Goal: Task Accomplishment & Management: Use online tool/utility

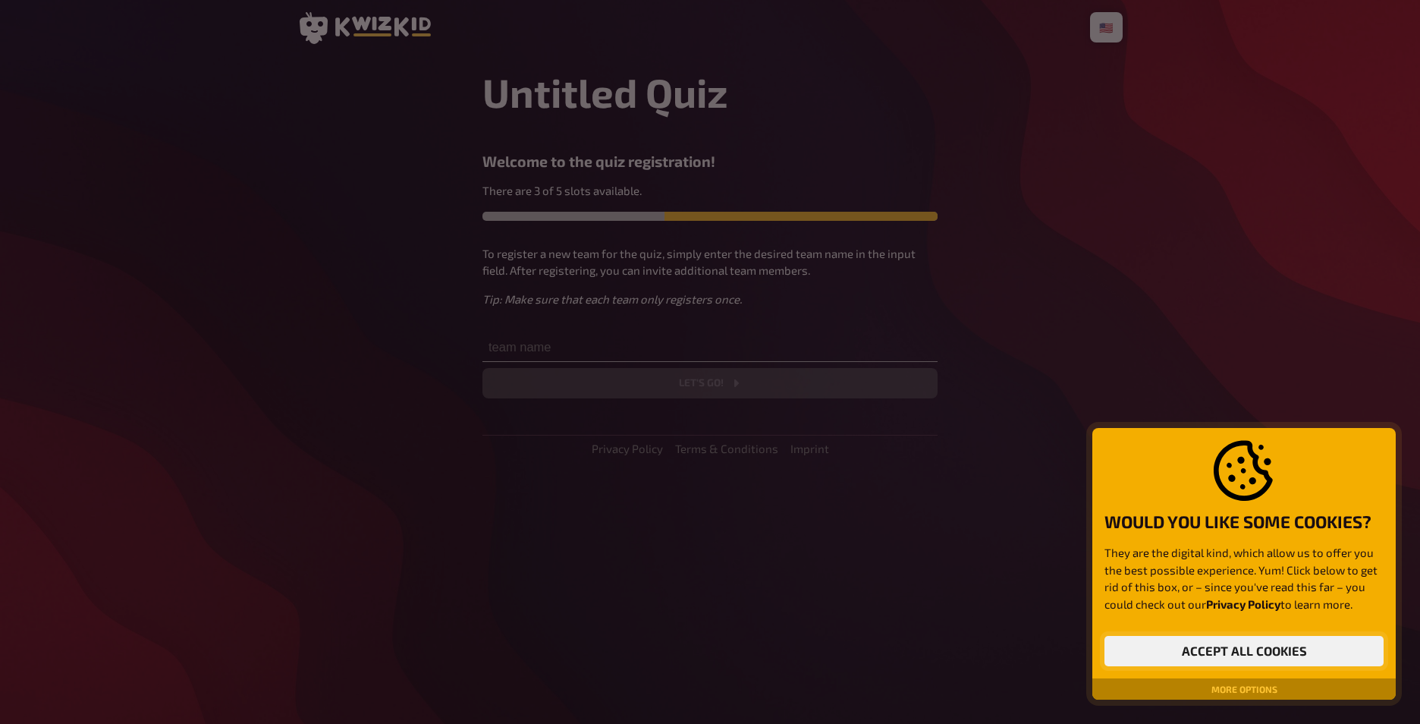
click at [1286, 648] on button "Accept all cookies" at bounding box center [1243, 651] width 279 height 30
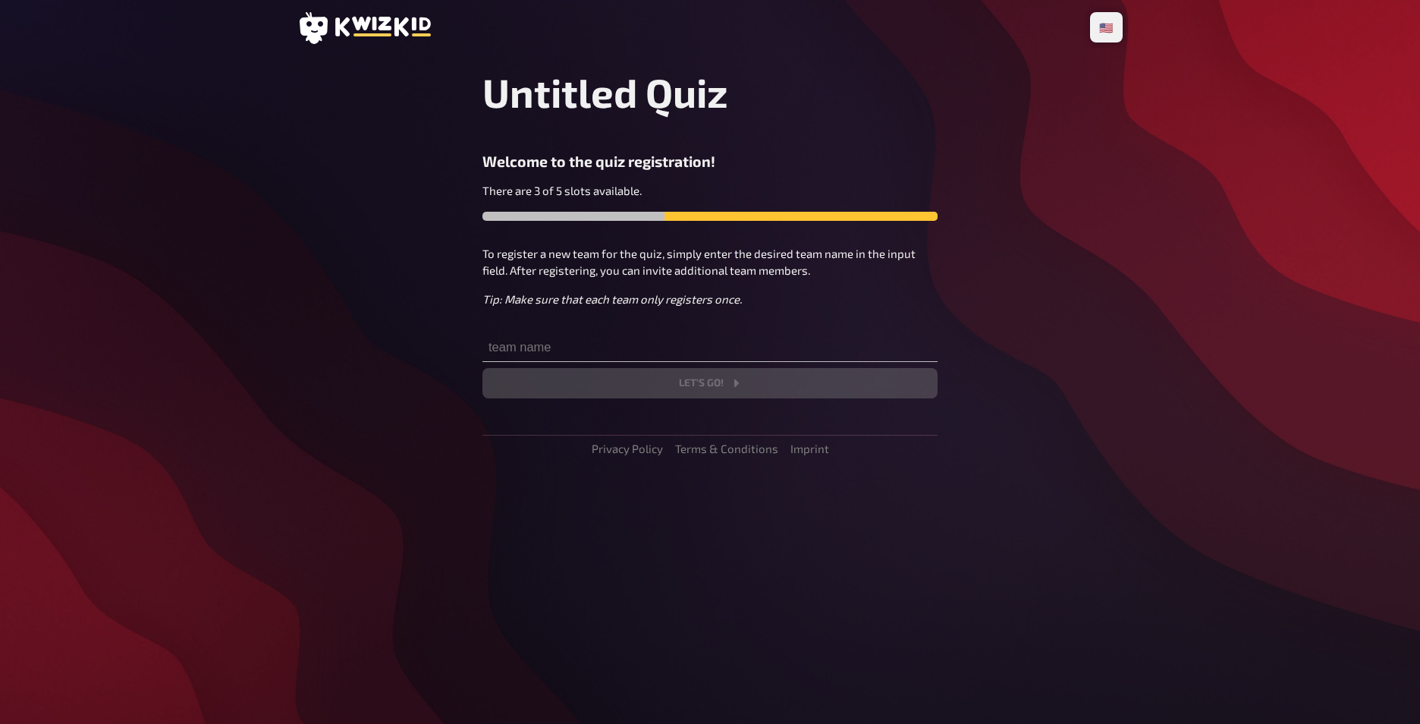
click at [400, 23] on icon at bounding box center [363, 28] width 133 height 32
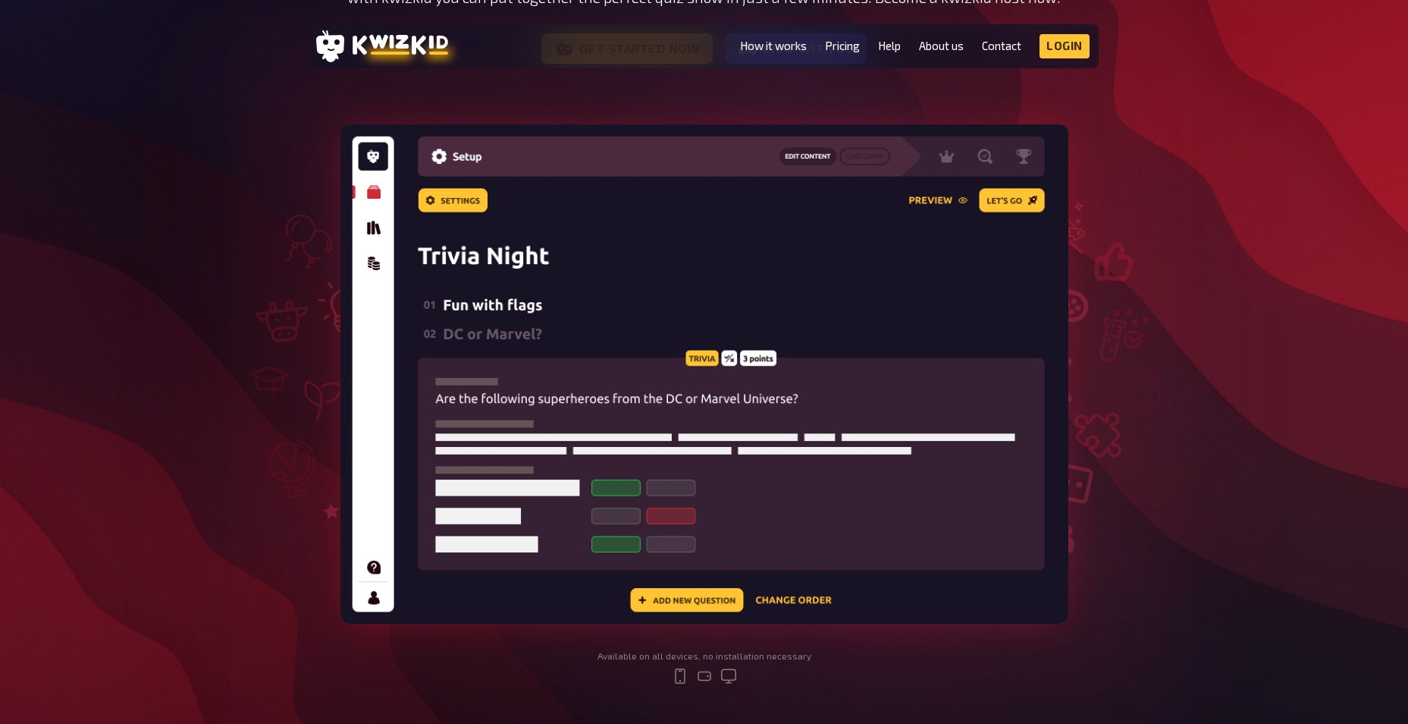
scroll to position [506, 0]
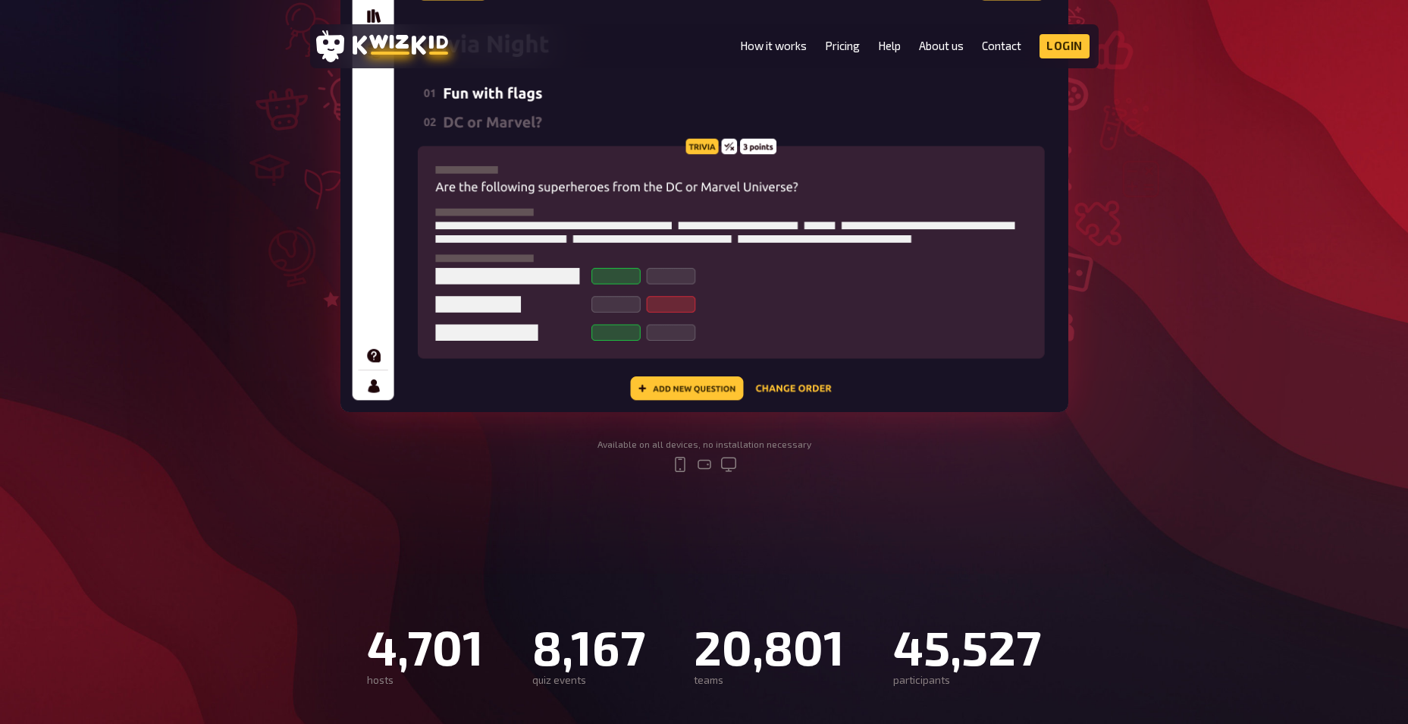
click at [788, 391] on img at bounding box center [705, 162] width 728 height 499
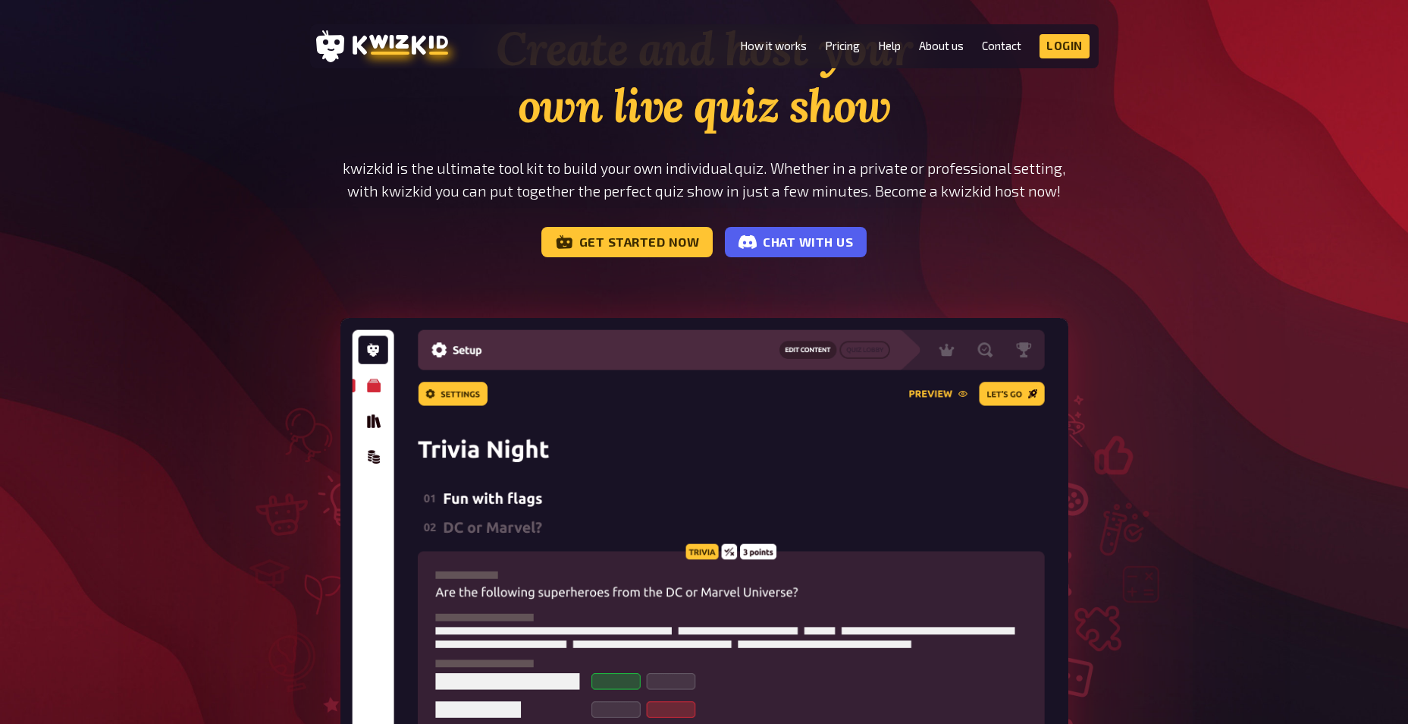
scroll to position [202, 0]
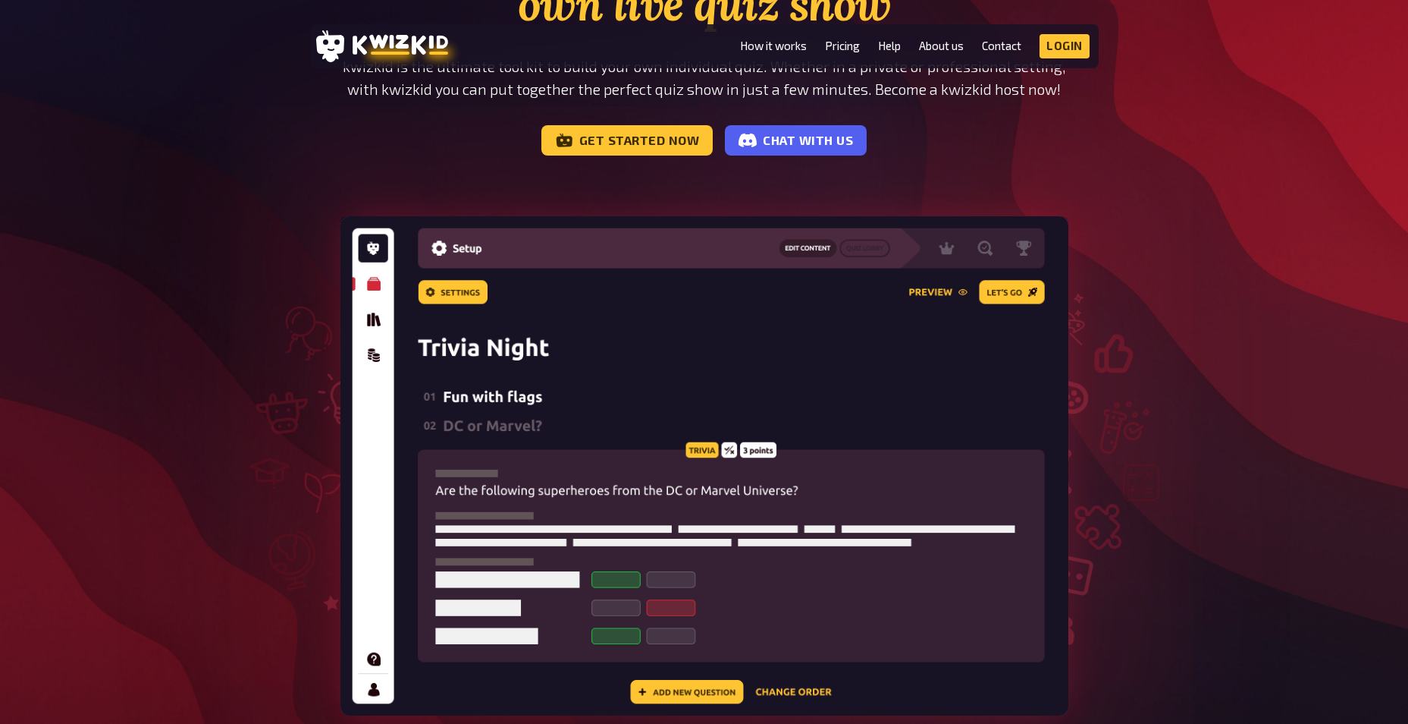
click at [799, 247] on img at bounding box center [705, 465] width 728 height 499
click at [370, 277] on img at bounding box center [705, 465] width 728 height 499
click at [611, 324] on img at bounding box center [705, 465] width 728 height 499
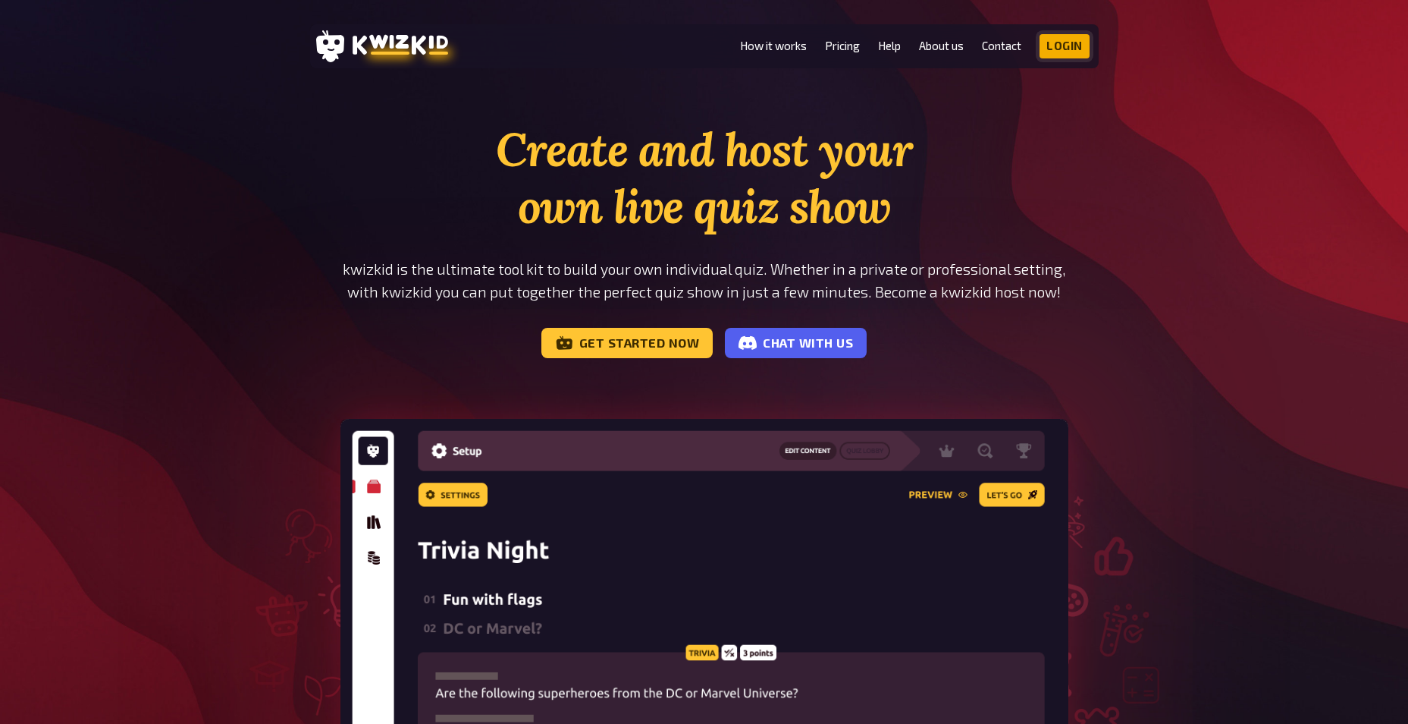
click at [1043, 39] on link "Login" at bounding box center [1065, 46] width 50 height 24
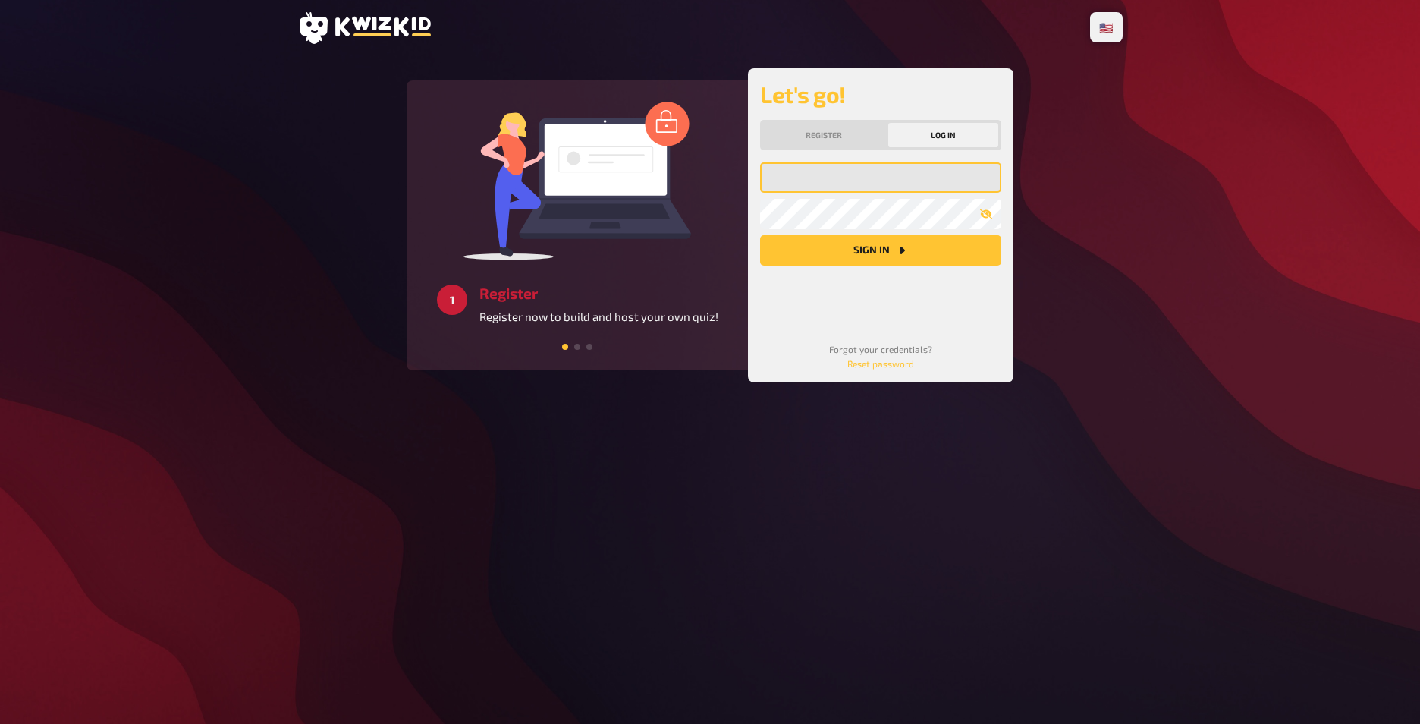
click at [821, 176] on input "email" at bounding box center [880, 177] width 241 height 30
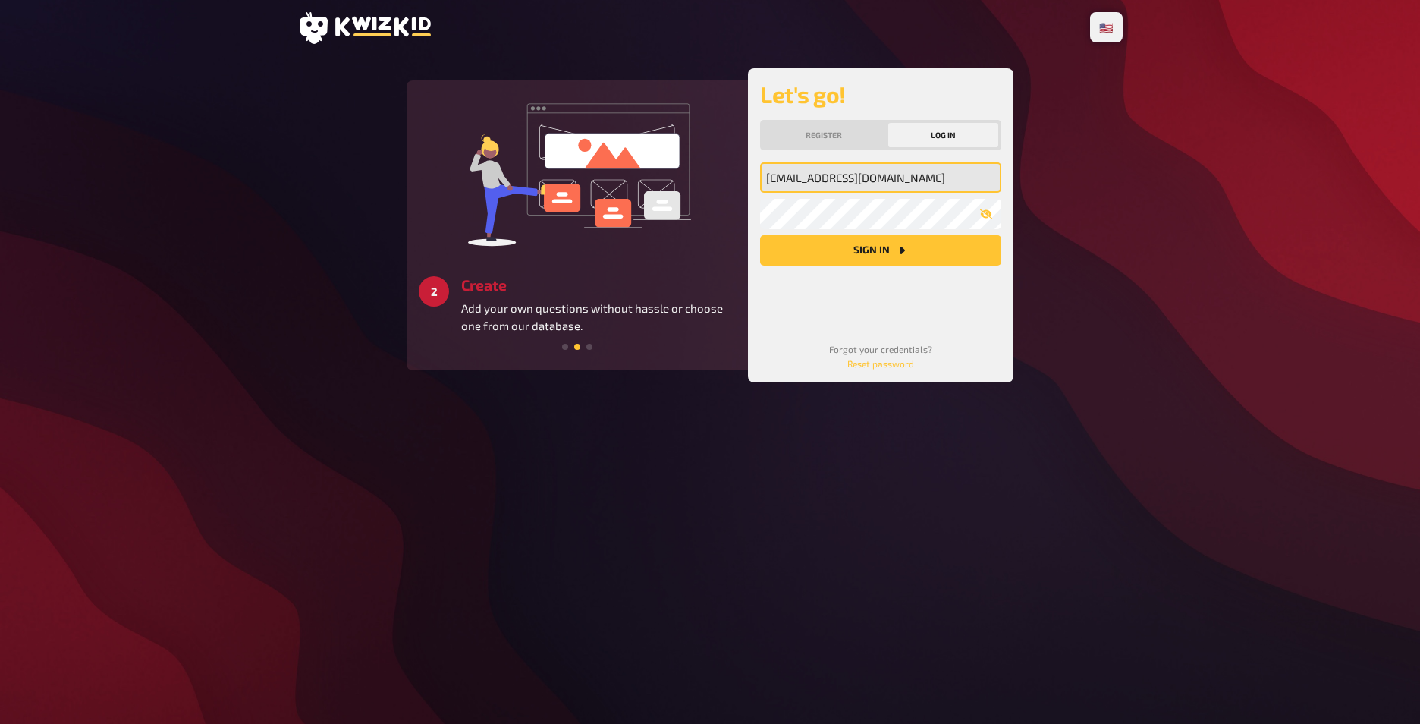
type input "[EMAIL_ADDRESS][DOMAIN_NAME]"
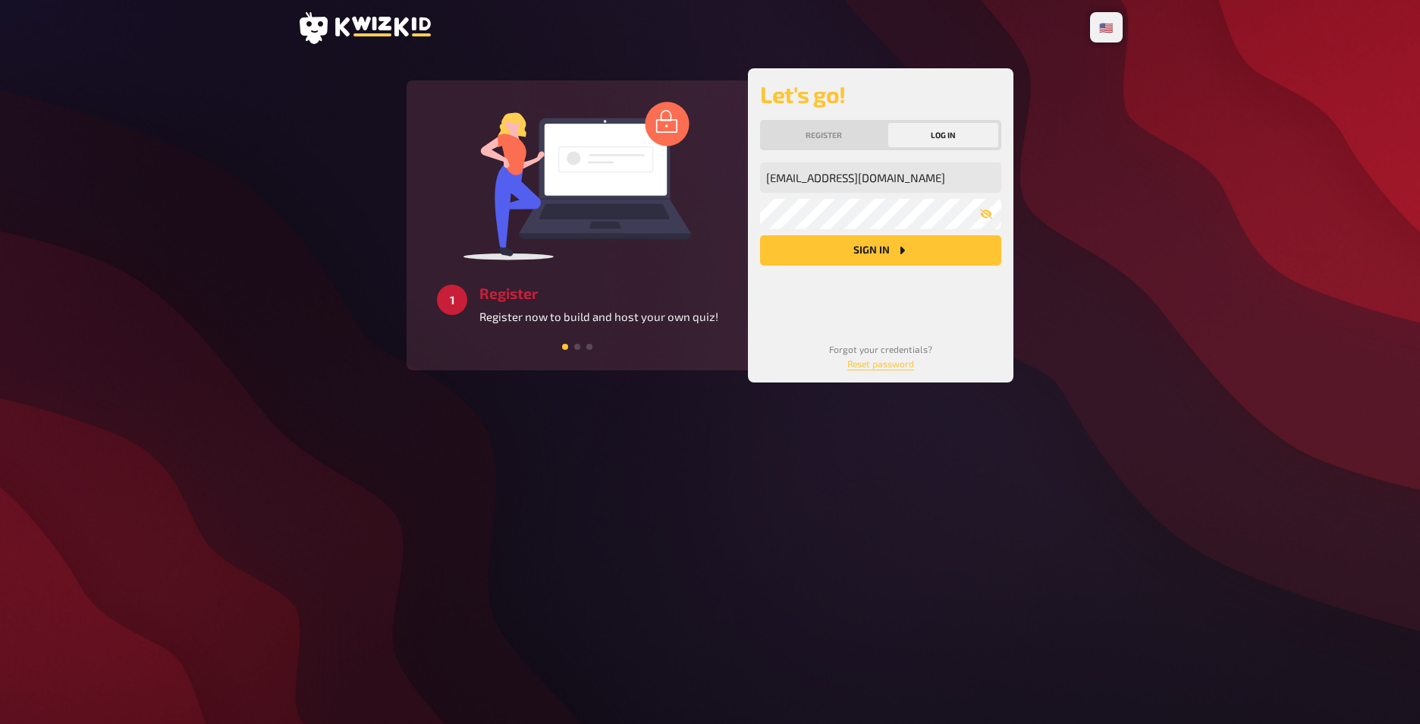
click at [864, 250] on button "Sign in" at bounding box center [880, 250] width 241 height 30
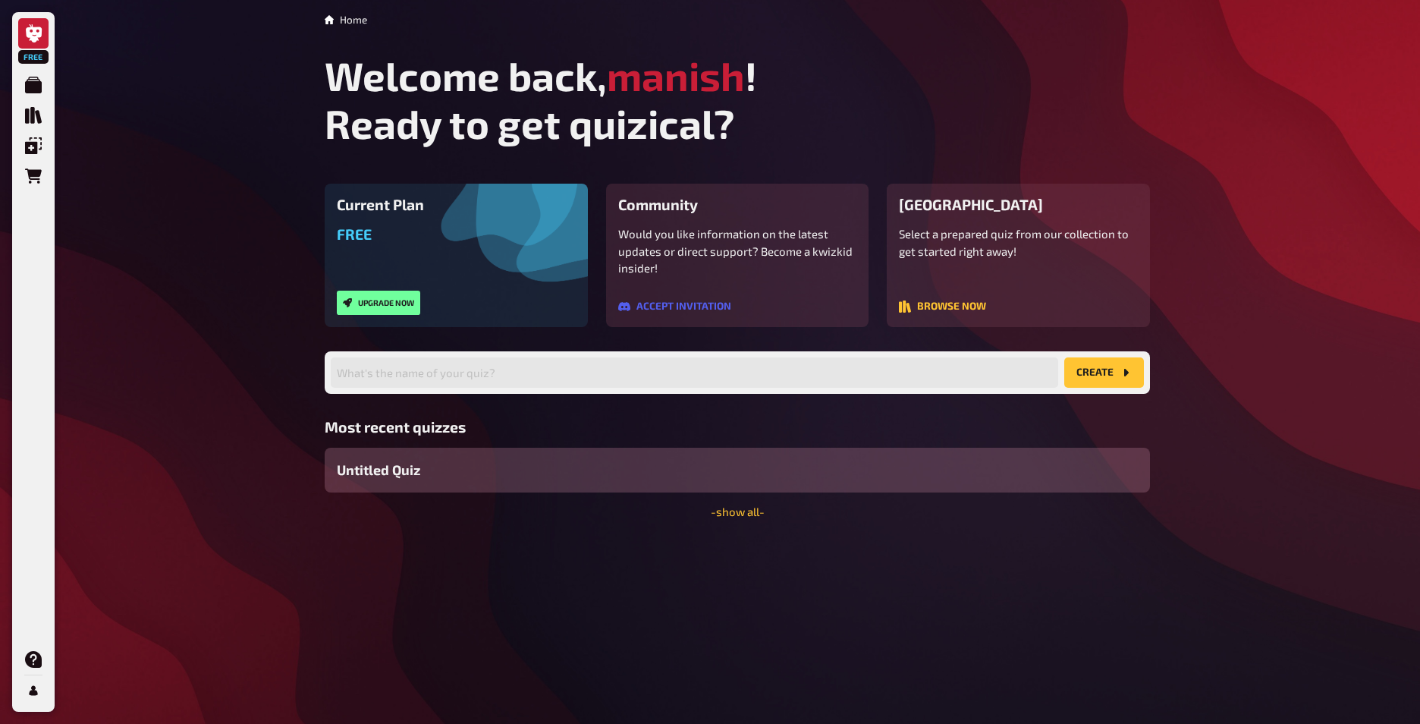
click at [1100, 377] on button "create" at bounding box center [1104, 372] width 80 height 30
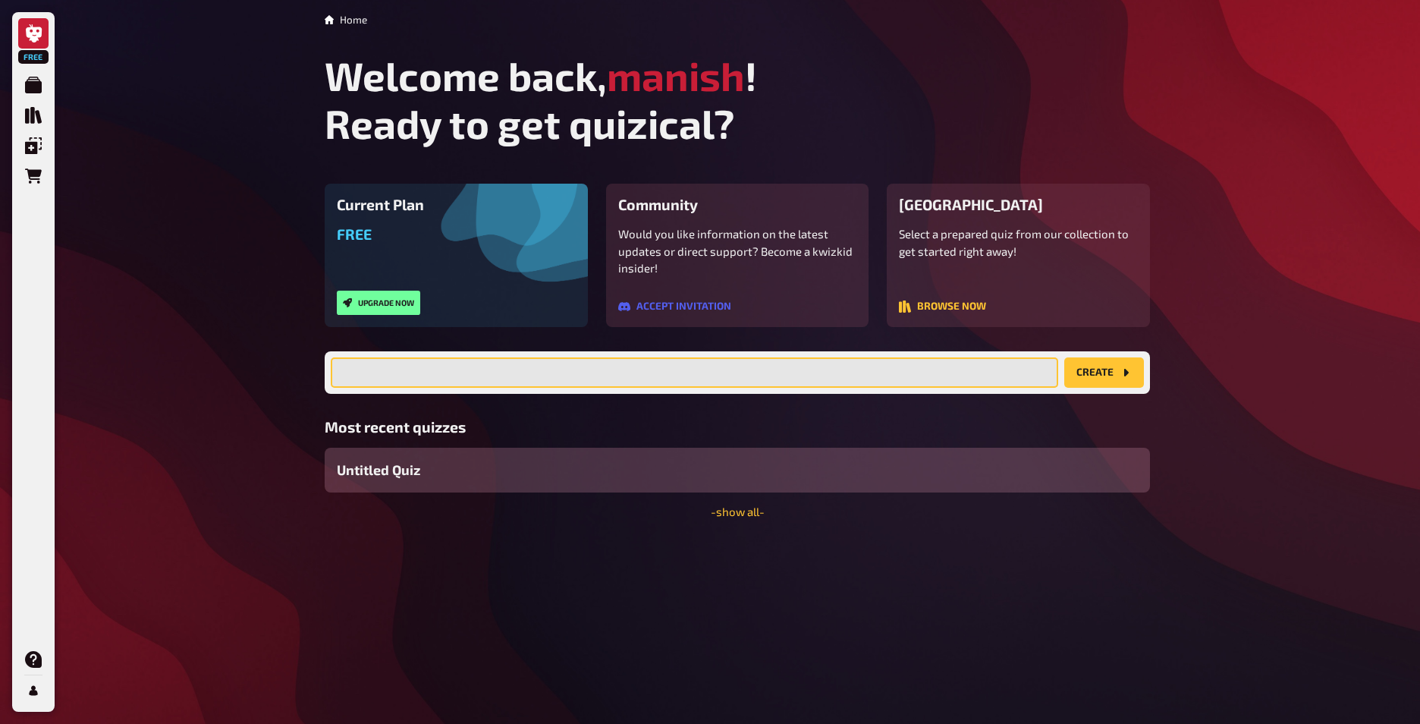
click at [722, 375] on input "text" at bounding box center [694, 372] width 727 height 30
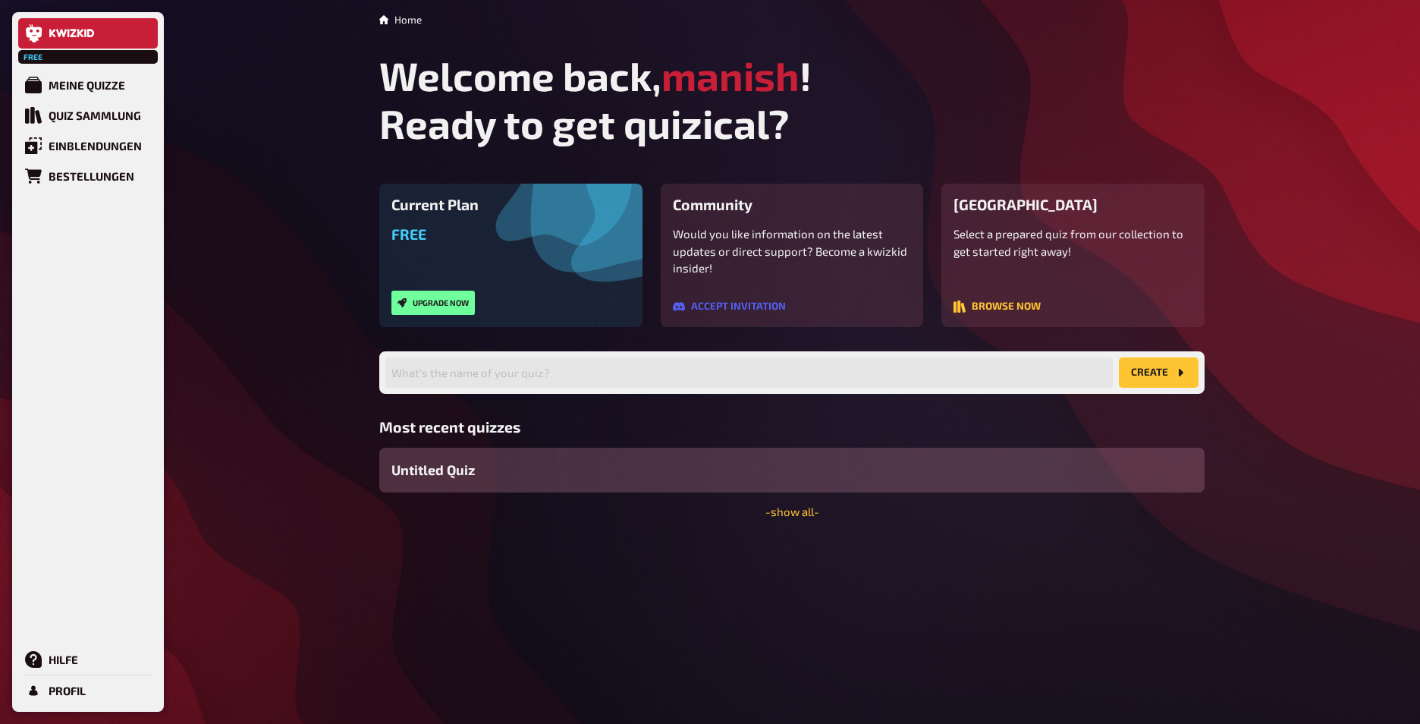
click at [997, 299] on div "Select a prepared quiz from our collection to get started right away! Browse now" at bounding box center [1072, 269] width 239 height 89
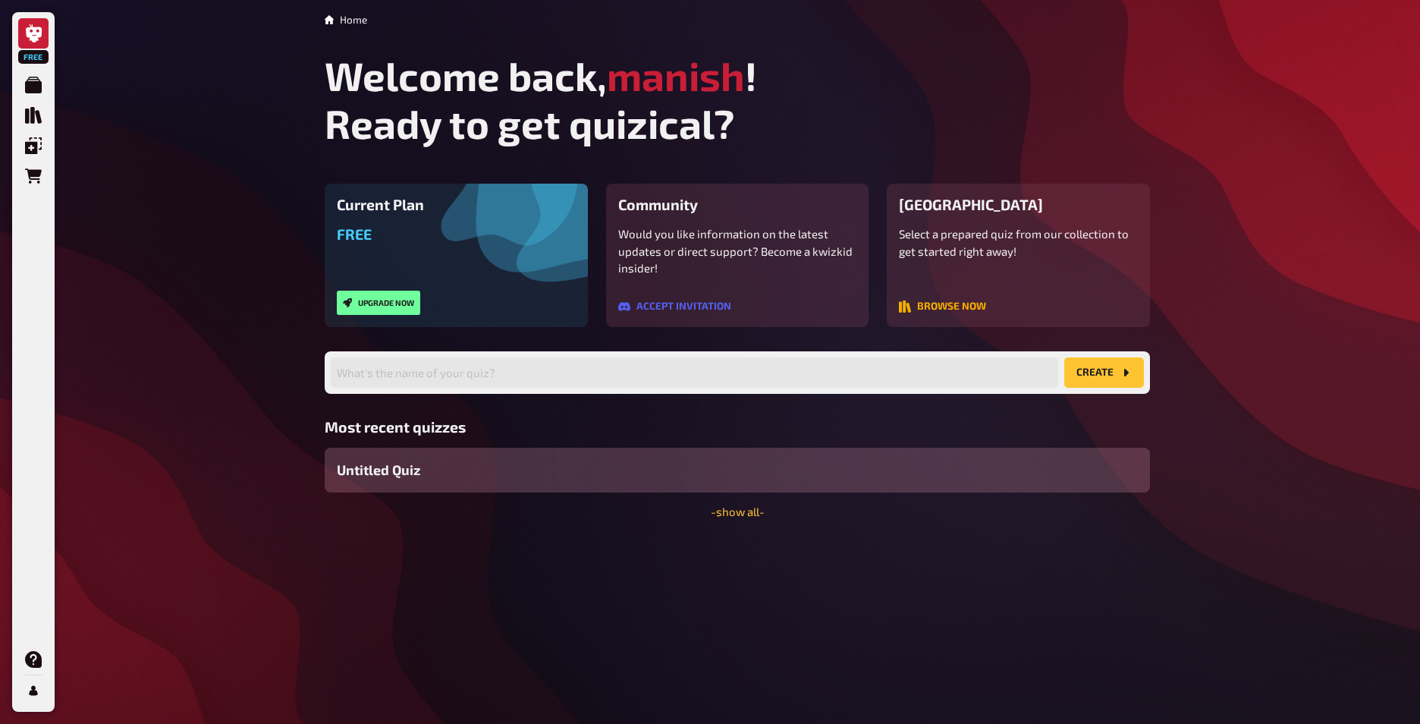
click at [935, 306] on button "Browse now" at bounding box center [942, 306] width 87 height 12
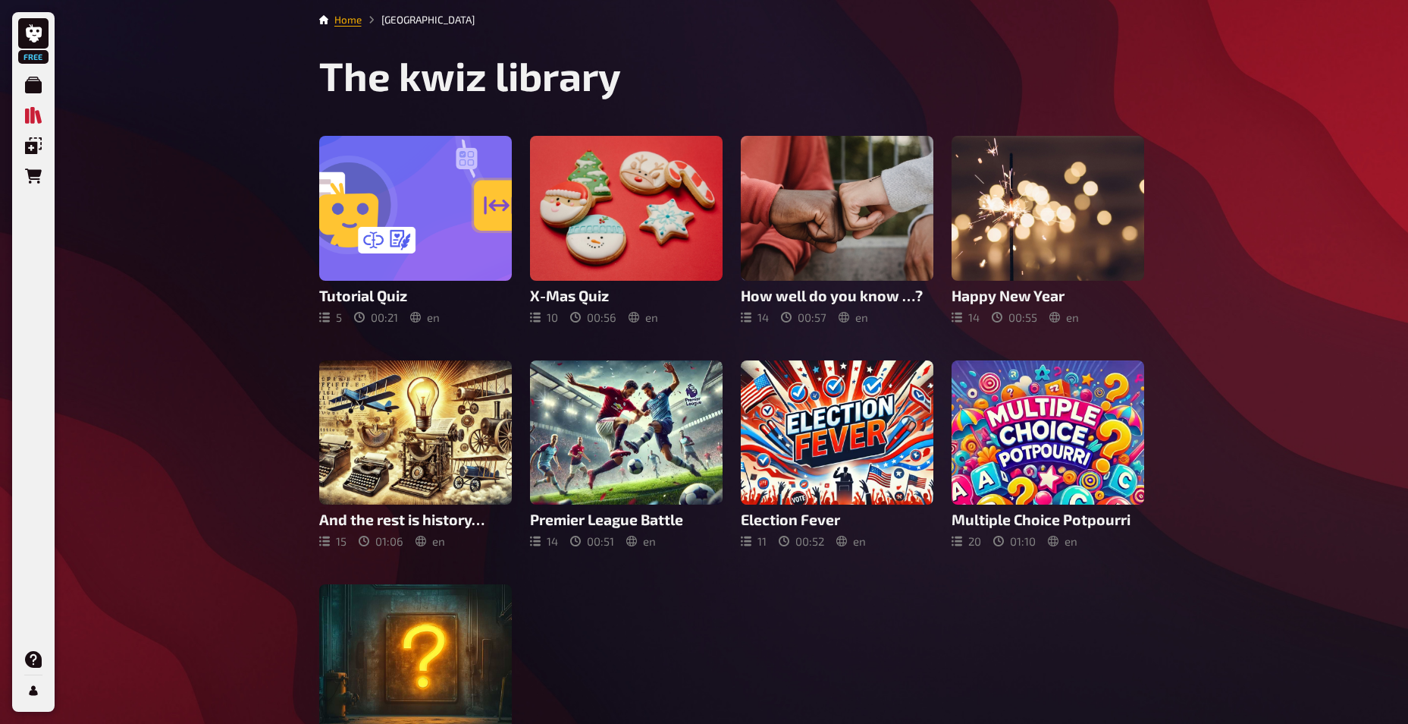
click at [335, 18] on link "Home" at bounding box center [347, 20] width 27 height 12
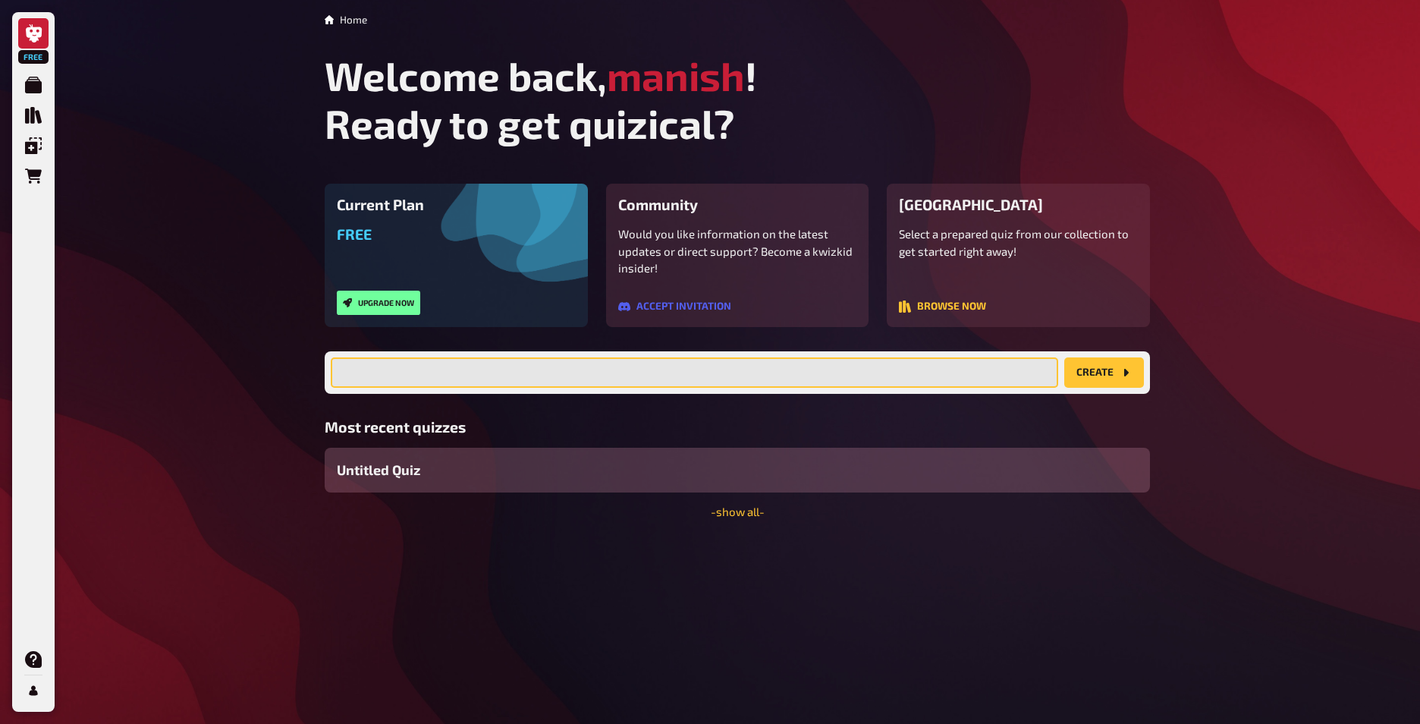
click at [578, 375] on input "text" at bounding box center [694, 372] width 727 height 30
type input "Team Building and Leadership skills"
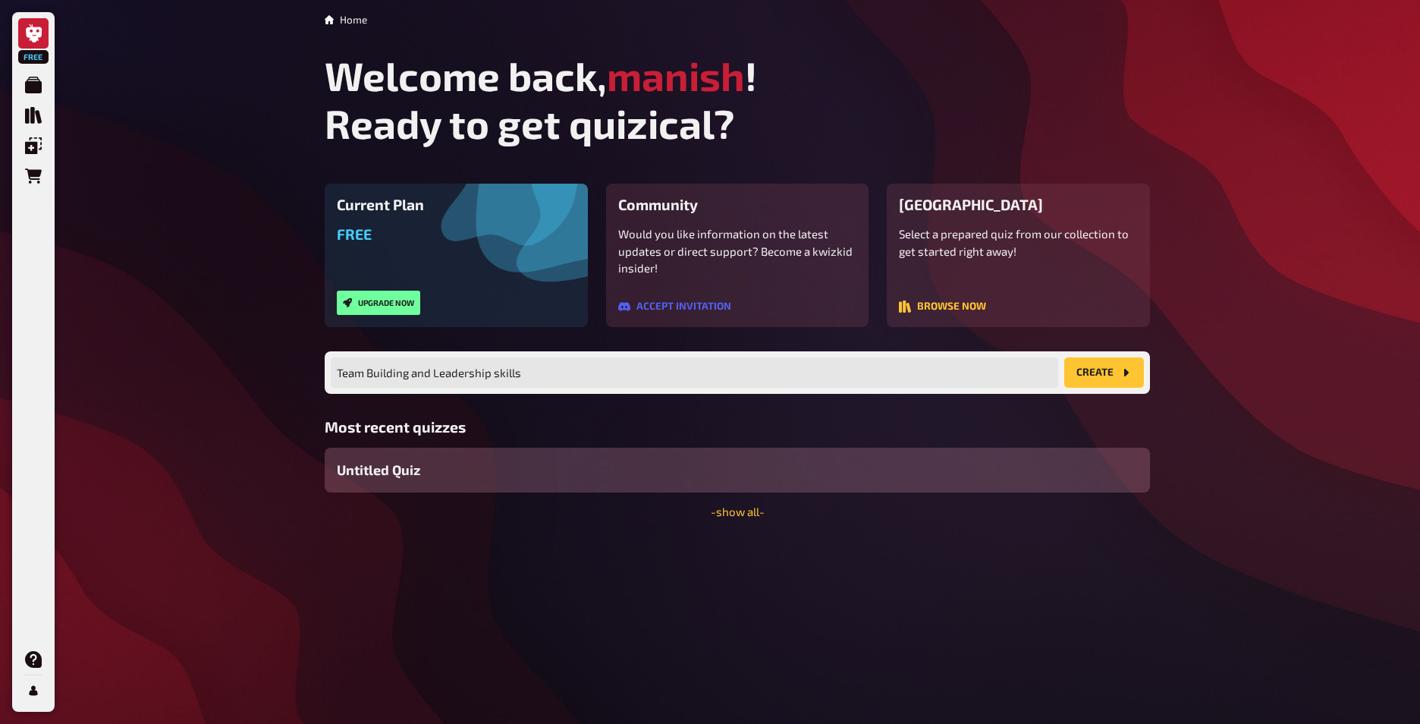
click at [1079, 365] on button "create" at bounding box center [1104, 372] width 80 height 30
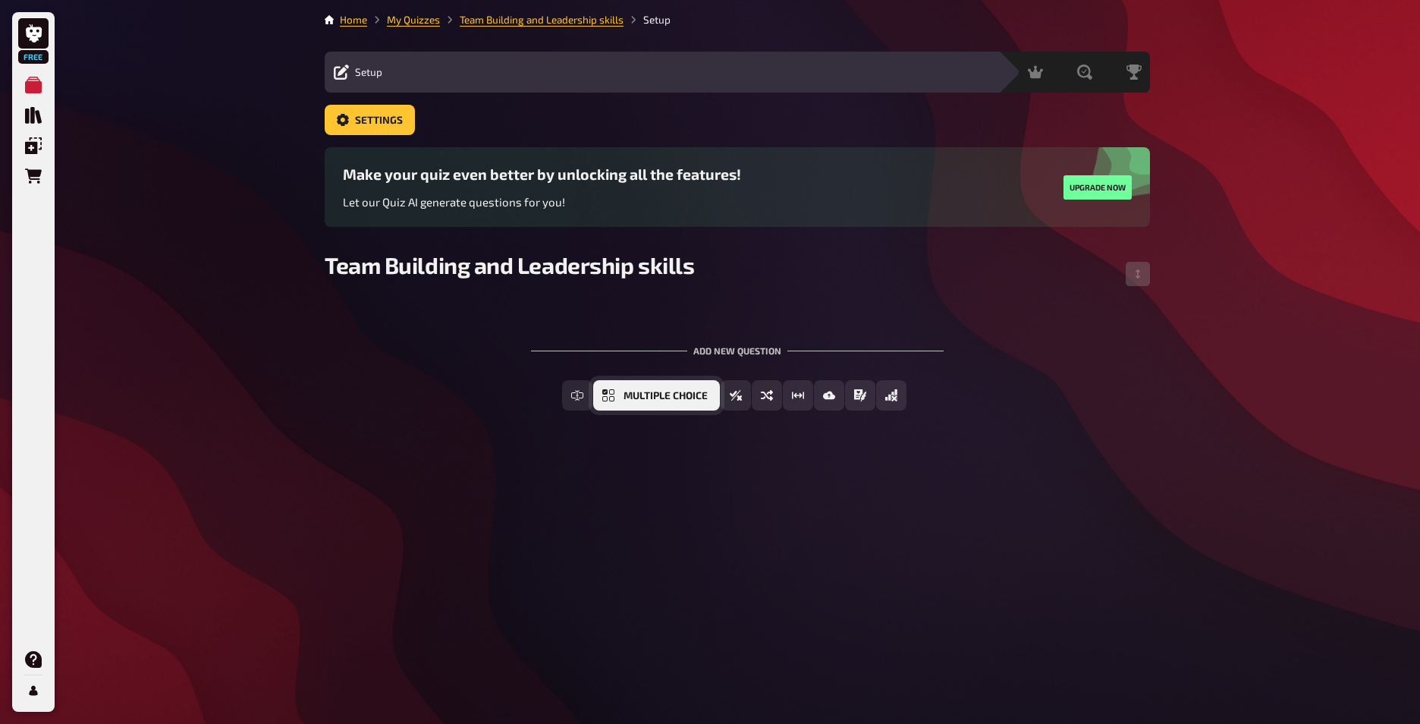
click at [682, 397] on span "Multiple Choice" at bounding box center [665, 396] width 84 height 11
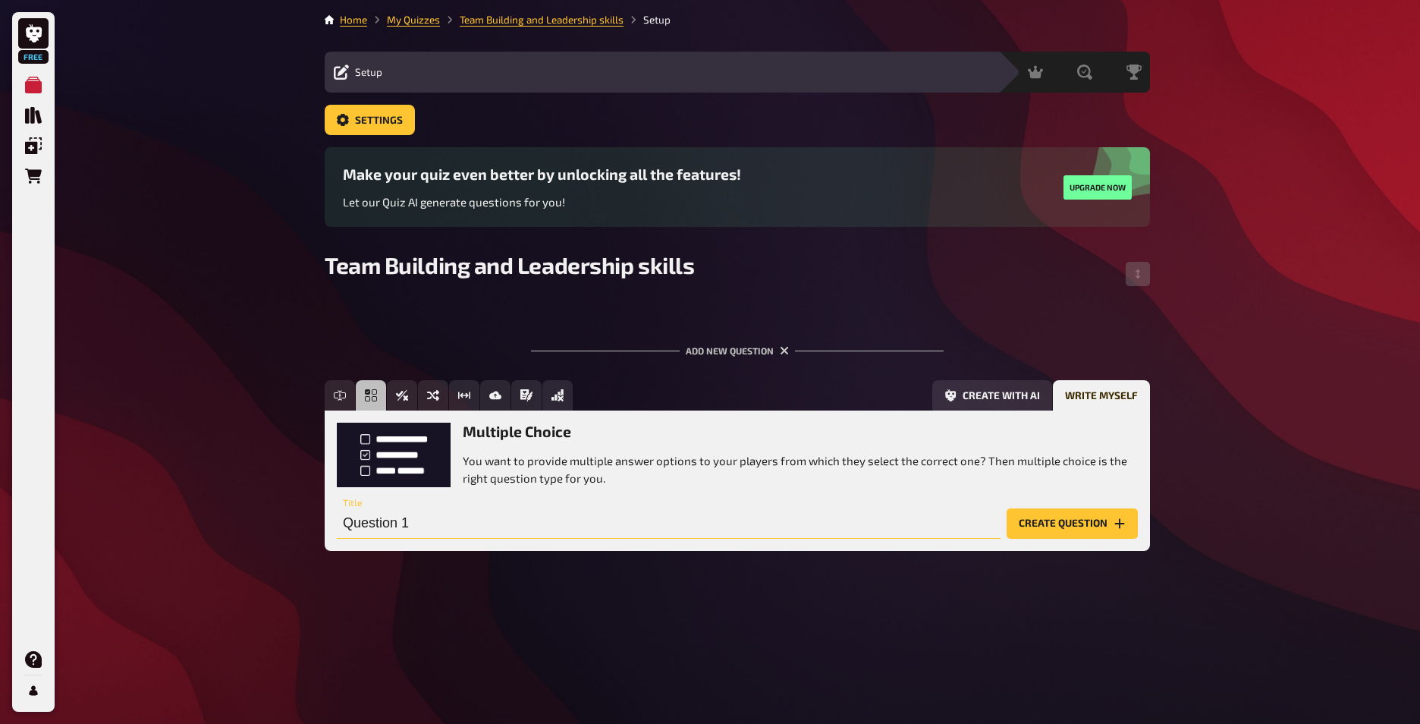
click at [444, 525] on input "Question 1" at bounding box center [669, 523] width 664 height 30
type input "W"
click at [638, 476] on p "You want to provide multiple answer options to your players from which they sel…" at bounding box center [800, 469] width 675 height 34
click at [472, 517] on input "How many" at bounding box center [669, 523] width 664 height 30
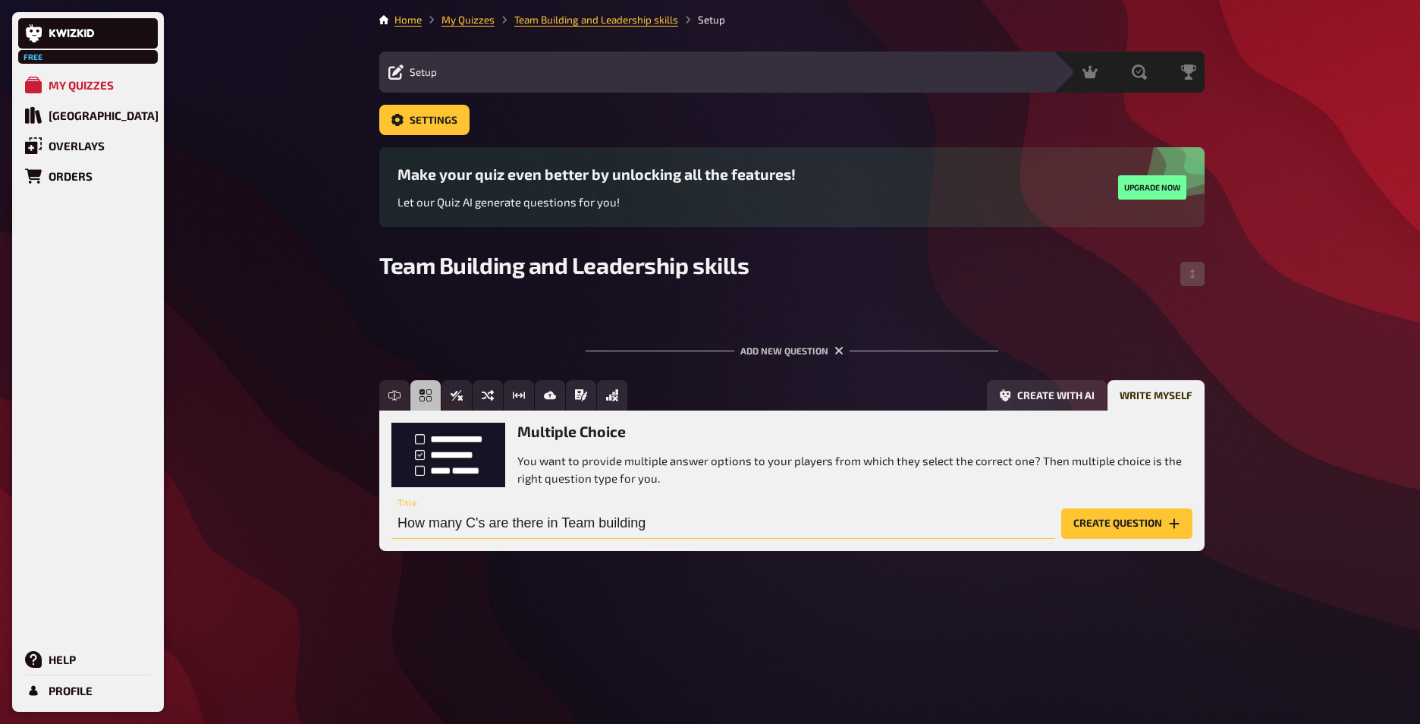
drag, startPoint x: 611, startPoint y: 522, endPoint x: 31, endPoint y: 483, distance: 580.7
click at [31, 483] on div "Free My Quizzes Quiz Library Overlays Orders Help Profile Home My Quizzes Team …" at bounding box center [710, 362] width 1420 height 724
paste input "What is a primary goal of team building?"
type input "What is a primary goal of team building?"
click at [1153, 516] on button "Create question" at bounding box center [1126, 523] width 131 height 30
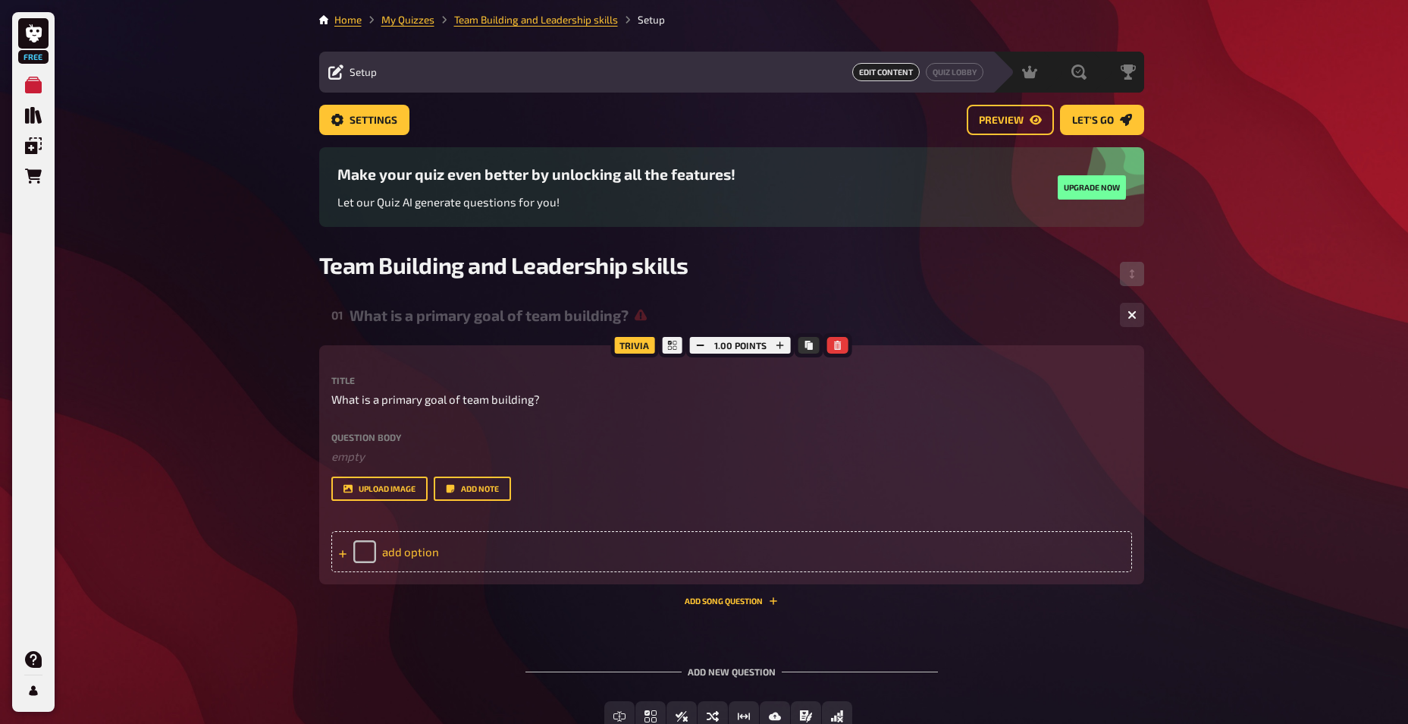
click at [442, 556] on div "add option" at bounding box center [731, 551] width 801 height 41
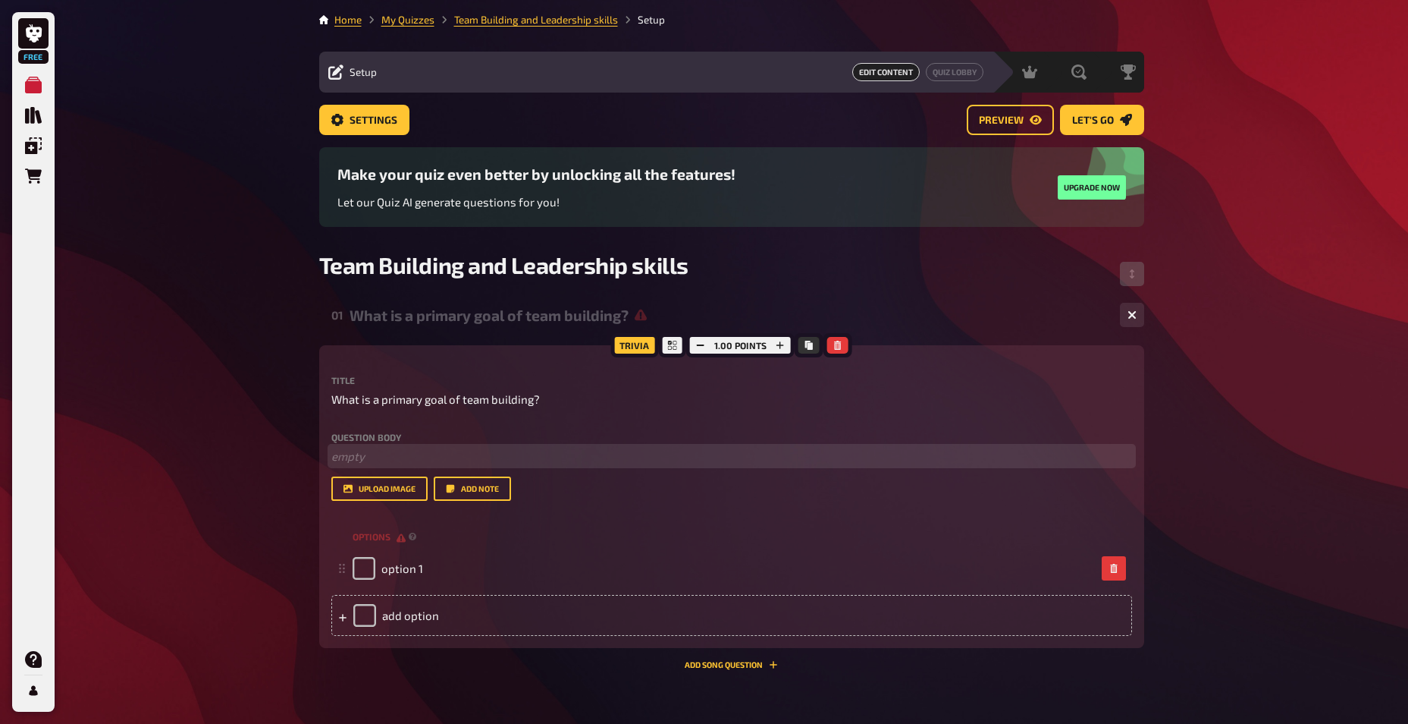
click at [375, 456] on p "﻿ empty" at bounding box center [731, 455] width 801 height 17
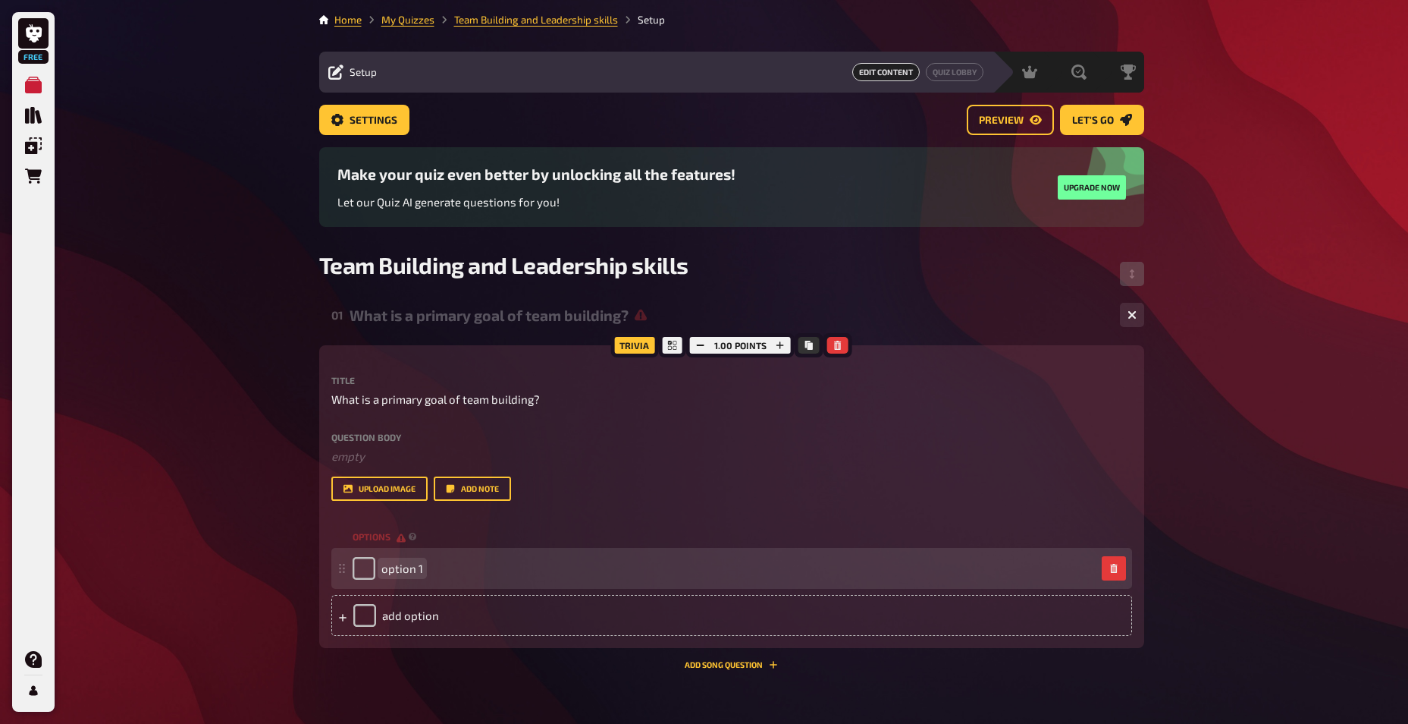
click at [477, 567] on div "option 1" at bounding box center [724, 568] width 743 height 23
click at [363, 569] on input "checkbox" at bounding box center [364, 568] width 23 height 23
checkbox input "true"
click at [361, 567] on div "option 1" at bounding box center [388, 568] width 71 height 23
click at [400, 570] on span "option 1" at bounding box center [402, 568] width 42 height 14
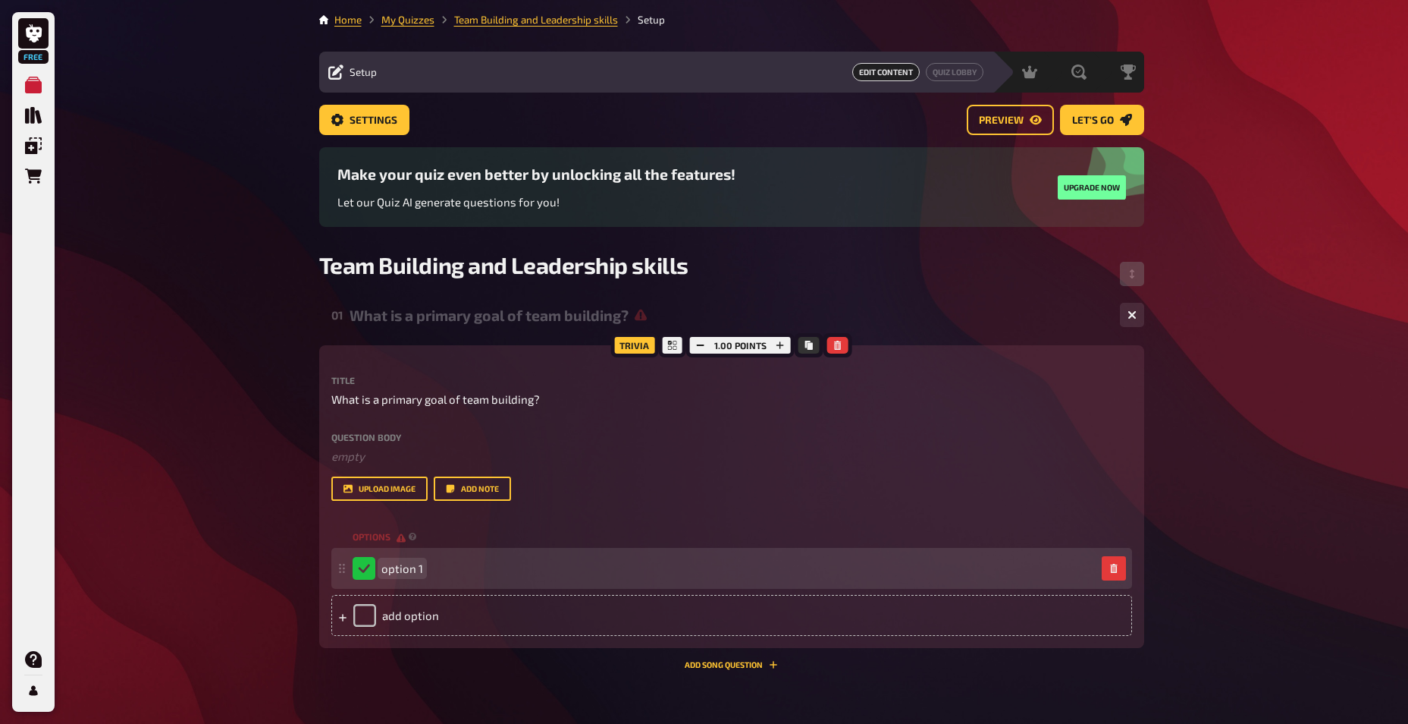
click at [403, 571] on span "option 1" at bounding box center [402, 568] width 42 height 14
paste span
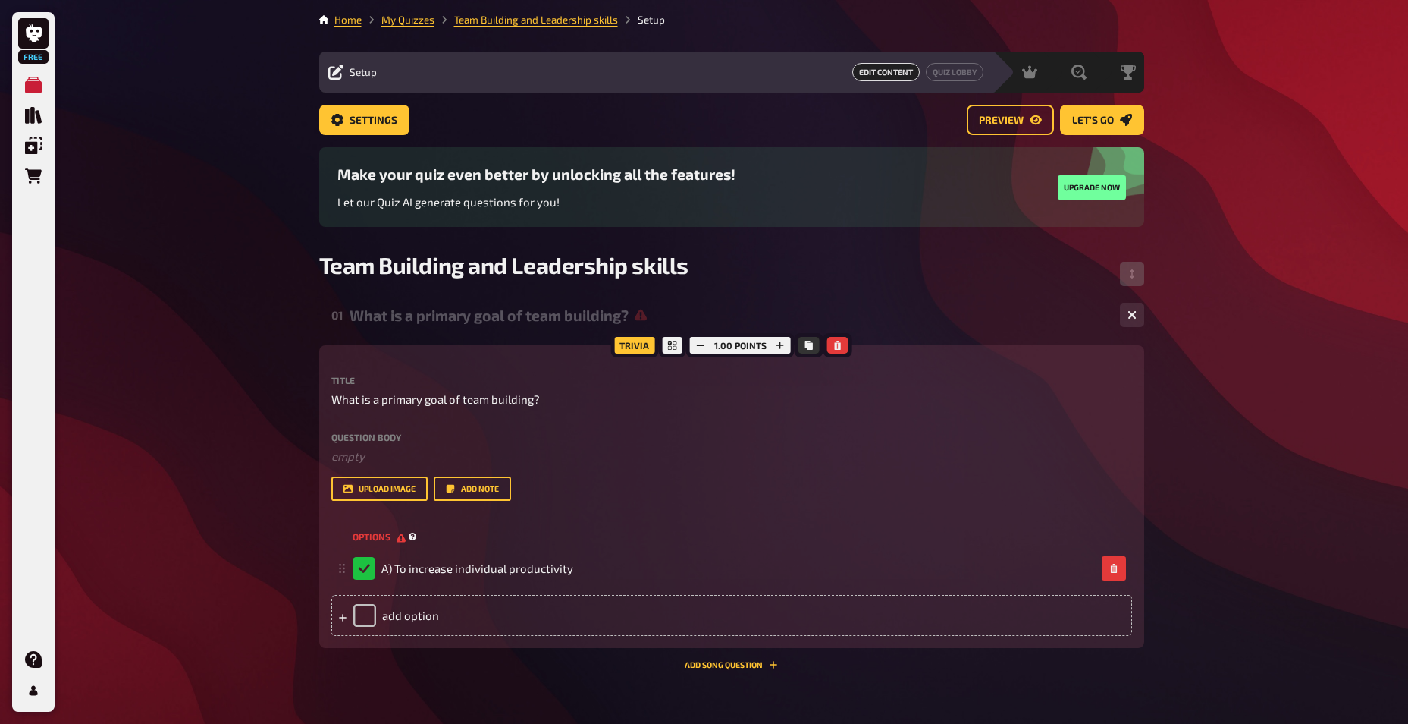
click at [400, 538] on span "options" at bounding box center [379, 536] width 53 height 13
click at [363, 611] on div "add option" at bounding box center [731, 615] width 801 height 41
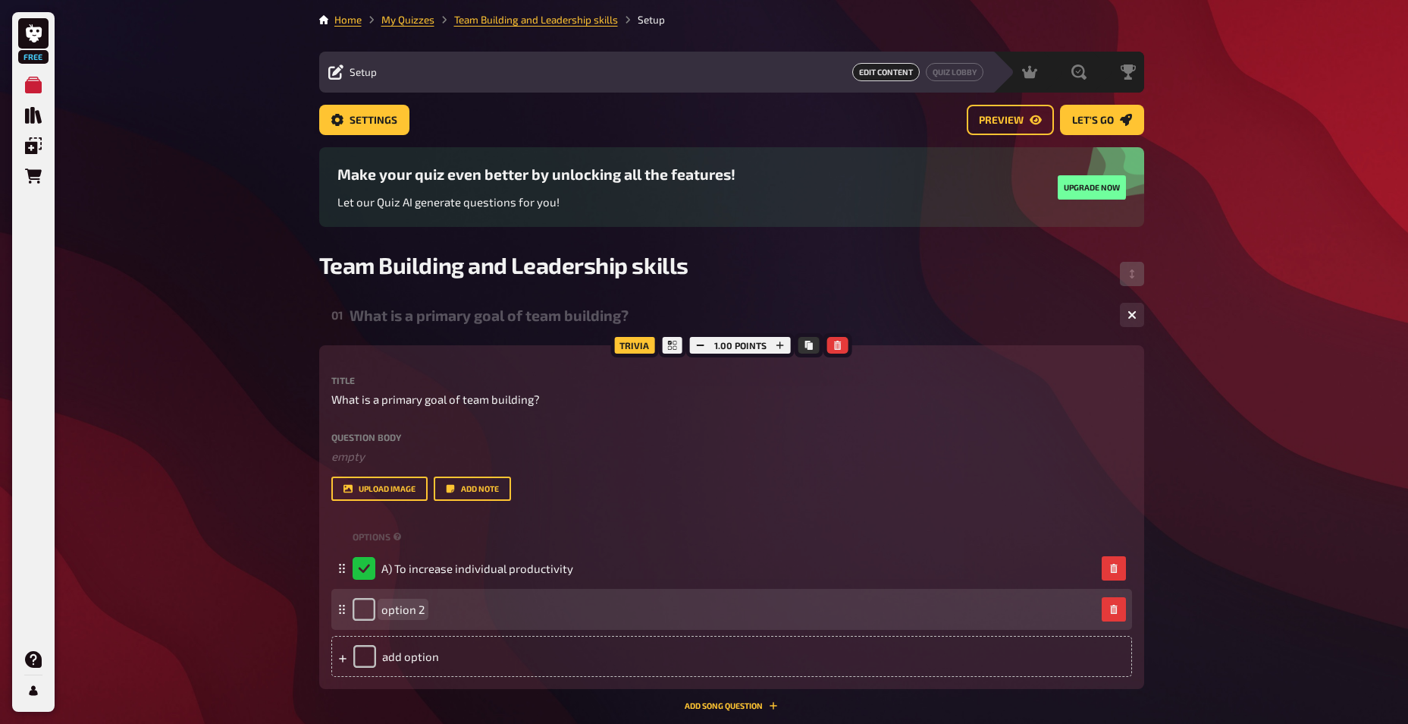
paste span
click at [393, 611] on span "B) To [PERSON_NAME] communication and collaboration" at bounding box center [526, 609] width 290 height 14
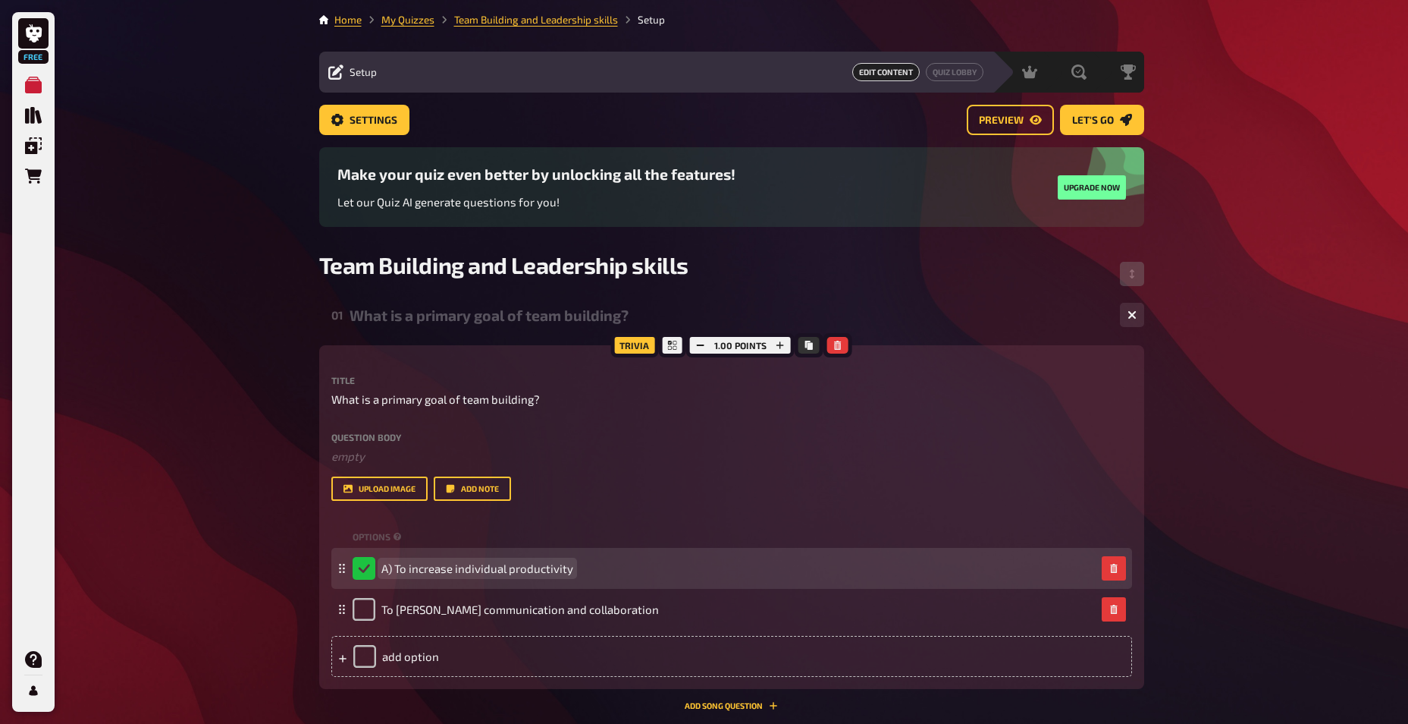
click at [390, 567] on span "A) To increase individual productivity" at bounding box center [477, 568] width 192 height 14
click at [392, 569] on span "A) To increase individual productivity" at bounding box center [477, 568] width 192 height 14
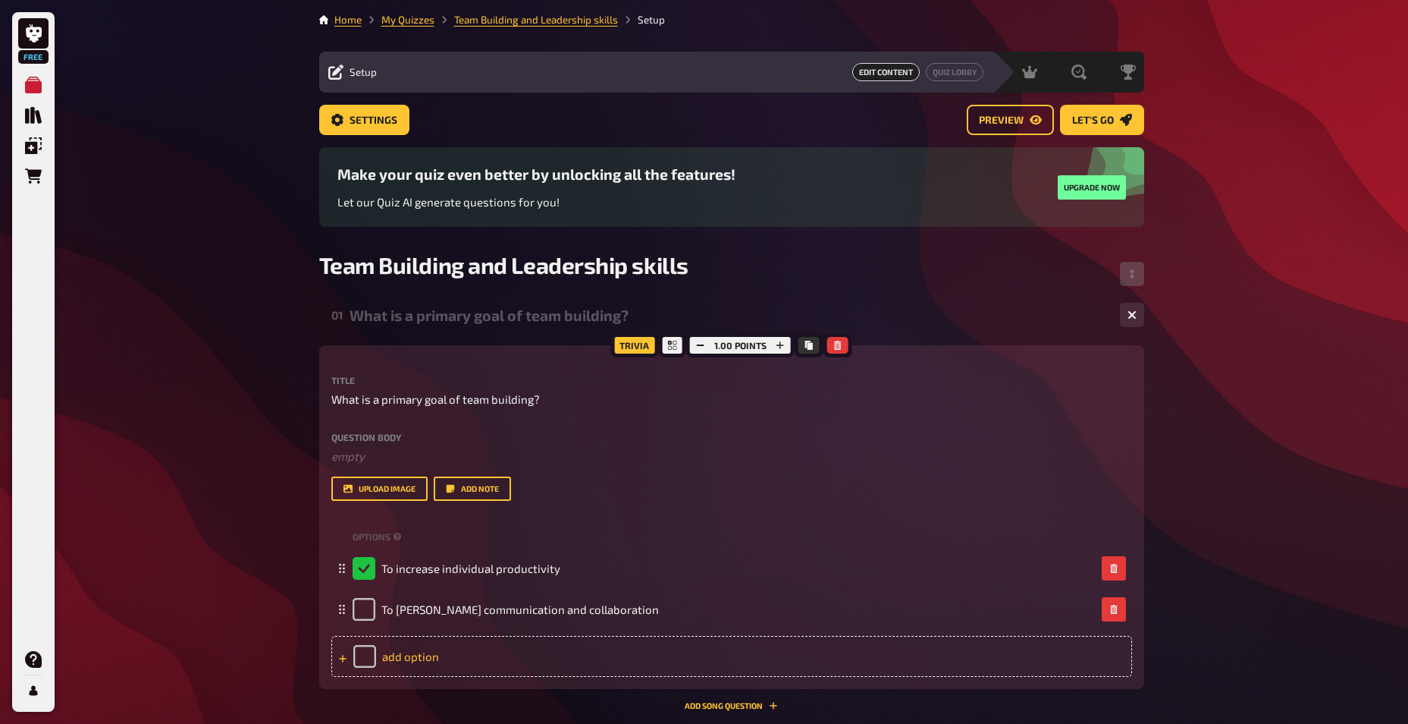
click at [400, 651] on div "add option" at bounding box center [731, 656] width 801 height 41
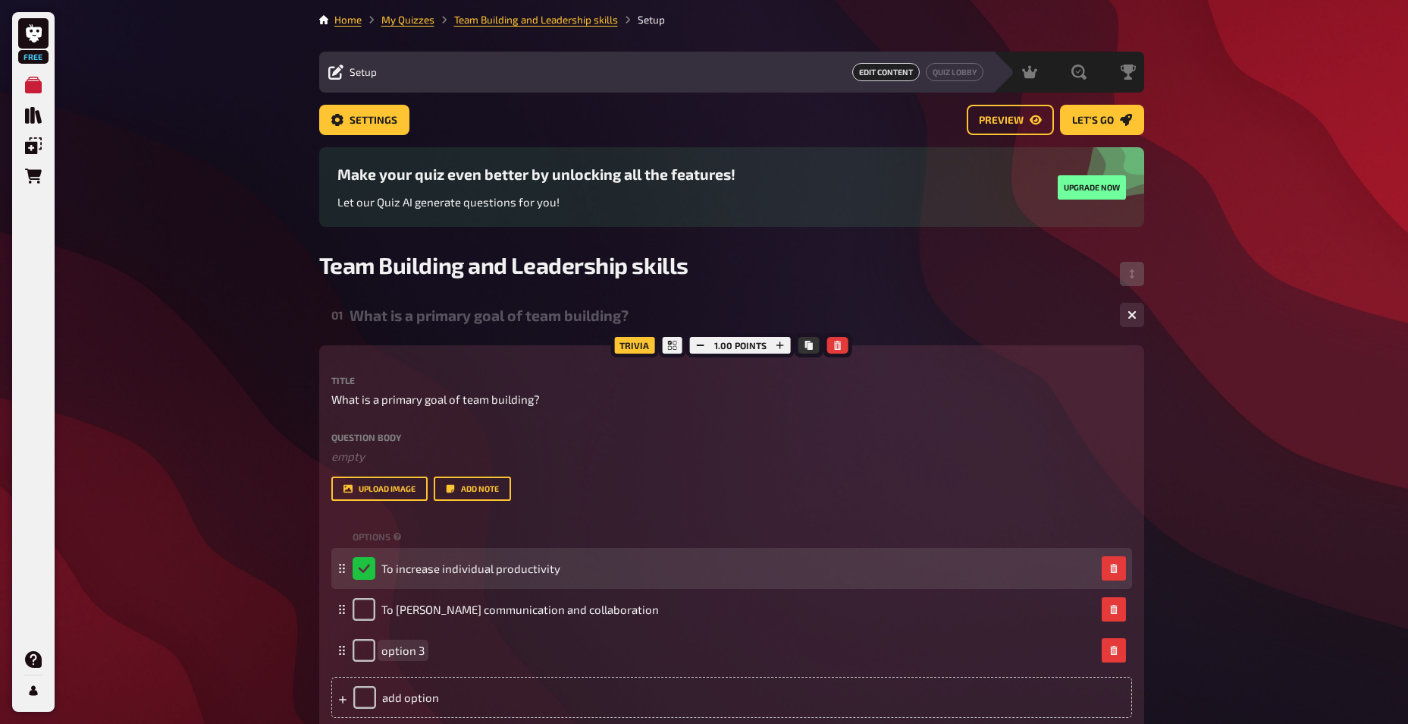
paste span
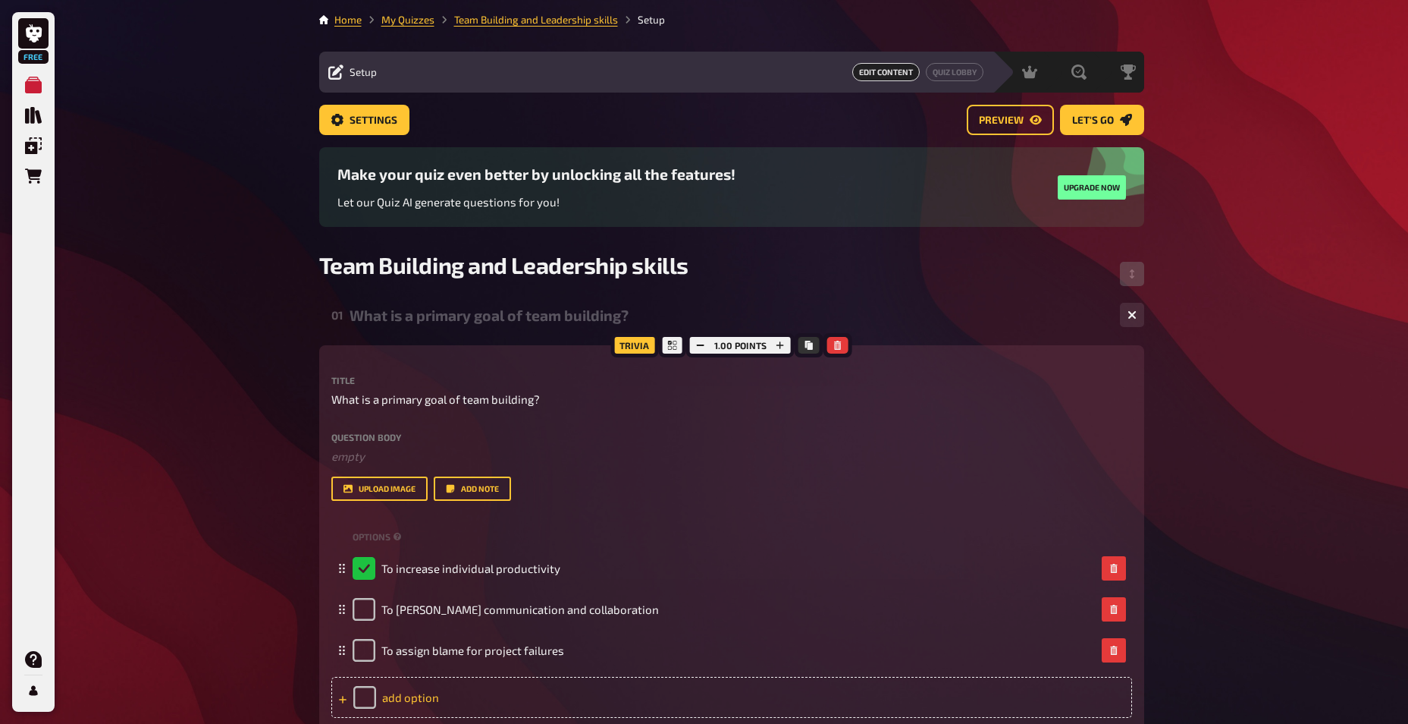
click at [400, 697] on div "add option" at bounding box center [731, 697] width 801 height 41
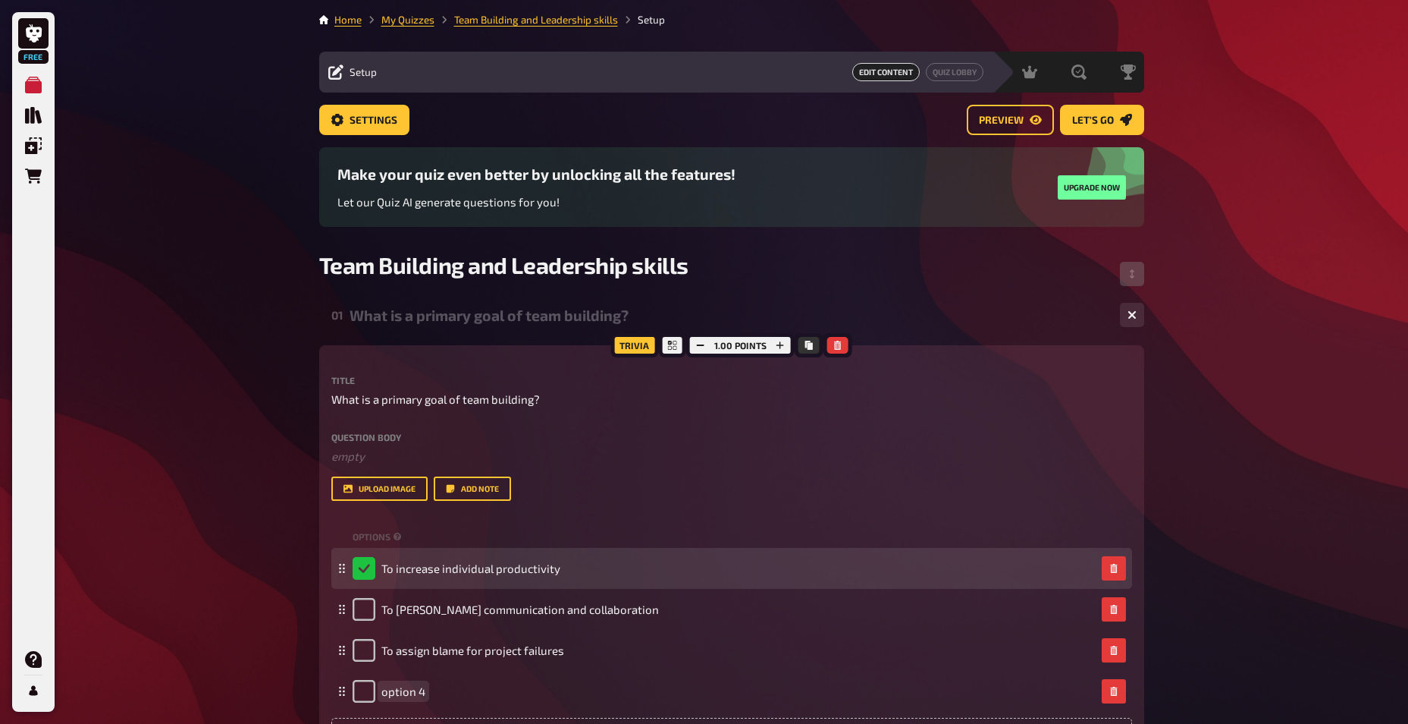
paste span
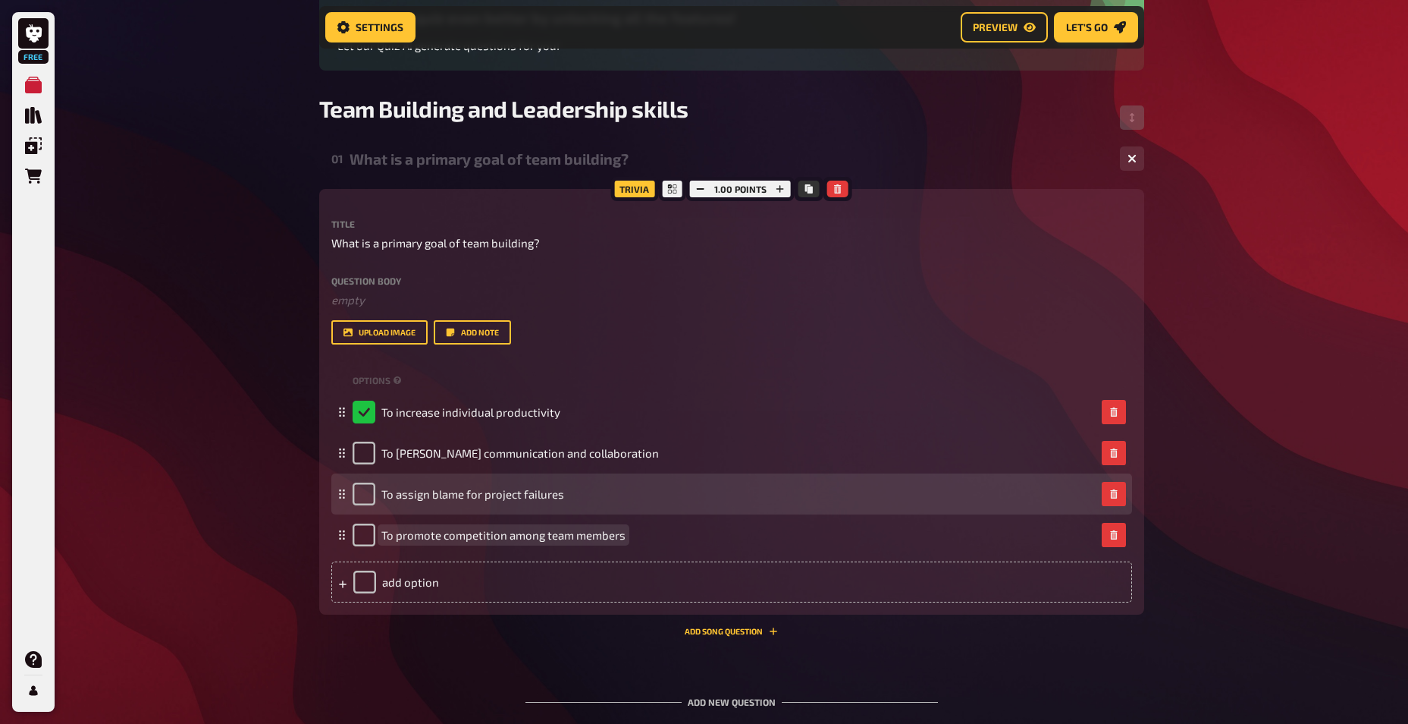
scroll to position [215, 0]
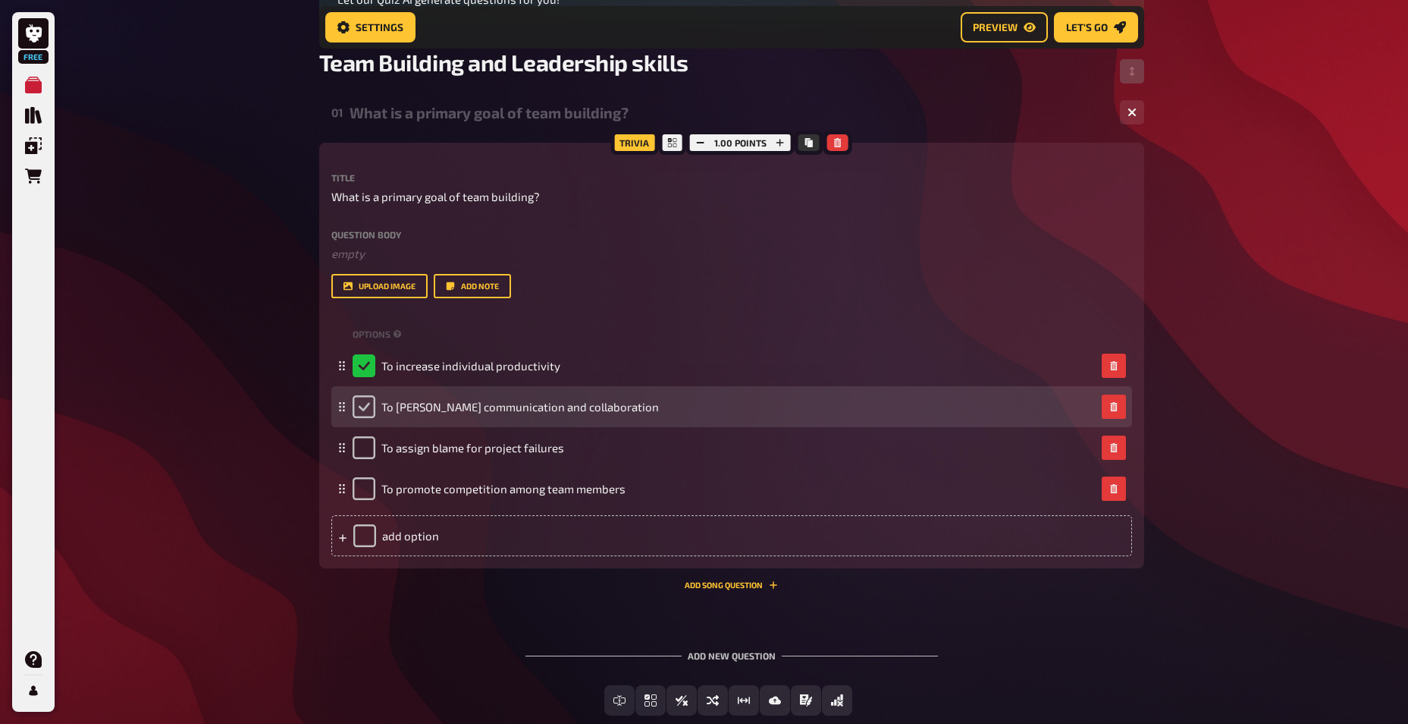
click at [369, 402] on input "checkbox" at bounding box center [364, 406] width 23 height 23
checkbox input "true"
checkbox input "false"
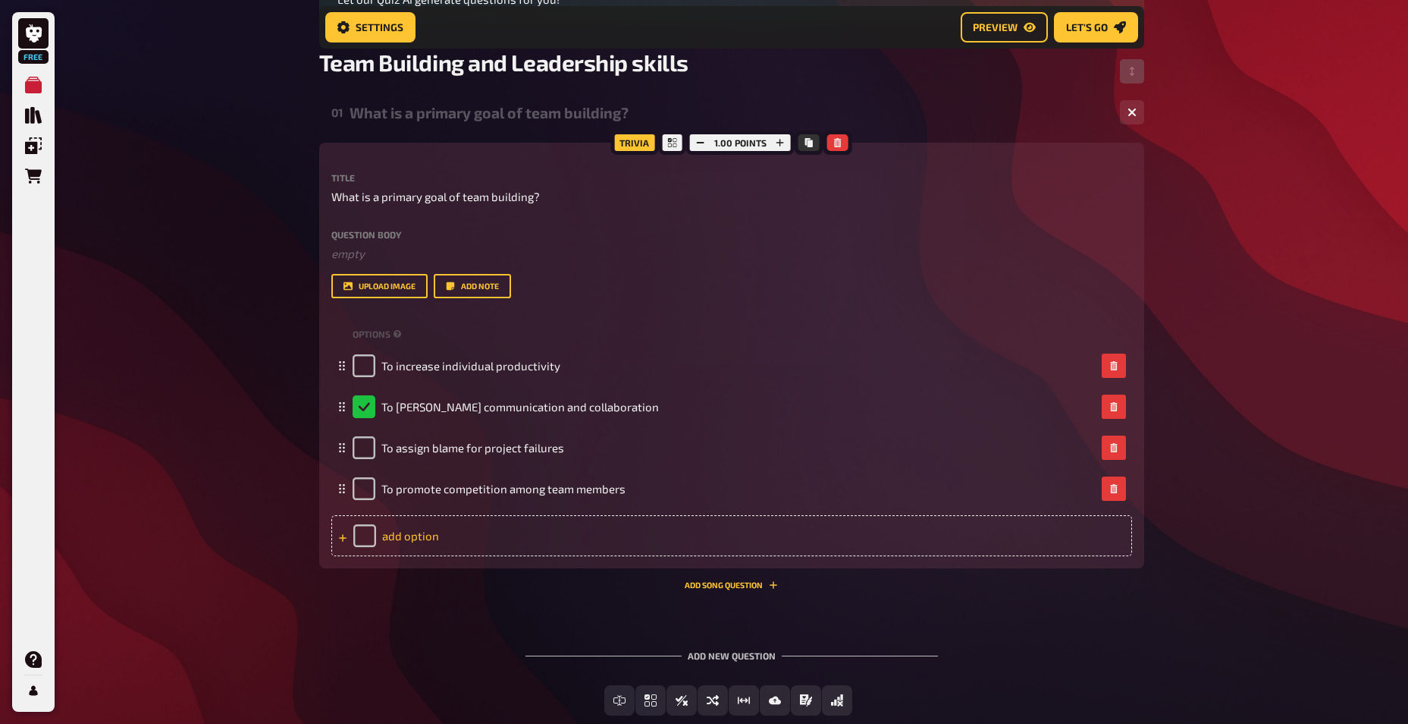
click at [423, 529] on div "add option" at bounding box center [731, 535] width 801 height 41
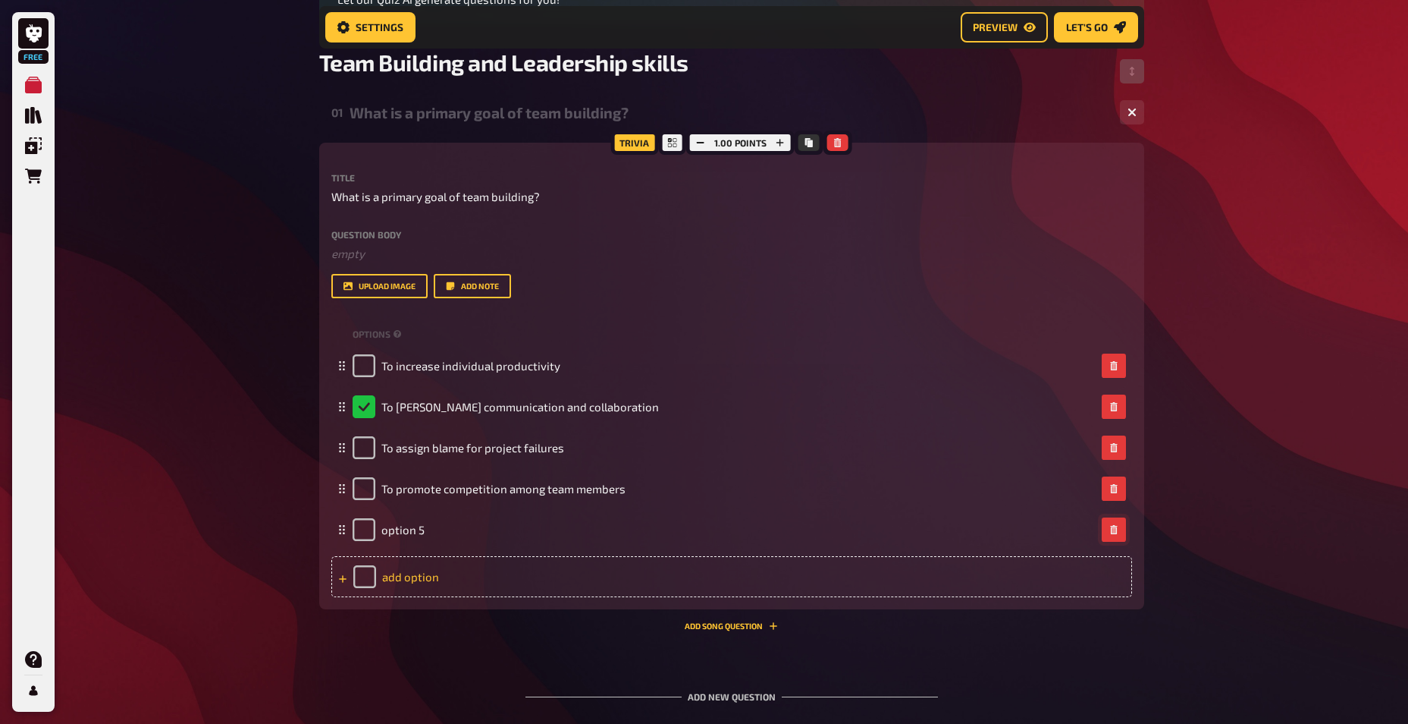
click at [1119, 534] on button "button" at bounding box center [1114, 529] width 24 height 24
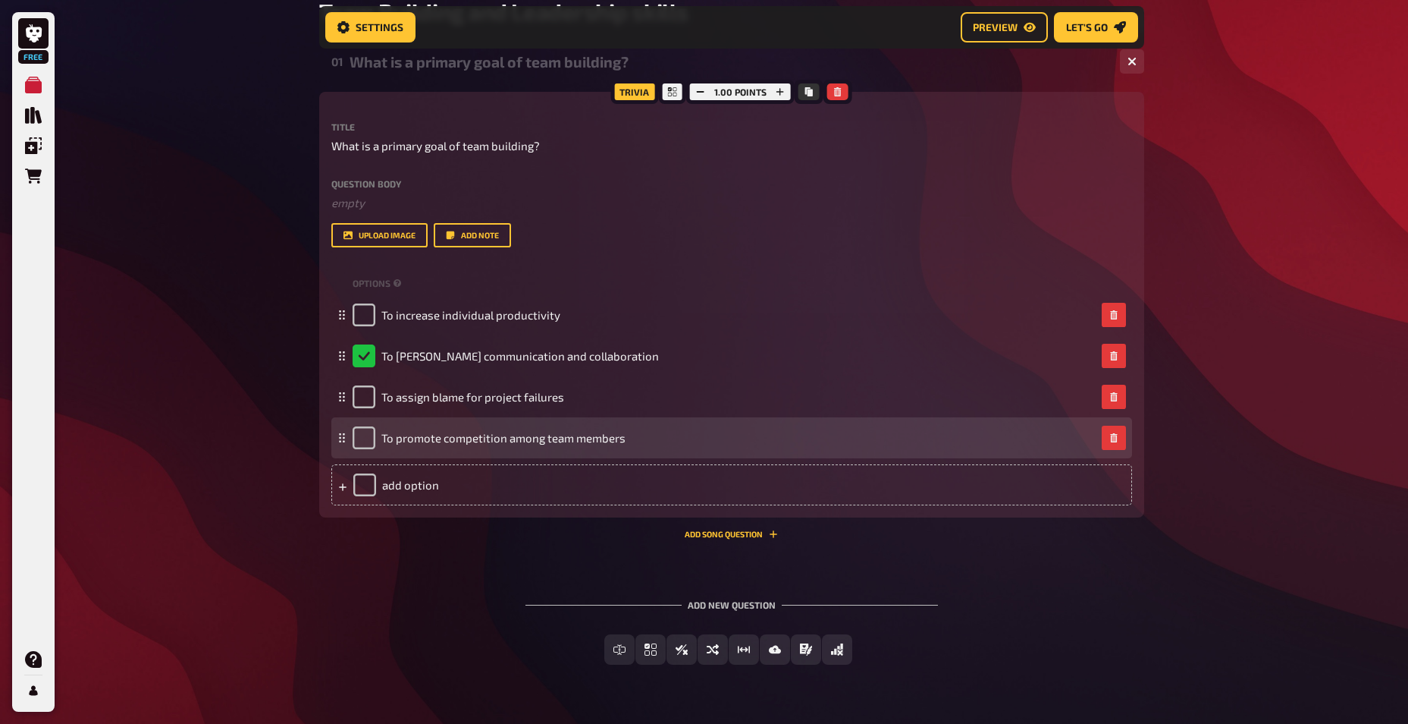
scroll to position [303, 0]
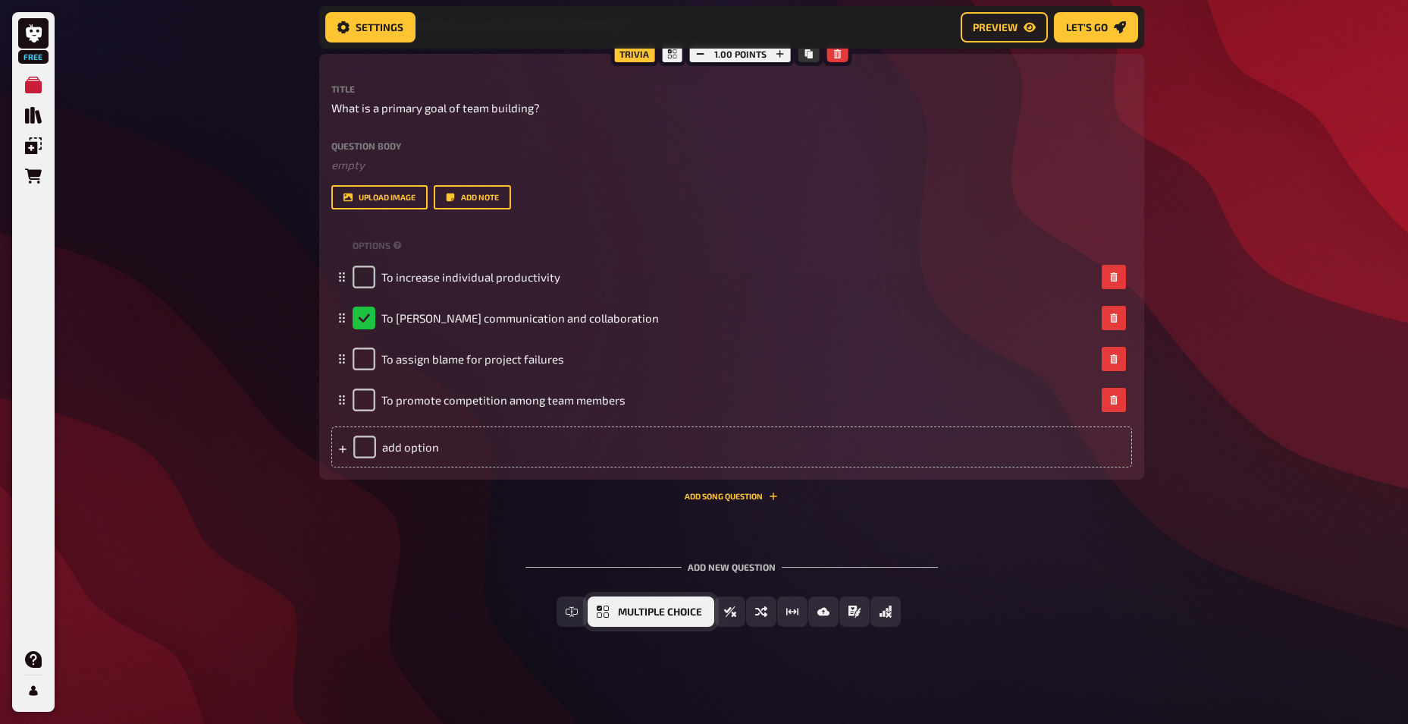
click at [670, 605] on button "Multiple Choice" at bounding box center [651, 611] width 127 height 30
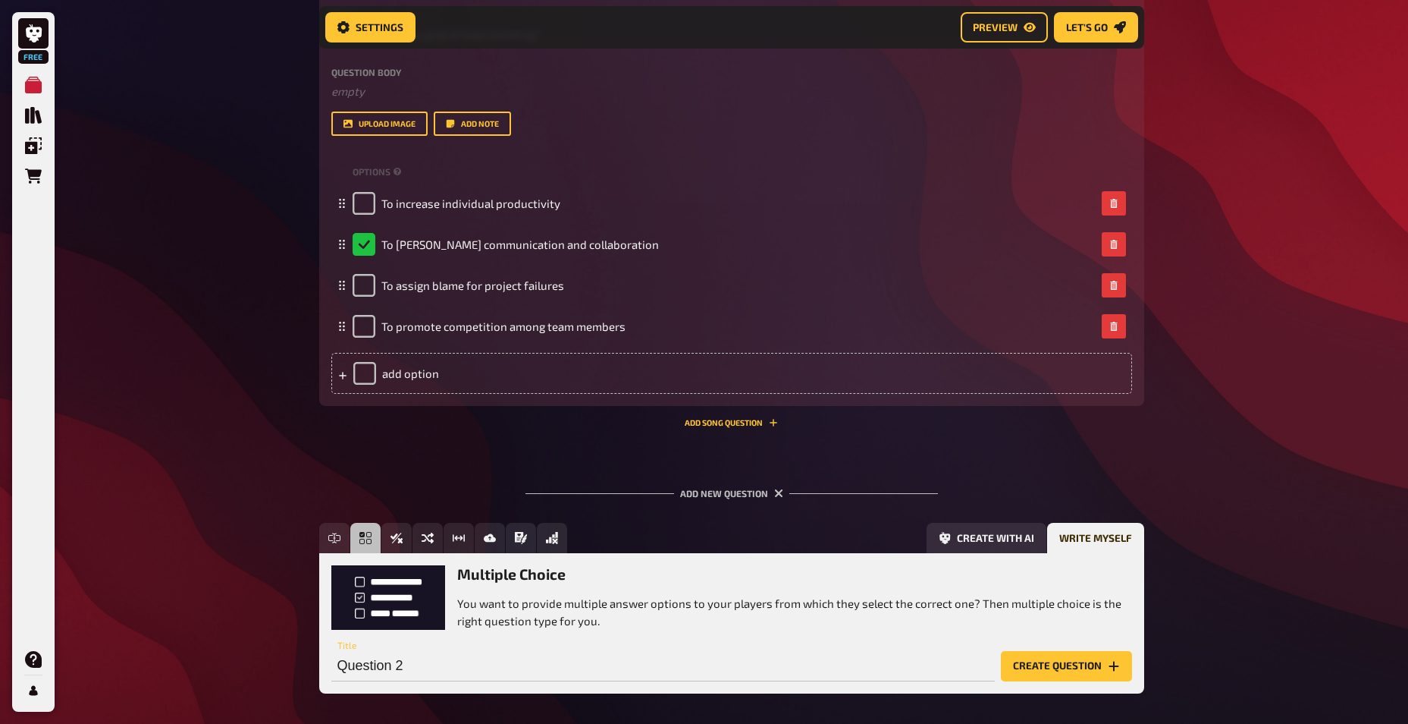
scroll to position [444, 0]
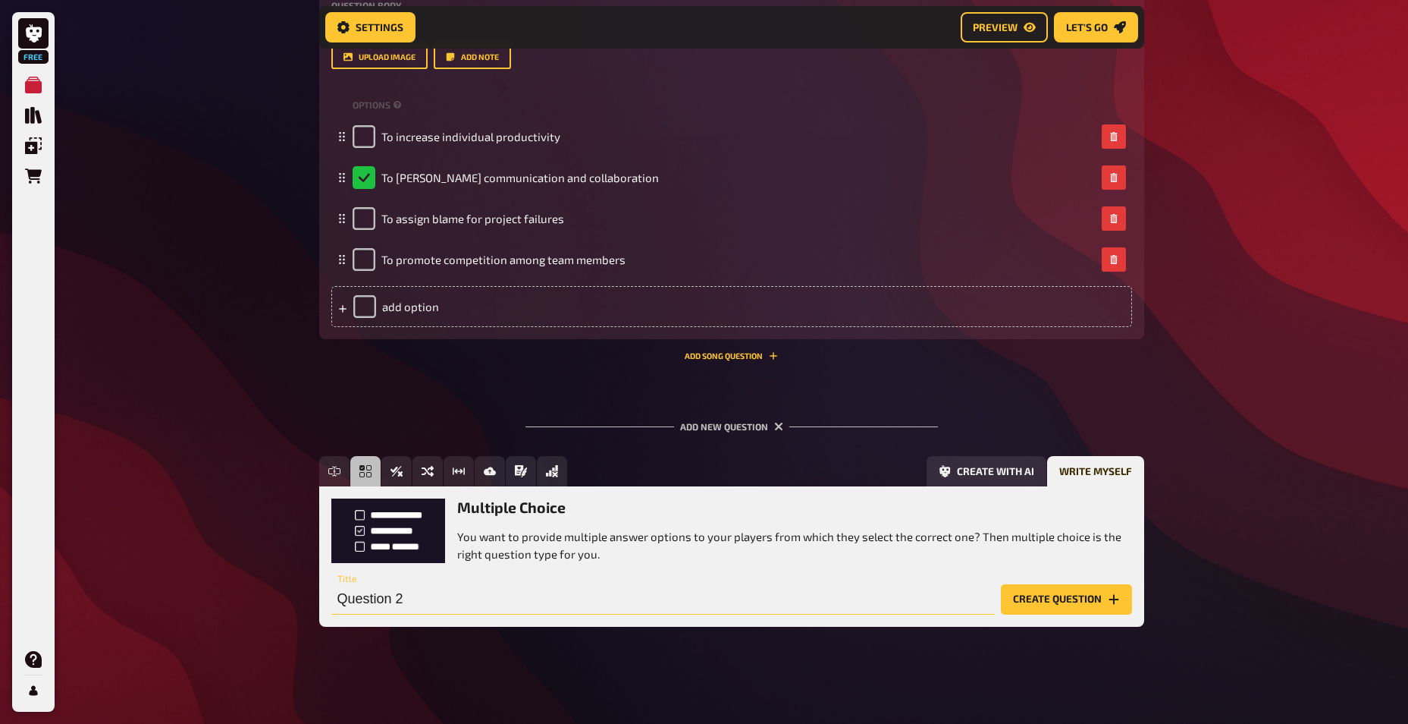
click at [405, 592] on input "Question 2" at bounding box center [663, 599] width 664 height 30
paste input "Which of the following is not one of the "7 C's" of effective team building?"
type input "Which of the following is not one of the "7 C's" of effective team building?"
click at [1020, 590] on button "Create question" at bounding box center [1066, 599] width 131 height 30
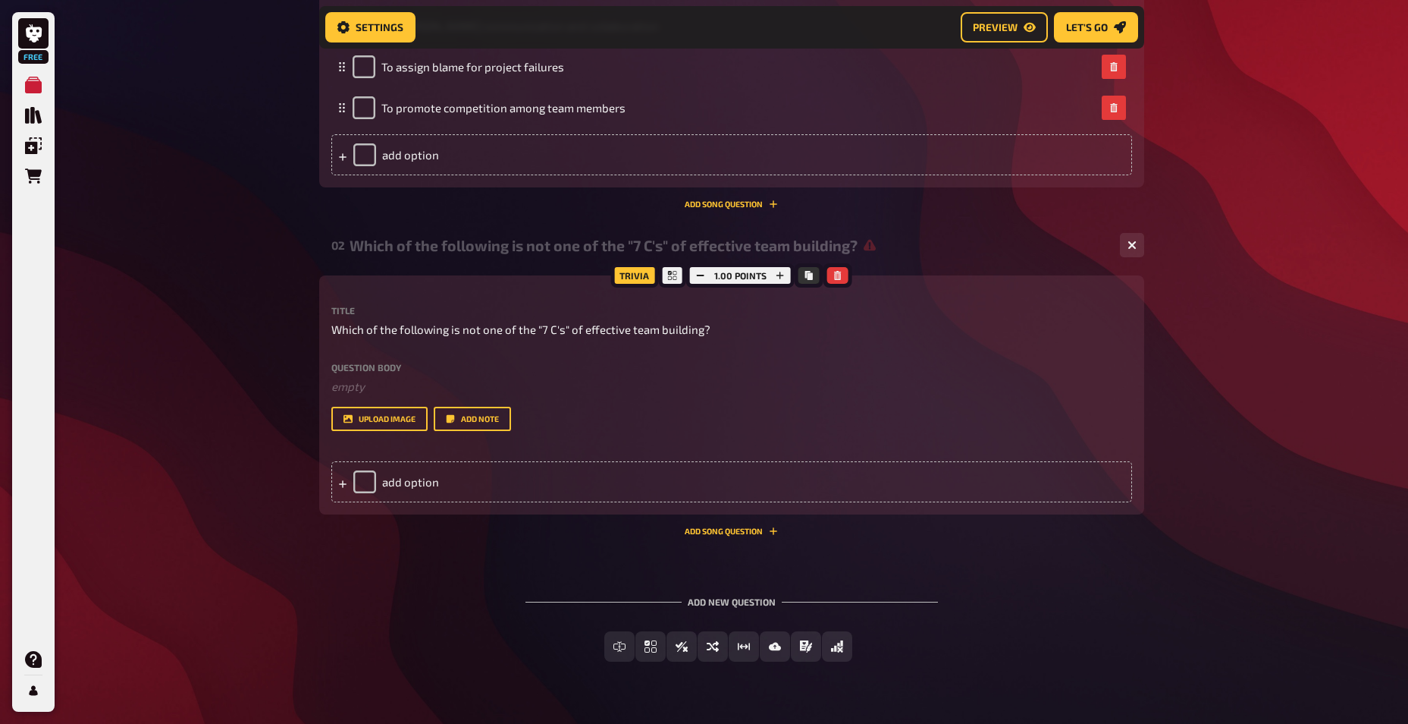
scroll to position [630, 0]
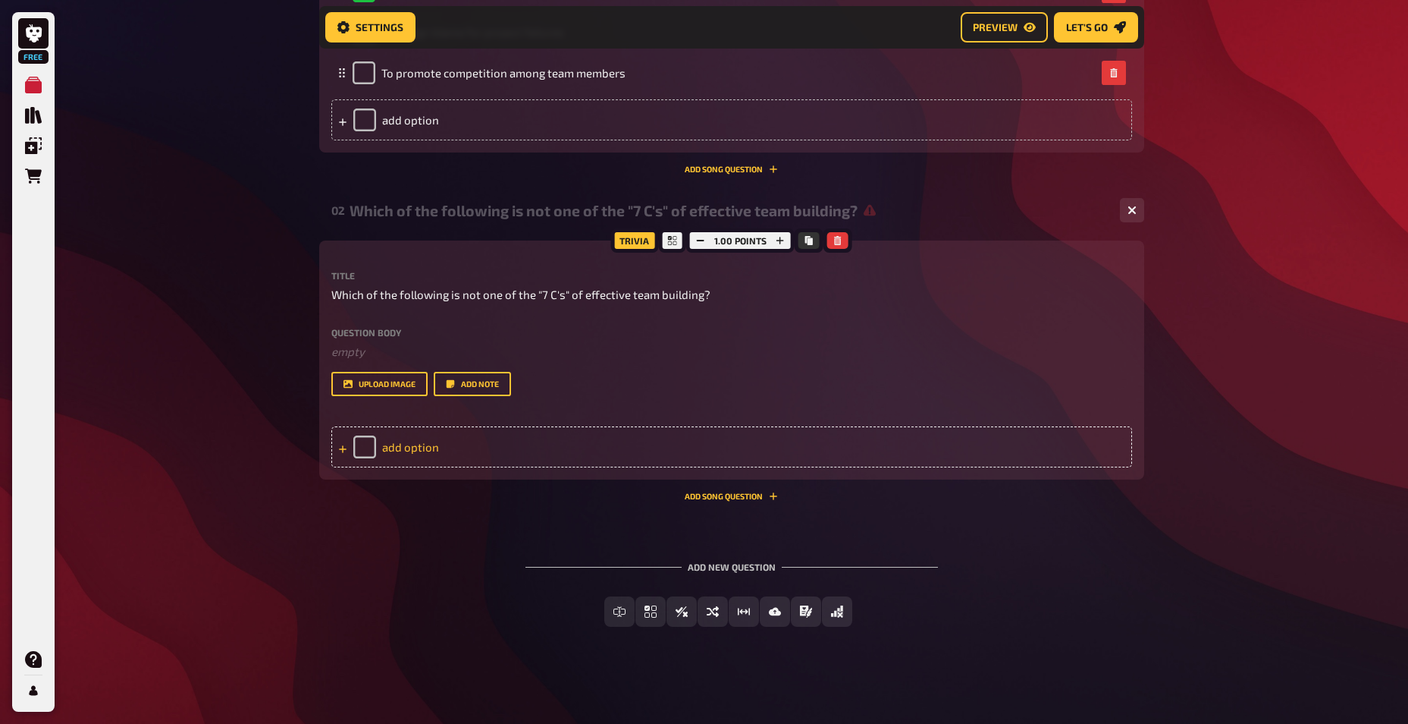
click at [397, 448] on div "add option" at bounding box center [731, 446] width 801 height 41
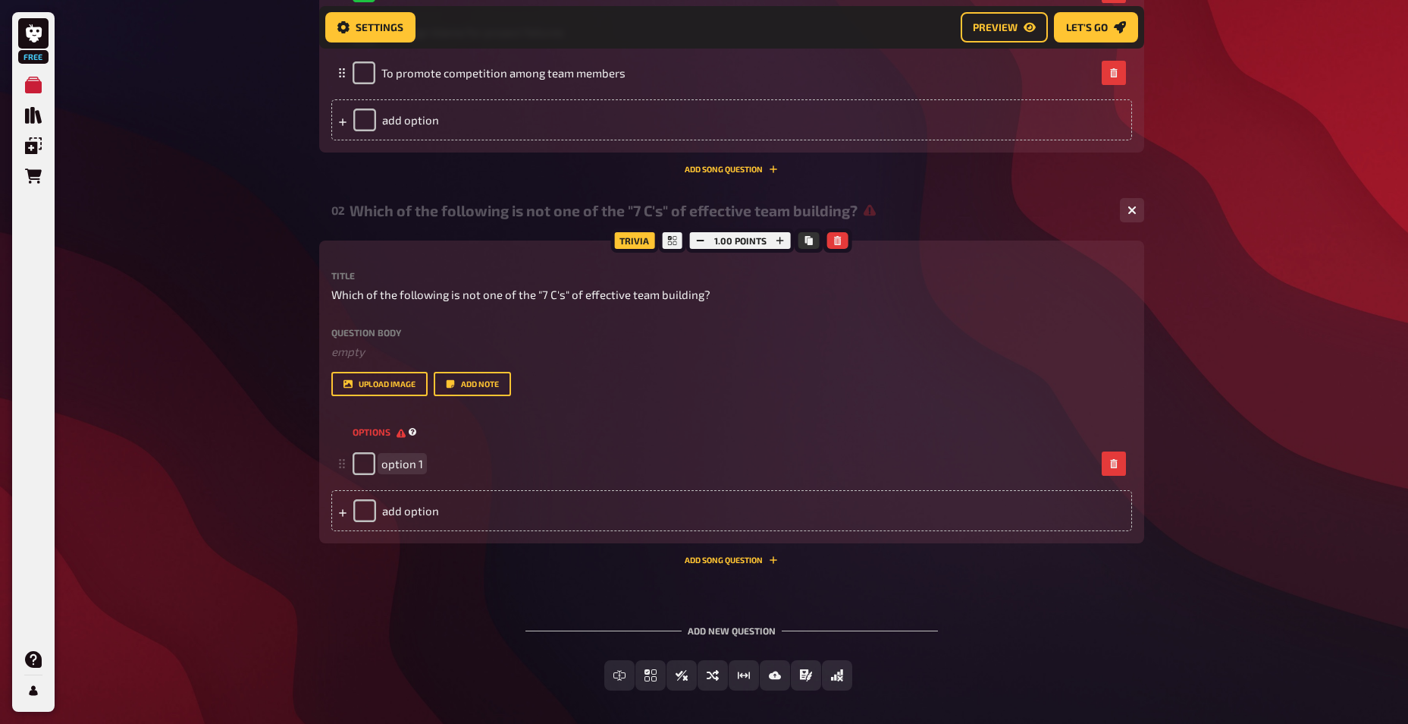
paste span
click at [439, 515] on div "add option" at bounding box center [731, 510] width 801 height 41
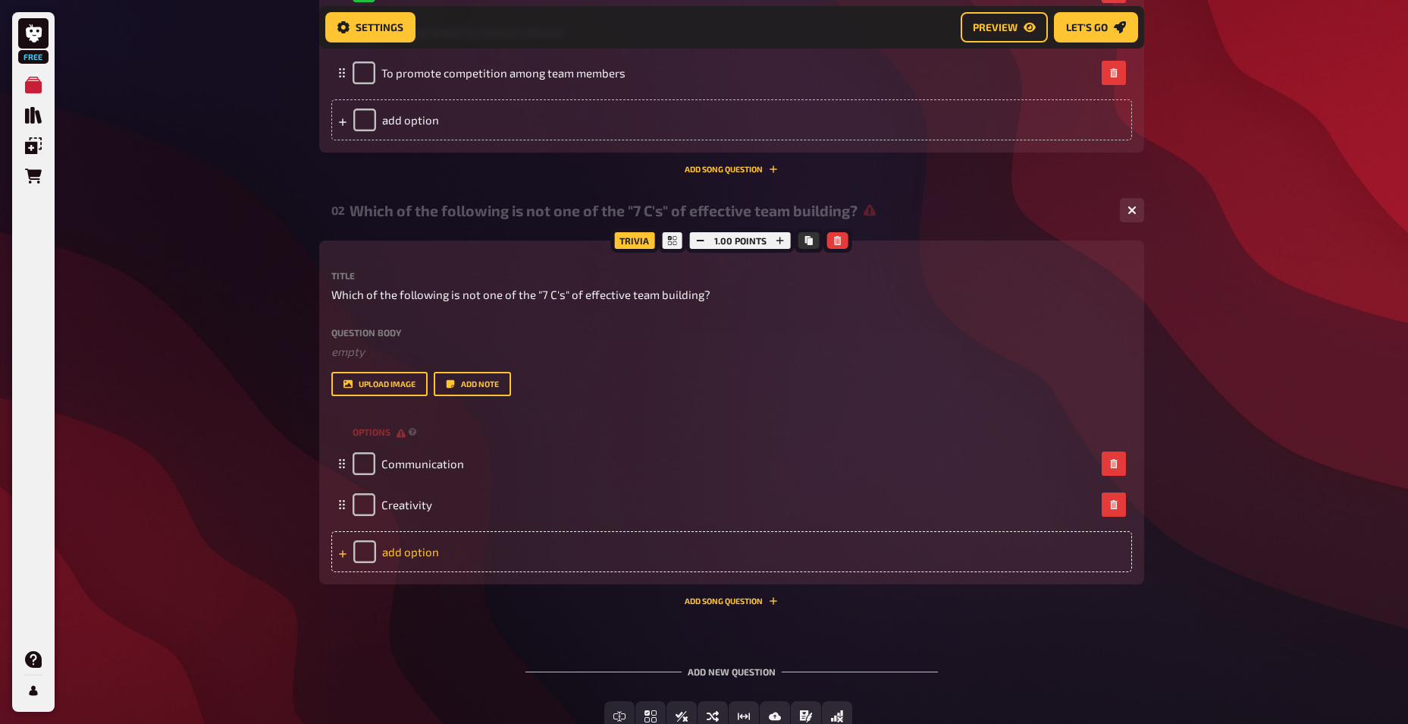
click at [457, 550] on div "add option" at bounding box center [731, 551] width 801 height 41
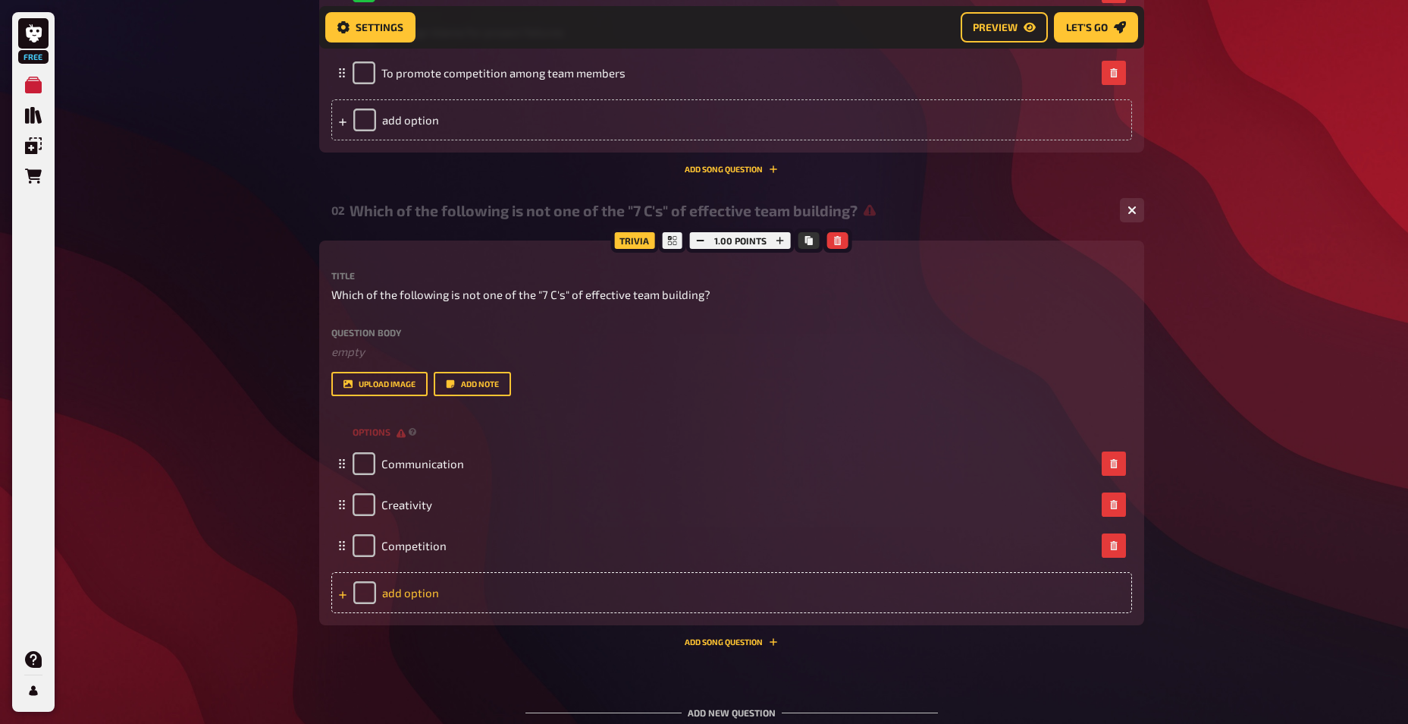
click at [416, 586] on div "add option" at bounding box center [731, 592] width 801 height 41
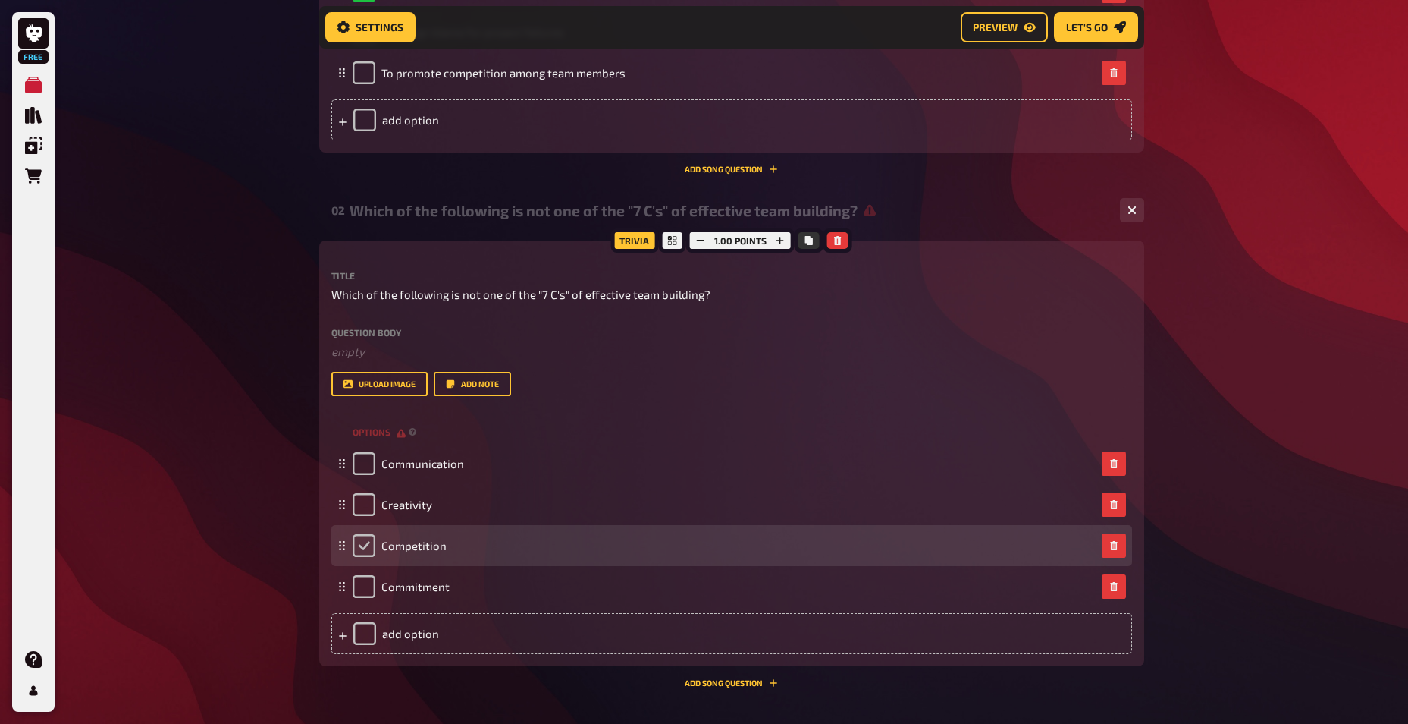
click at [365, 549] on input "checkbox" at bounding box center [364, 545] width 23 height 23
checkbox input "true"
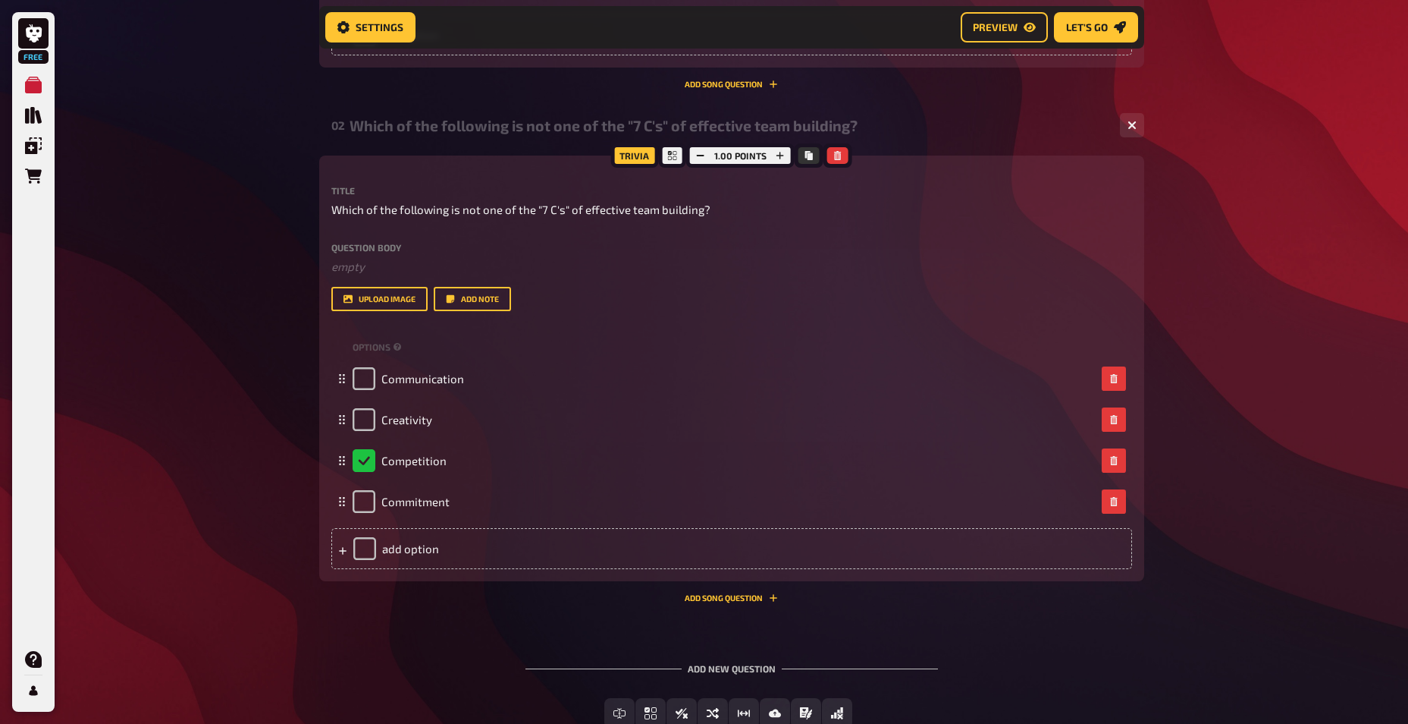
scroll to position [817, 0]
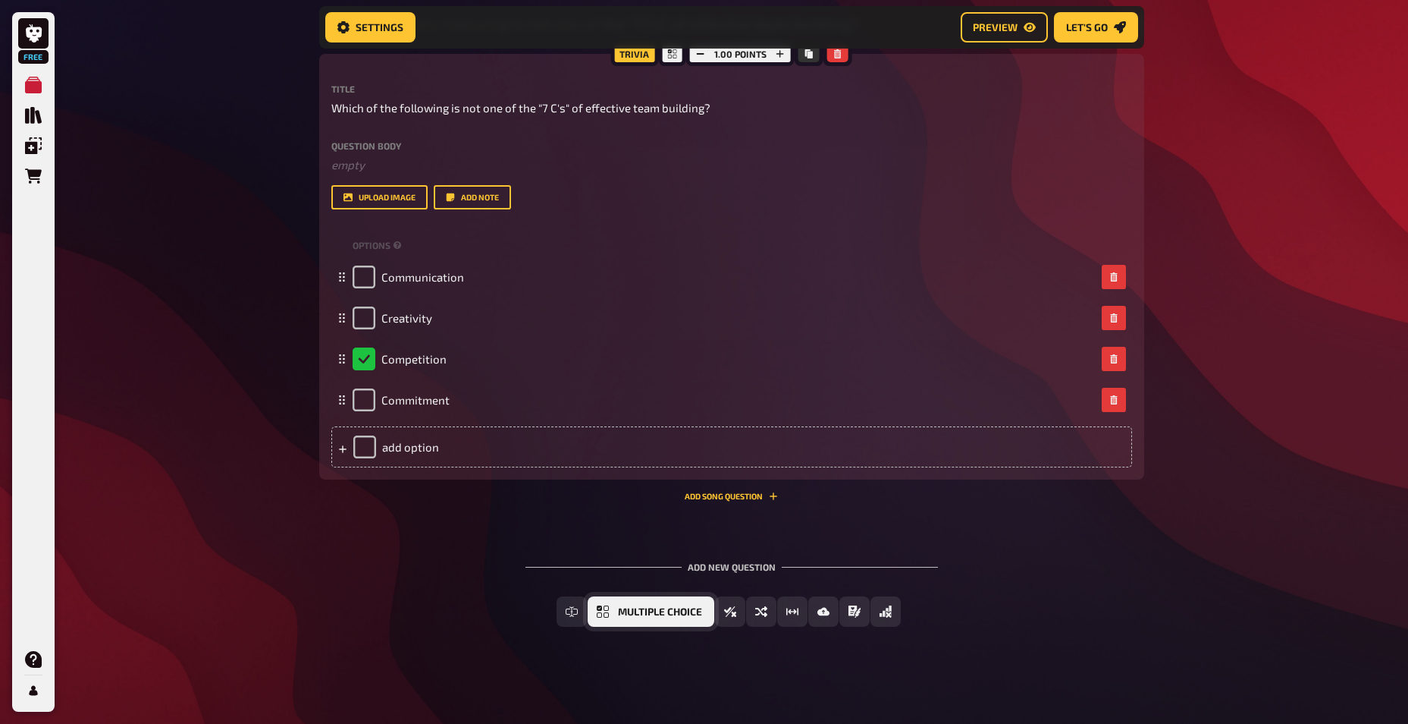
click at [673, 611] on span "Multiple Choice" at bounding box center [660, 612] width 84 height 11
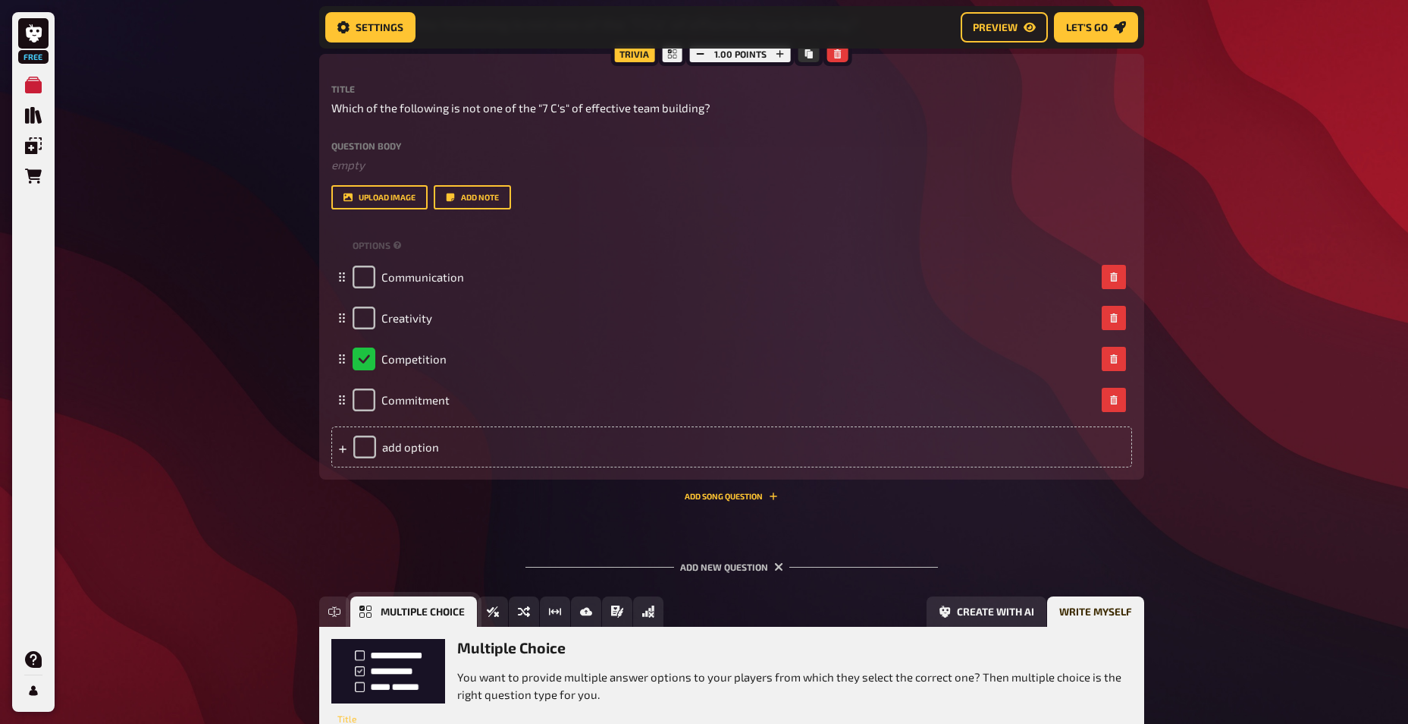
scroll to position [957, 0]
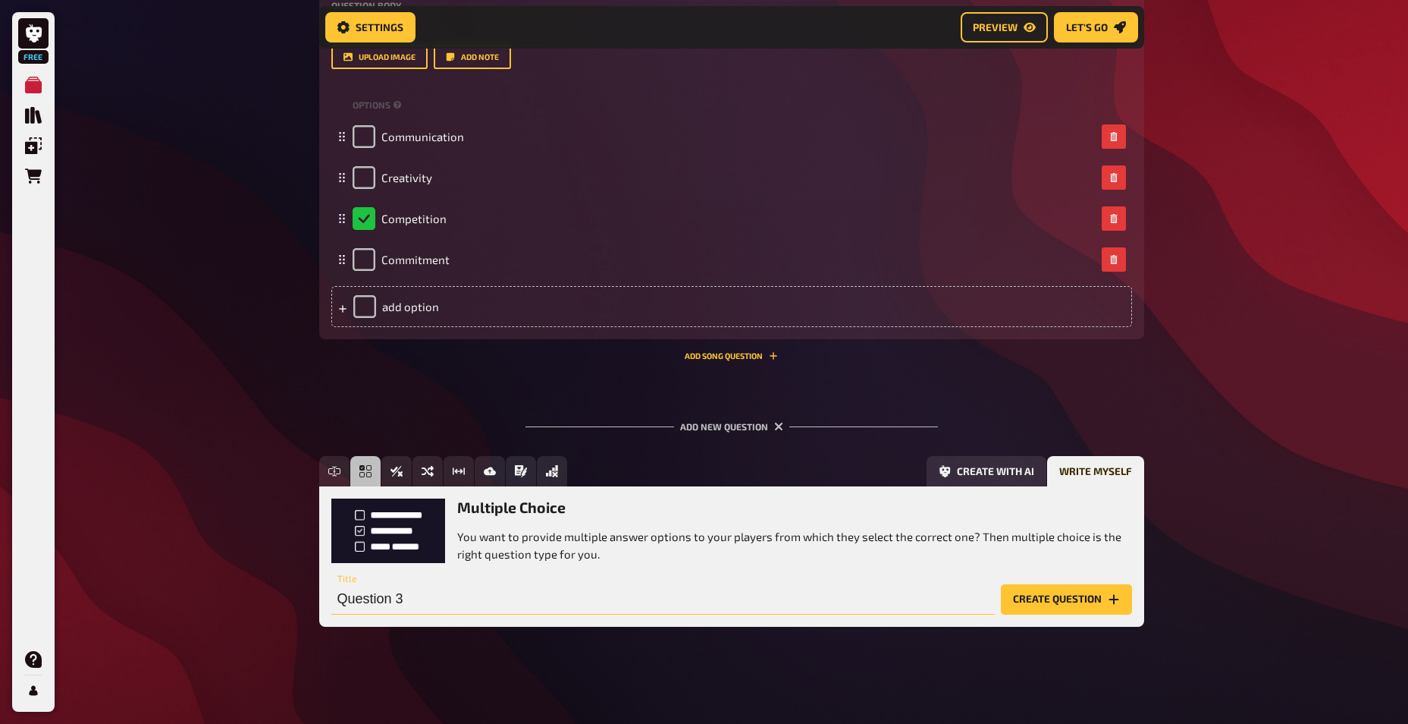
click at [419, 603] on input "Question 3" at bounding box center [663, 599] width 664 height 30
paste input "What type of team-building activity is a scavenger [PERSON_NAME] designed to so…"
type input "What type of team-building activity is a scavenger [PERSON_NAME] designed to so…"
click at [1058, 596] on button "Create question" at bounding box center [1066, 599] width 131 height 30
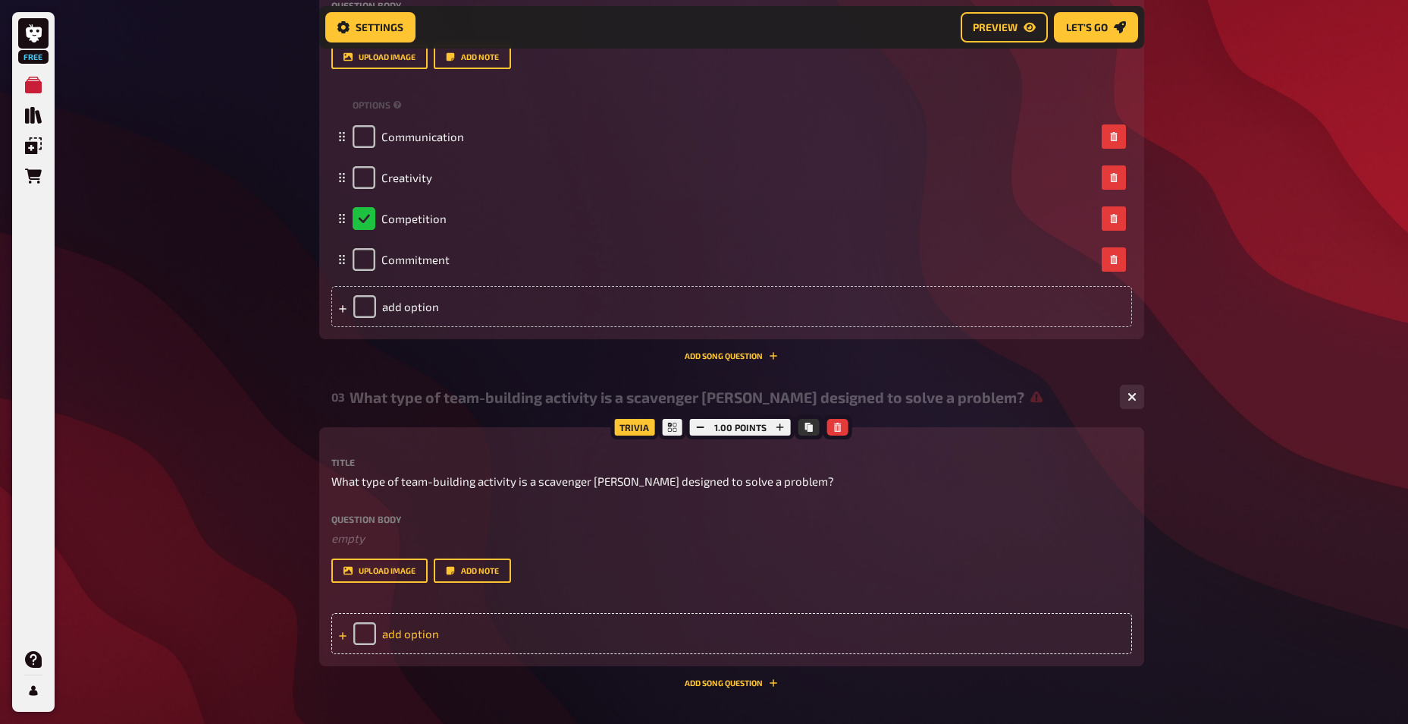
click at [419, 627] on div "add option" at bounding box center [731, 633] width 801 height 41
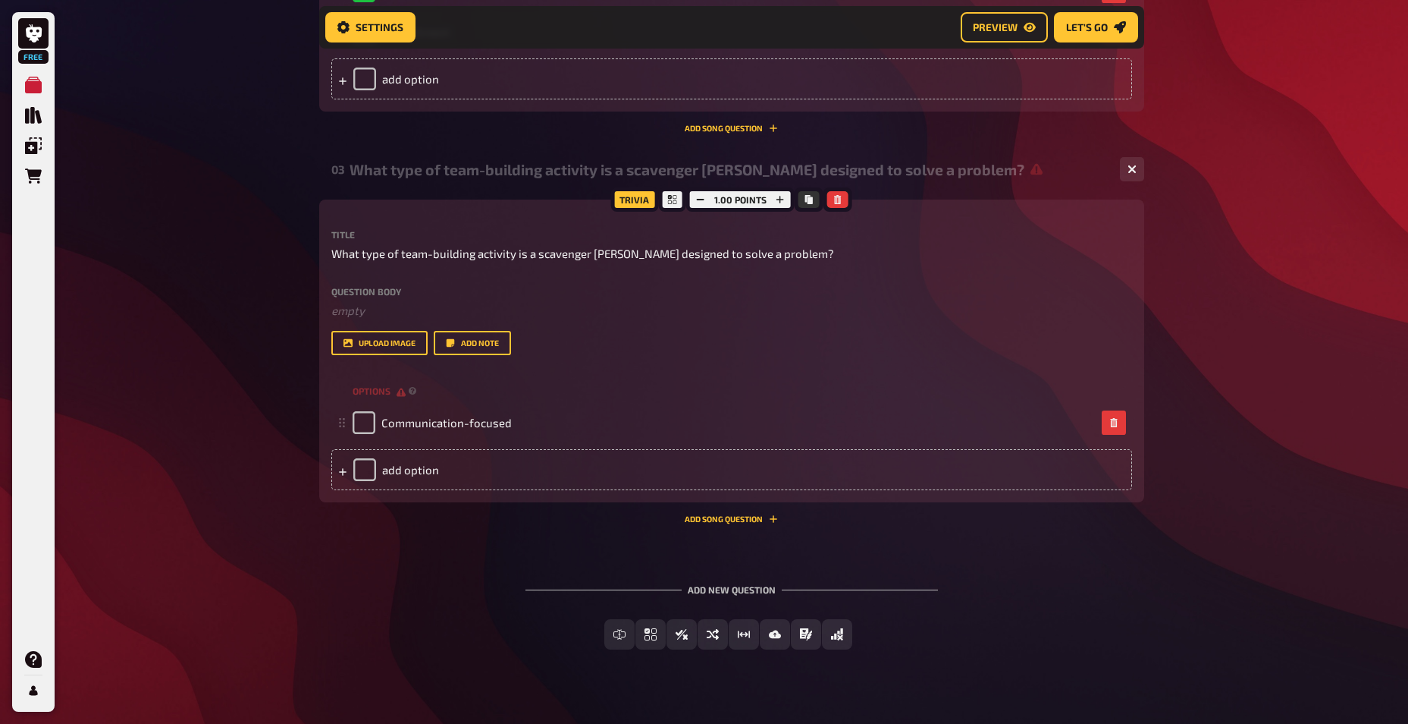
scroll to position [1207, 0]
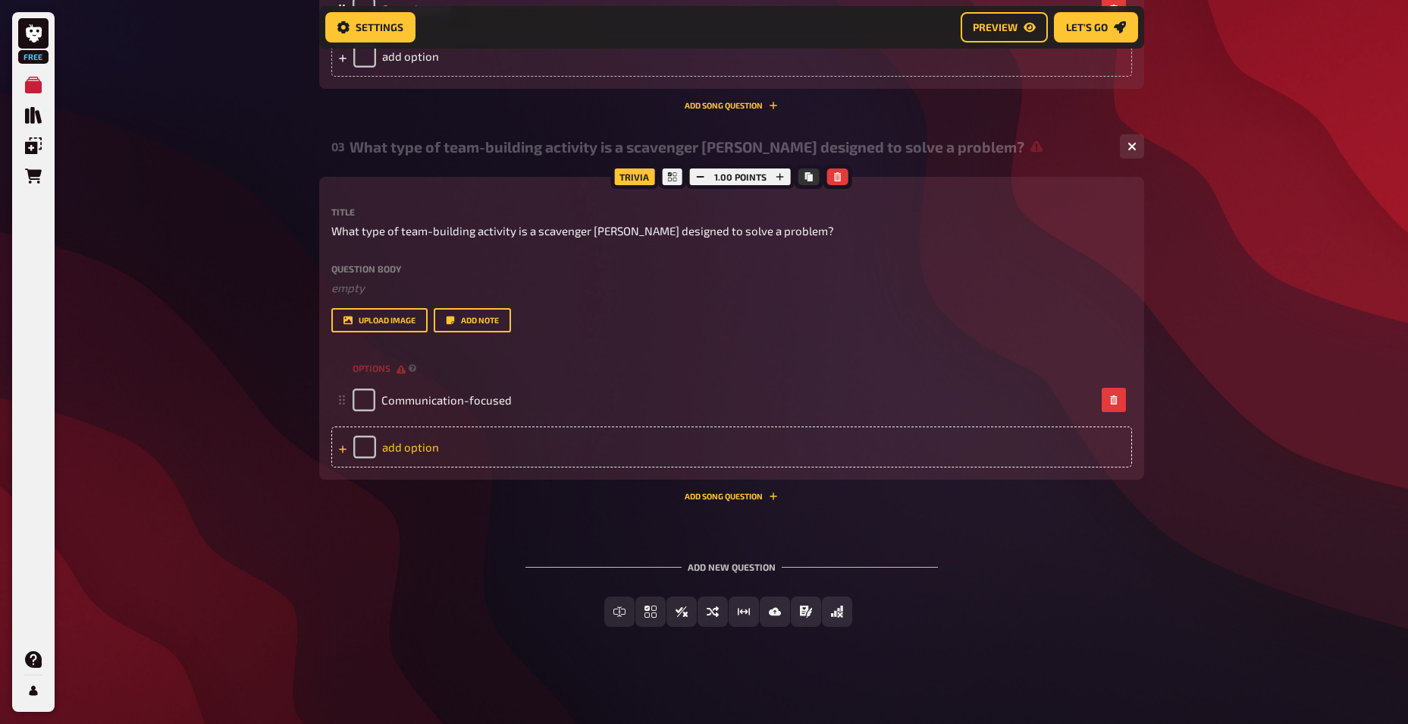
click at [413, 445] on div "add option" at bounding box center [731, 446] width 801 height 41
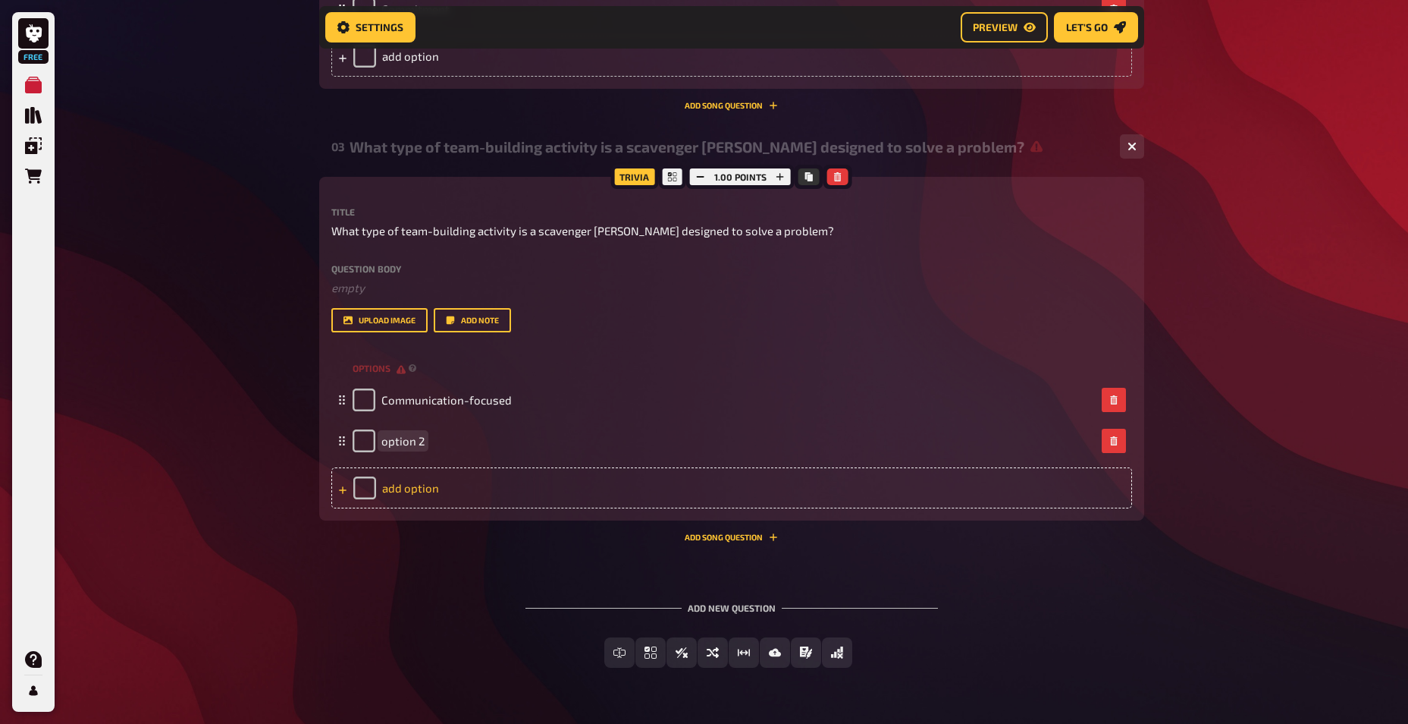
paste span
click at [425, 488] on div "add option" at bounding box center [731, 487] width 801 height 41
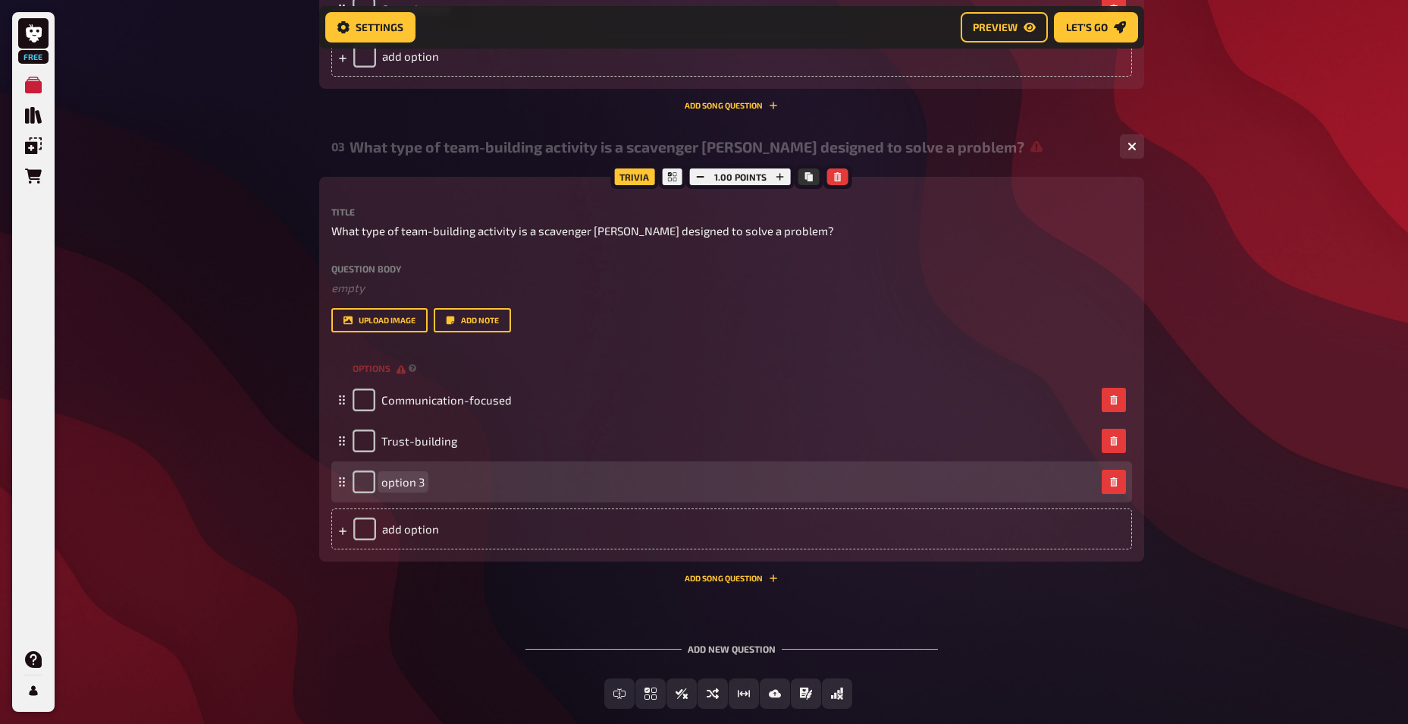
paste span
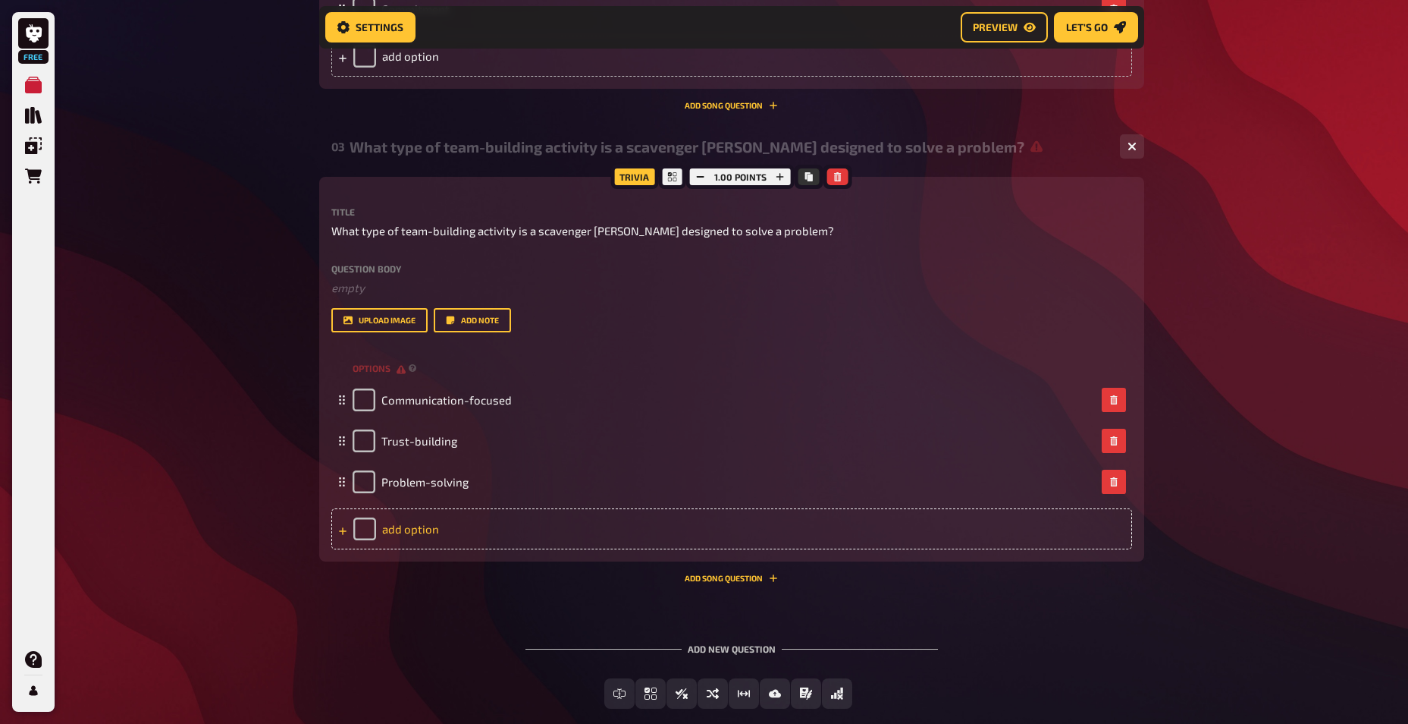
click at [446, 532] on div "add option" at bounding box center [731, 528] width 801 height 41
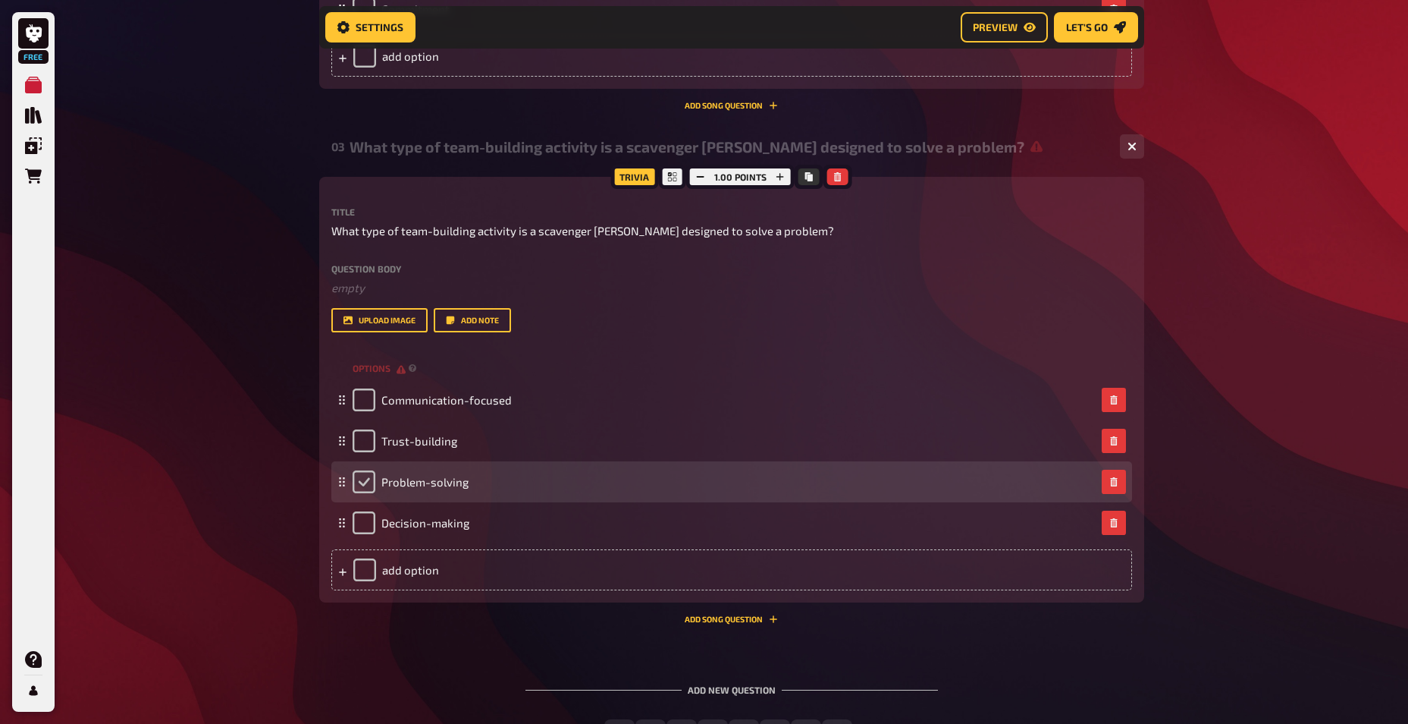
click at [359, 472] on input "checkbox" at bounding box center [364, 481] width 23 height 23
checkbox input "true"
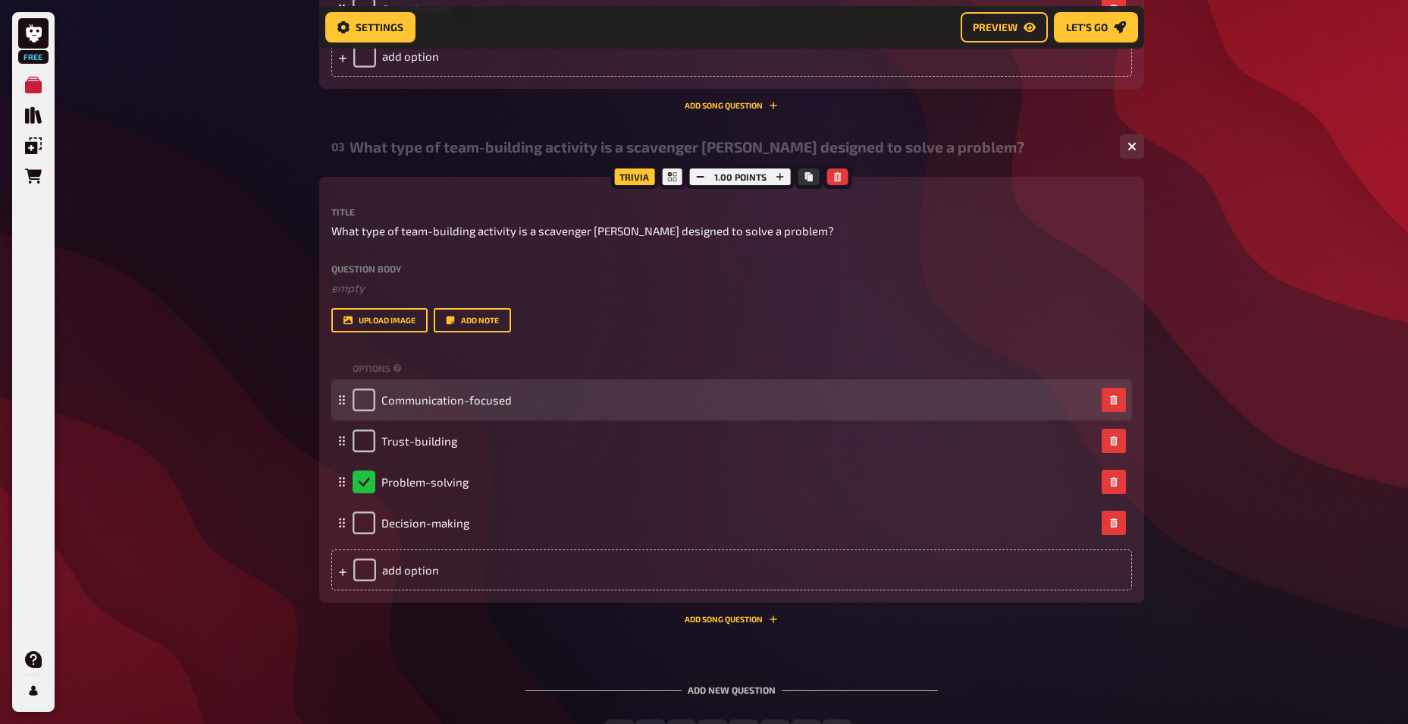
scroll to position [1308, 0]
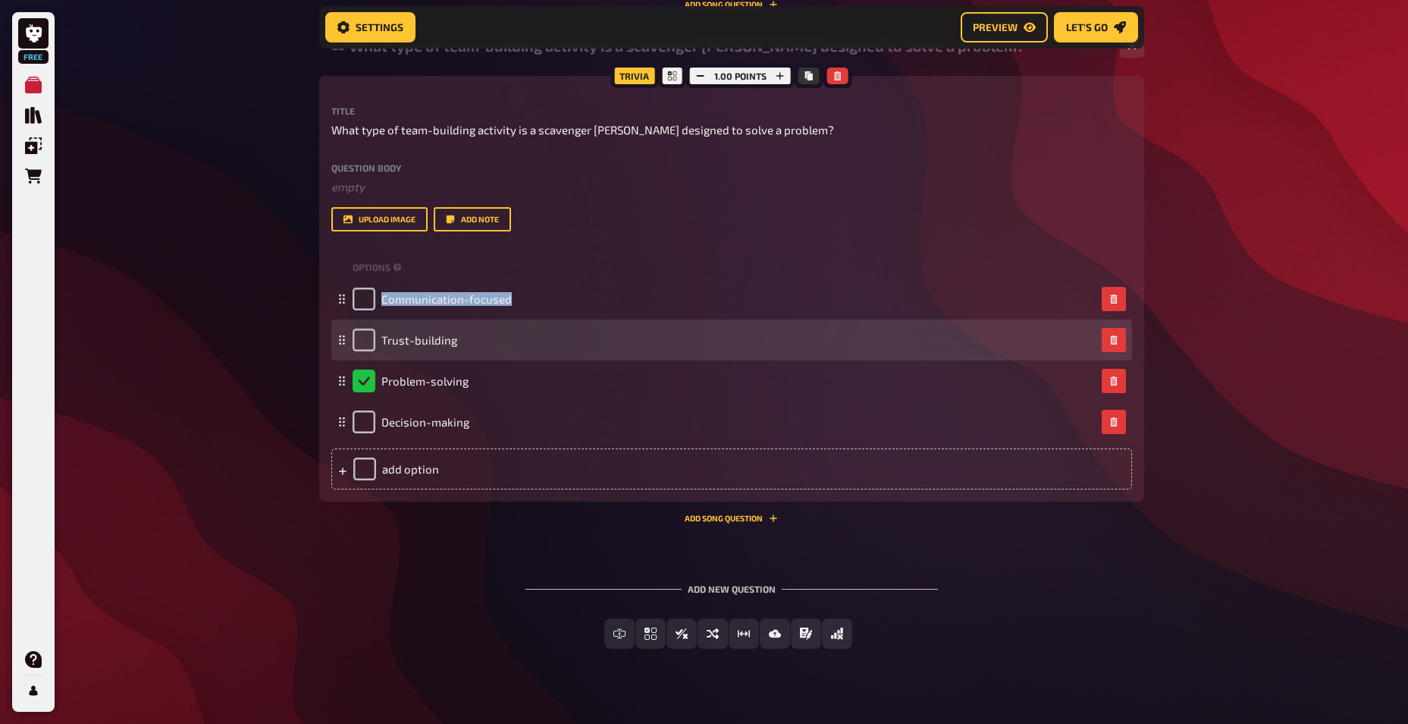
drag, startPoint x: 370, startPoint y: 281, endPoint x: 460, endPoint y: 339, distance: 106.9
click at [460, 339] on fieldset "Communication-focused Trust-building Problem-solving Decision-making To pick up…" at bounding box center [731, 360] width 801 height 164
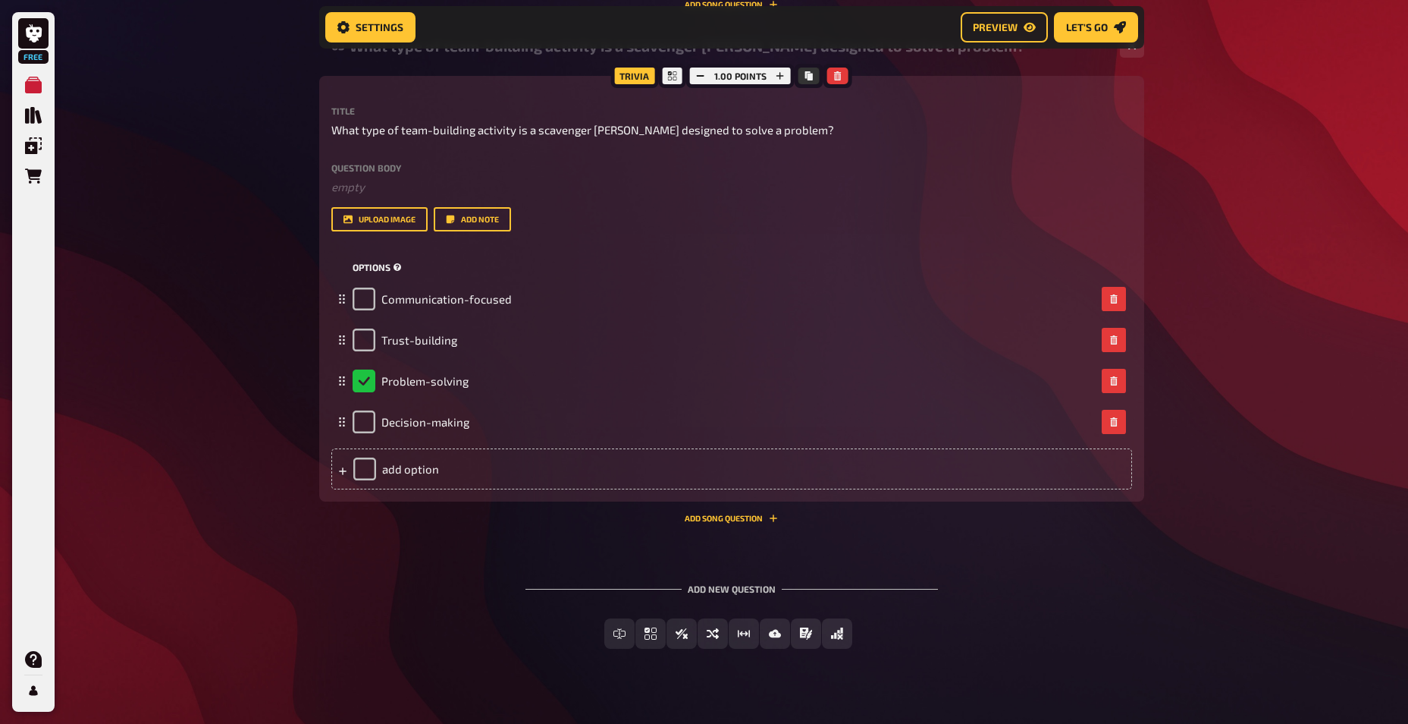
drag, startPoint x: 460, startPoint y: 339, endPoint x: 655, endPoint y: 278, distance: 204.4
click at [655, 278] on div "options" at bounding box center [731, 267] width 801 height 23
click at [702, 629] on span "True / False" at bounding box center [690, 634] width 65 height 11
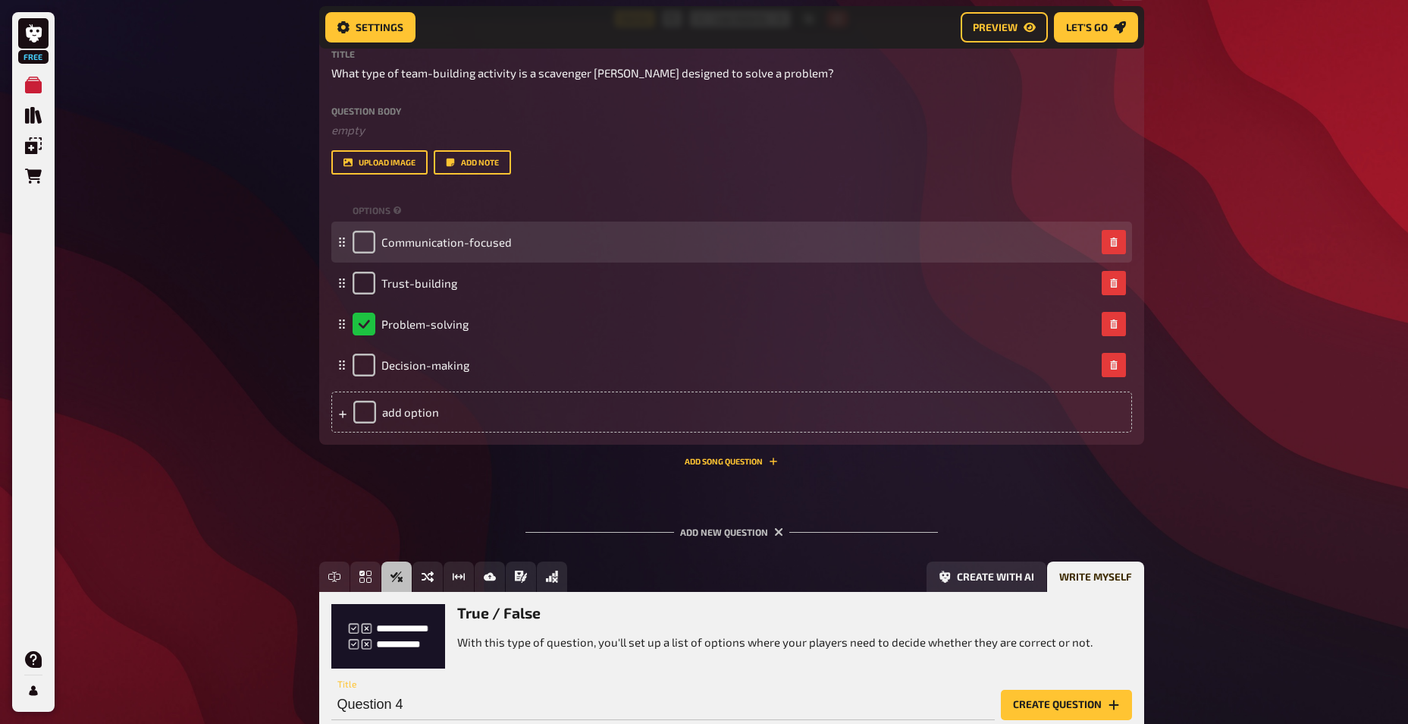
scroll to position [1471, 0]
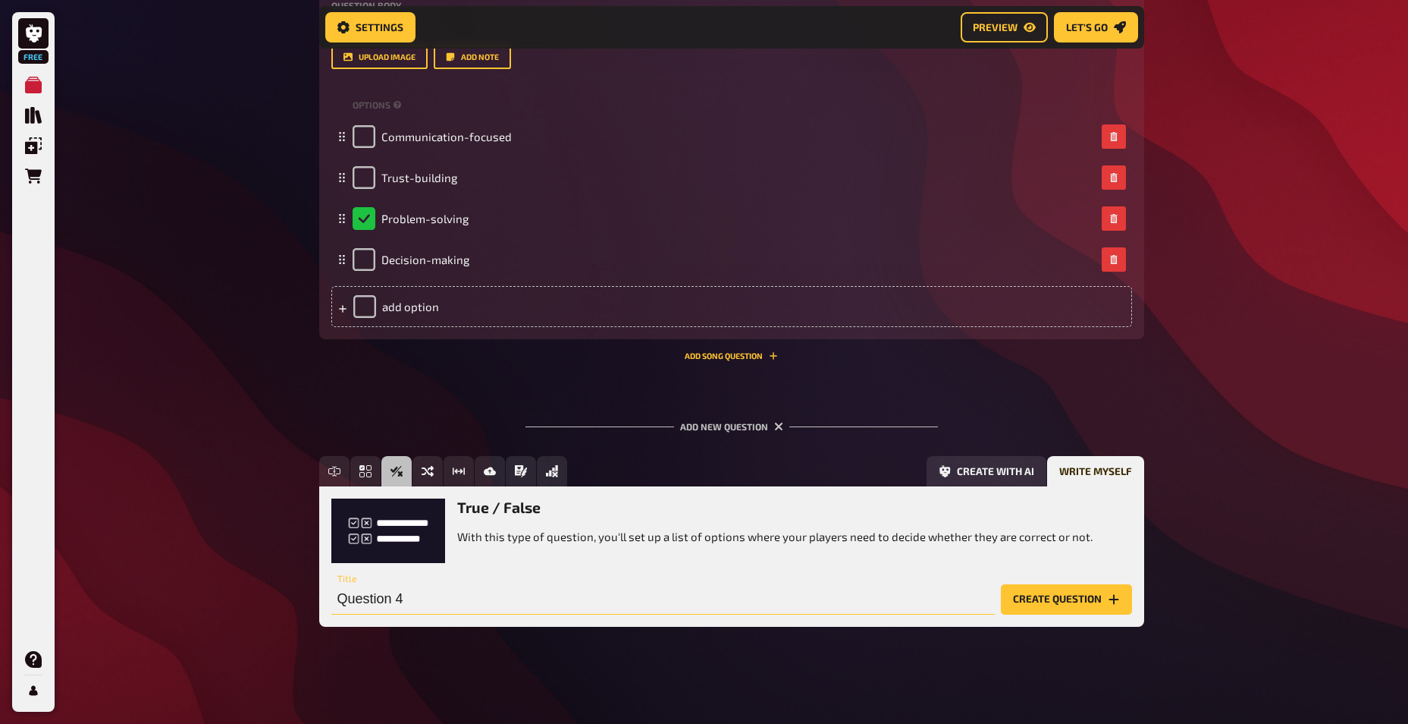
click at [439, 602] on input "Question 4" at bounding box center [663, 599] width 664 height 30
paste input "What is the core purpose of a team-building activity?"
type input "What is the core purpose of a team-building activity?"
click at [1064, 603] on button "Create question" at bounding box center [1066, 599] width 131 height 30
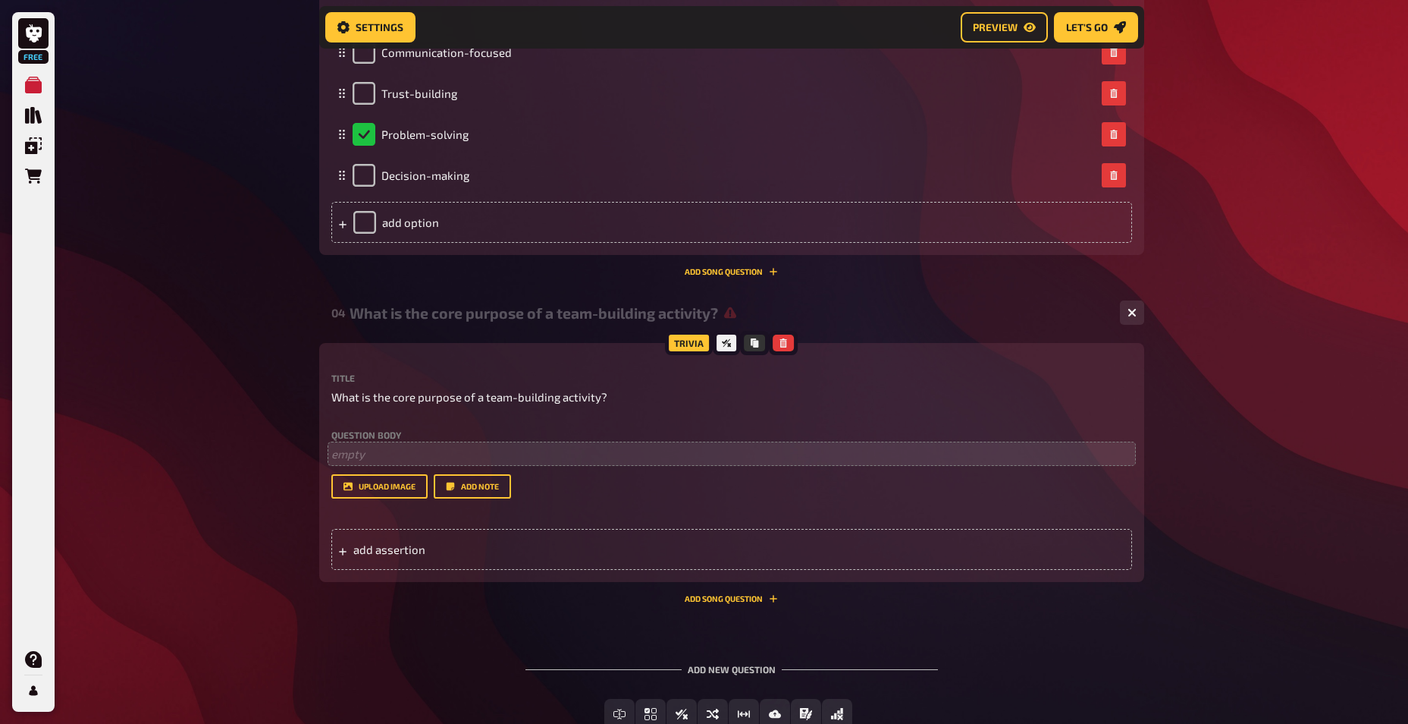
scroll to position [1657, 0]
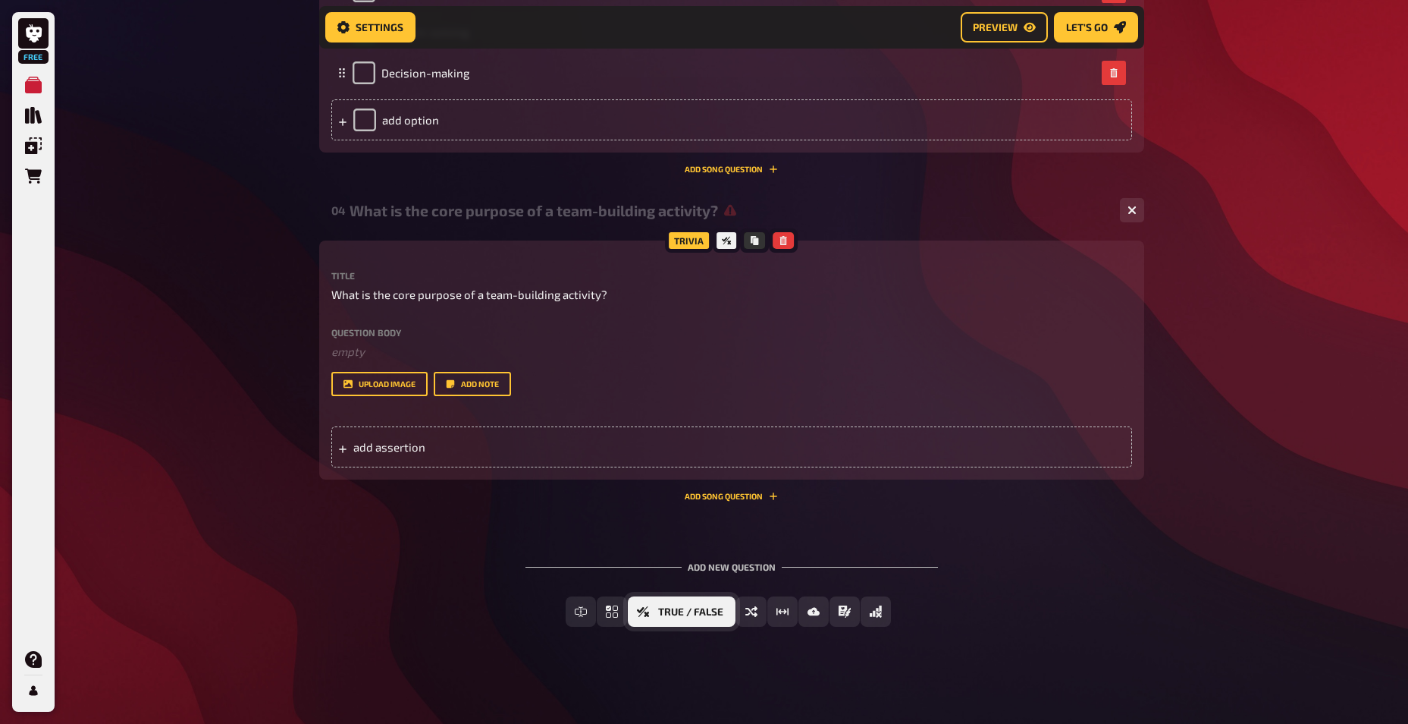
click at [639, 607] on icon "True / False" at bounding box center [643, 611] width 12 height 12
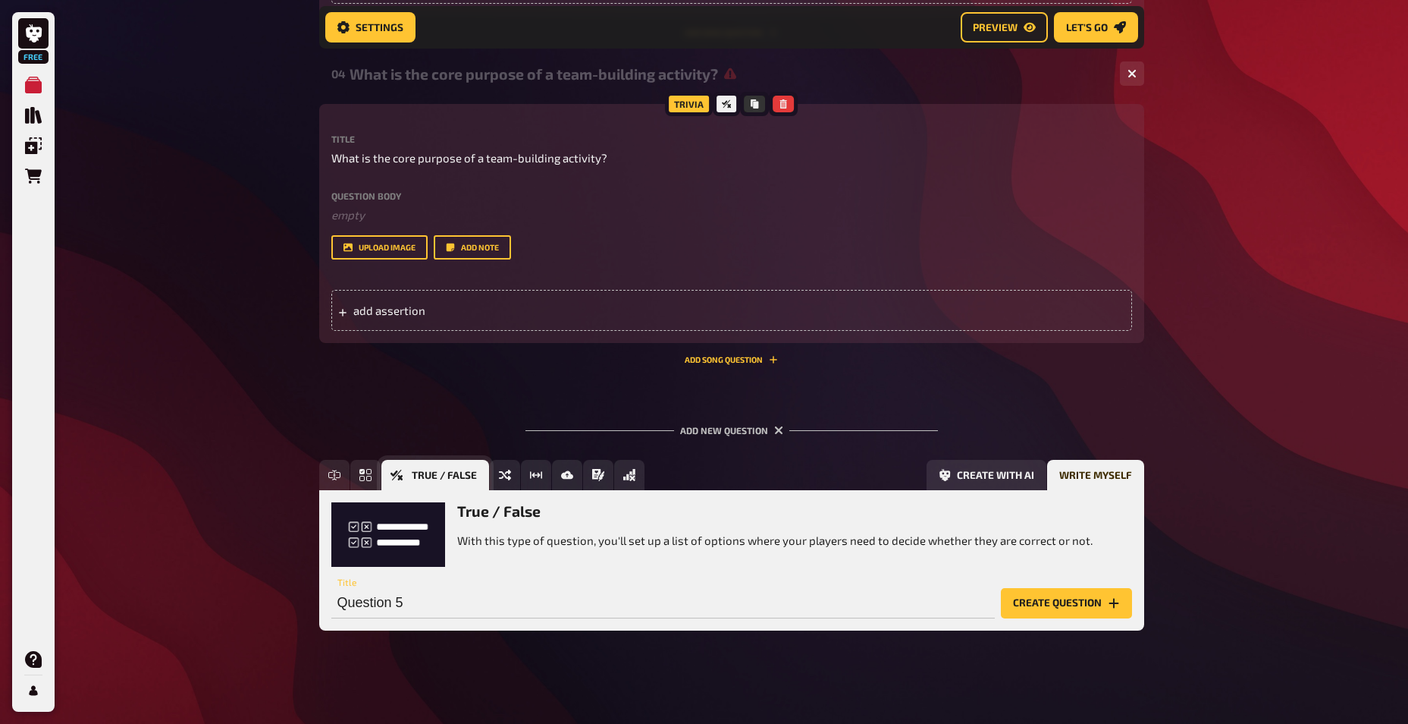
scroll to position [1797, 0]
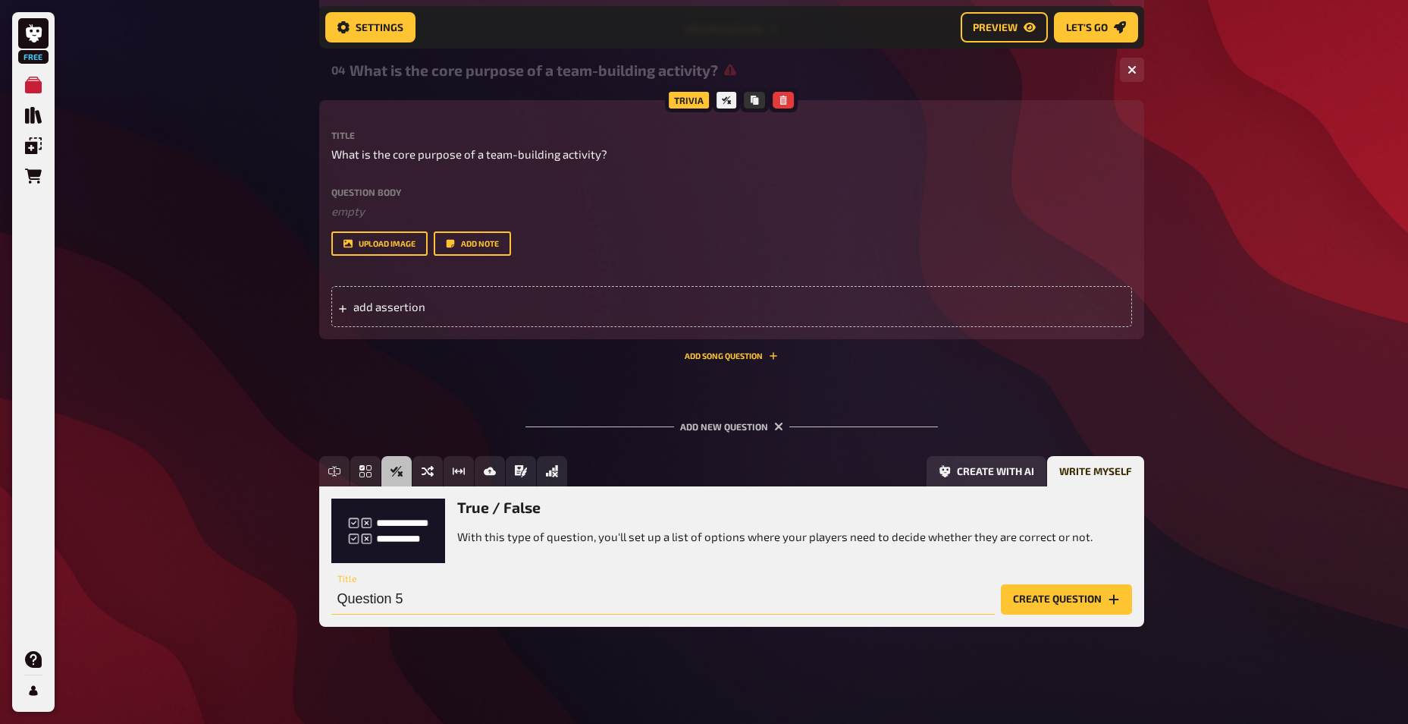
click at [409, 591] on input "Question 5" at bounding box center [663, 599] width 664 height 30
click at [391, 303] on span "add assertion" at bounding box center [471, 307] width 236 height 14
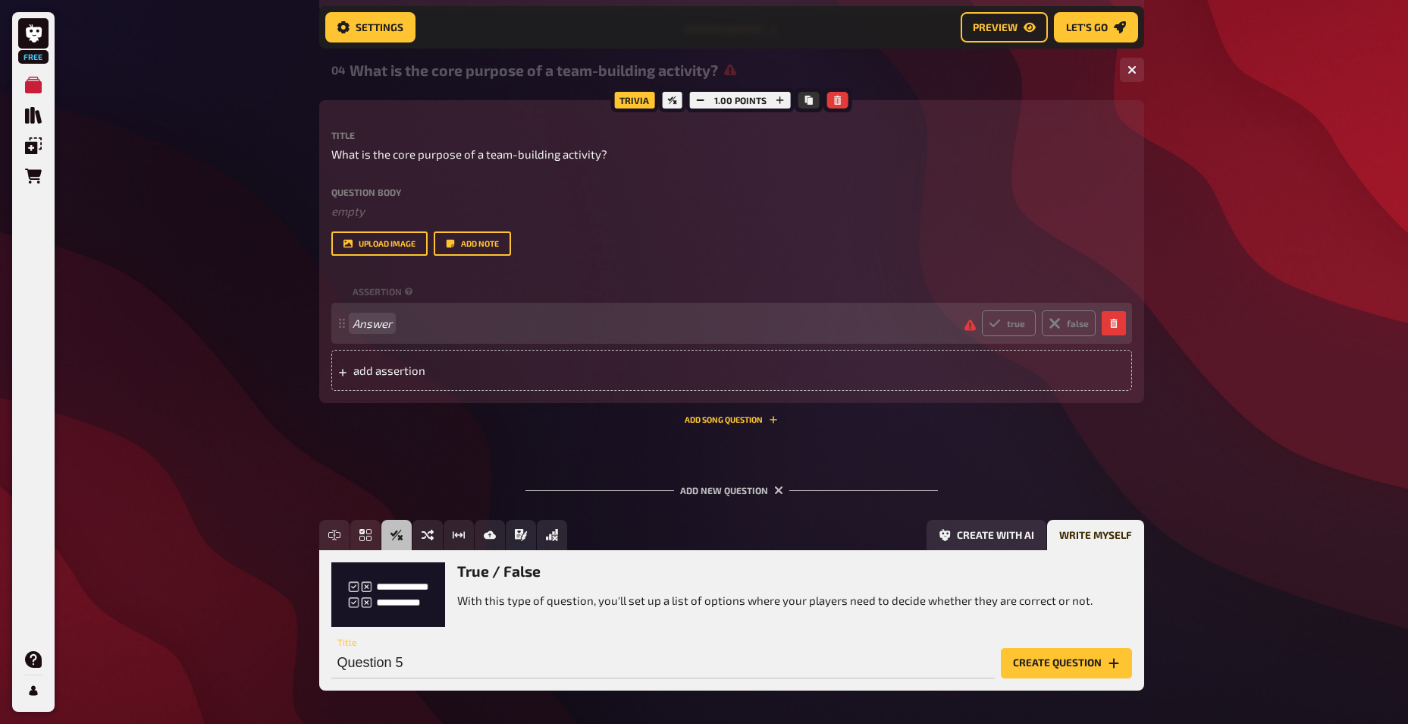
click at [447, 329] on span "Answer" at bounding box center [653, 323] width 600 height 14
paste span
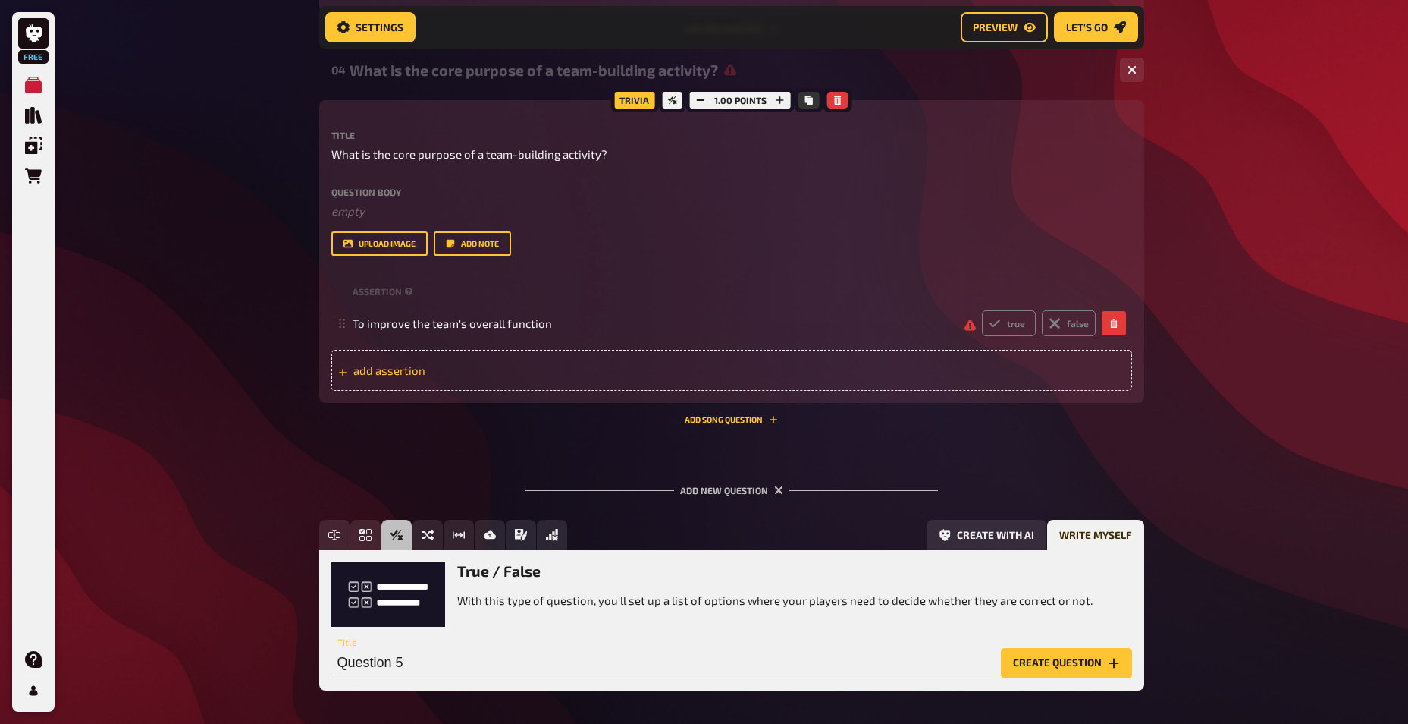
click at [444, 363] on div "add assertion" at bounding box center [731, 370] width 801 height 41
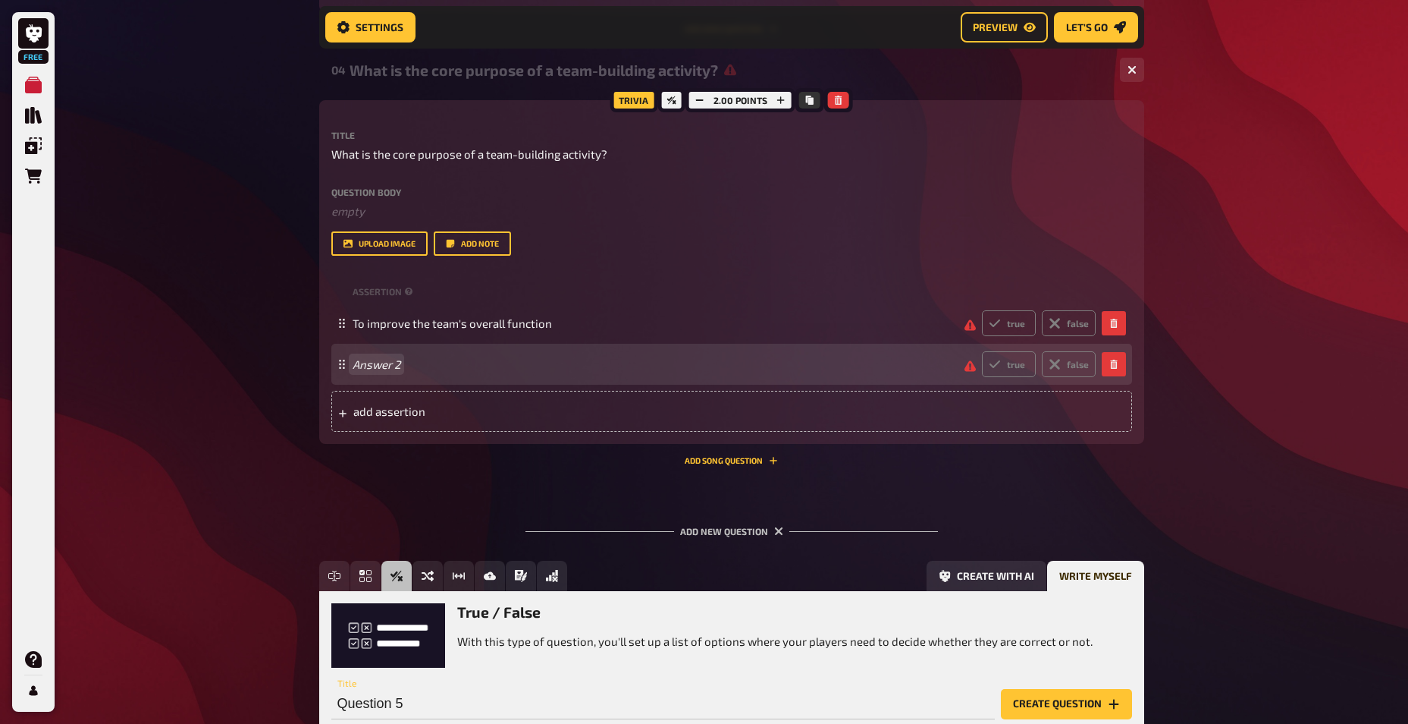
click at [425, 372] on div "Answer 2 true false" at bounding box center [724, 364] width 743 height 26
paste span
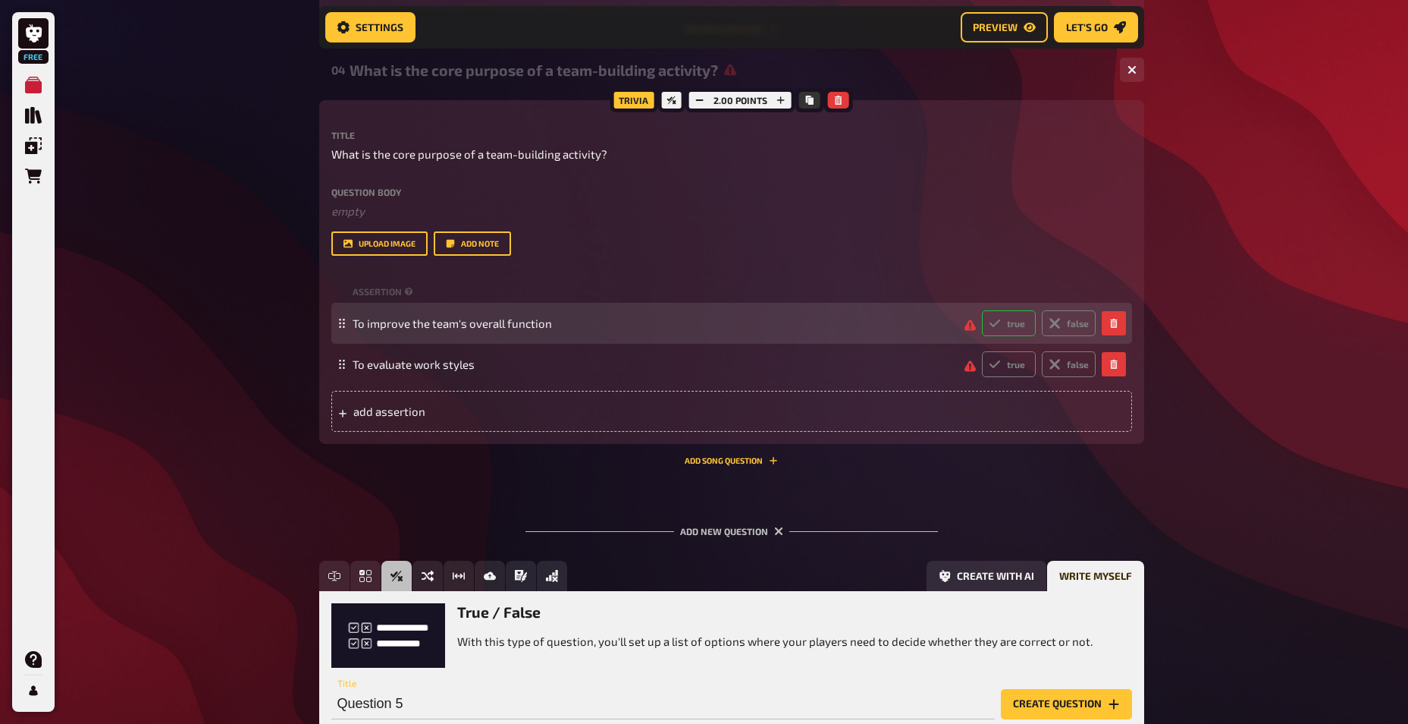
click at [1004, 324] on label "true" at bounding box center [1009, 323] width 54 height 26
click at [982, 310] on input "true" at bounding box center [981, 309] width 1 height 1
radio input "true"
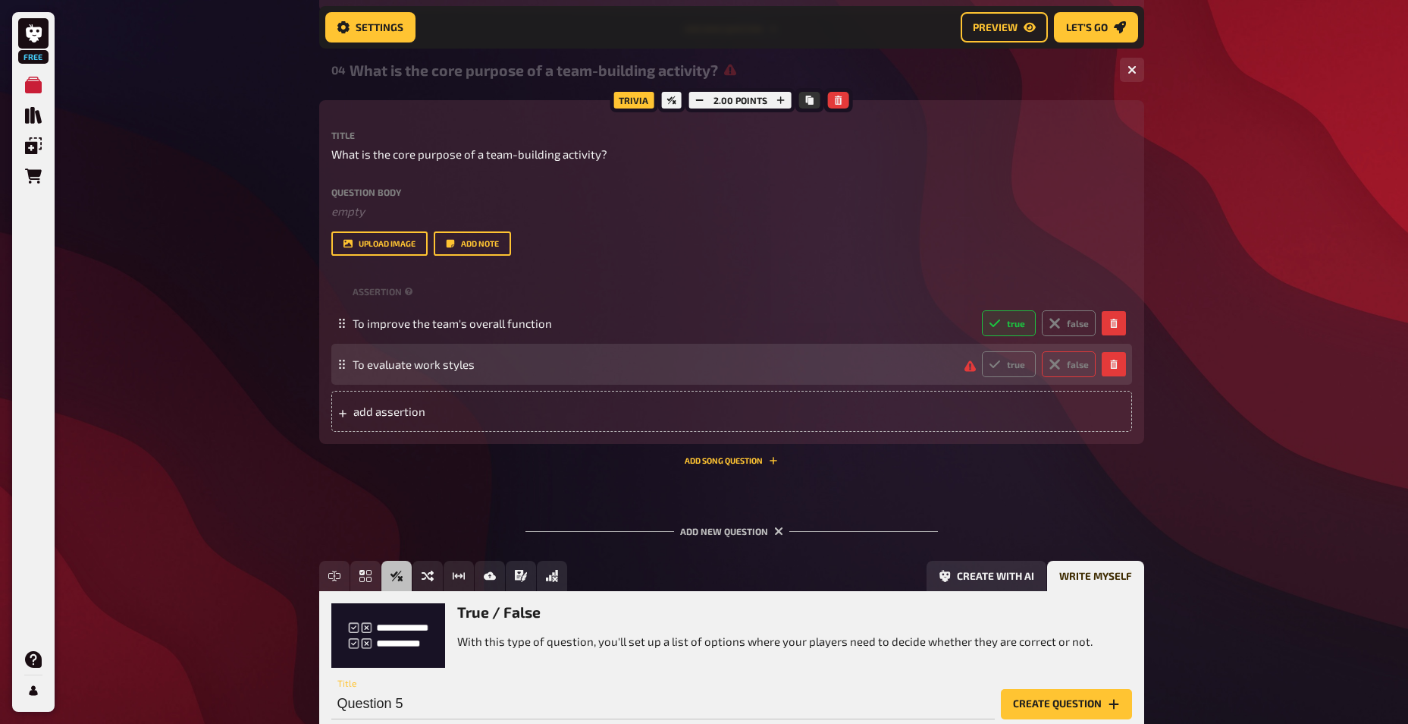
click at [1065, 366] on label "false" at bounding box center [1069, 364] width 54 height 26
click at [982, 351] on input "false" at bounding box center [981, 350] width 1 height 1
radio input "true"
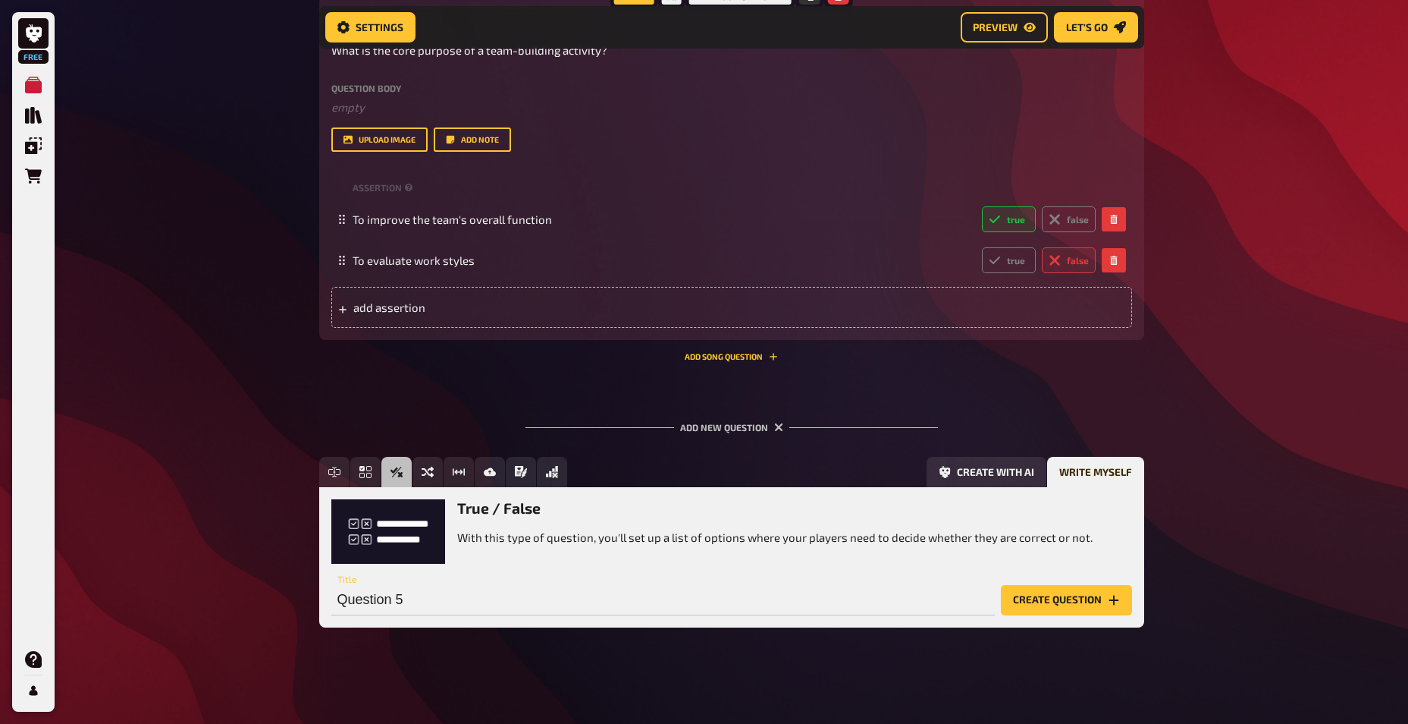
scroll to position [1902, 0]
click at [1091, 610] on button "Create question" at bounding box center [1066, 599] width 131 height 30
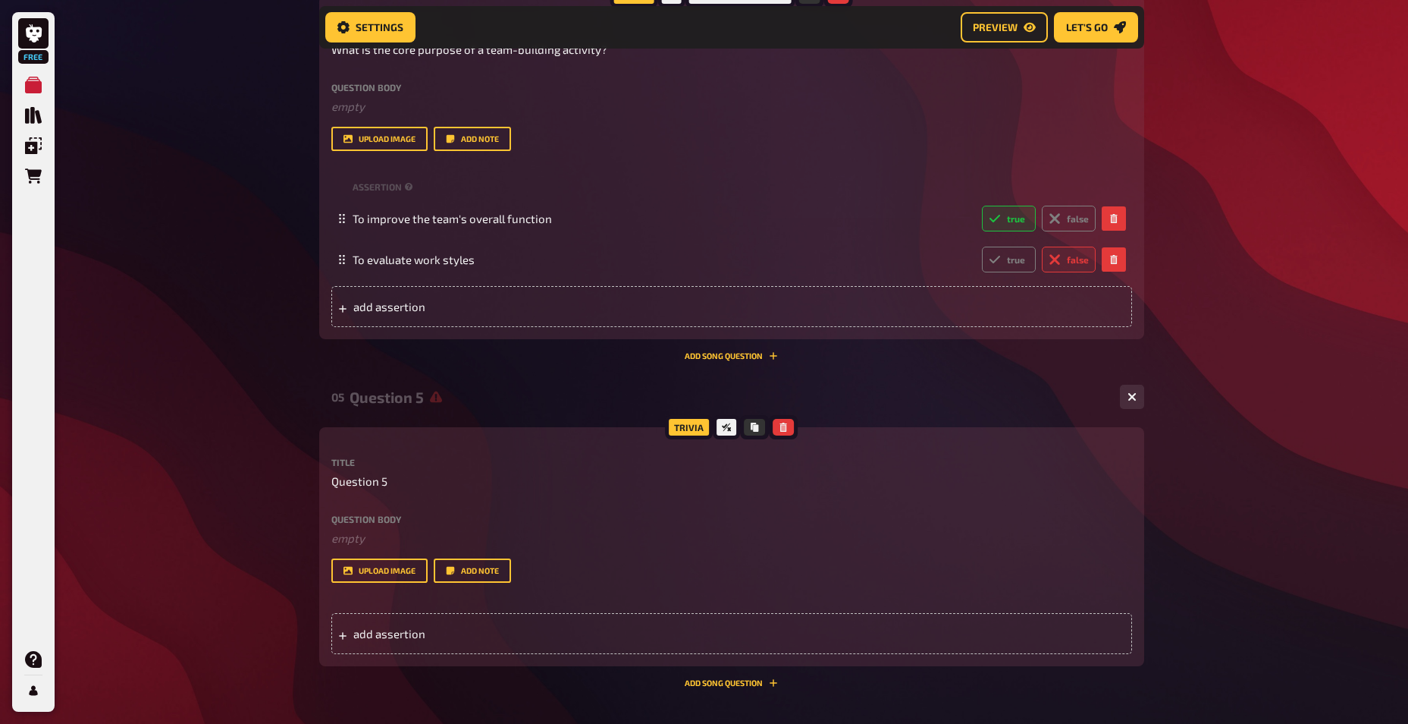
scroll to position [2089, 0]
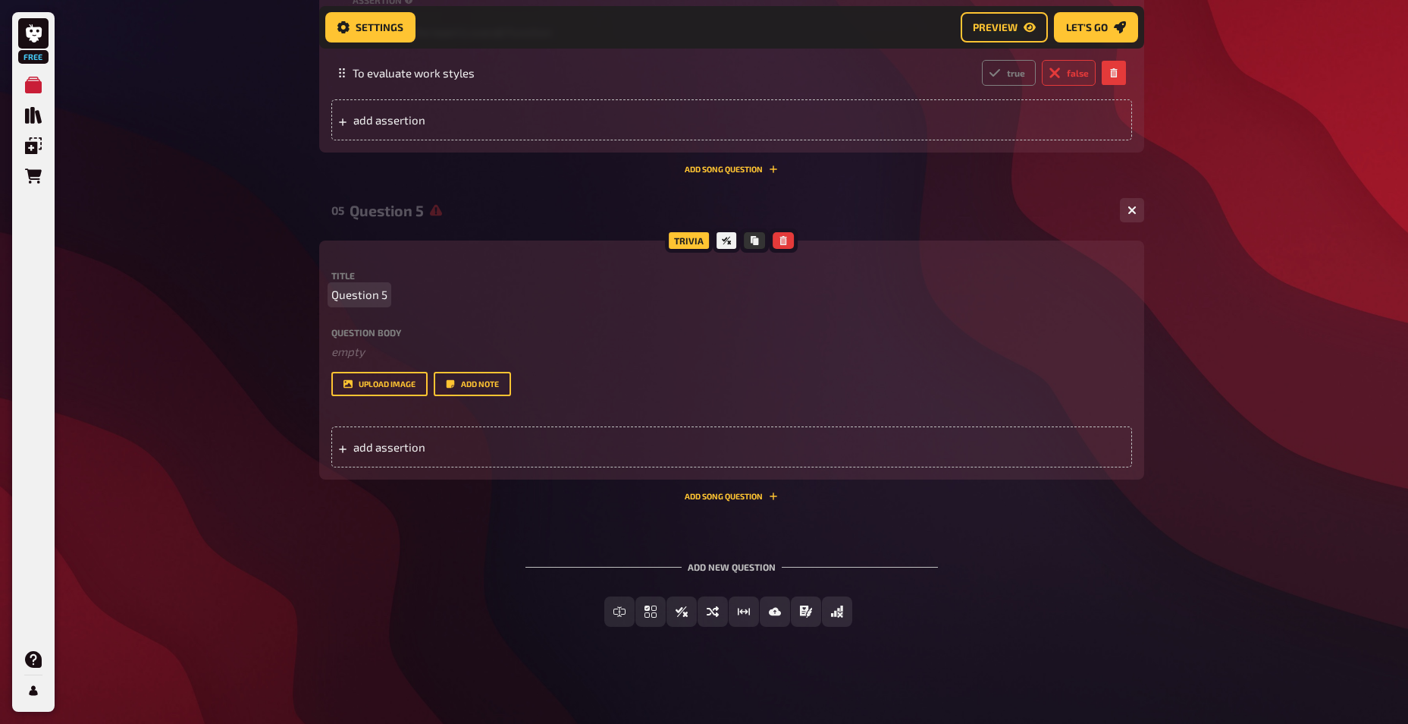
click at [372, 294] on span "Question 5" at bounding box center [359, 294] width 56 height 17
click at [445, 319] on div "Title Question 5 Question body ﻿ empty Drop here to upload upload image Add note" at bounding box center [731, 333] width 801 height 125
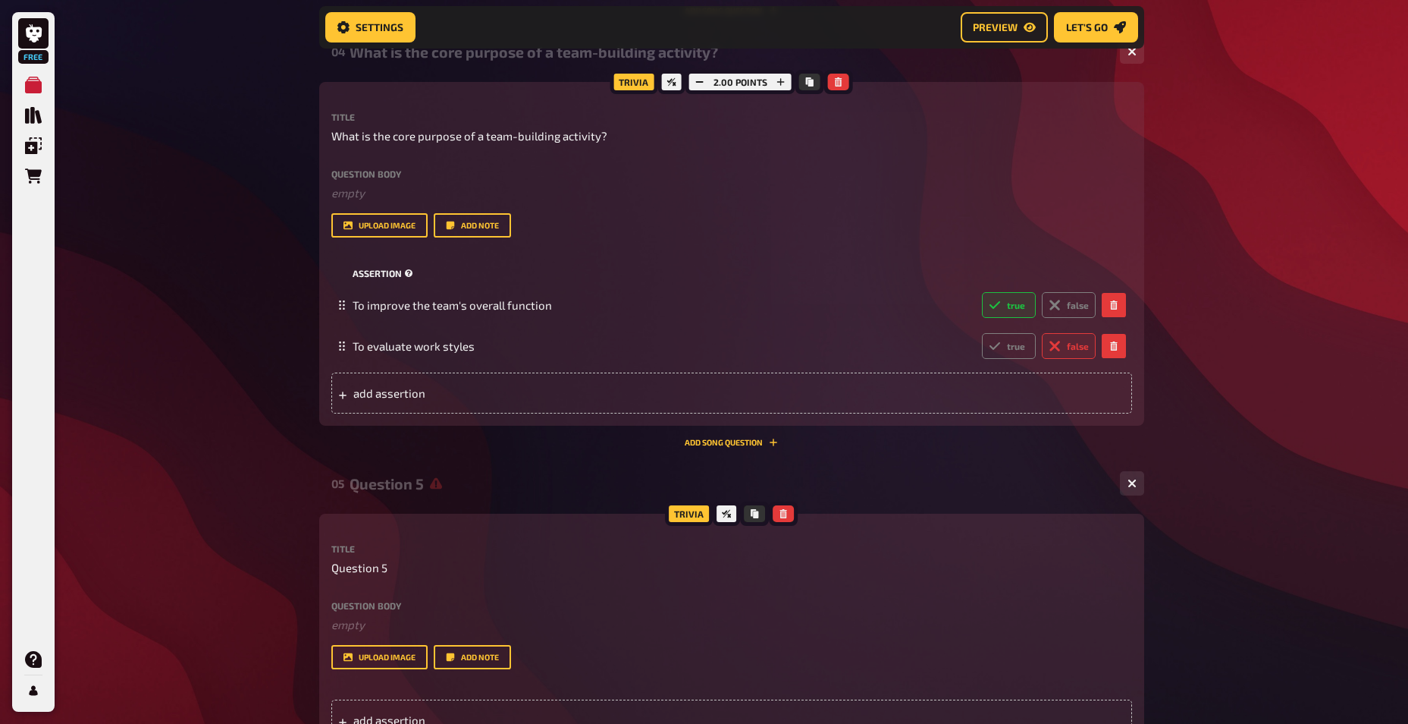
scroll to position [1785, 0]
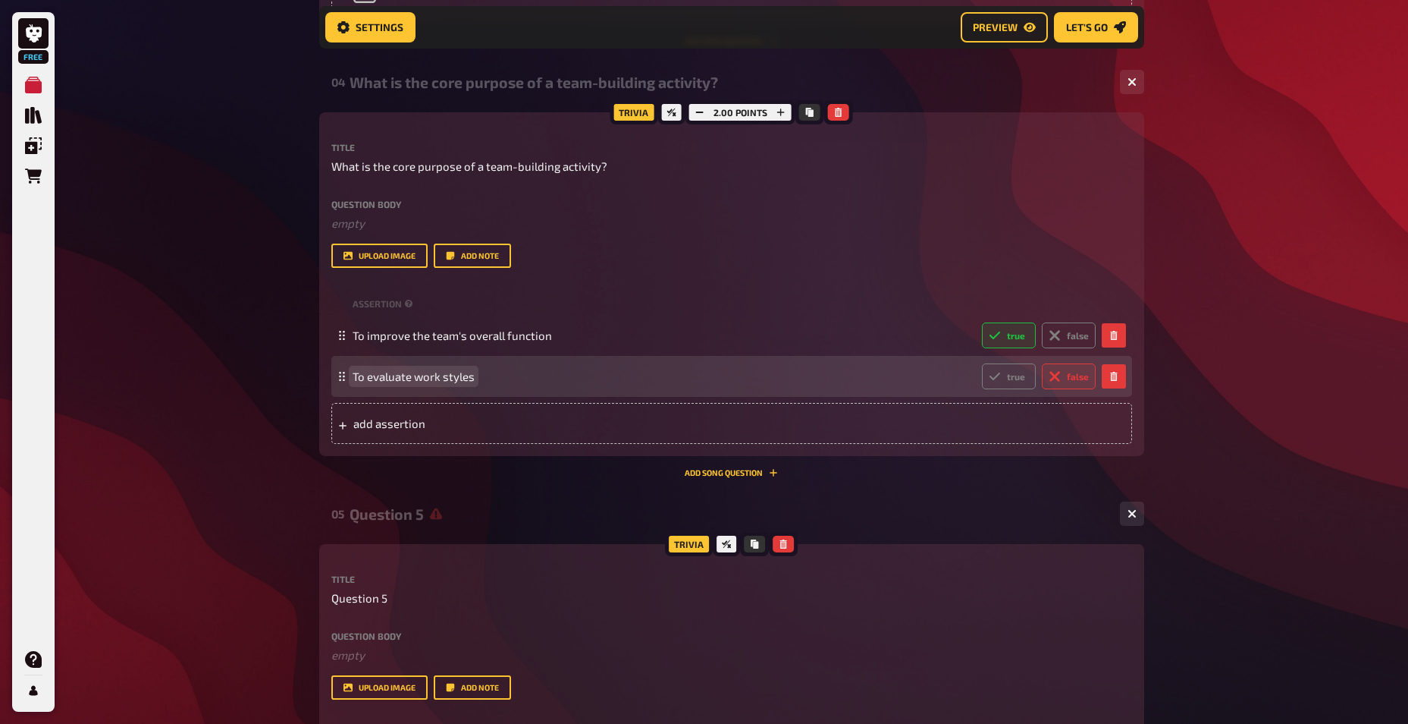
click at [940, 363] on div "To evaluate work styles true false" at bounding box center [731, 376] width 801 height 41
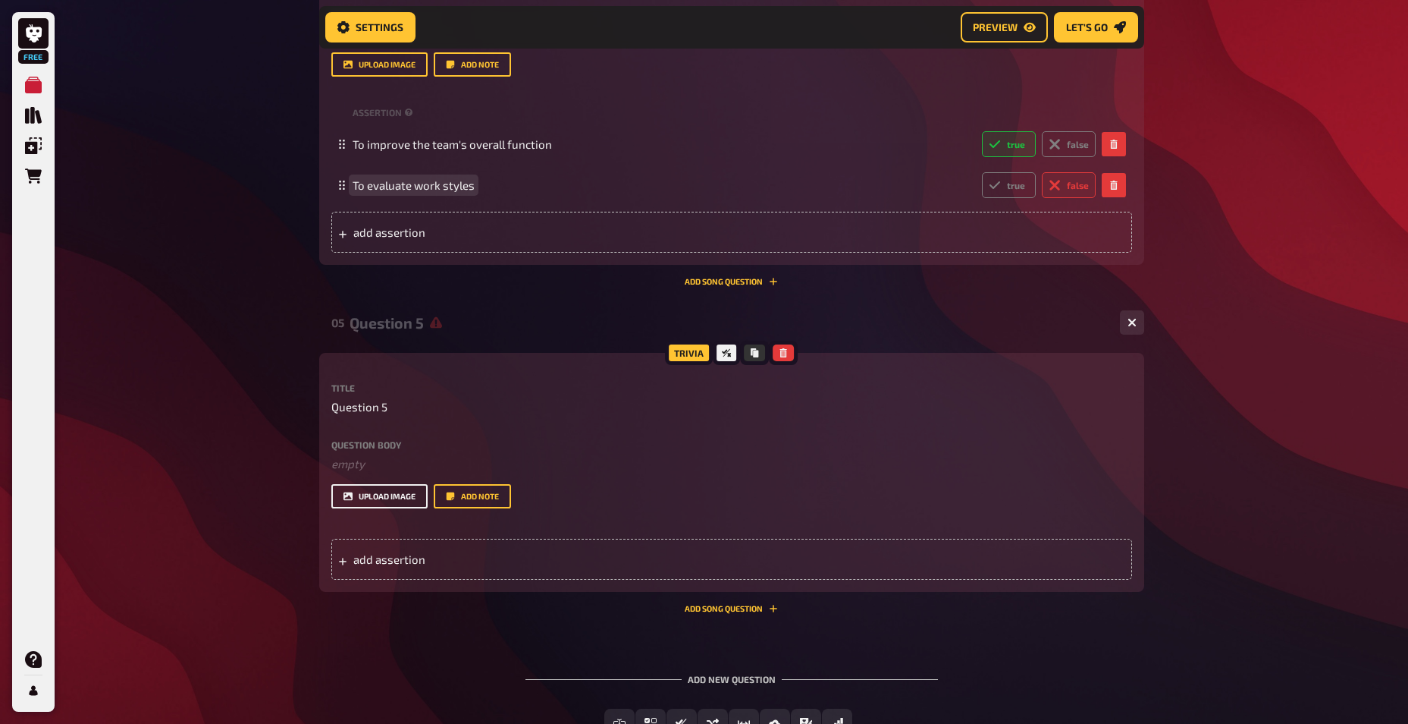
scroll to position [1988, 0]
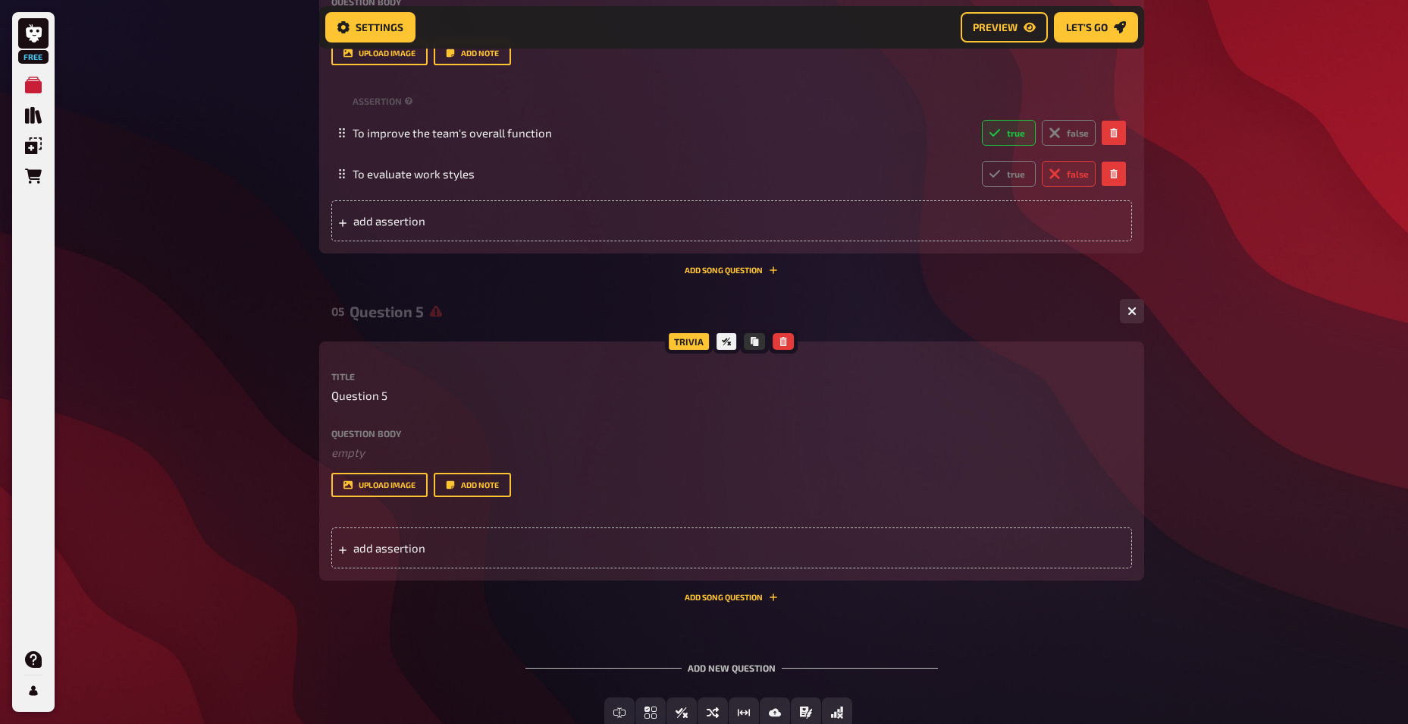
click at [407, 429] on label "Question body" at bounding box center [731, 433] width 801 height 9
click at [399, 403] on p "Question 5" at bounding box center [731, 395] width 801 height 17
drag, startPoint x: 202, startPoint y: 410, endPoint x: 118, endPoint y: 416, distance: 84.4
drag, startPoint x: 393, startPoint y: 394, endPoint x: 334, endPoint y: 399, distance: 59.4
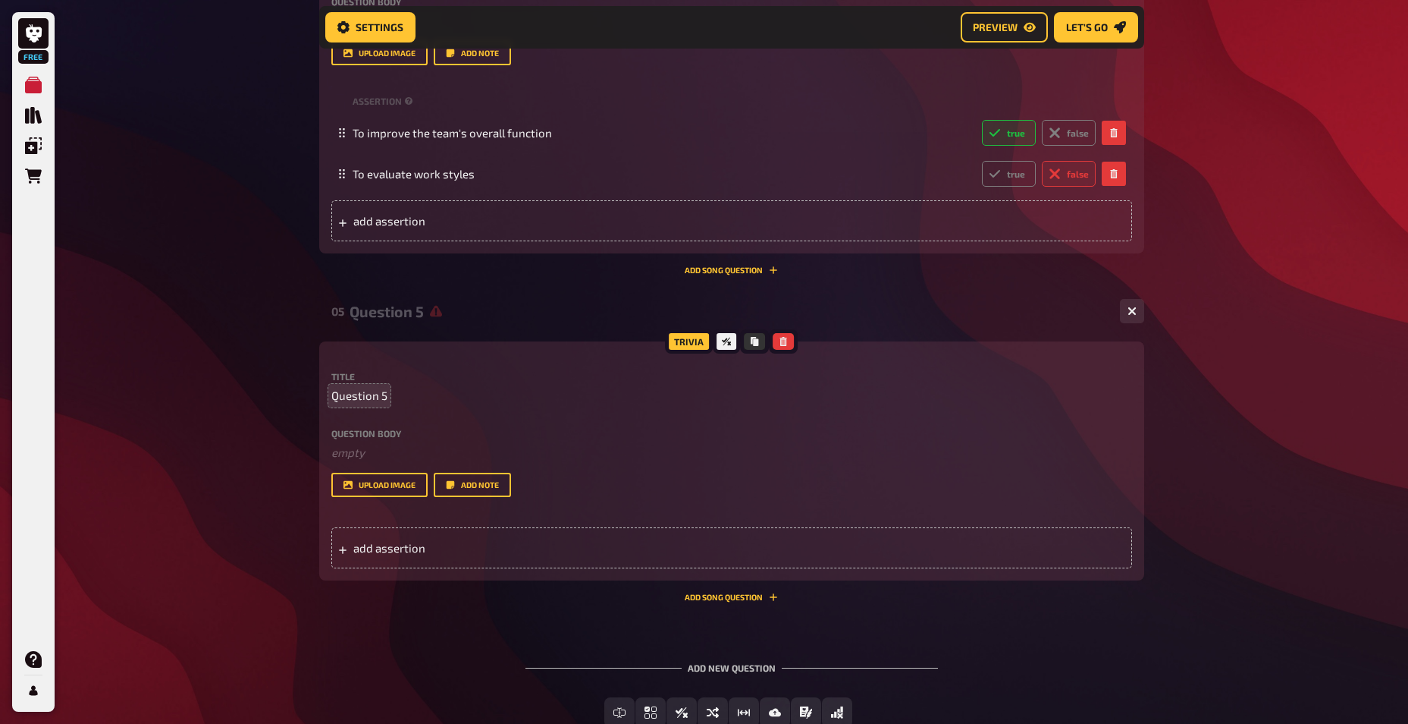
click at [334, 399] on p "Question 5" at bounding box center [731, 395] width 801 height 17
click at [366, 396] on span "Question 5" at bounding box center [359, 395] width 56 height 17
paste span
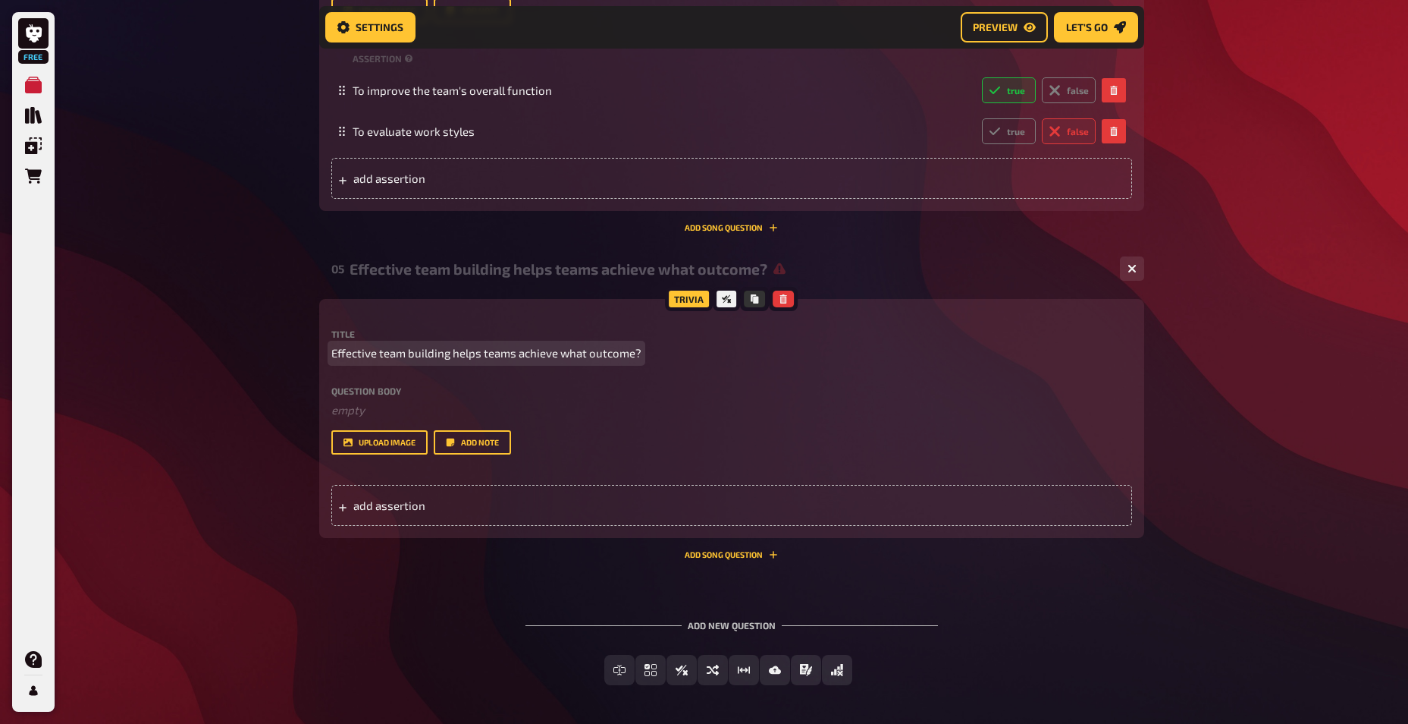
scroll to position [2089, 0]
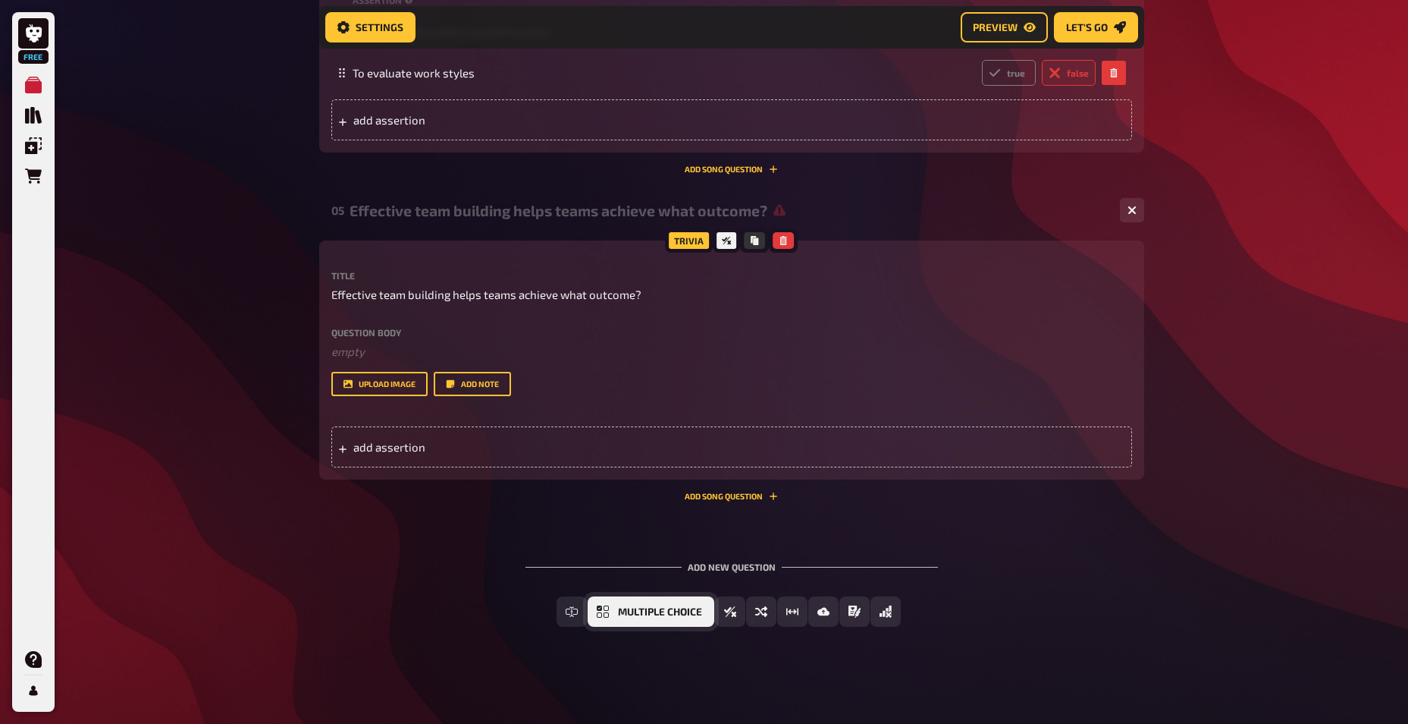
click at [669, 607] on span "Multiple Choice" at bounding box center [660, 612] width 84 height 11
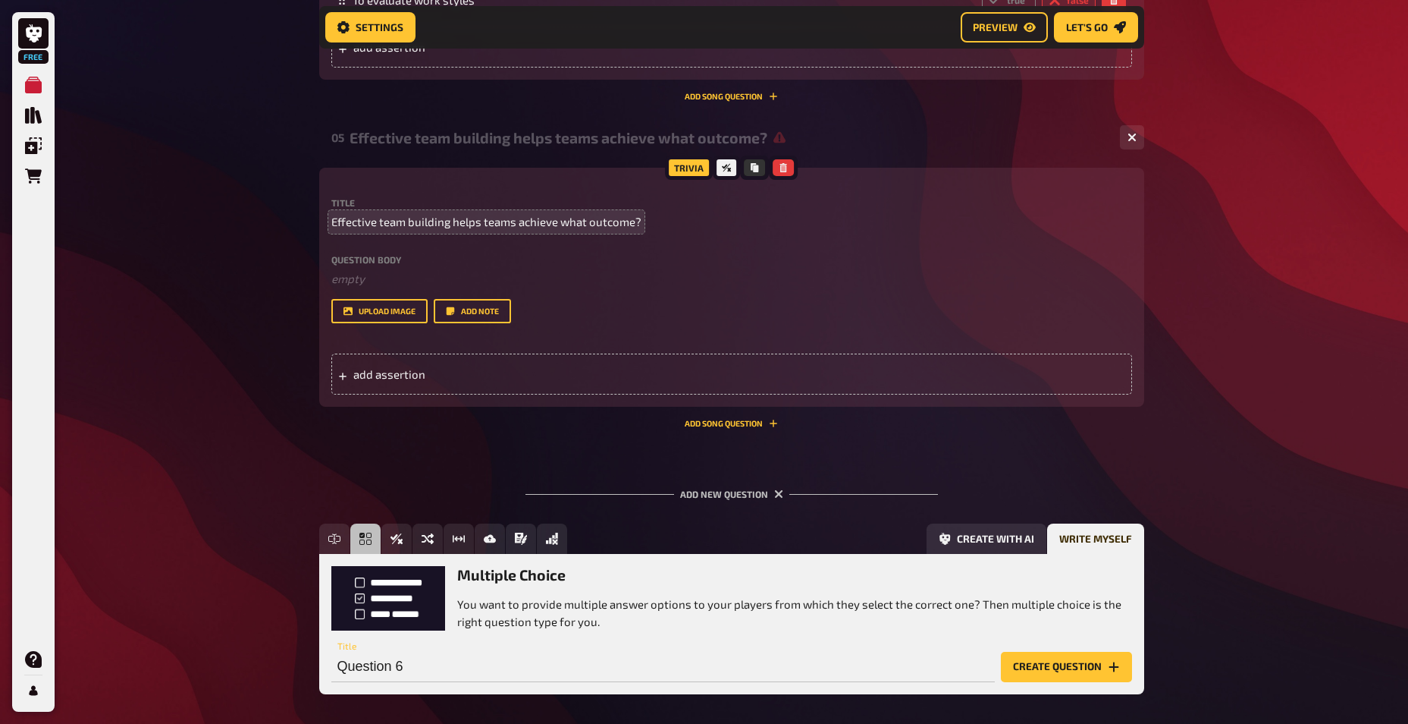
scroll to position [2128, 0]
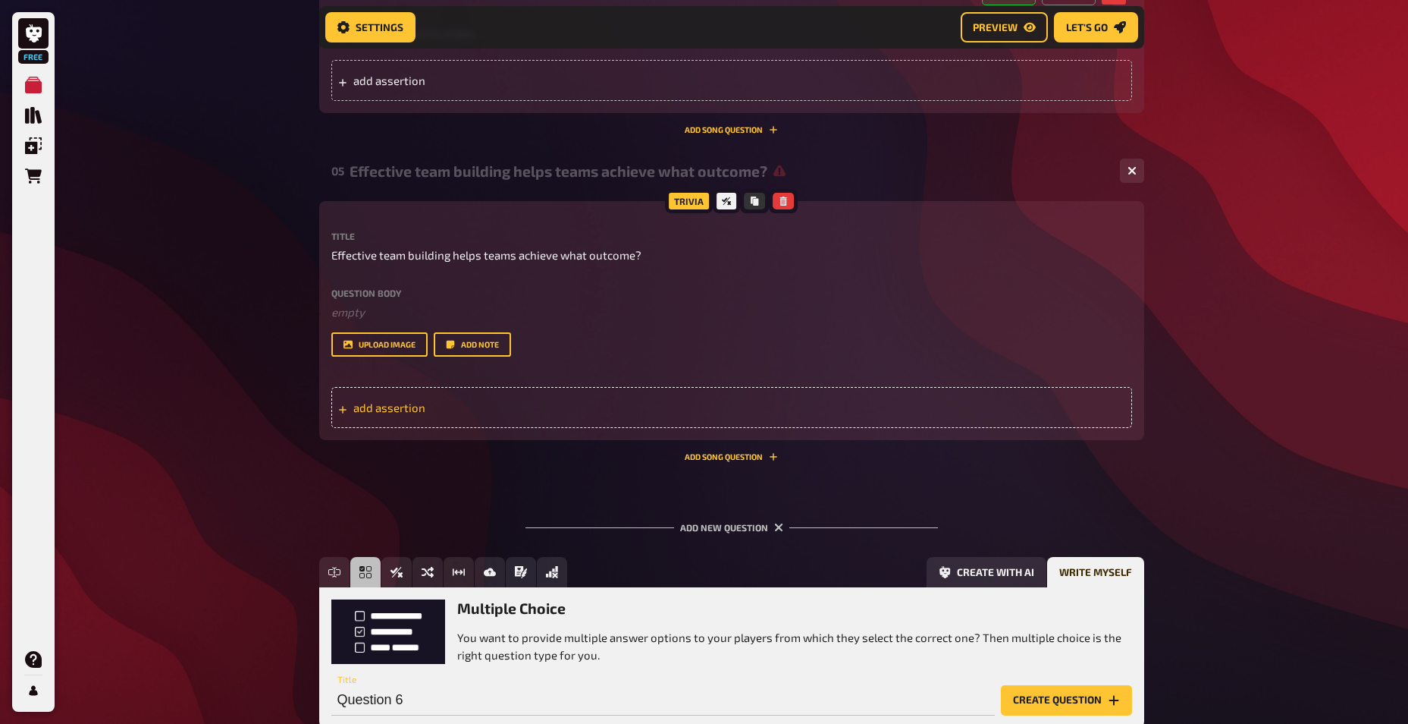
click at [387, 399] on div "add assertion" at bounding box center [731, 407] width 801 height 41
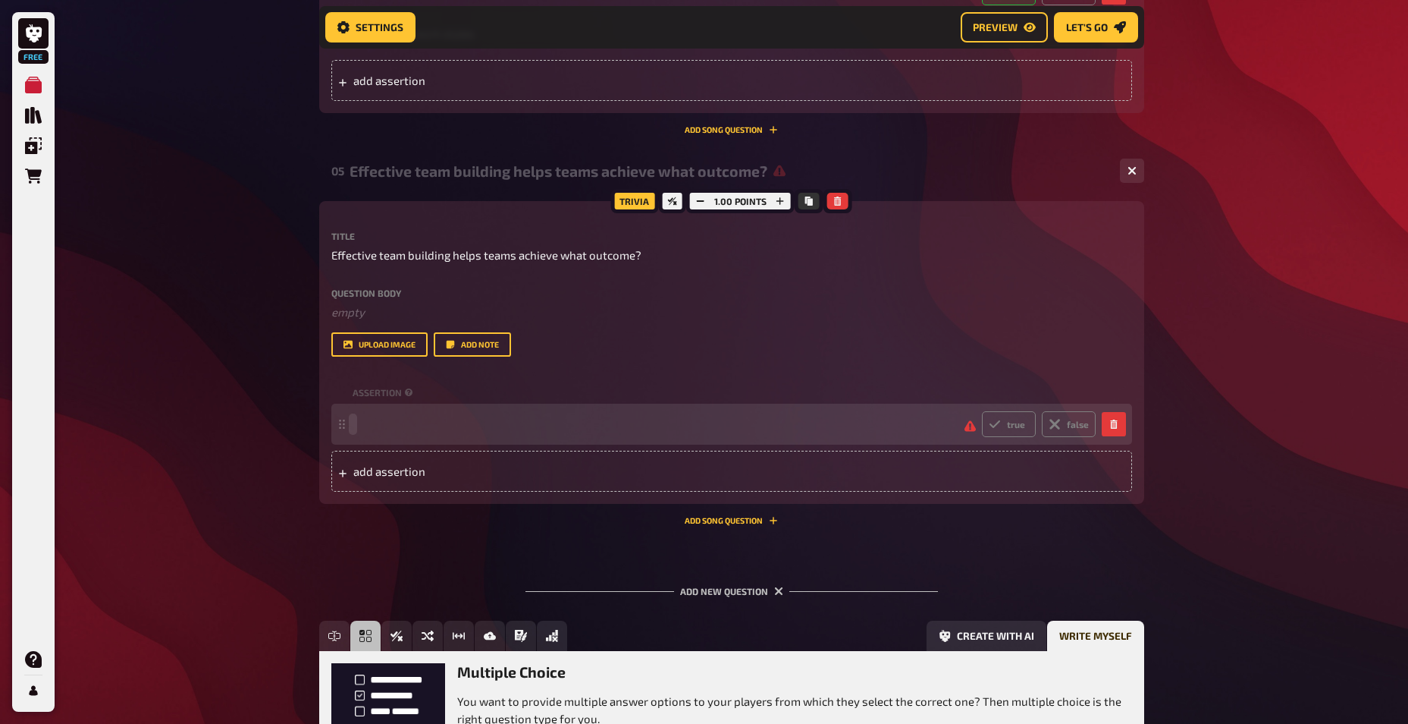
click at [372, 423] on span at bounding box center [653, 424] width 600 height 14
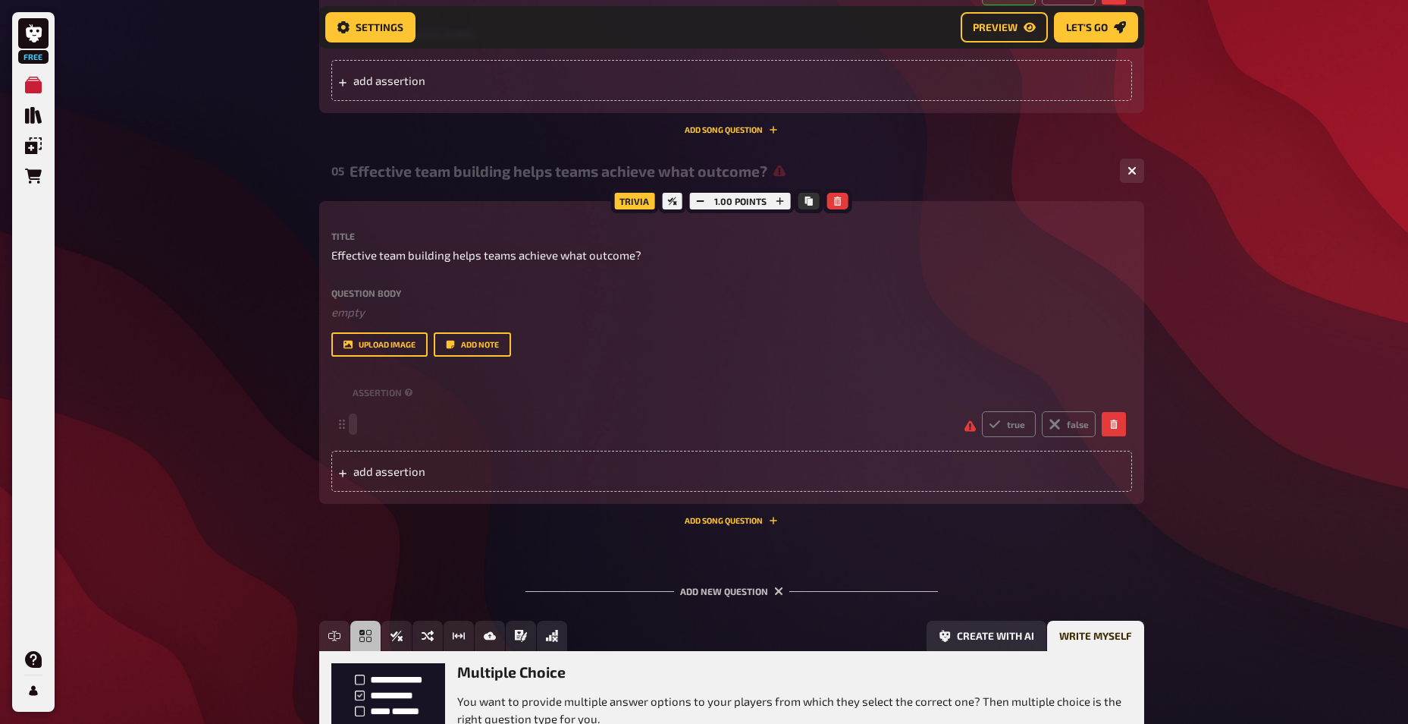
paste span
click at [416, 465] on span "add assertion" at bounding box center [471, 471] width 236 height 14
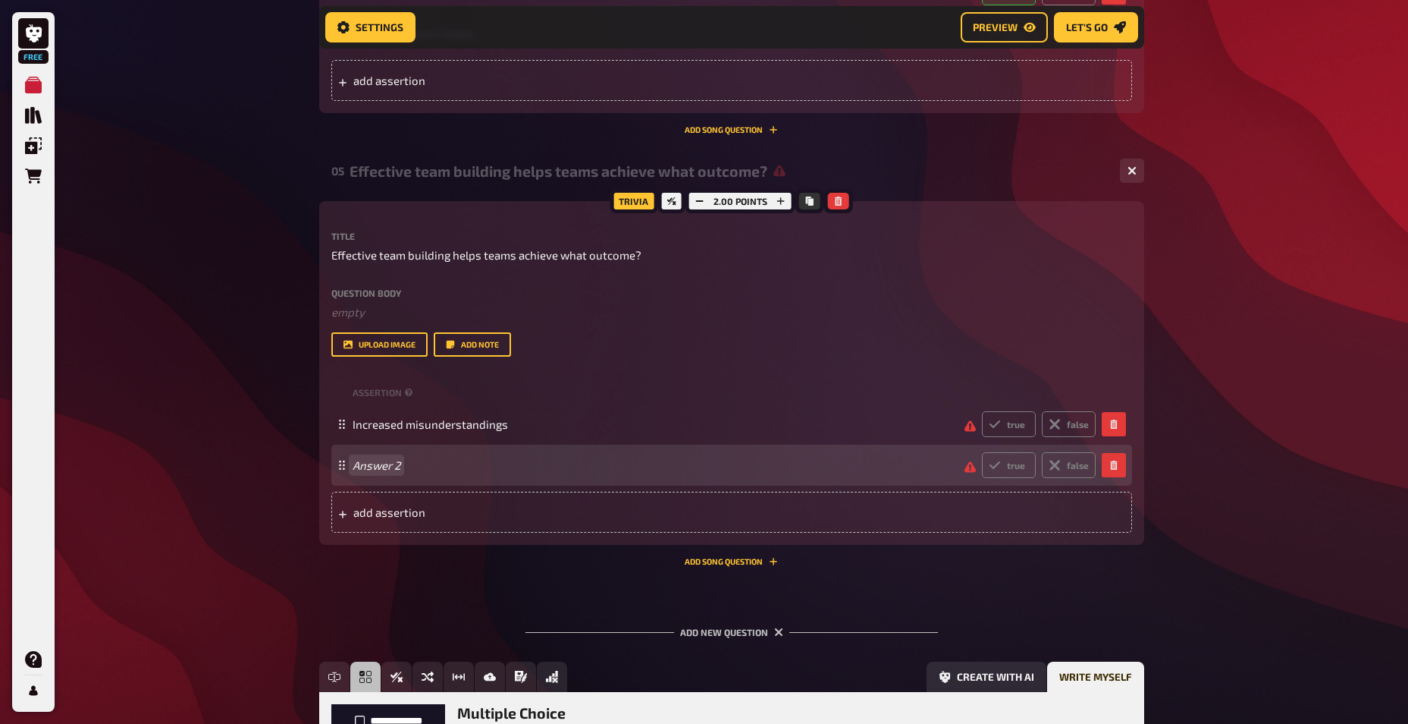
click at [413, 466] on span "Answer 2" at bounding box center [653, 465] width 600 height 14
click at [413, 465] on span at bounding box center [653, 465] width 600 height 14
paste span
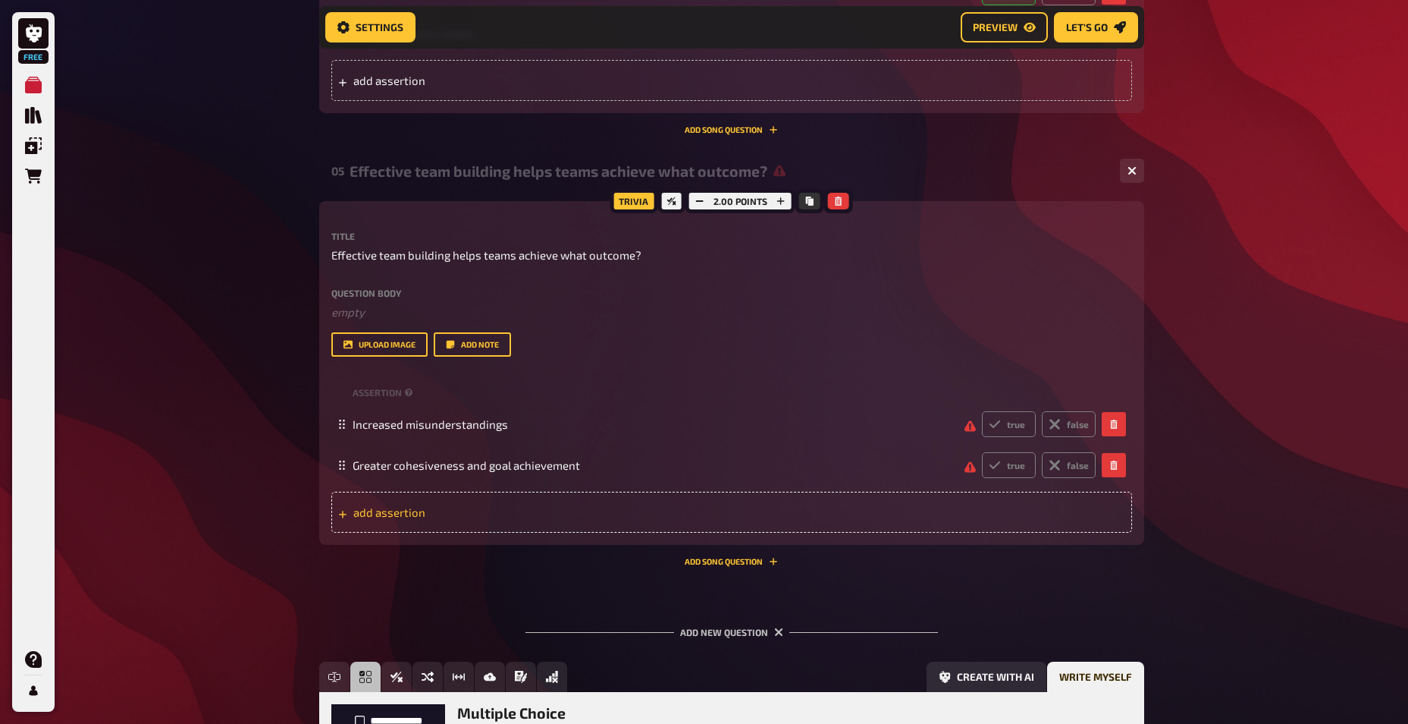
click at [405, 507] on span "add assertion" at bounding box center [471, 512] width 236 height 14
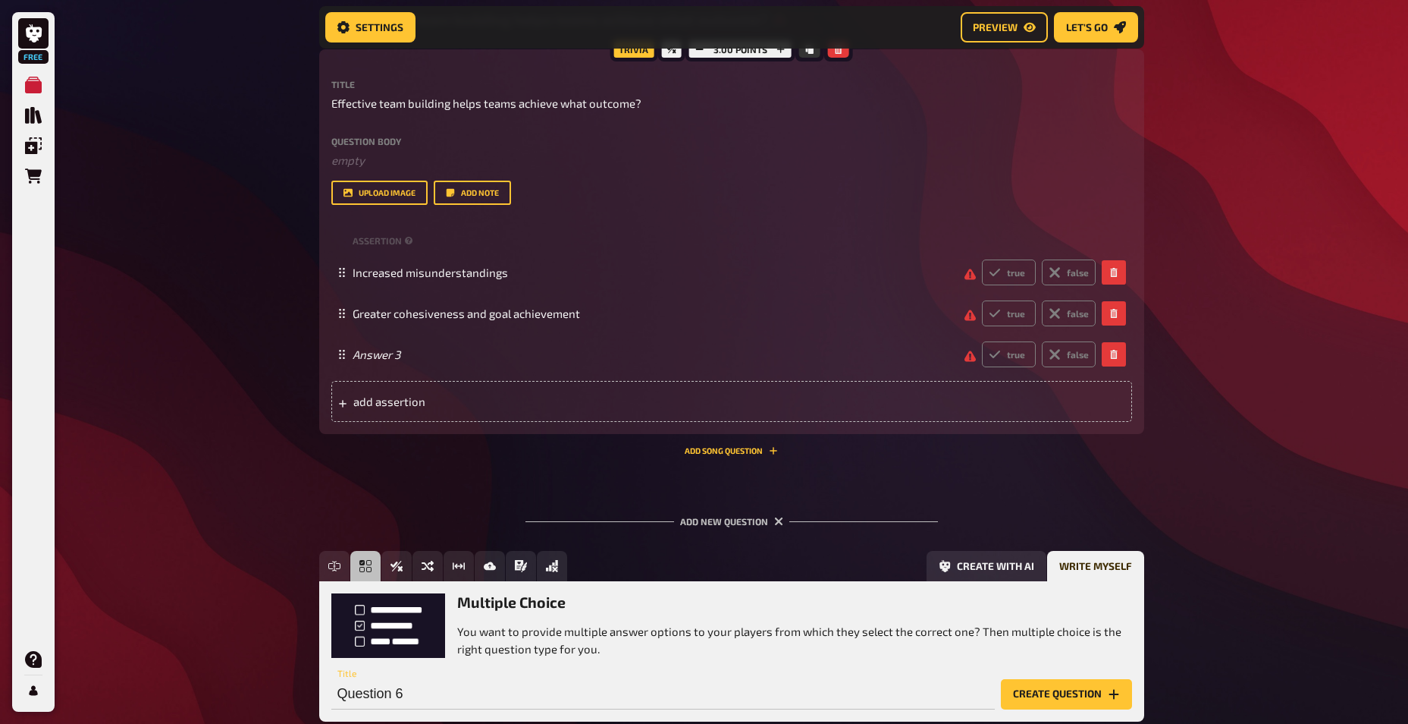
scroll to position [2330, 0]
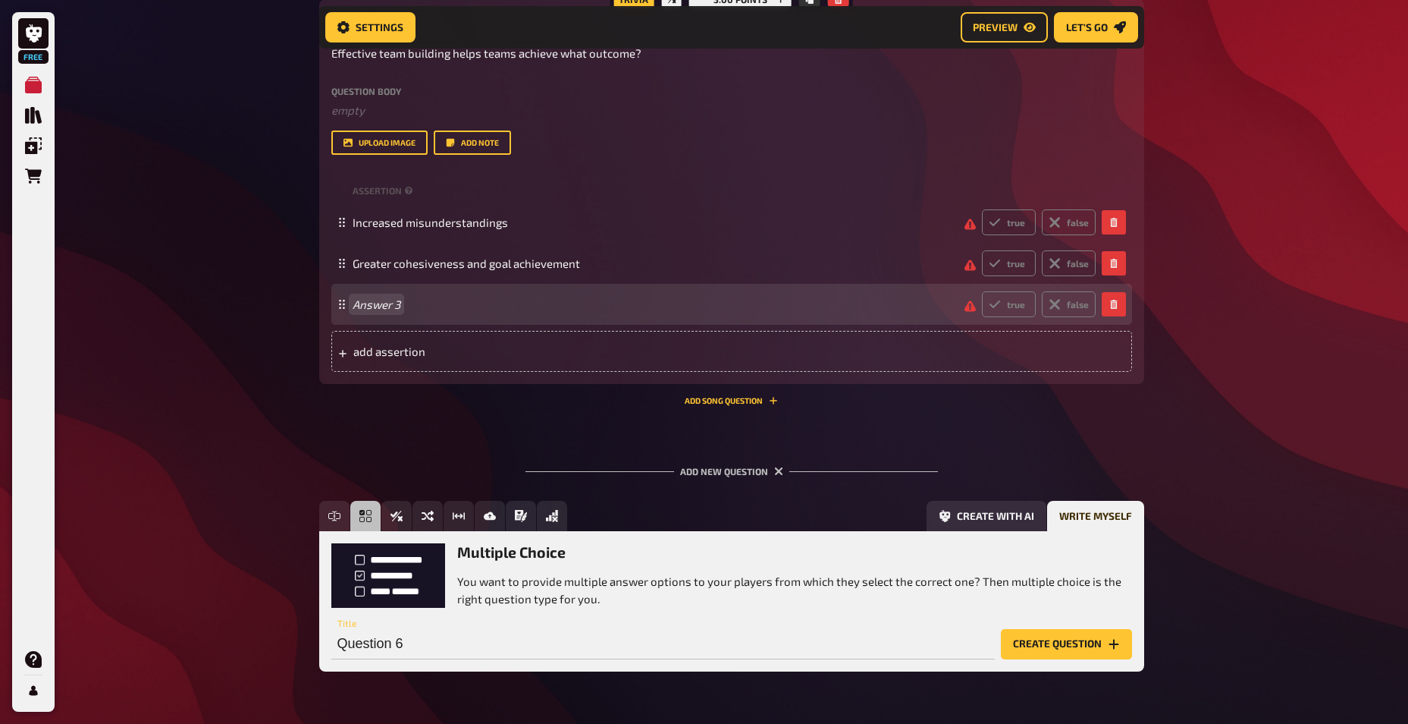
click at [408, 305] on span "Answer 3" at bounding box center [653, 304] width 600 height 14
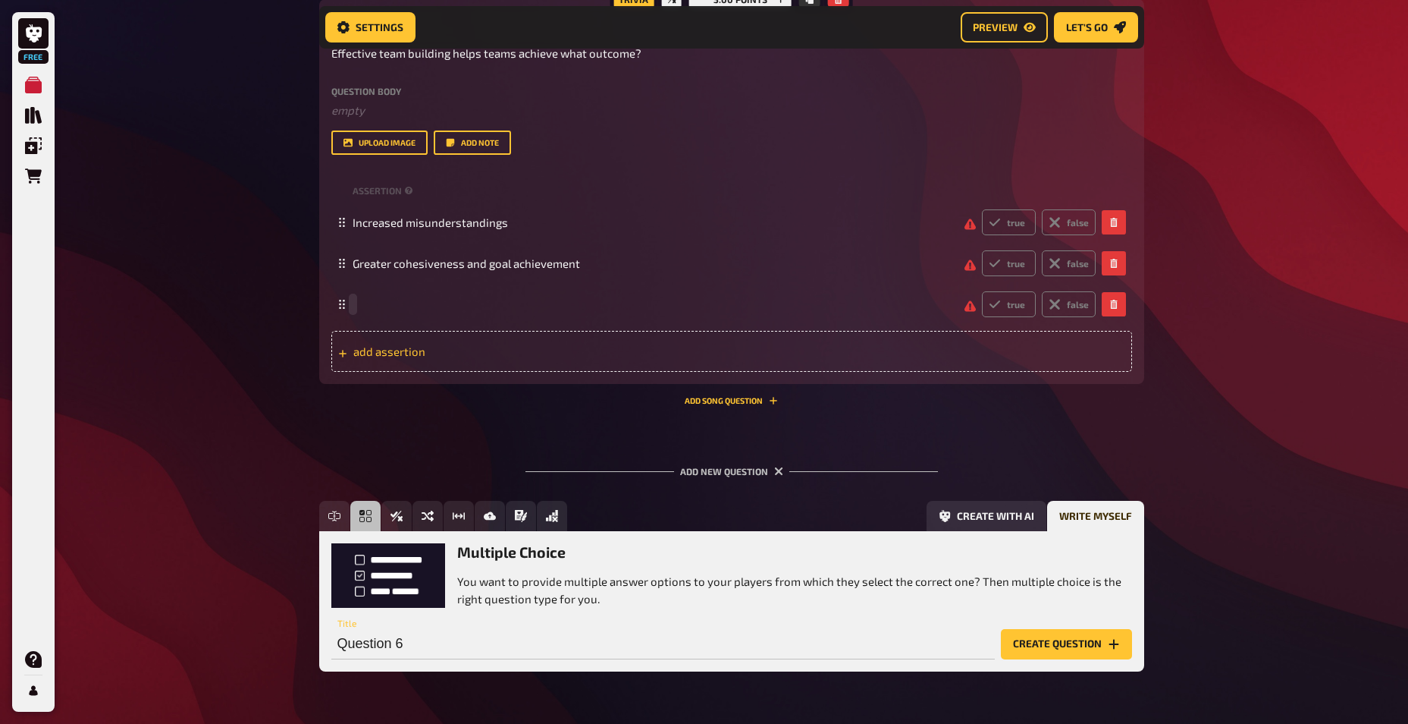
paste span
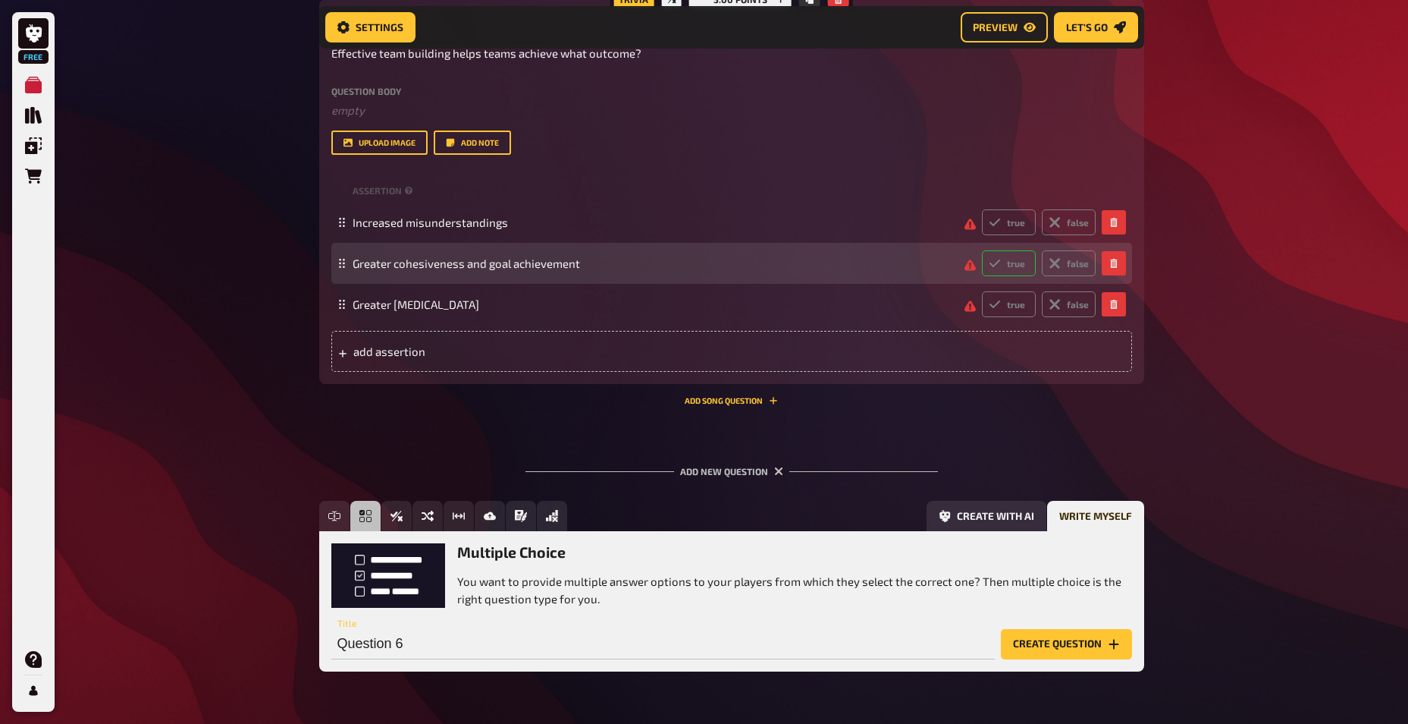
click at [995, 270] on label "true" at bounding box center [1009, 263] width 54 height 26
click at [982, 250] on input "true" at bounding box center [981, 250] width 1 height 1
radio input "true"
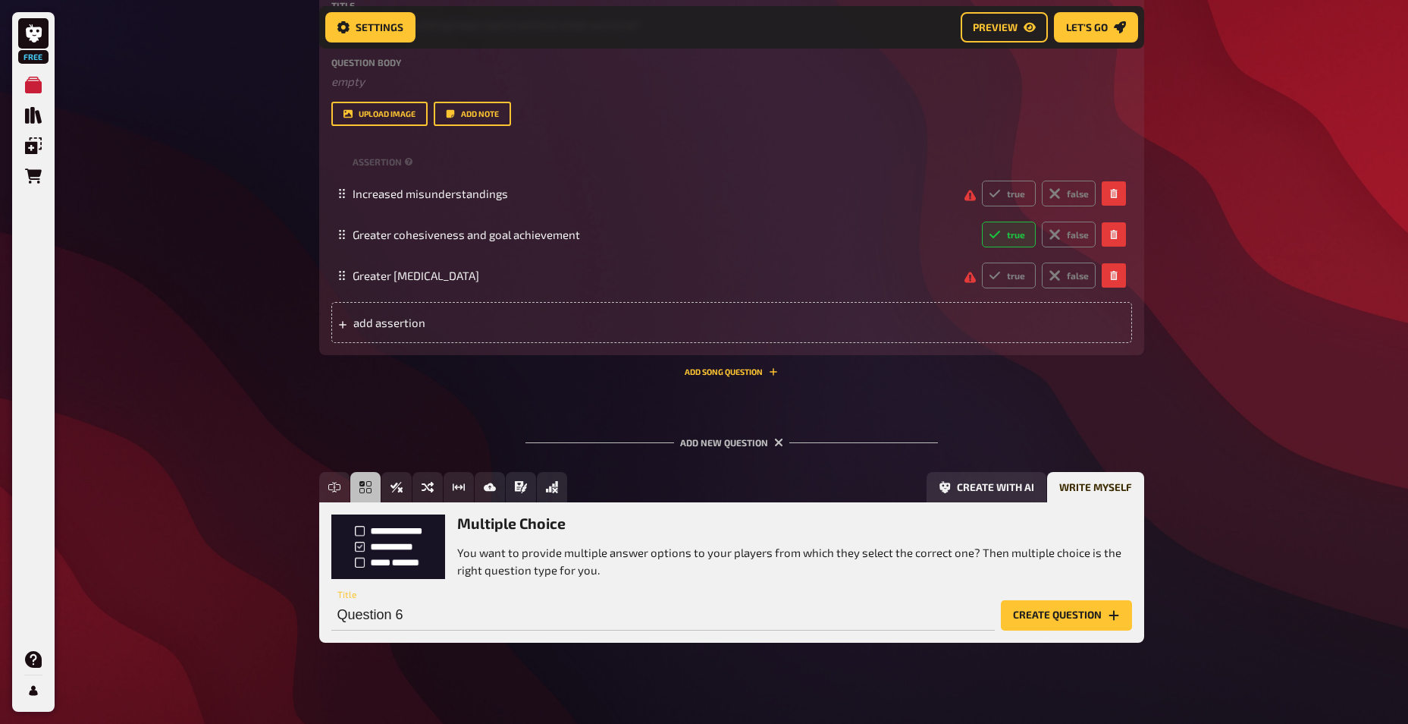
scroll to position [2375, 0]
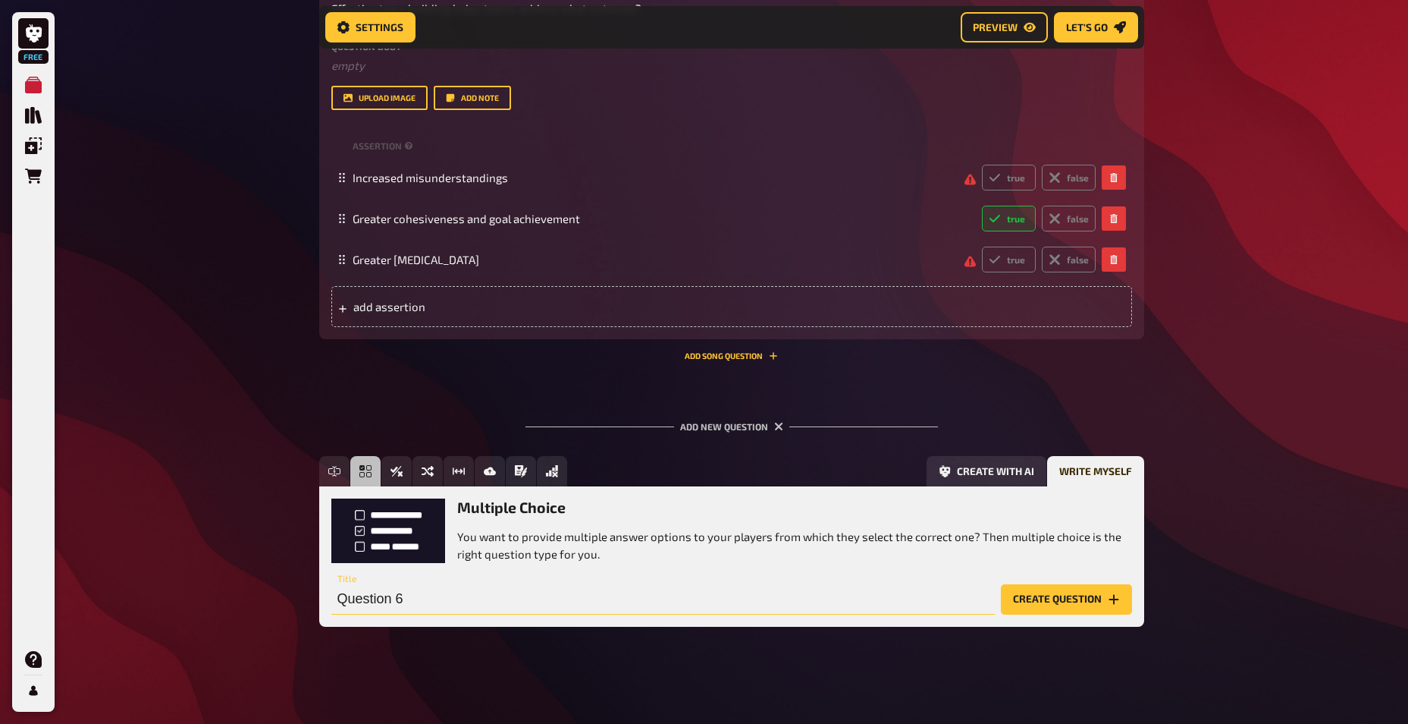
click at [423, 599] on input "Question 6" at bounding box center [663, 599] width 664 height 30
paste input "Which of these is a key characteristic of a well-functioning team built through…"
type input "Which of these is a key characteristic of a well-functioning team built through…"
click at [1040, 596] on button "Create question" at bounding box center [1066, 599] width 131 height 30
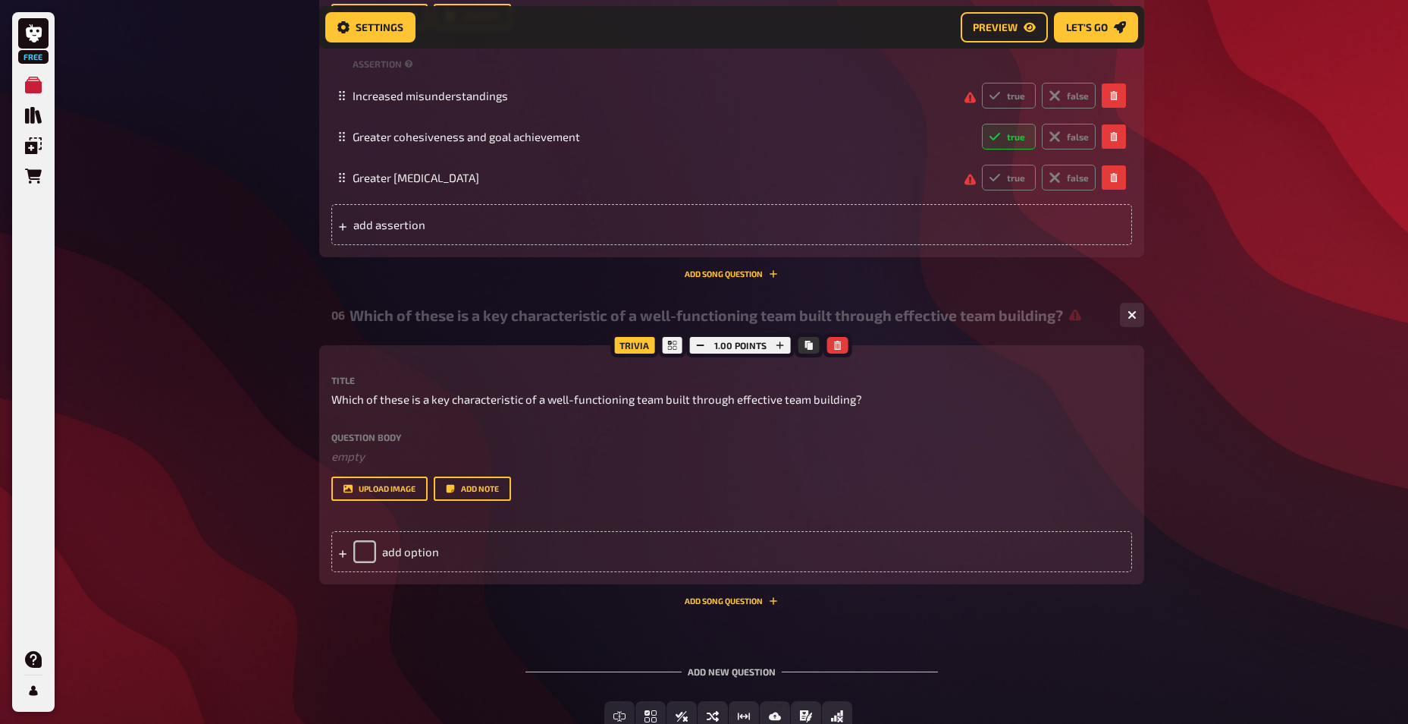
scroll to position [2561, 0]
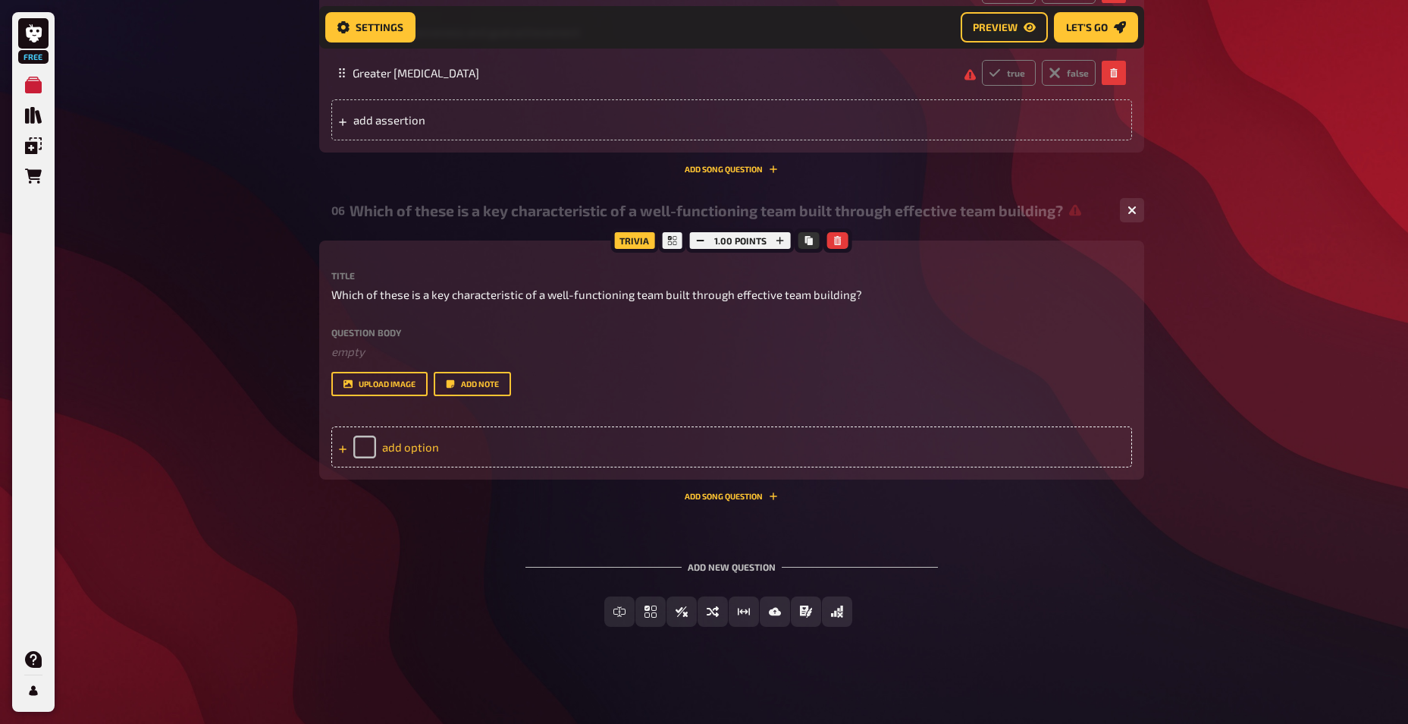
click at [419, 443] on div "add option" at bounding box center [731, 446] width 801 height 41
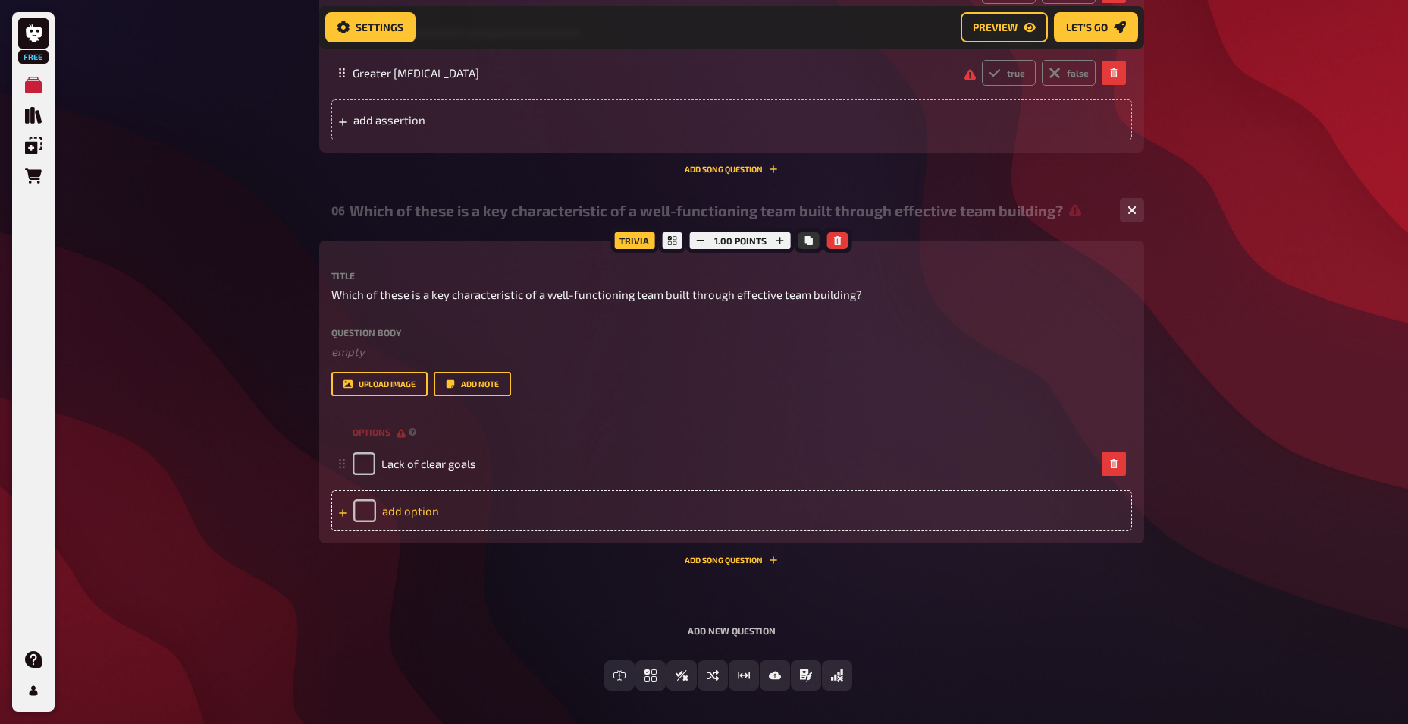
click at [432, 511] on div "add option" at bounding box center [731, 510] width 801 height 41
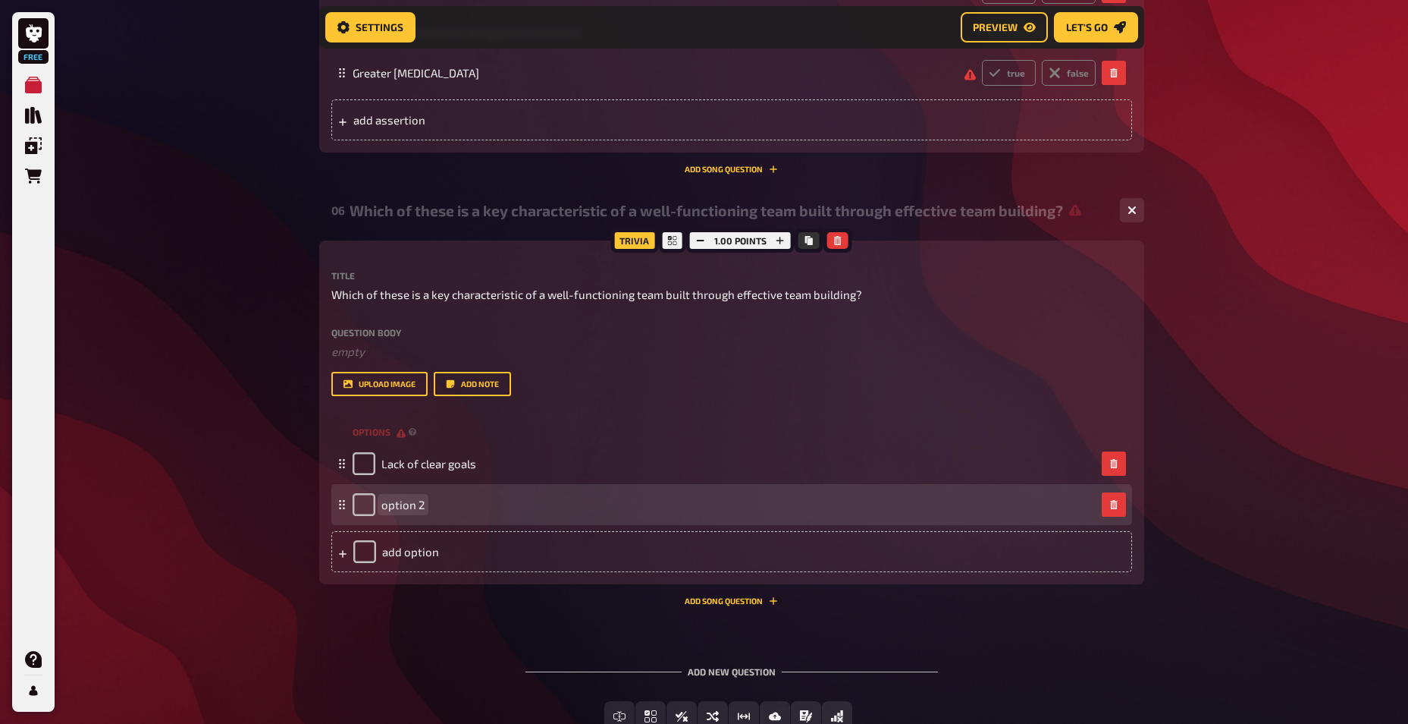
paste span
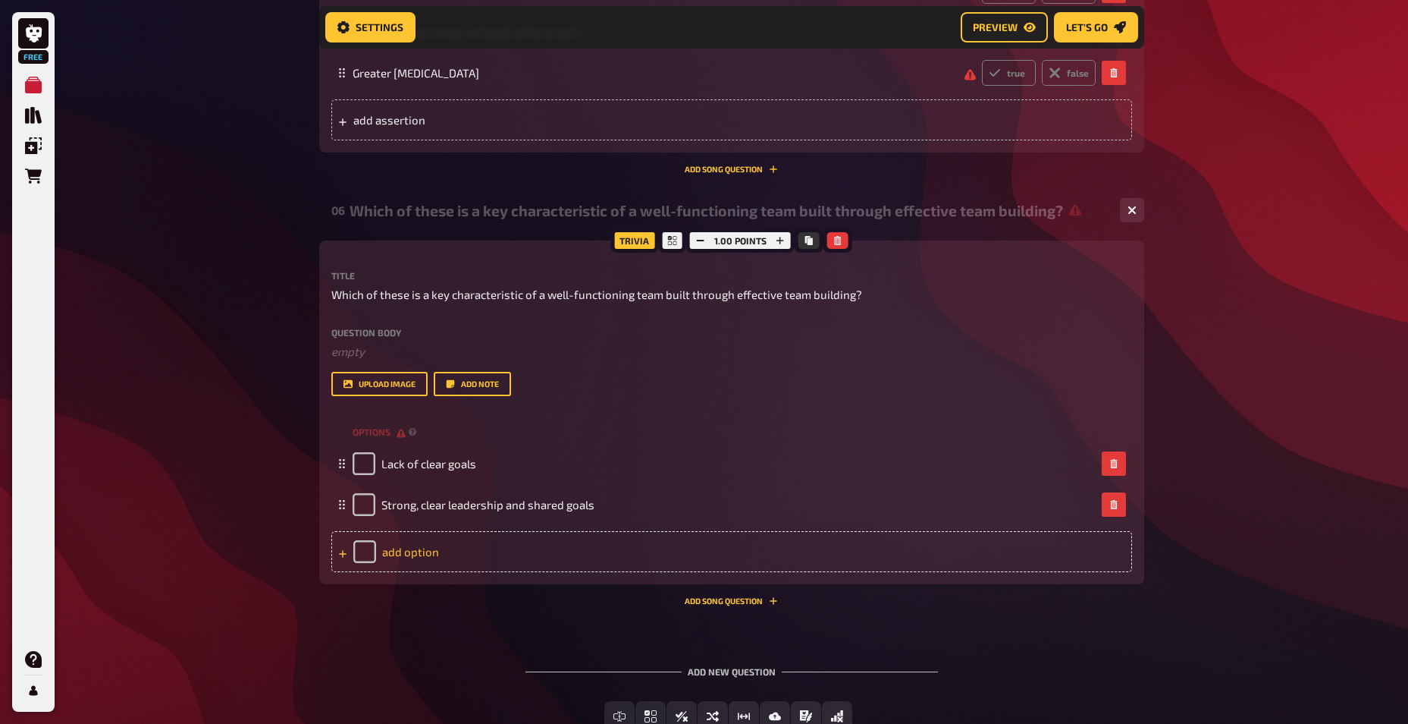
click at [422, 552] on div "add option" at bounding box center [731, 551] width 801 height 41
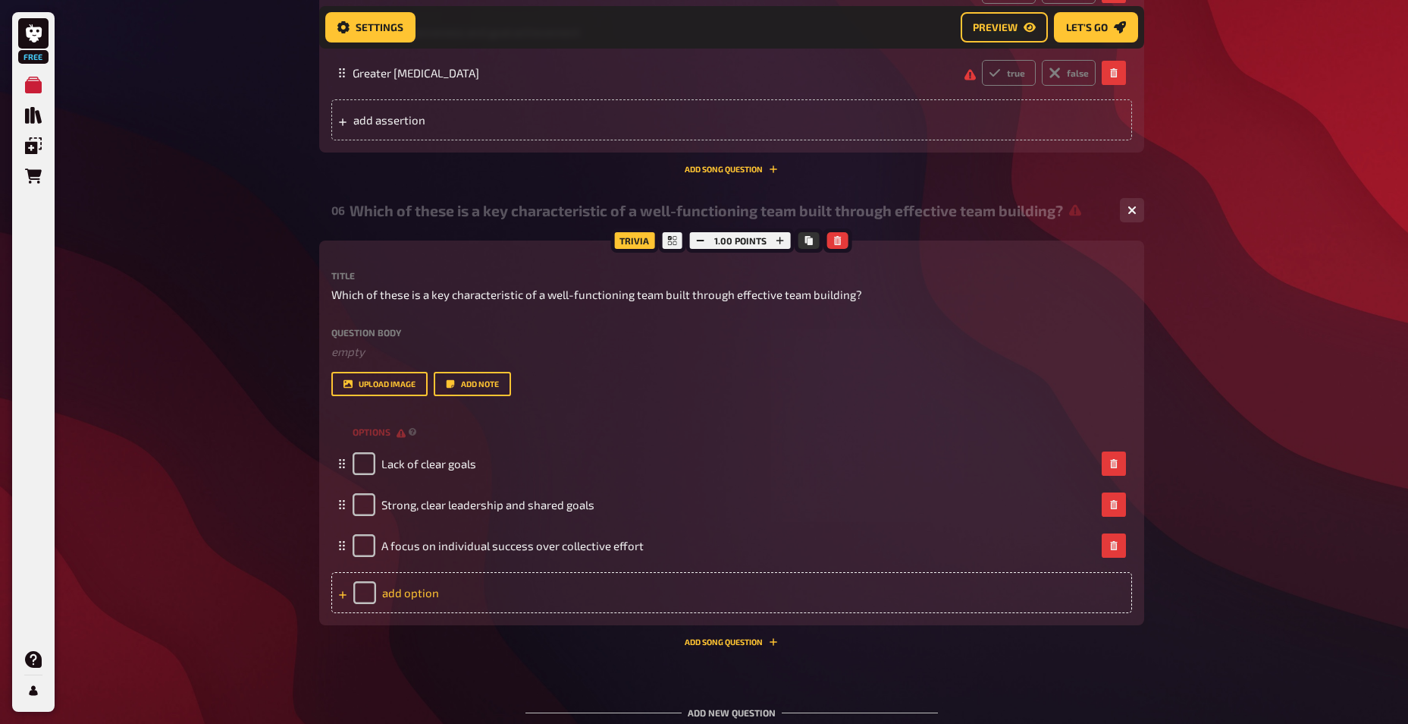
click at [410, 586] on div "add option" at bounding box center [731, 592] width 801 height 41
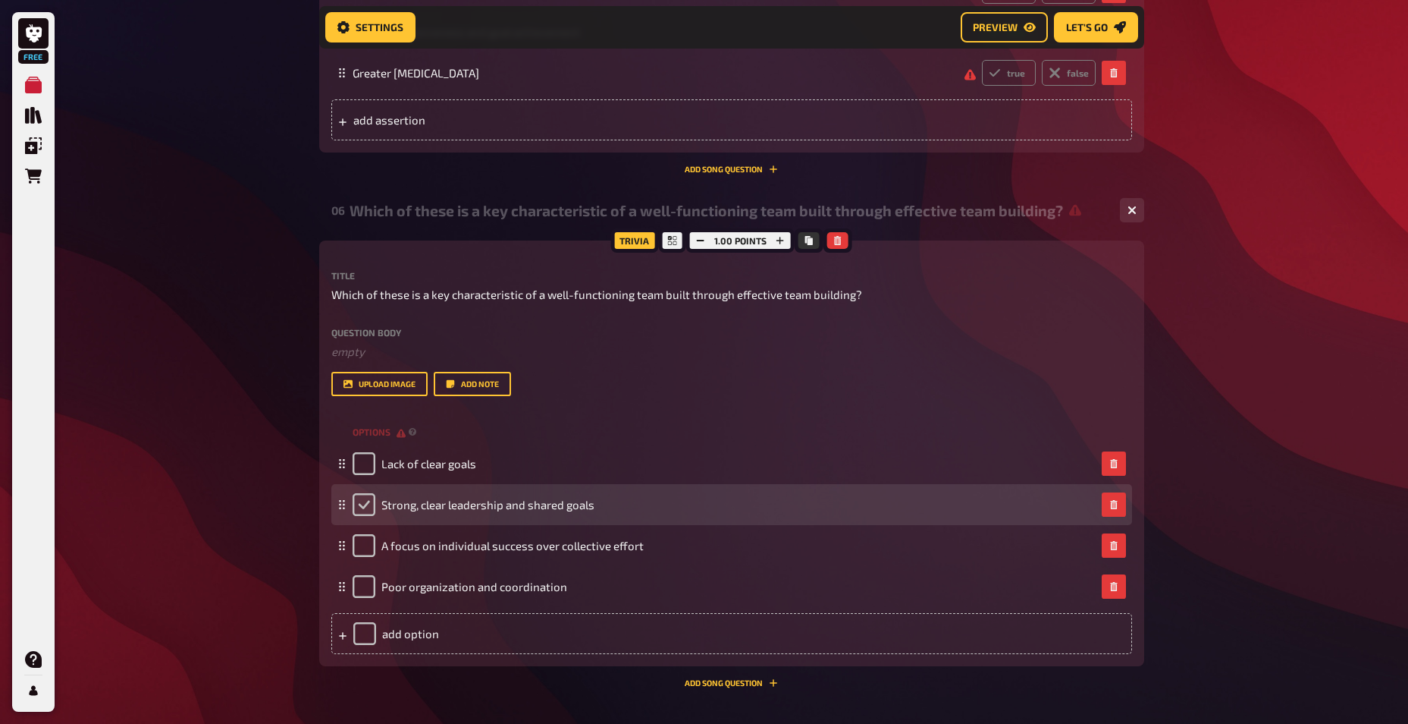
click at [361, 510] on input "checkbox" at bounding box center [364, 504] width 23 height 23
checkbox input "true"
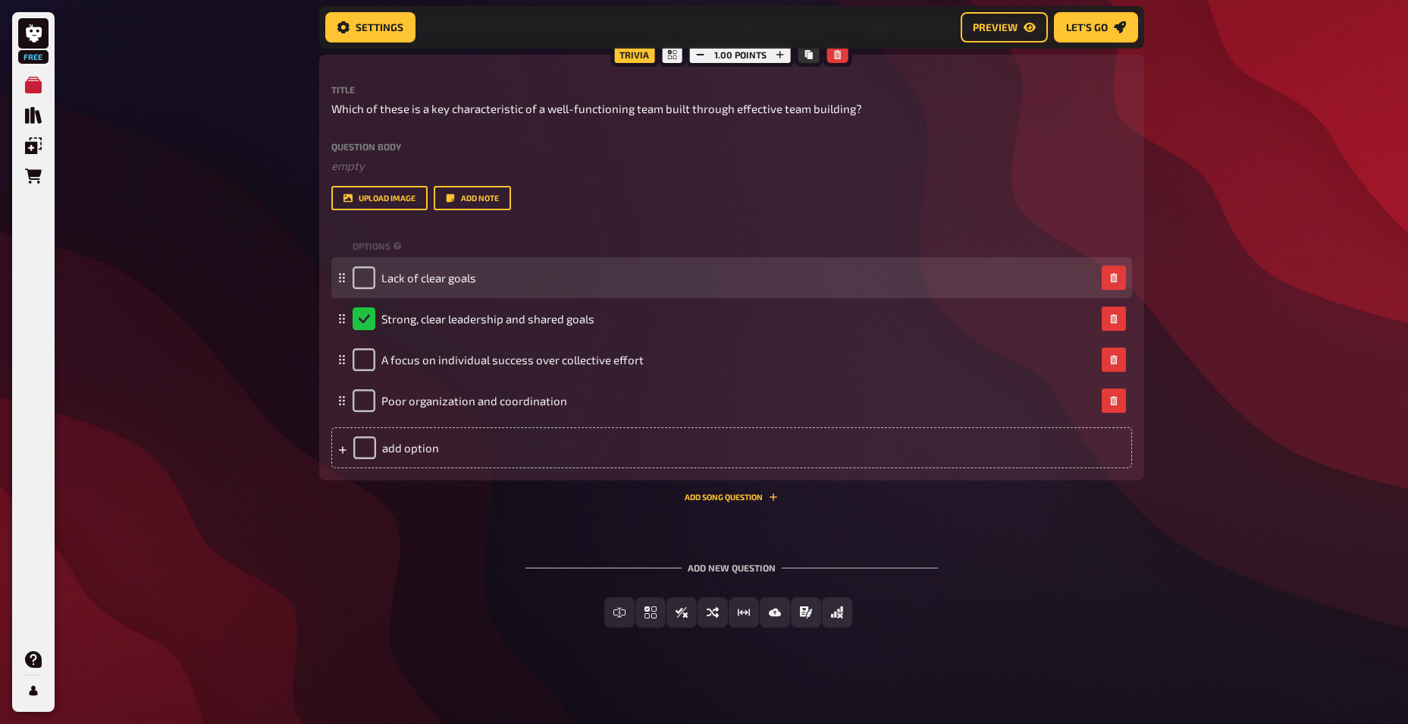
scroll to position [2748, 0]
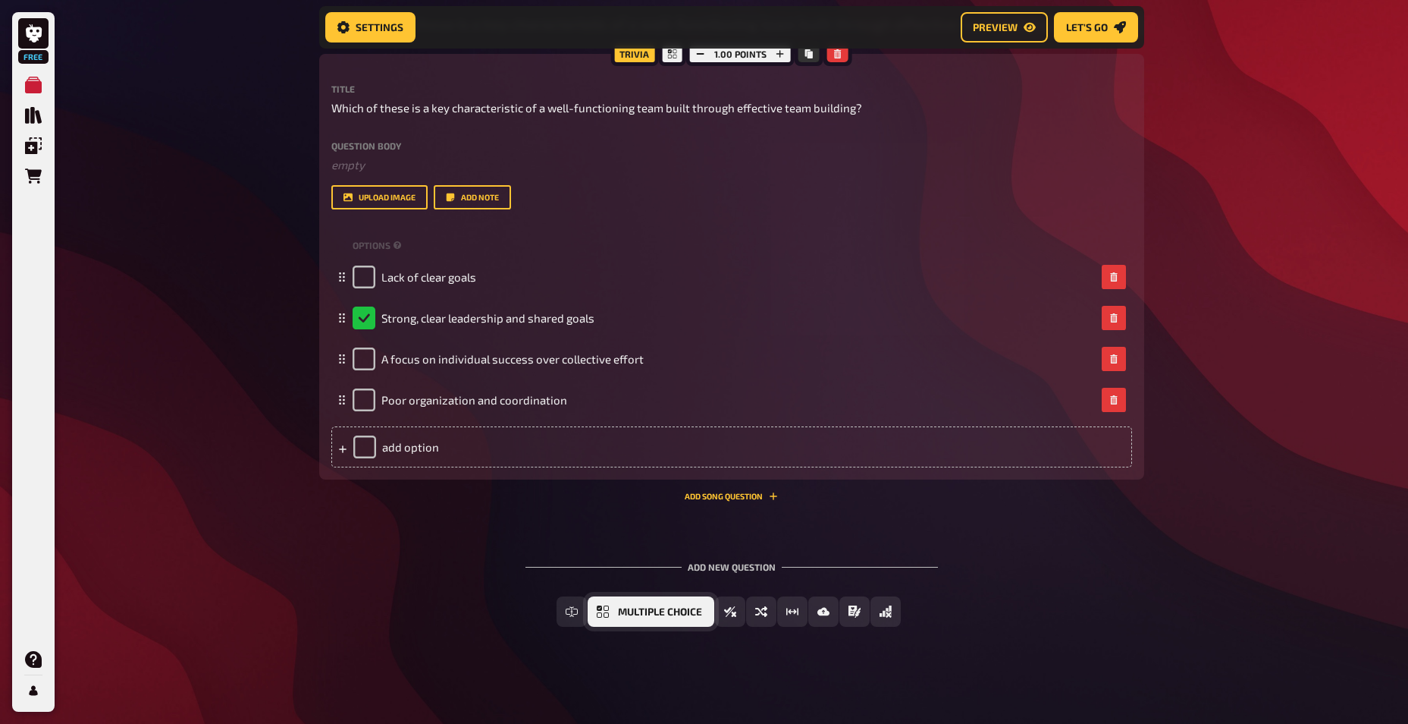
click at [642, 602] on button "Multiple Choice" at bounding box center [651, 611] width 127 height 30
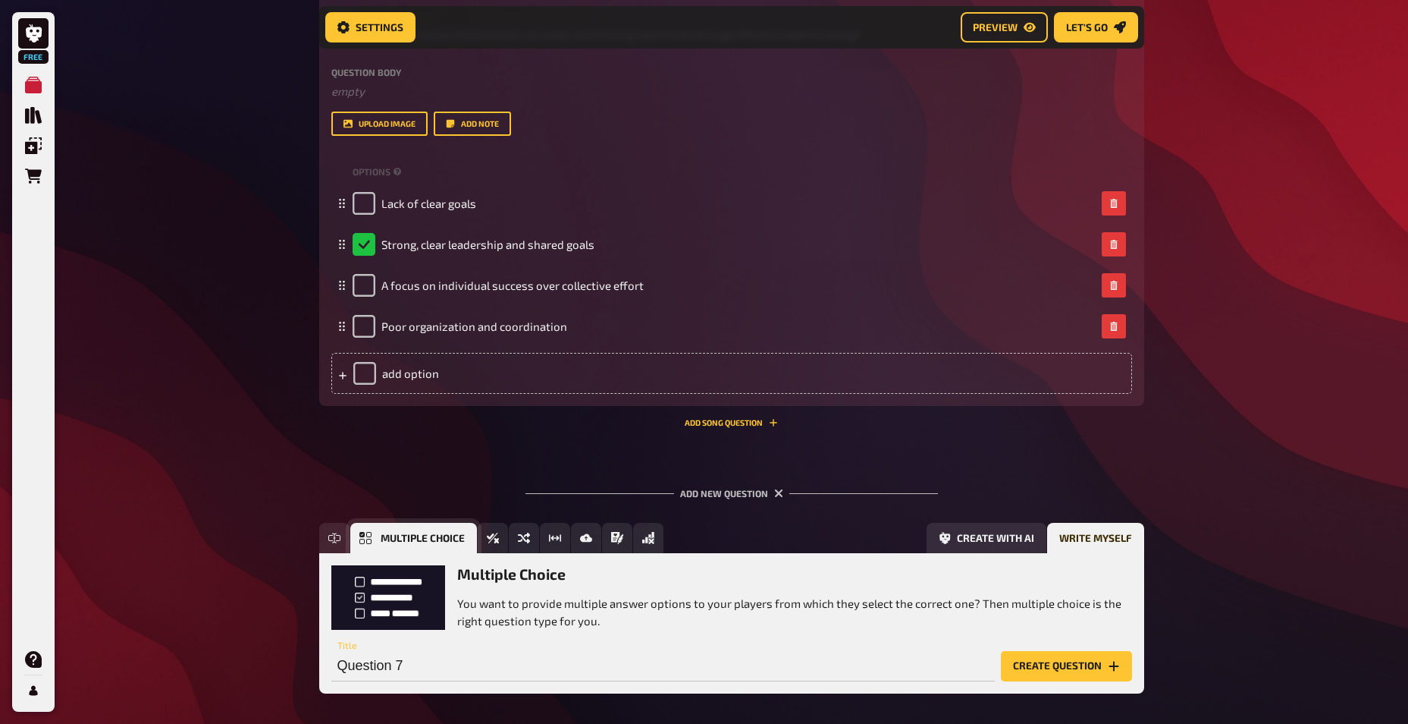
scroll to position [2888, 0]
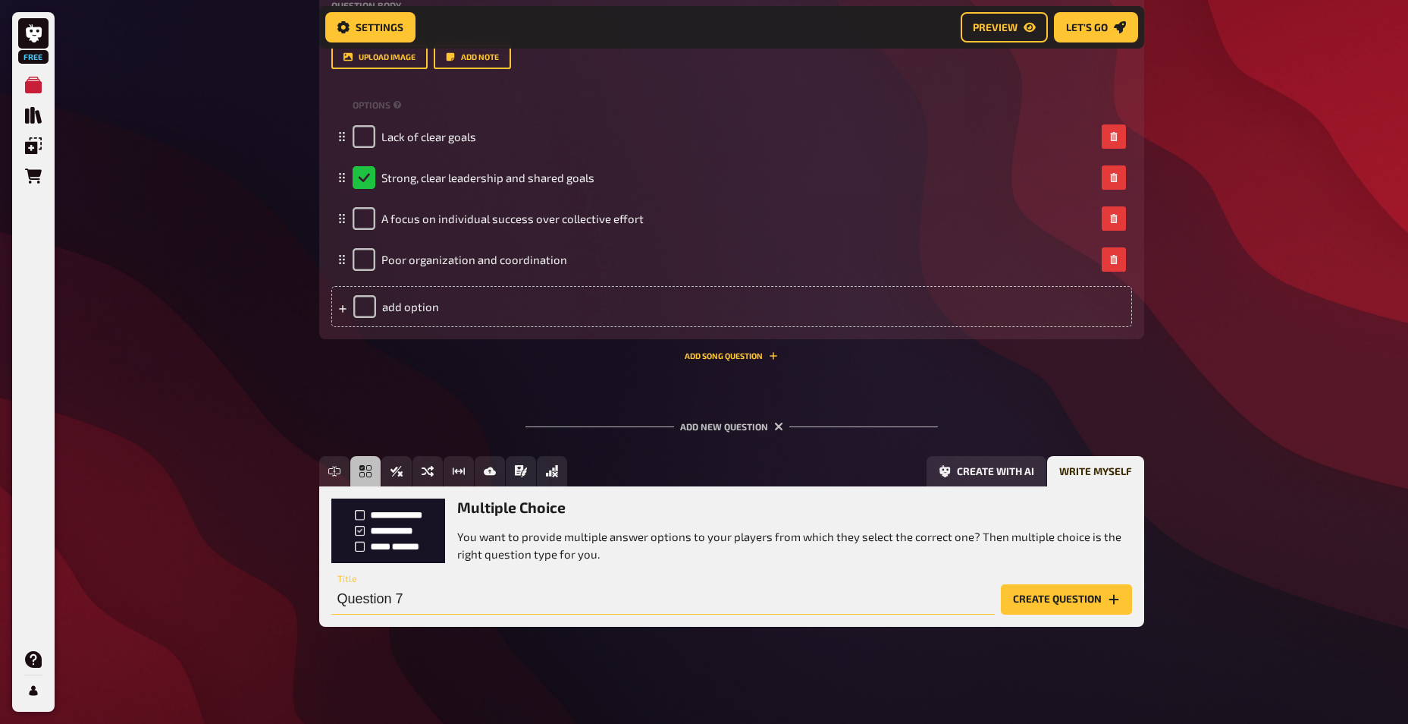
click at [411, 594] on input "Question 7" at bounding box center [663, 599] width 664 height 30
paste input "What can be a result of successful team-building activities?"
type input "What can be a result of successful team-building activities?"
click at [1019, 601] on button "Create question" at bounding box center [1066, 599] width 131 height 30
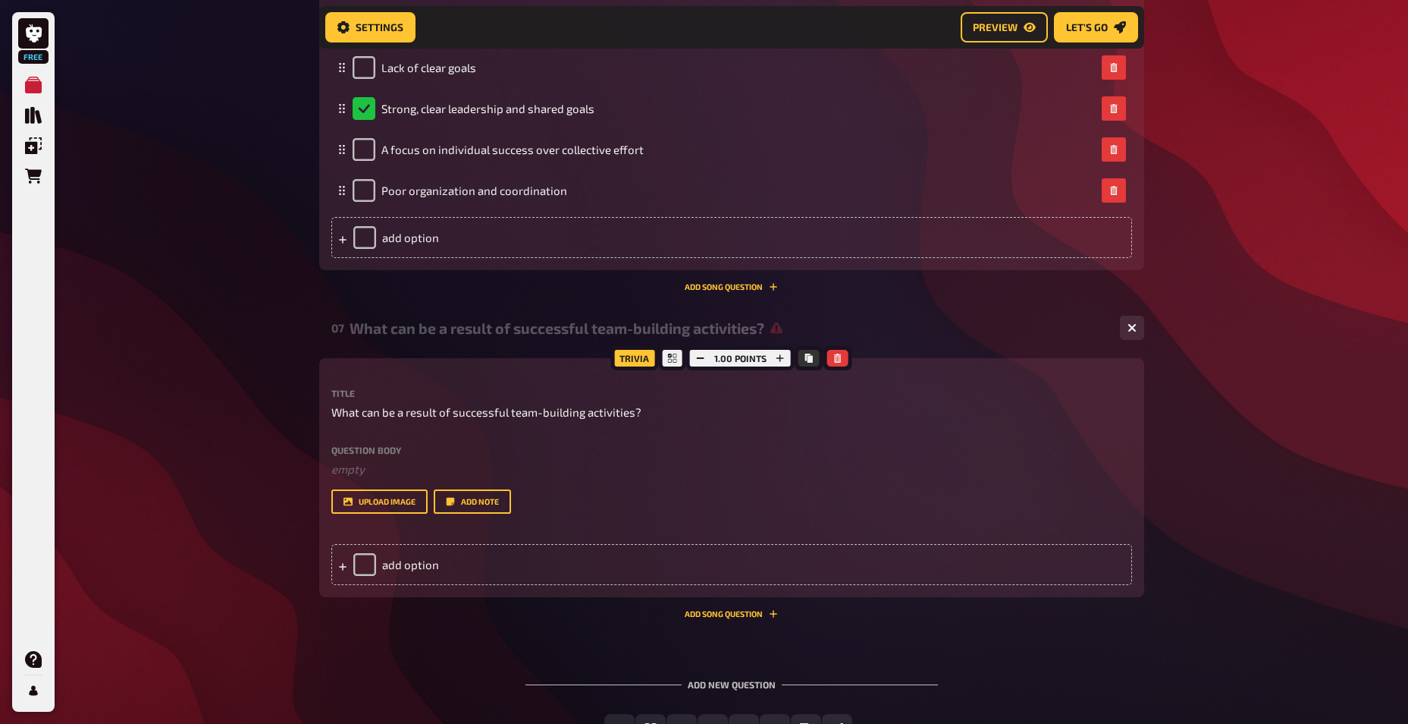
scroll to position [3075, 0]
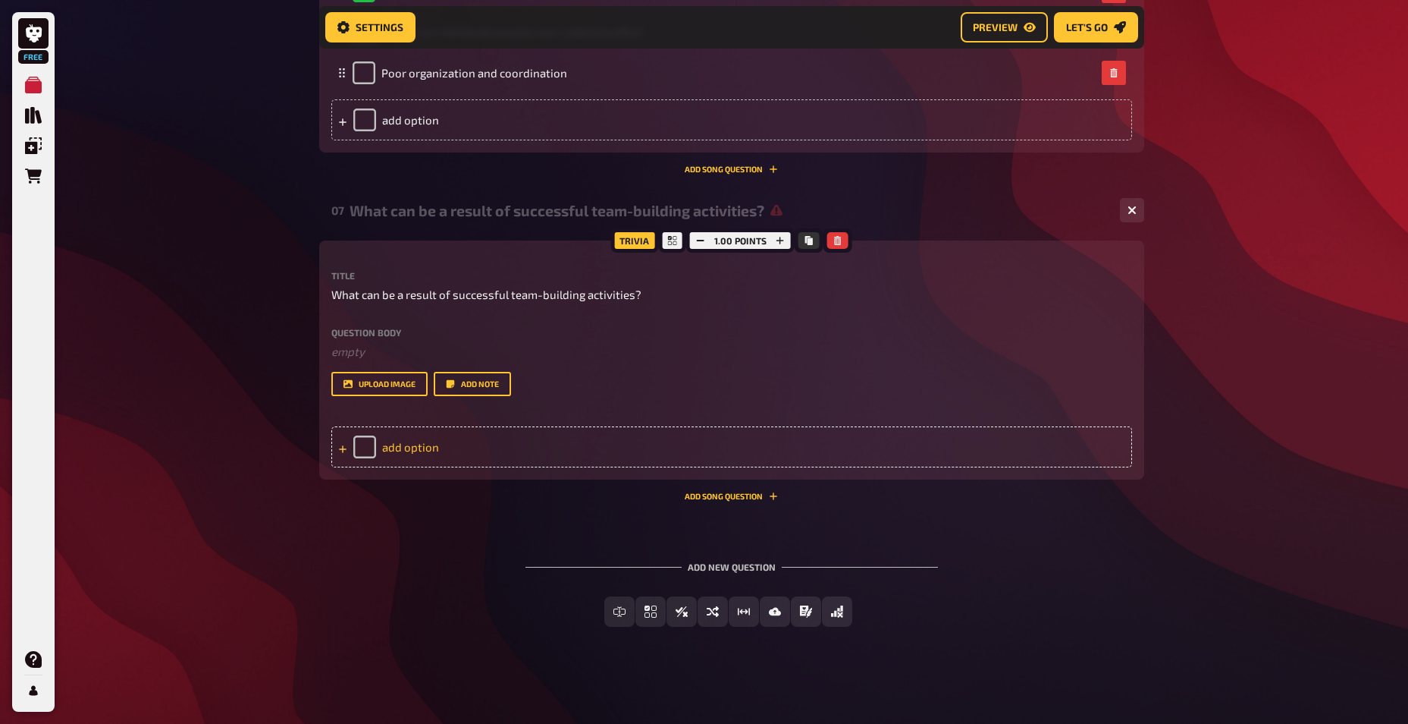
click at [422, 447] on div "add option" at bounding box center [731, 446] width 801 height 41
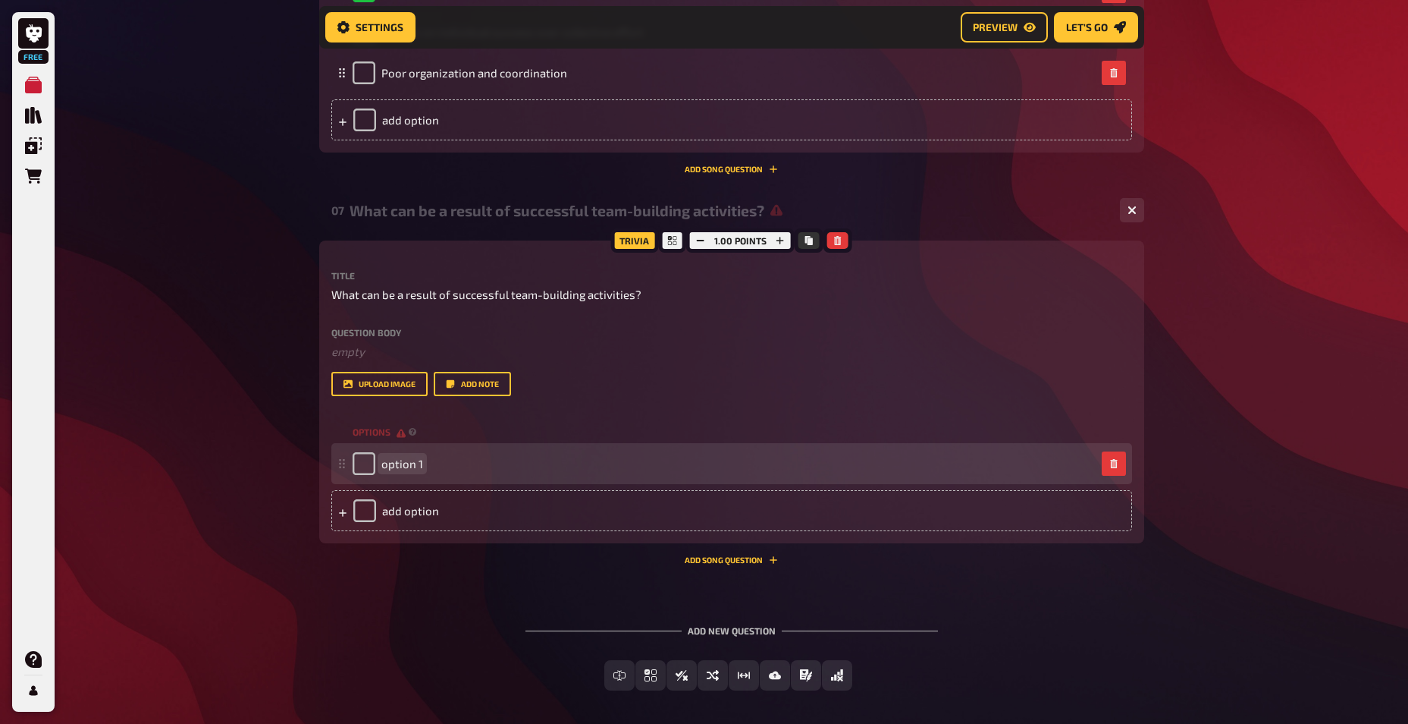
paste span
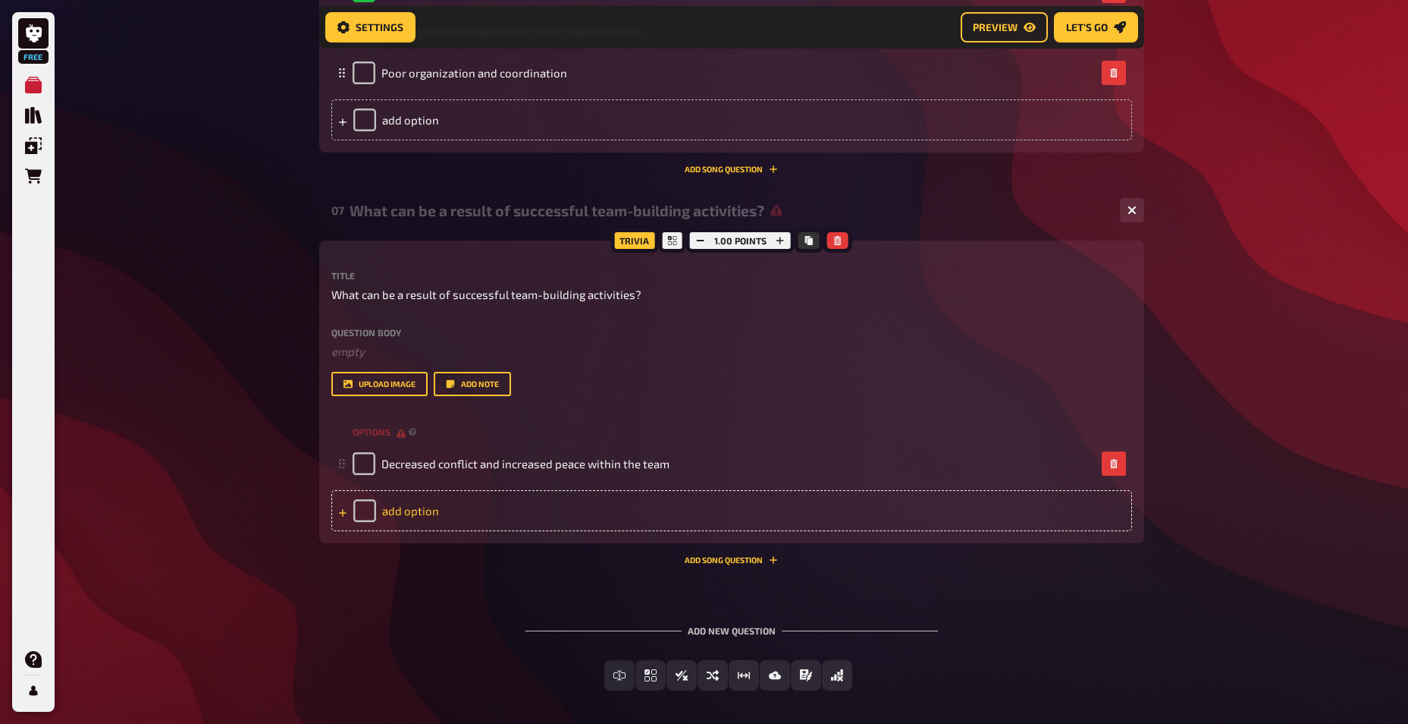
click at [428, 510] on div "add option" at bounding box center [731, 510] width 801 height 41
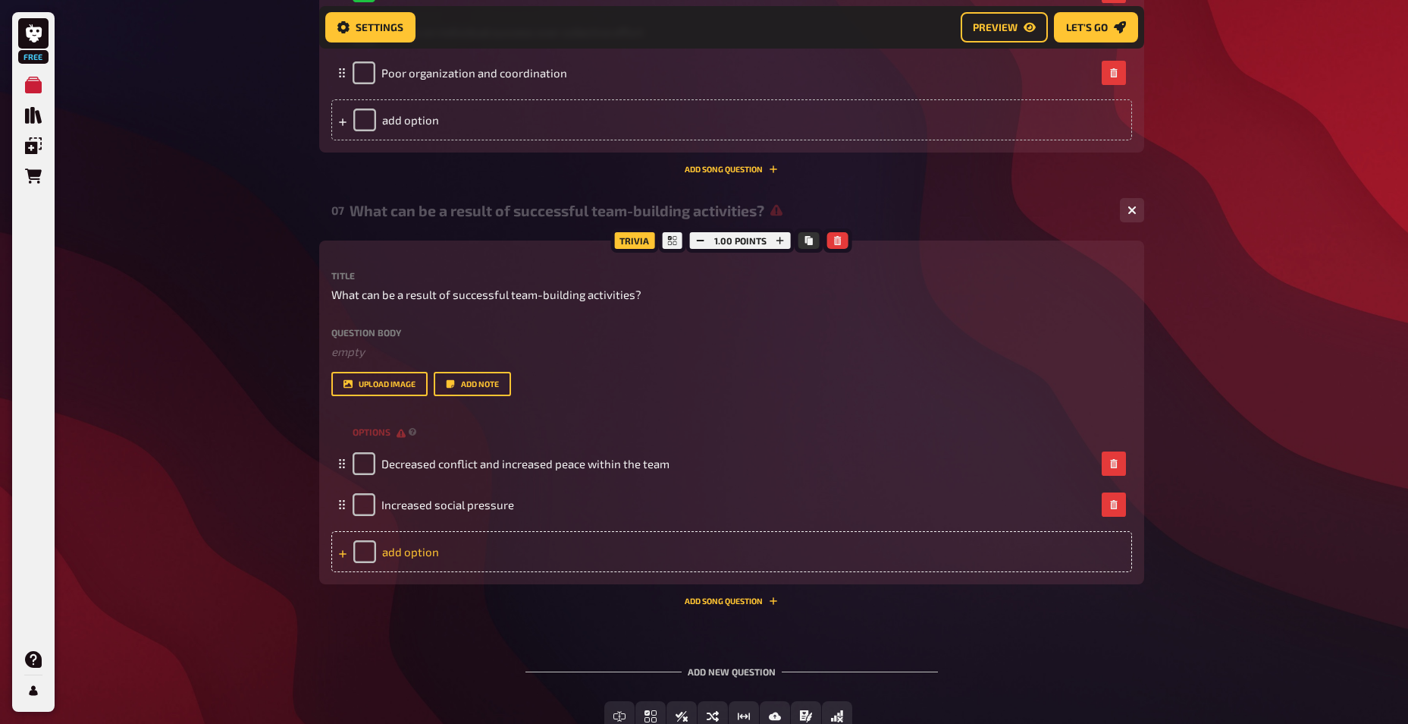
click at [440, 556] on div "add option" at bounding box center [731, 551] width 801 height 41
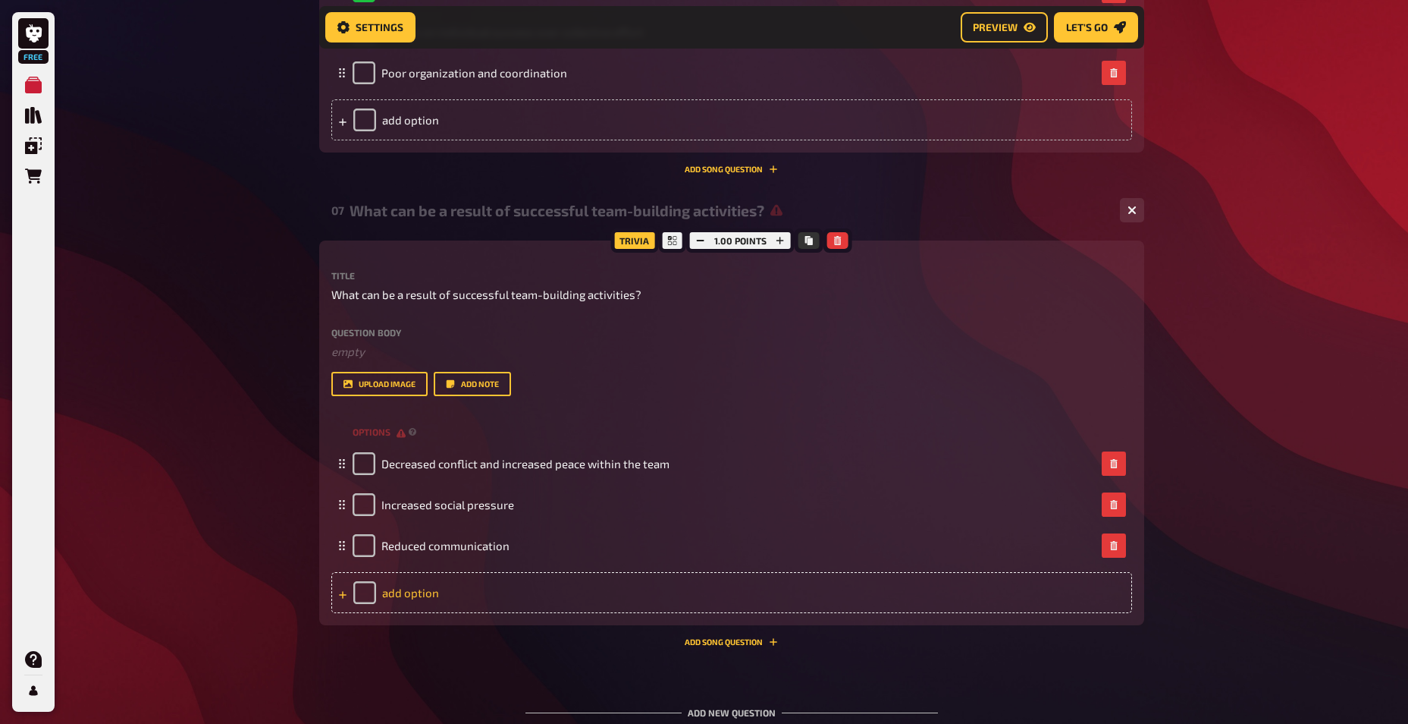
click at [438, 595] on div "add option" at bounding box center [731, 592] width 801 height 41
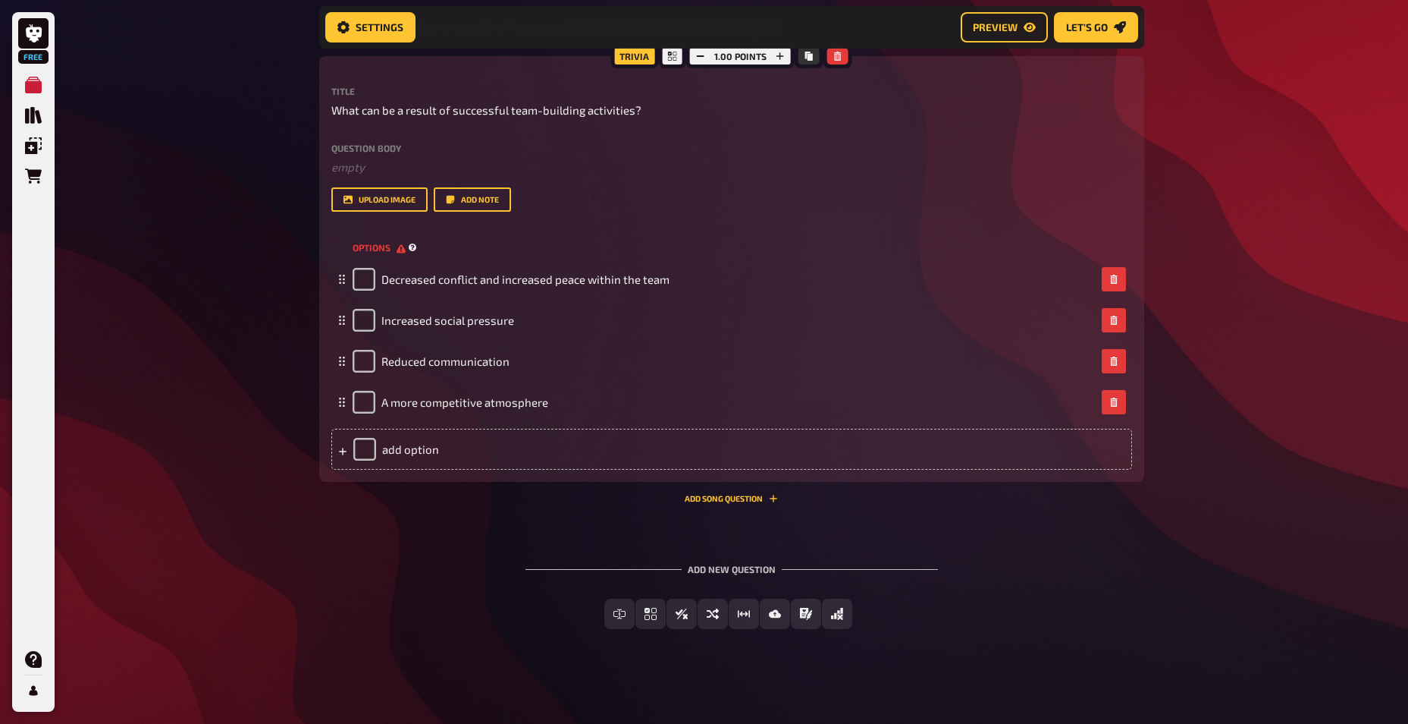
scroll to position [3261, 0]
click at [728, 495] on button "Add Song question" at bounding box center [731, 495] width 93 height 9
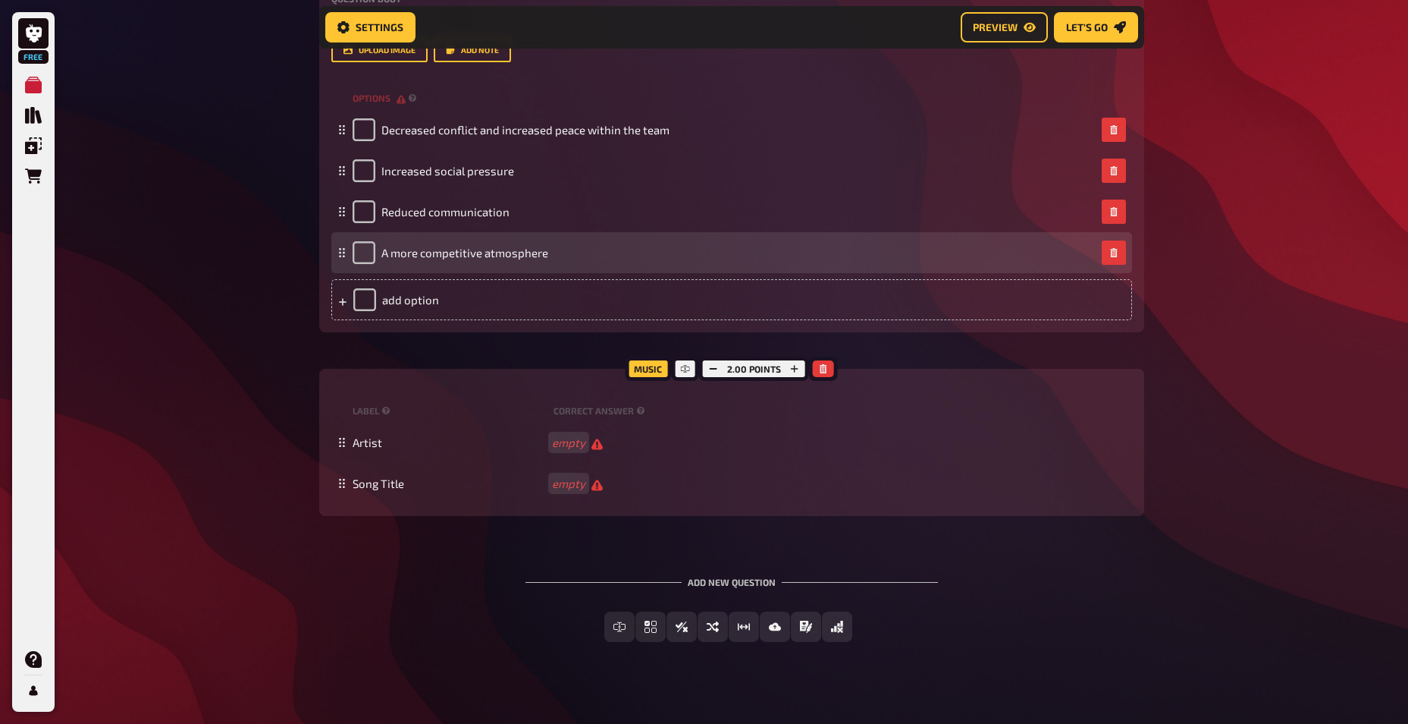
scroll to position [3423, 0]
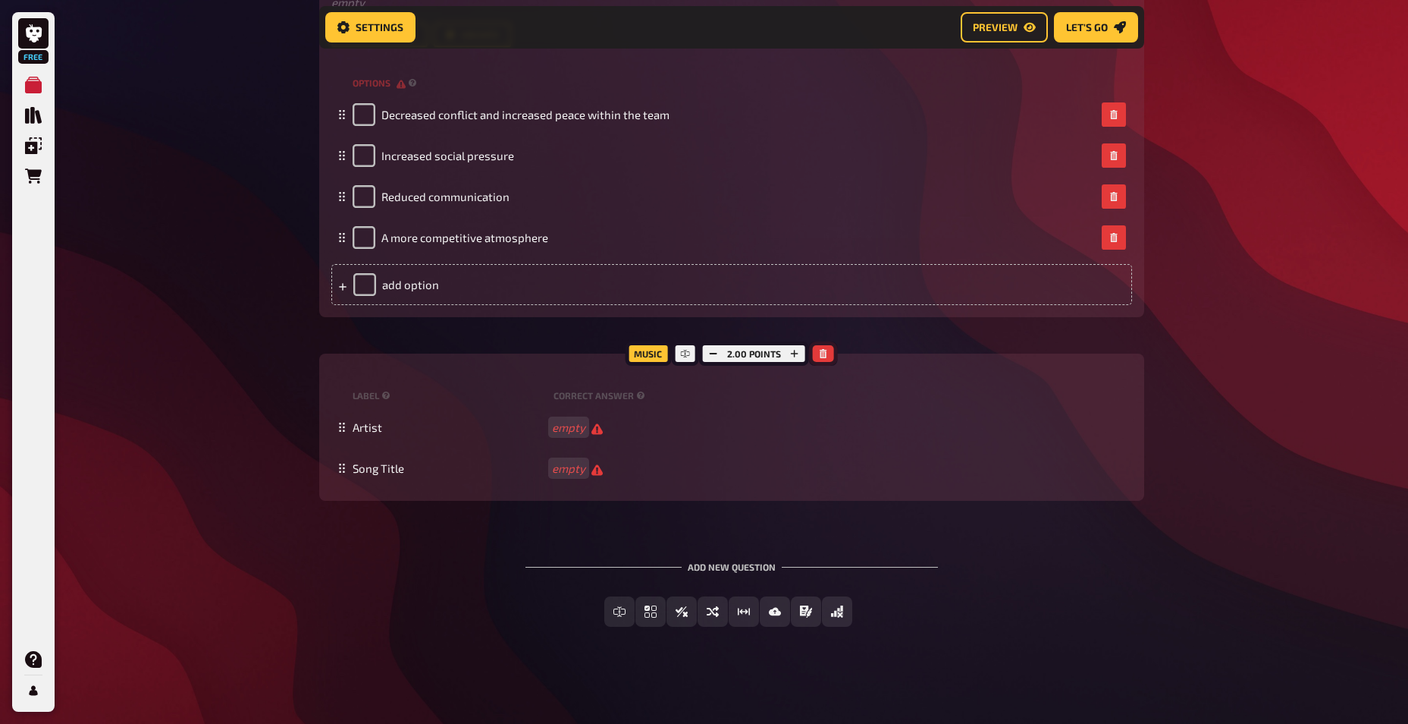
click at [827, 351] on icon "button" at bounding box center [823, 353] width 9 height 9
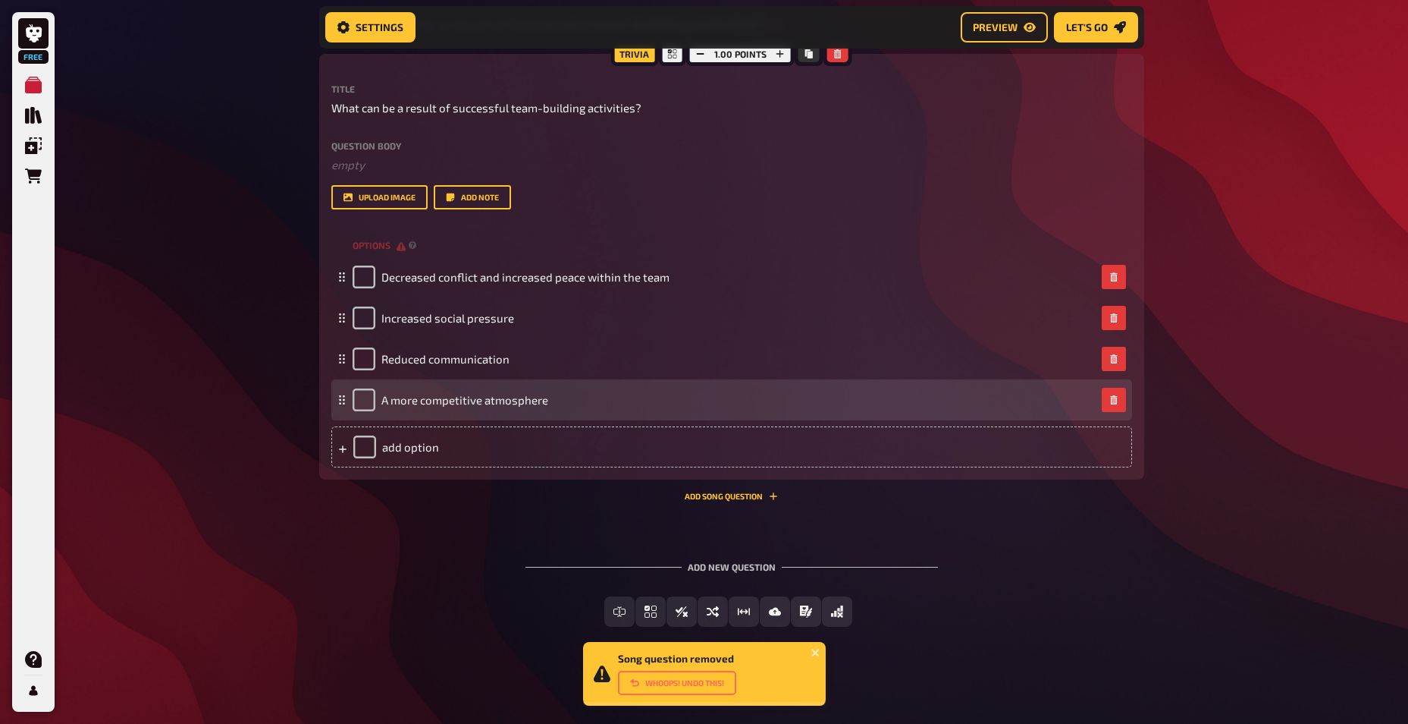
scroll to position [3261, 0]
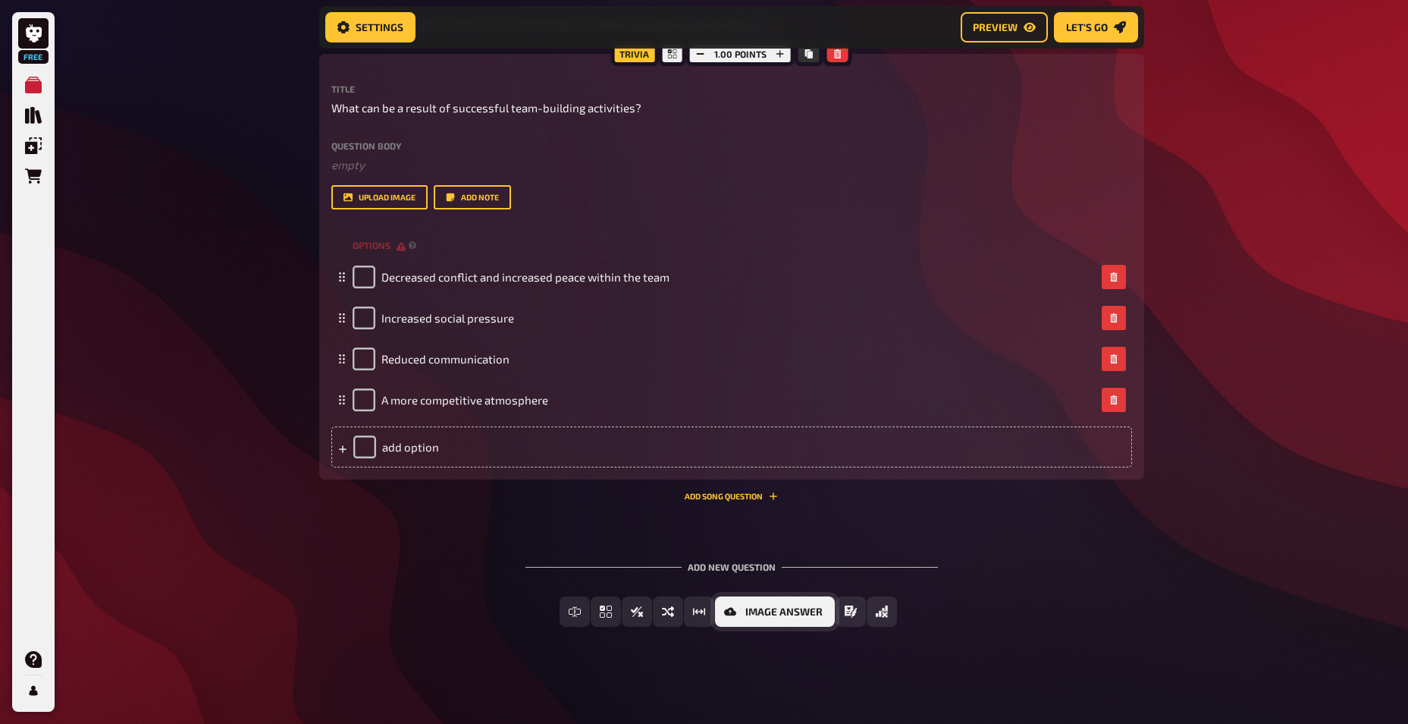
click at [761, 611] on span "Image Answer" at bounding box center [784, 612] width 77 height 11
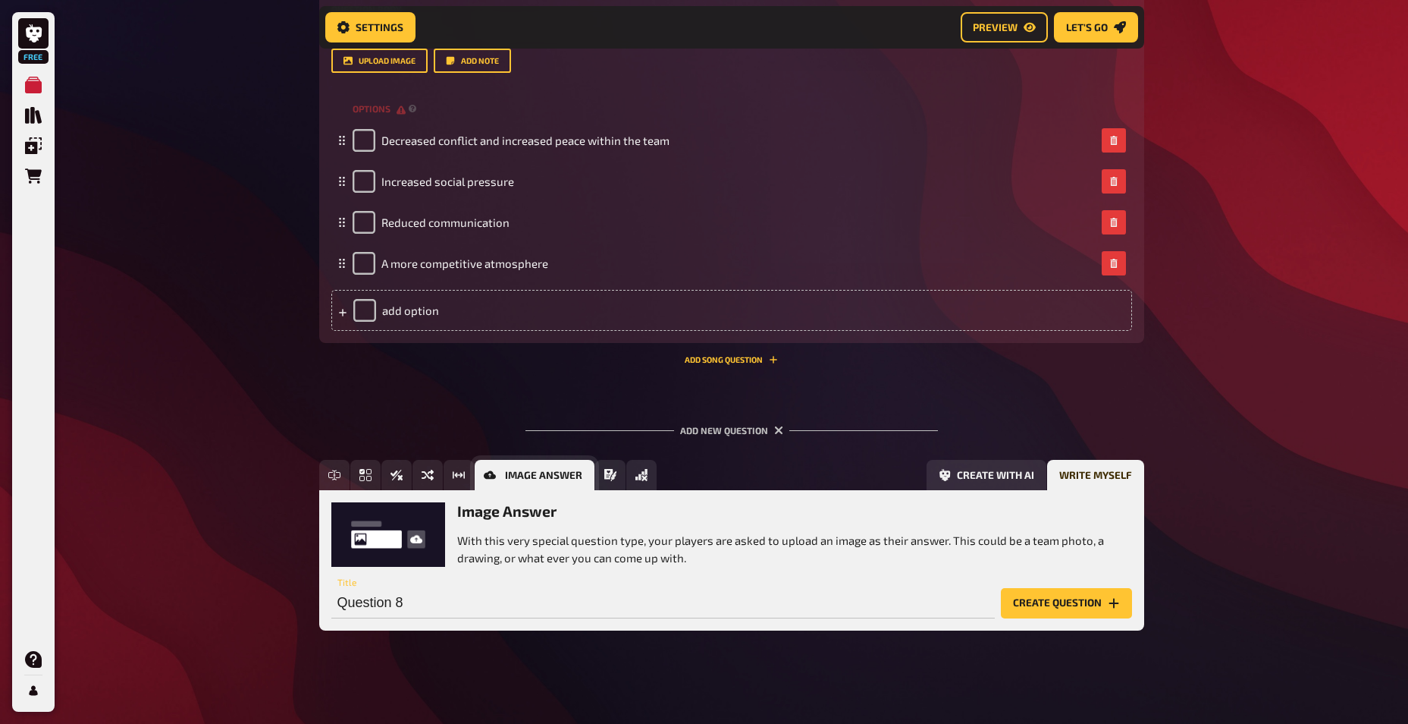
scroll to position [3401, 0]
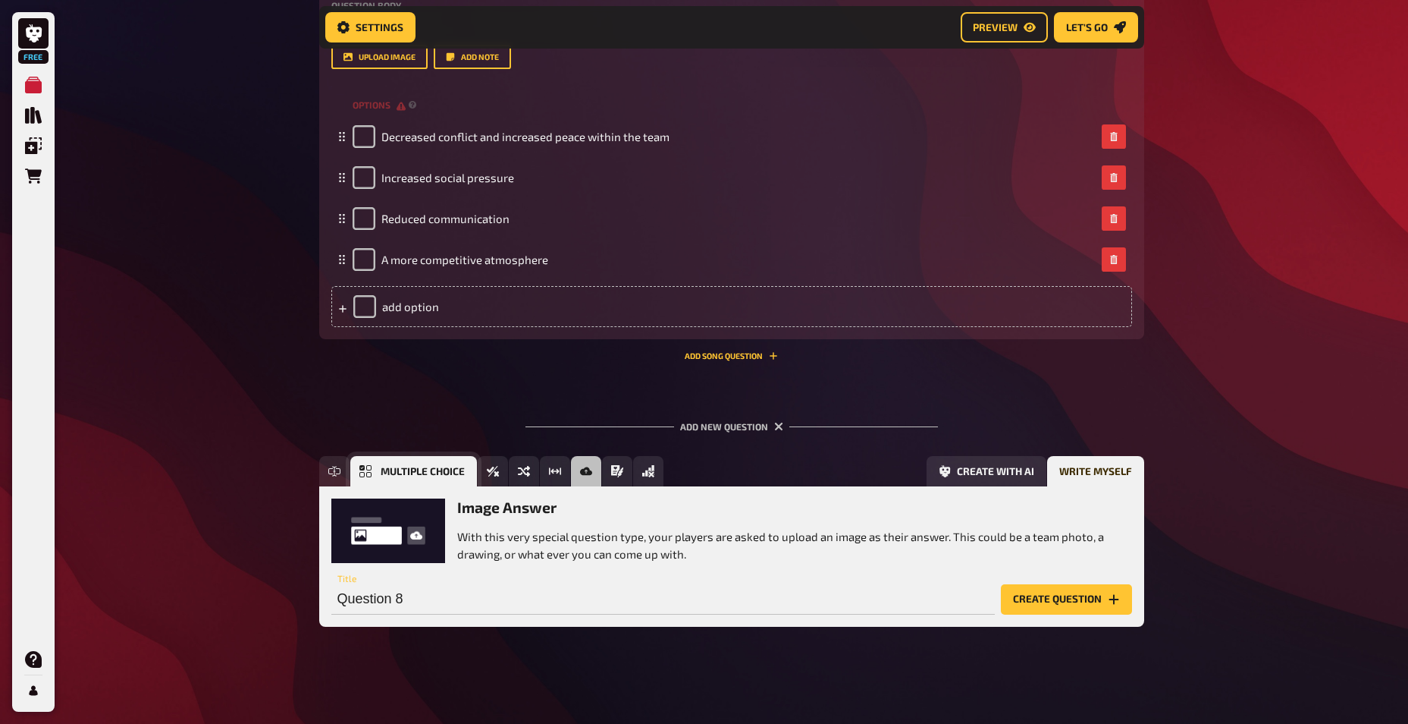
click at [370, 472] on icon "Multiple Choice" at bounding box center [365, 471] width 12 height 12
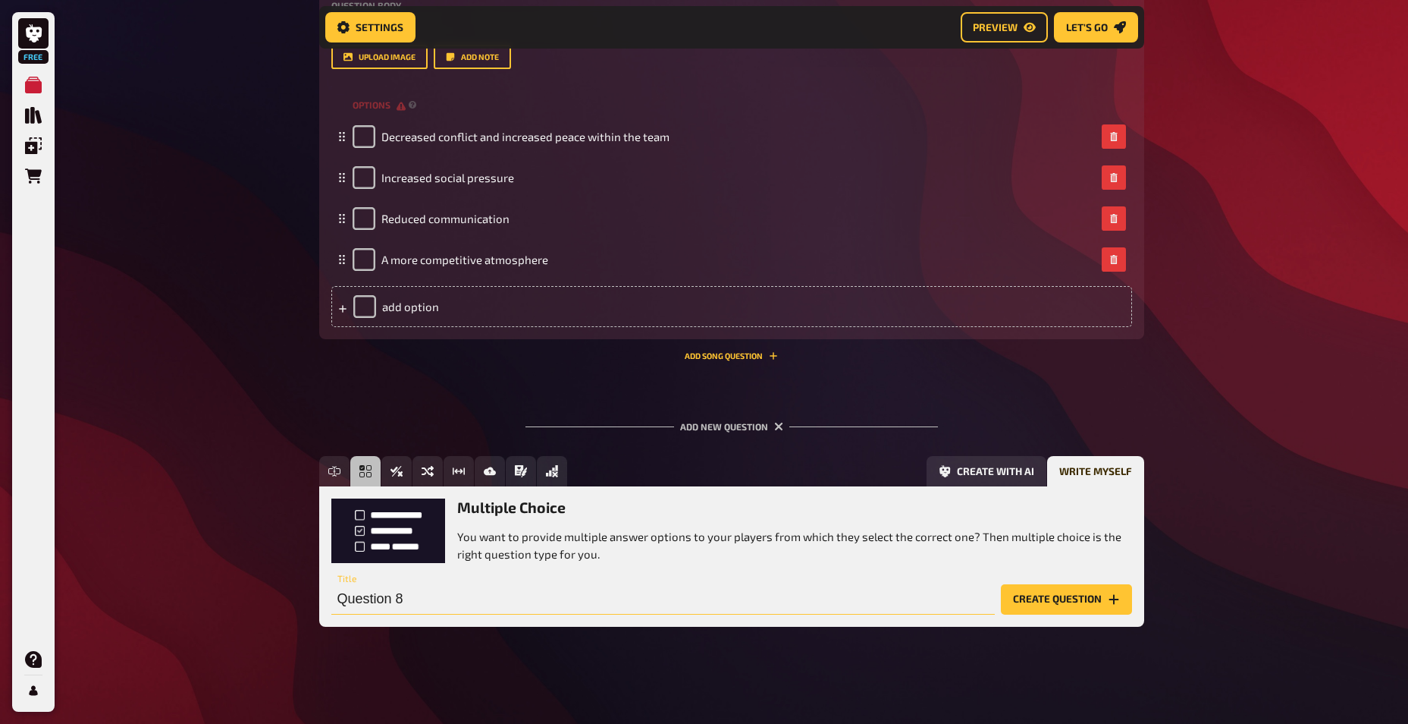
click at [434, 603] on input "Question 8" at bounding box center [663, 599] width 664 height 30
paste input "Why is listening an important skill in team building?"
type input "Why is listening an important skill in team building?"
click at [1066, 595] on button "Create question" at bounding box center [1066, 599] width 131 height 30
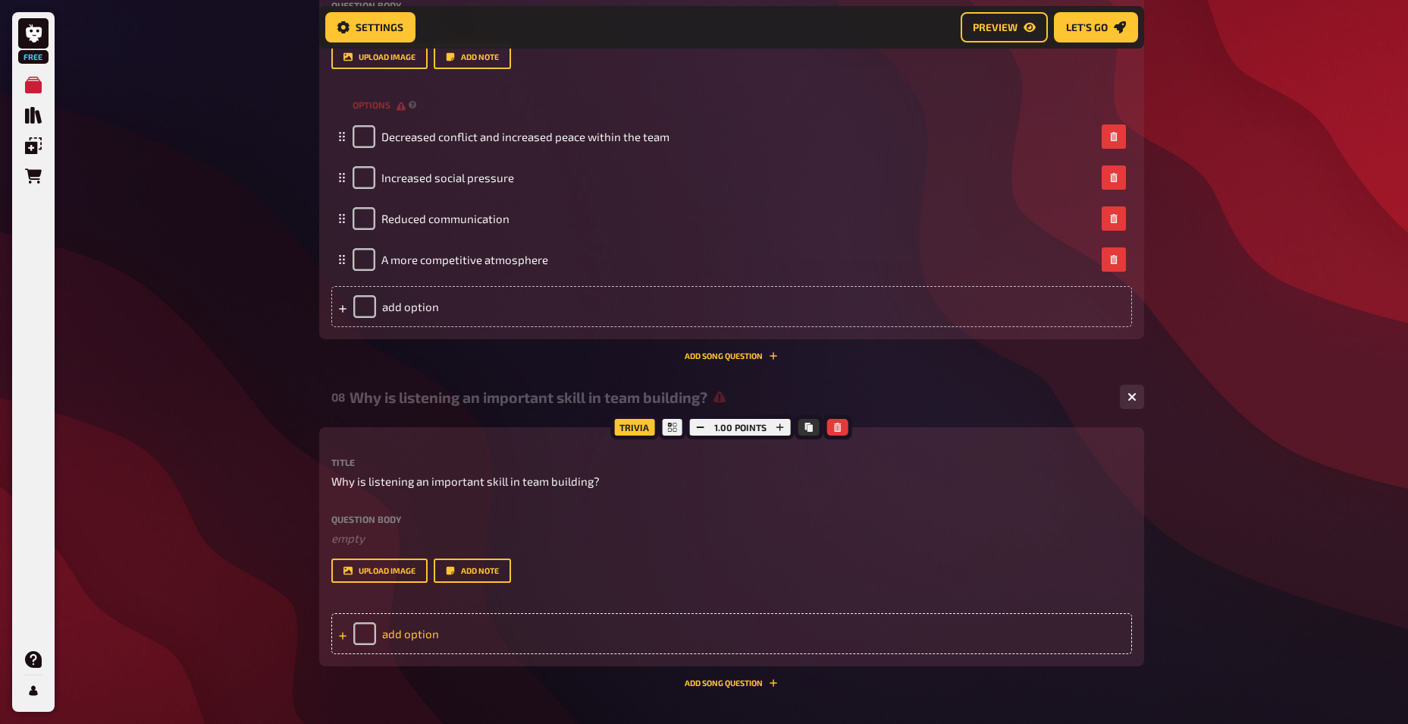
click at [420, 626] on div "add option" at bounding box center [731, 633] width 801 height 41
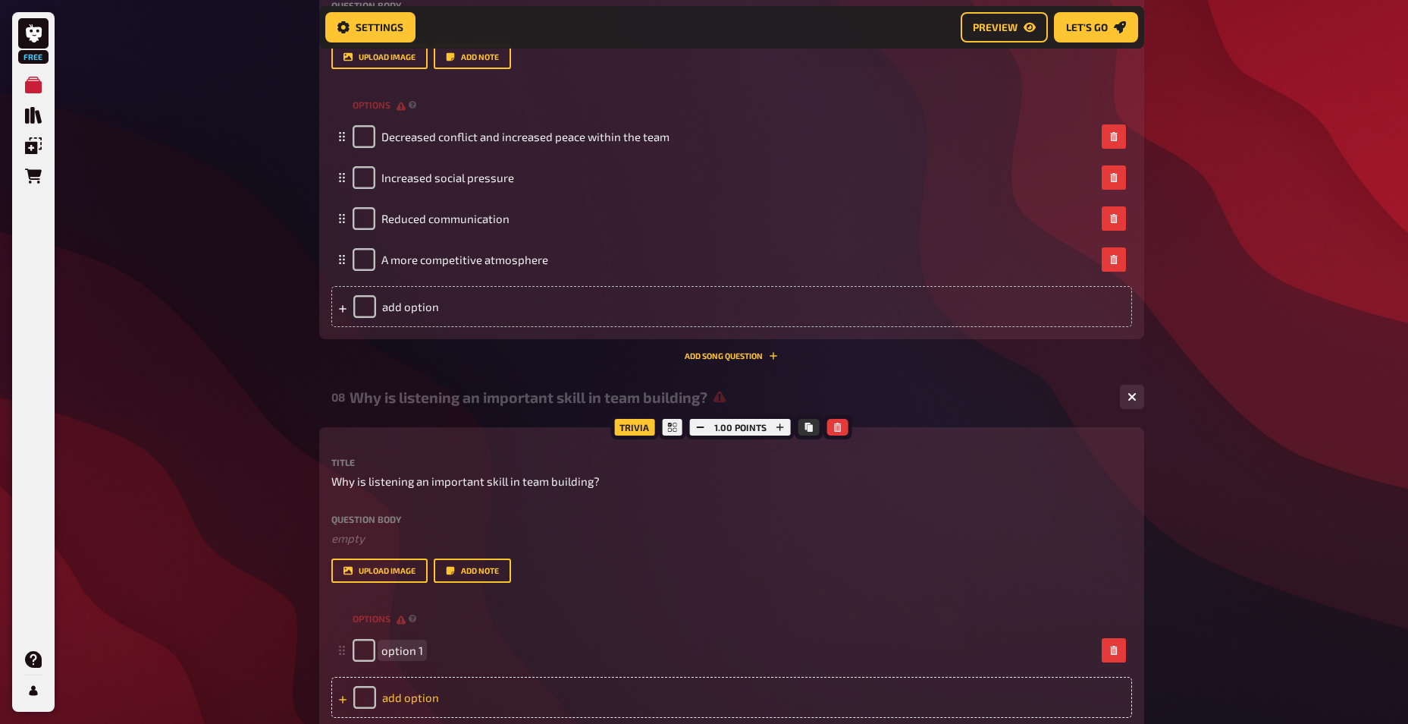
paste span
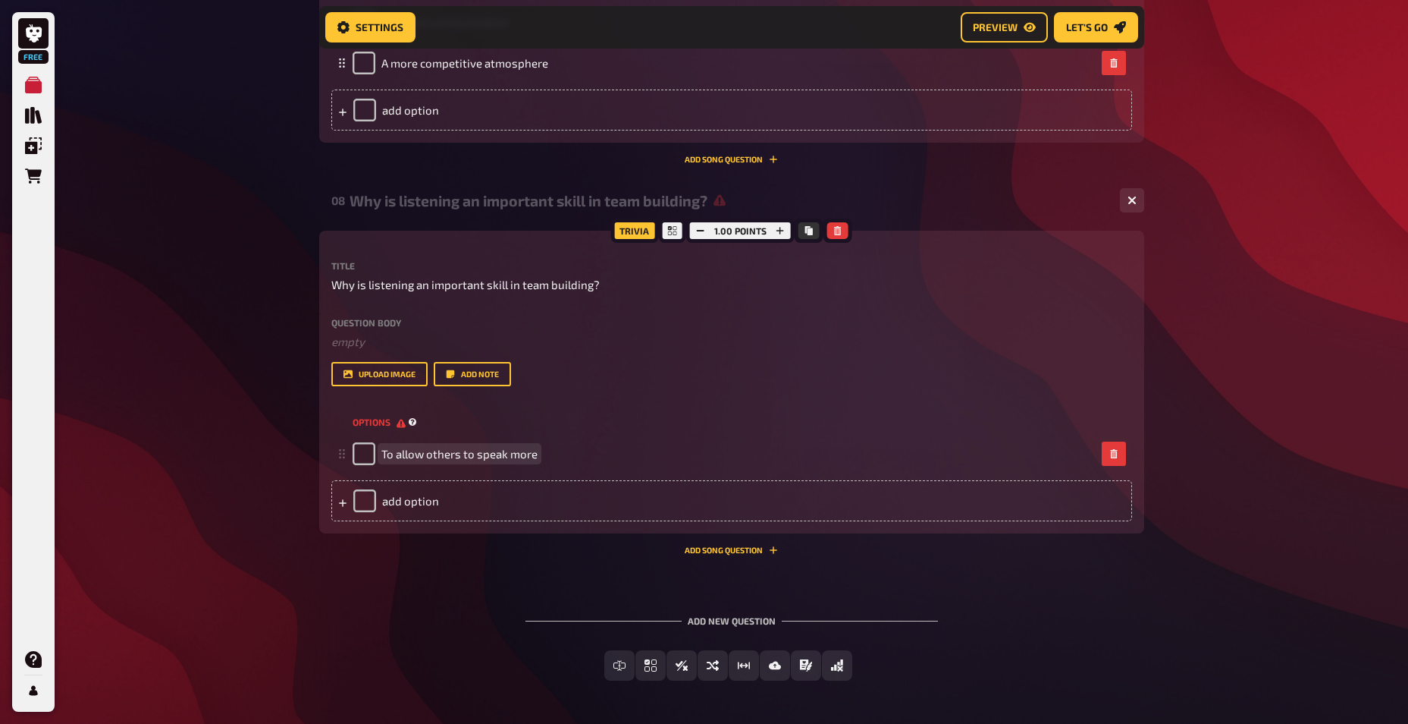
scroll to position [3604, 0]
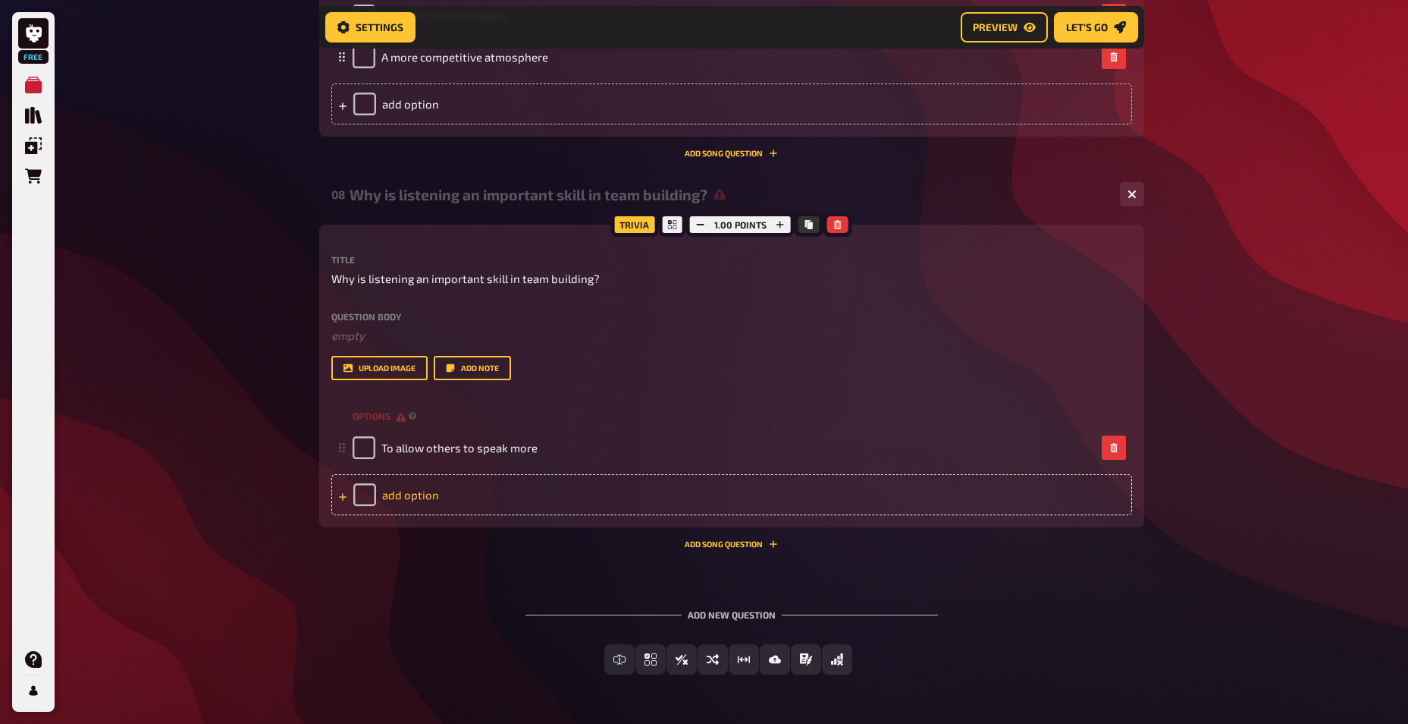
click at [419, 493] on div "add option" at bounding box center [731, 494] width 801 height 41
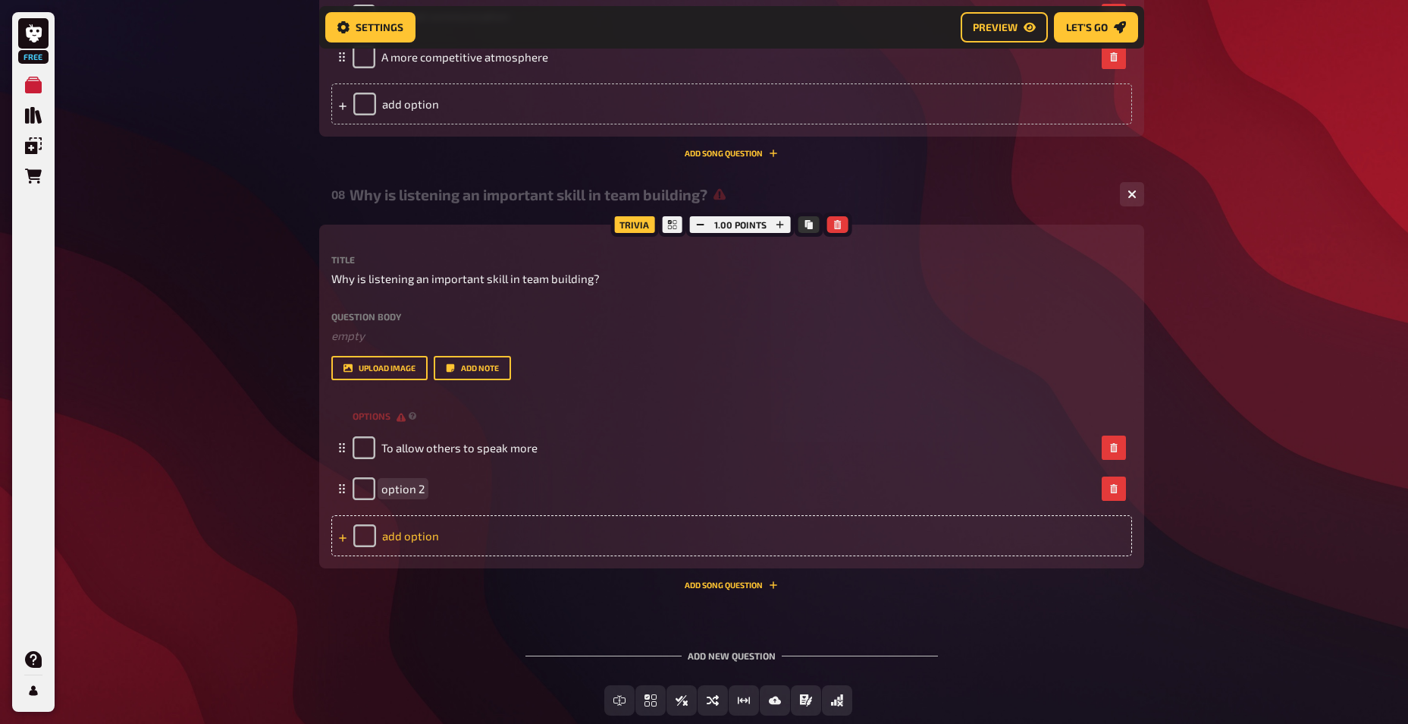
paste span
click at [415, 533] on div "add option" at bounding box center [731, 535] width 801 height 41
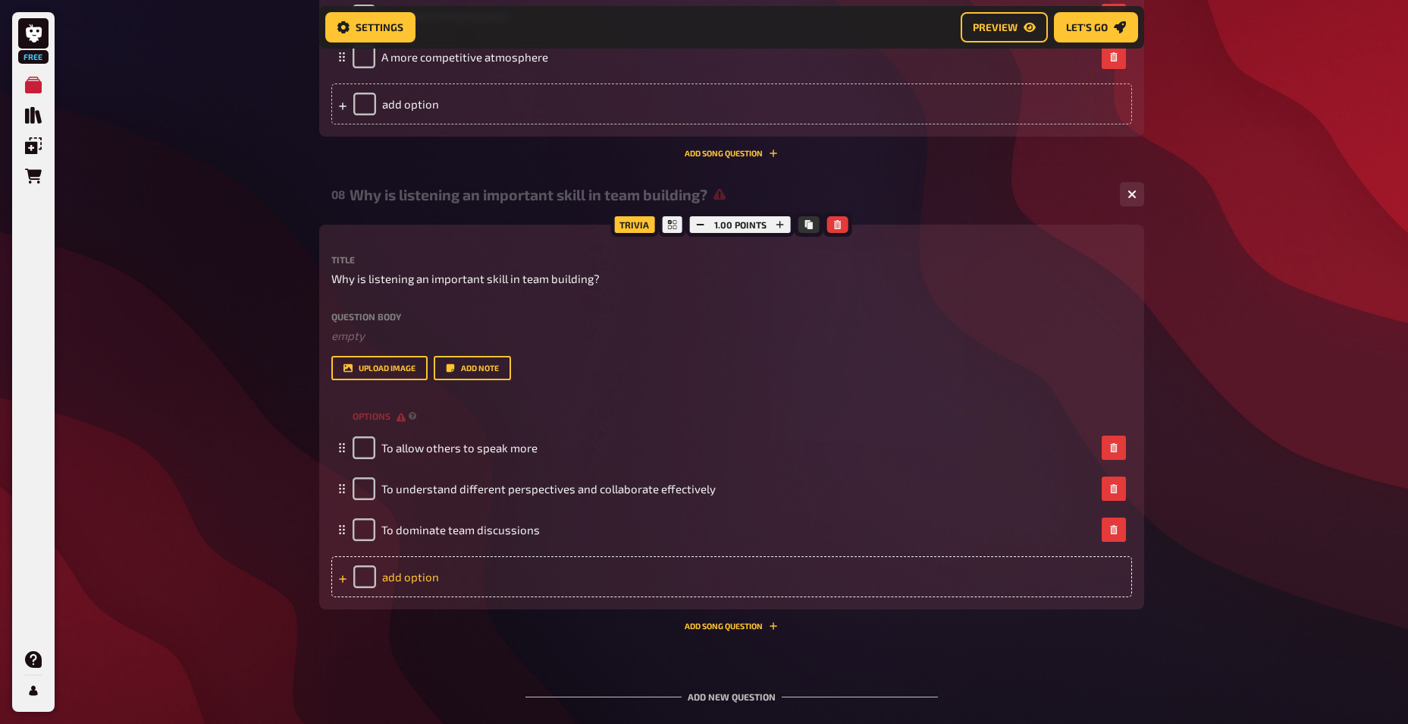
click at [413, 574] on div "add option" at bounding box center [731, 576] width 801 height 41
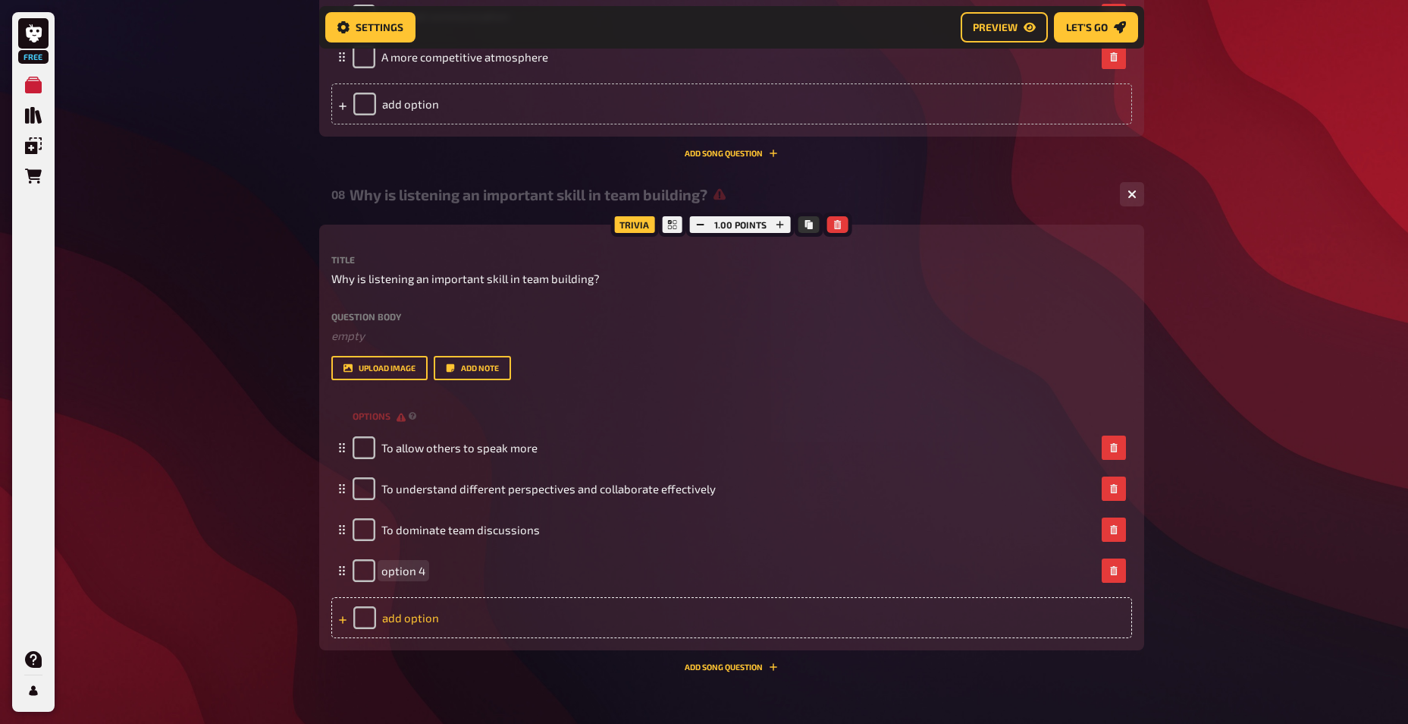
paste span
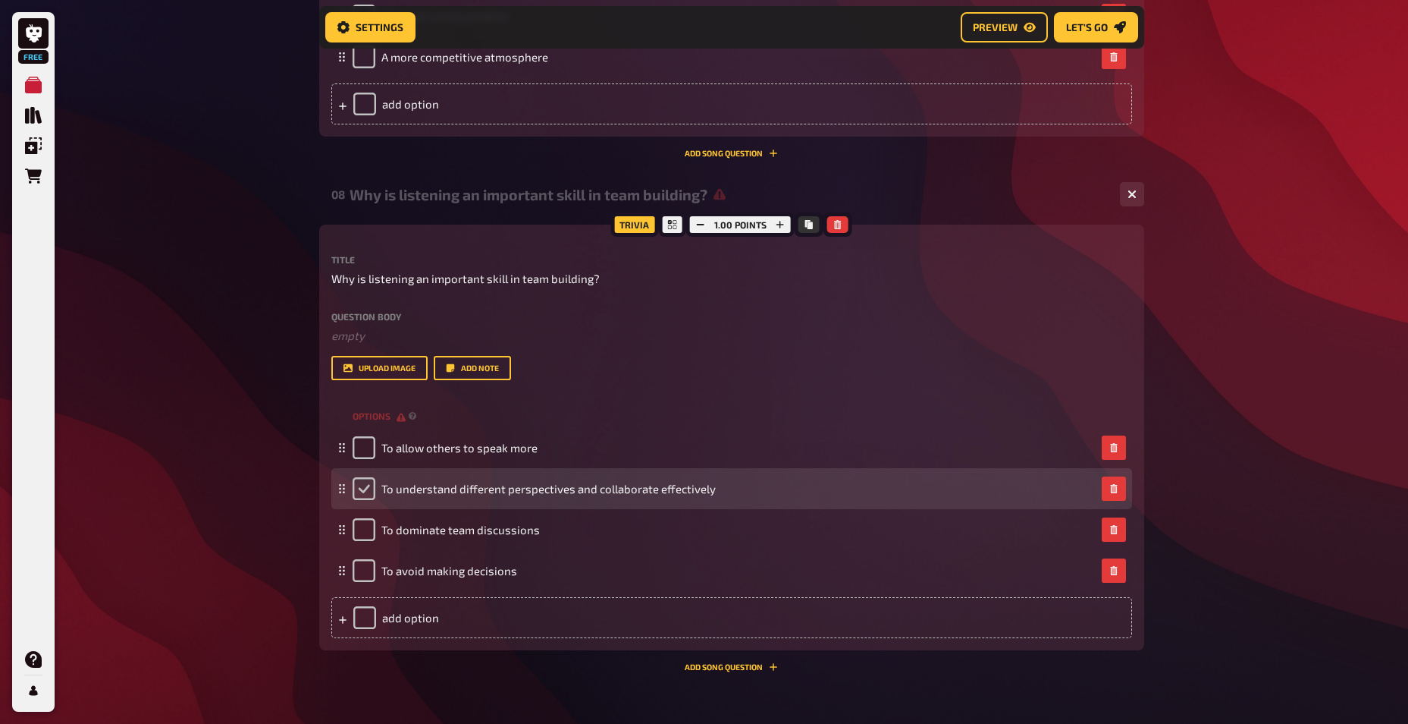
click at [365, 492] on input "checkbox" at bounding box center [364, 488] width 23 height 23
checkbox input "true"
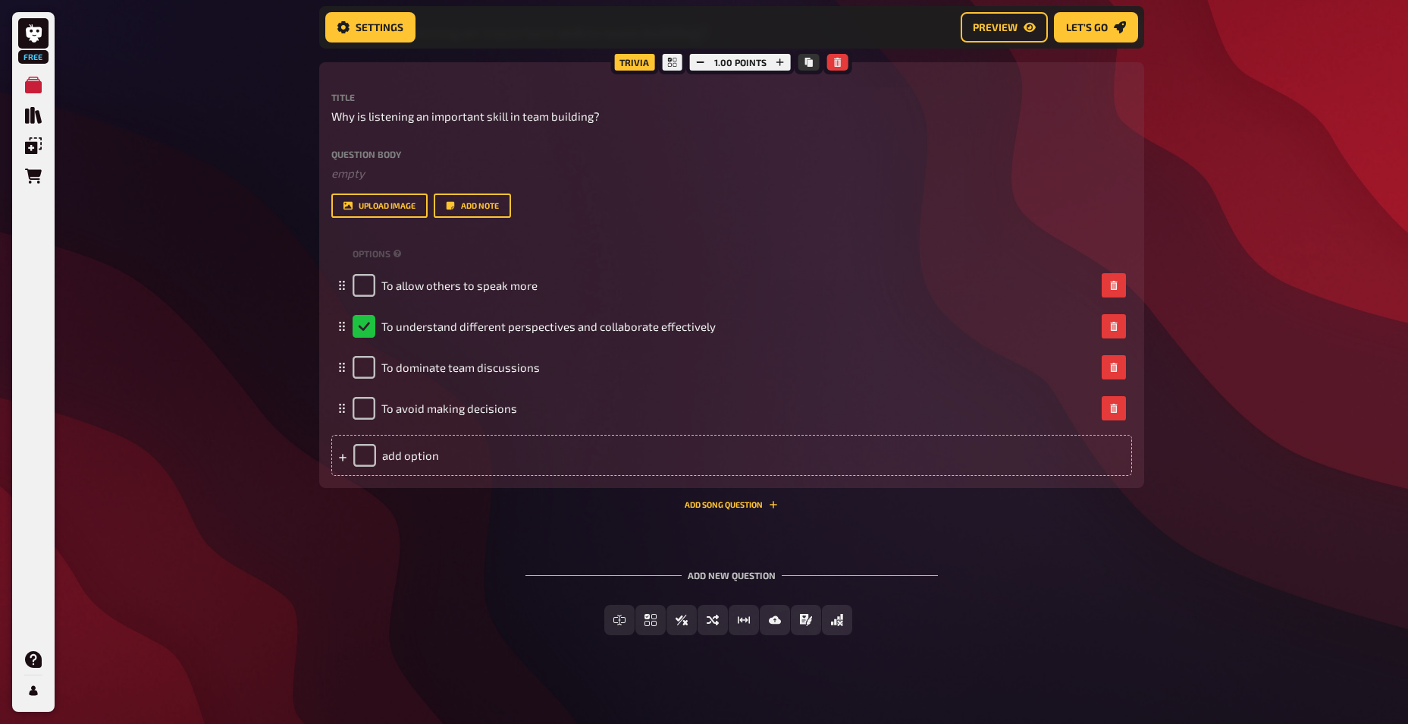
scroll to position [3775, 0]
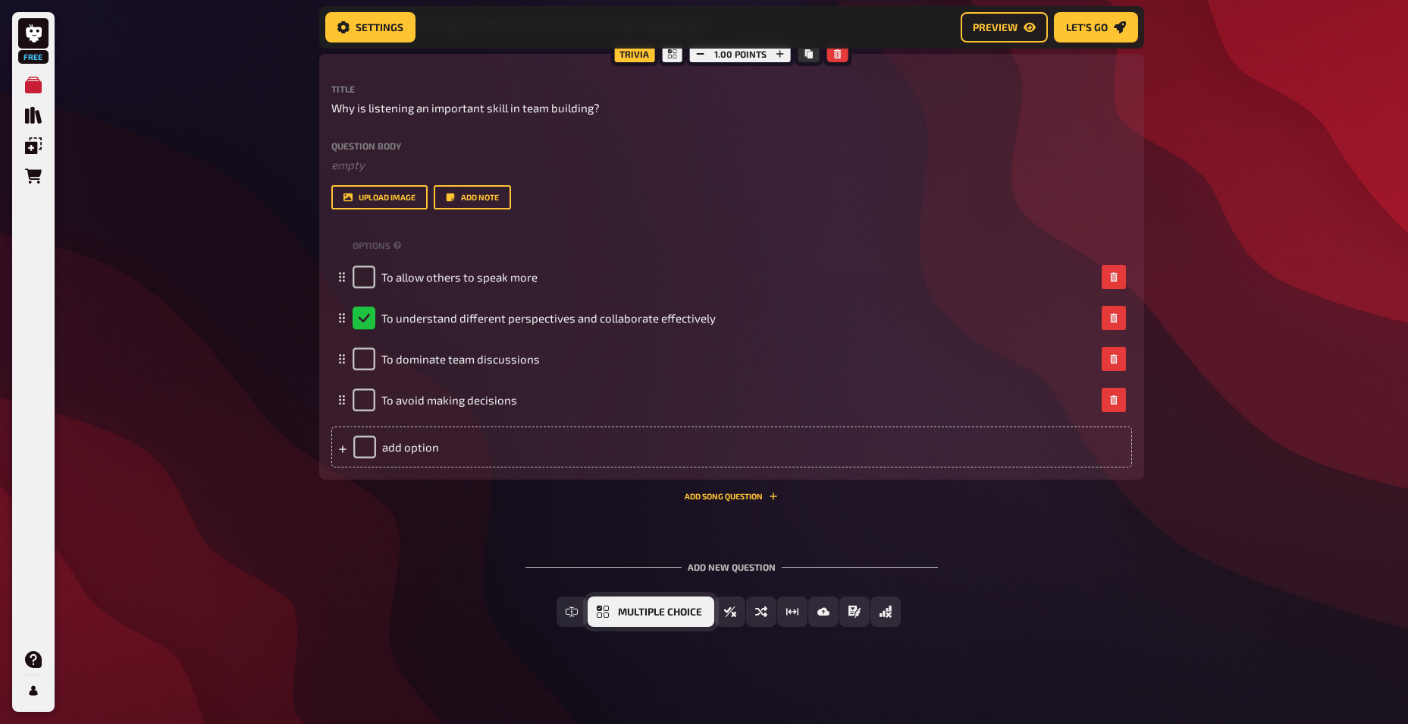
click at [618, 610] on span "Multiple Choice" at bounding box center [660, 612] width 84 height 11
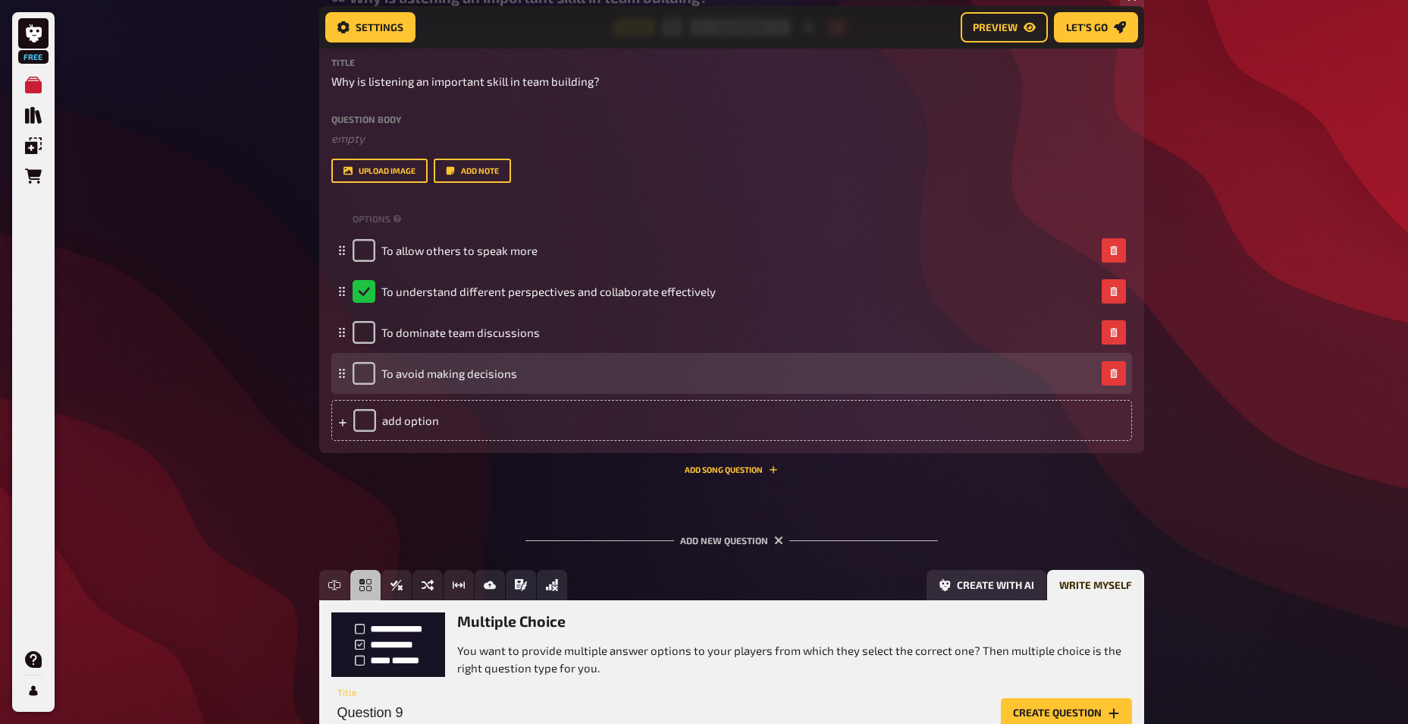
scroll to position [3915, 0]
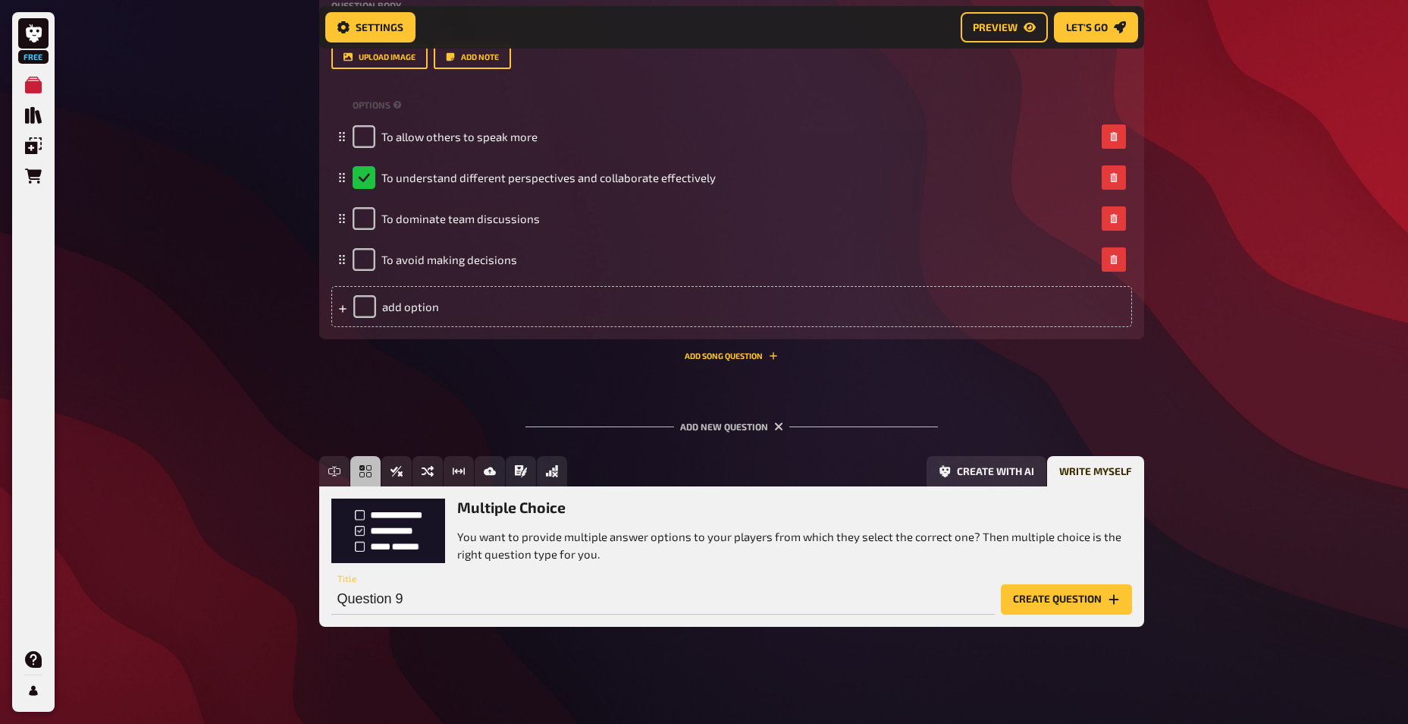
click at [410, 595] on input "Question 9" at bounding box center [663, 599] width 664 height 30
paste input "Effective leaders are often described as being strong in which core skill, acco…"
type input "Effective leaders are often described as being strong in which core skill, acco…"
click at [1047, 599] on button "Create question" at bounding box center [1066, 599] width 131 height 30
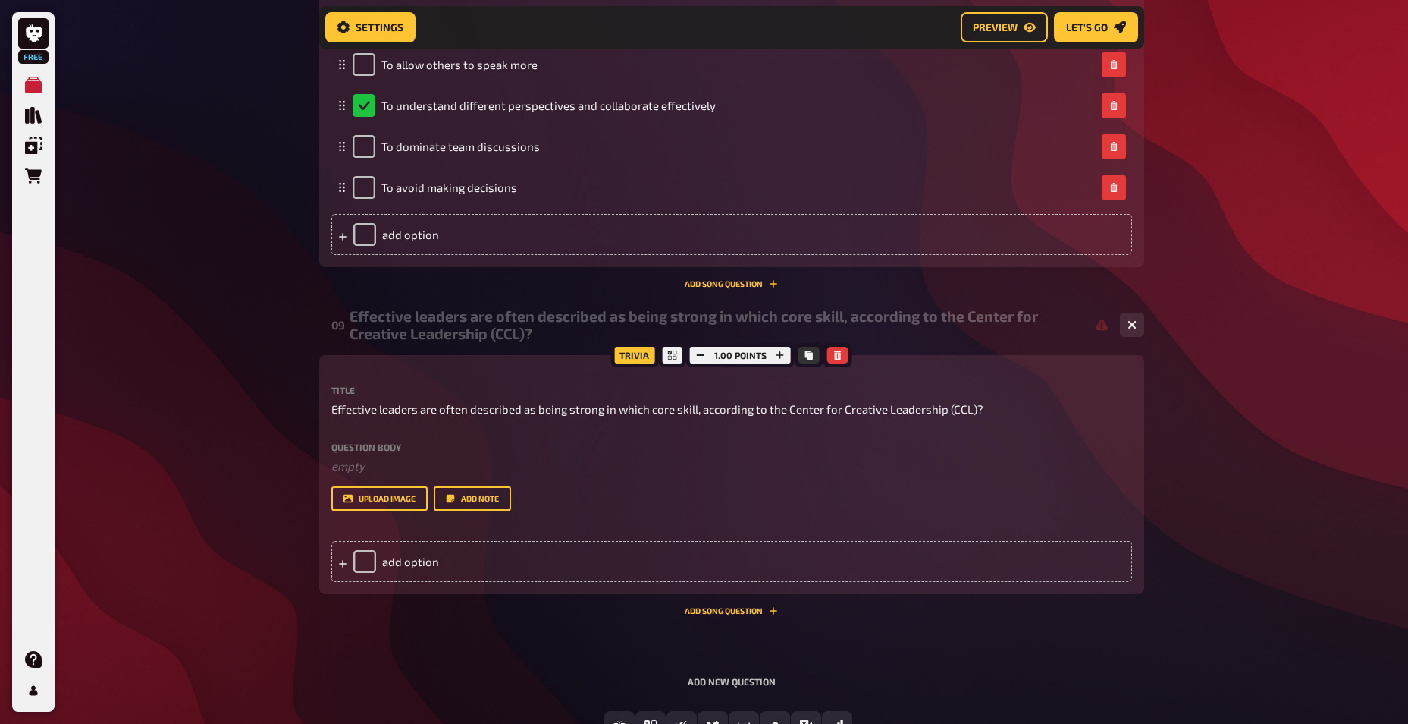
scroll to position [4016, 0]
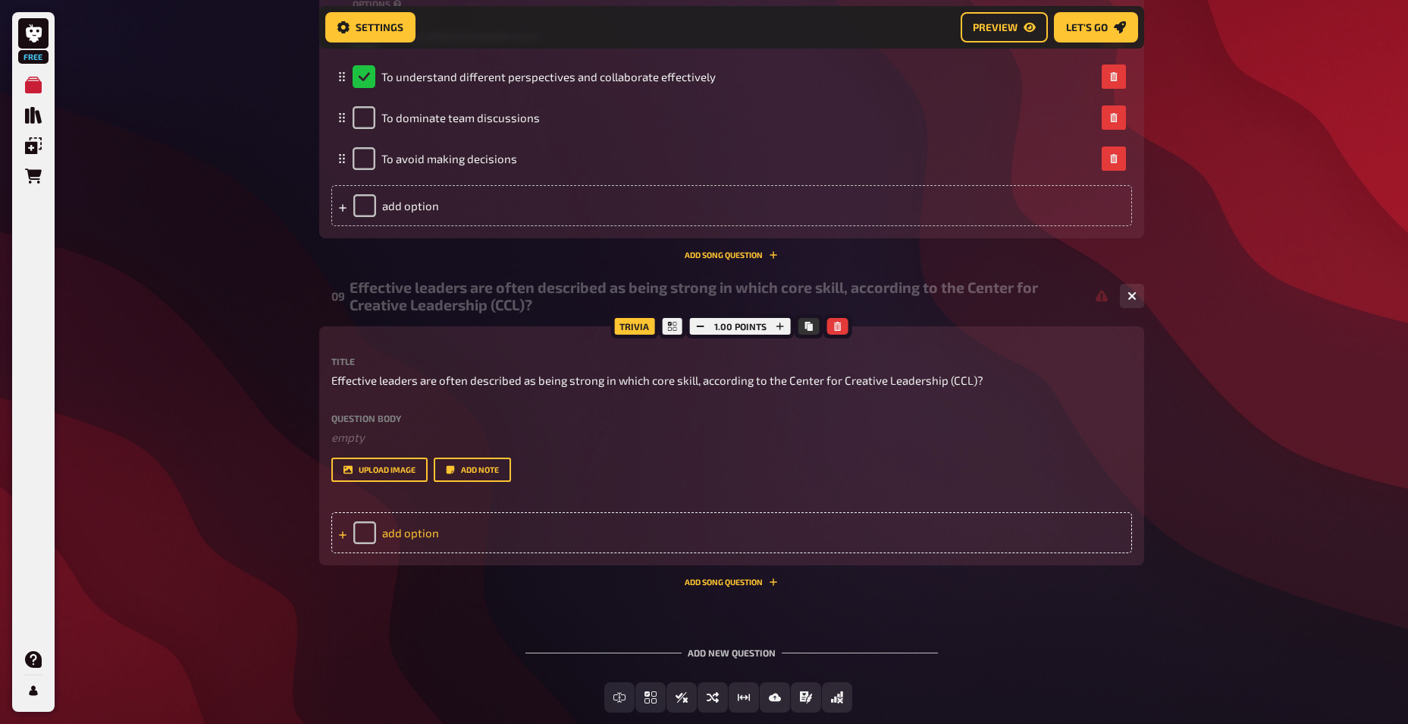
click at [438, 540] on div "add option" at bounding box center [731, 532] width 801 height 41
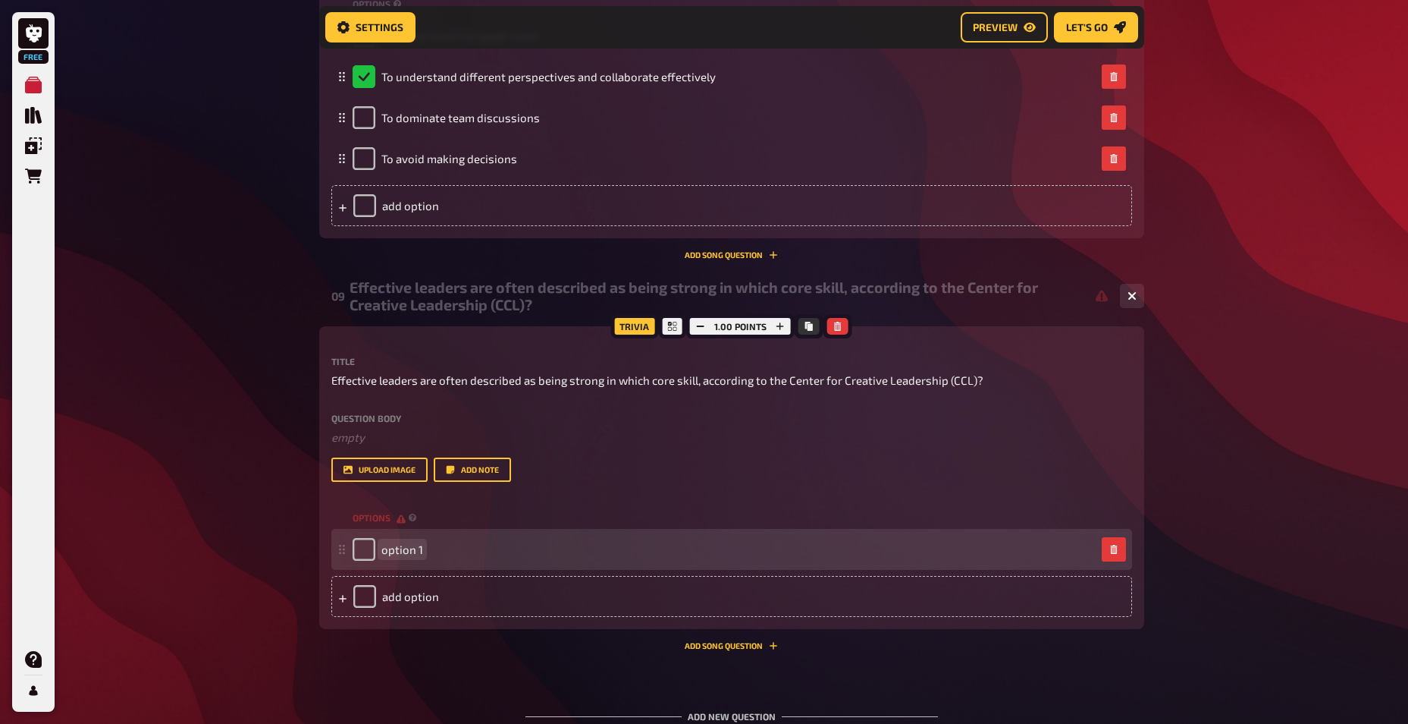
paste span
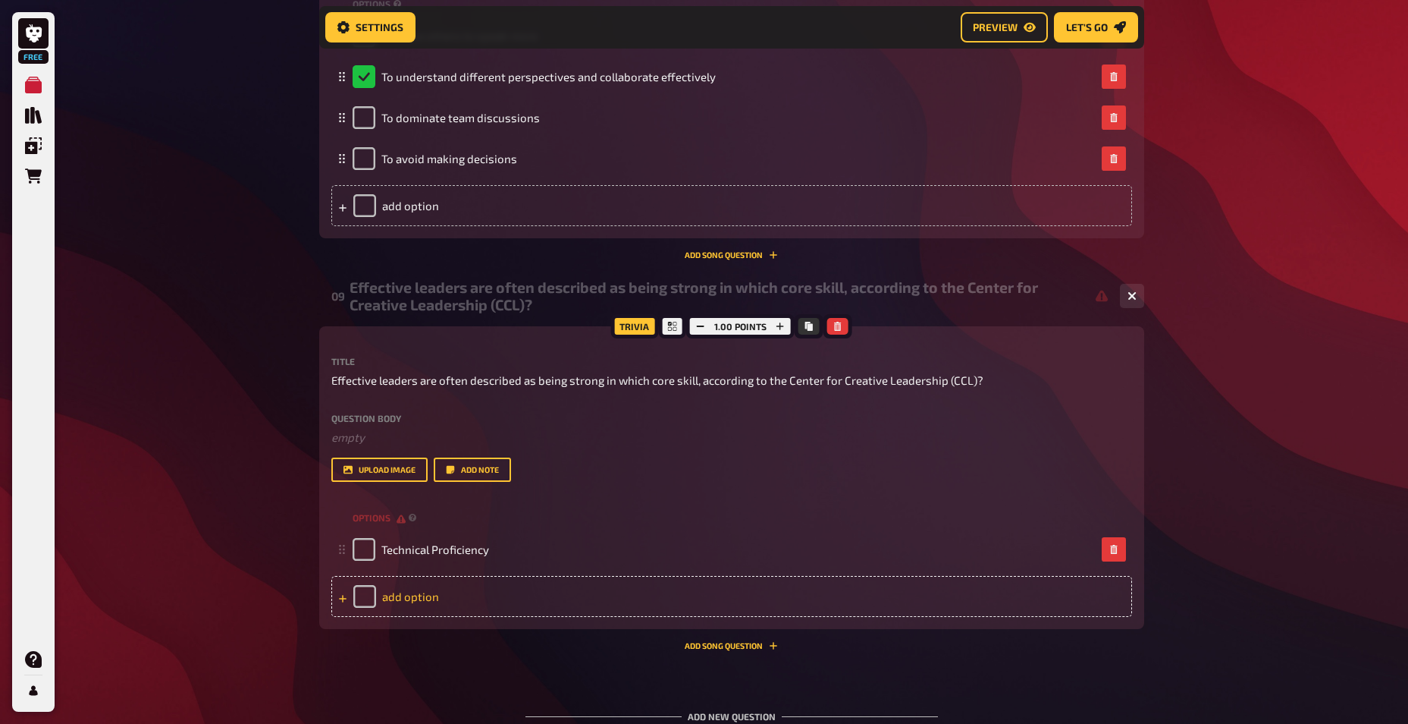
click at [419, 597] on div "add option" at bounding box center [731, 596] width 801 height 41
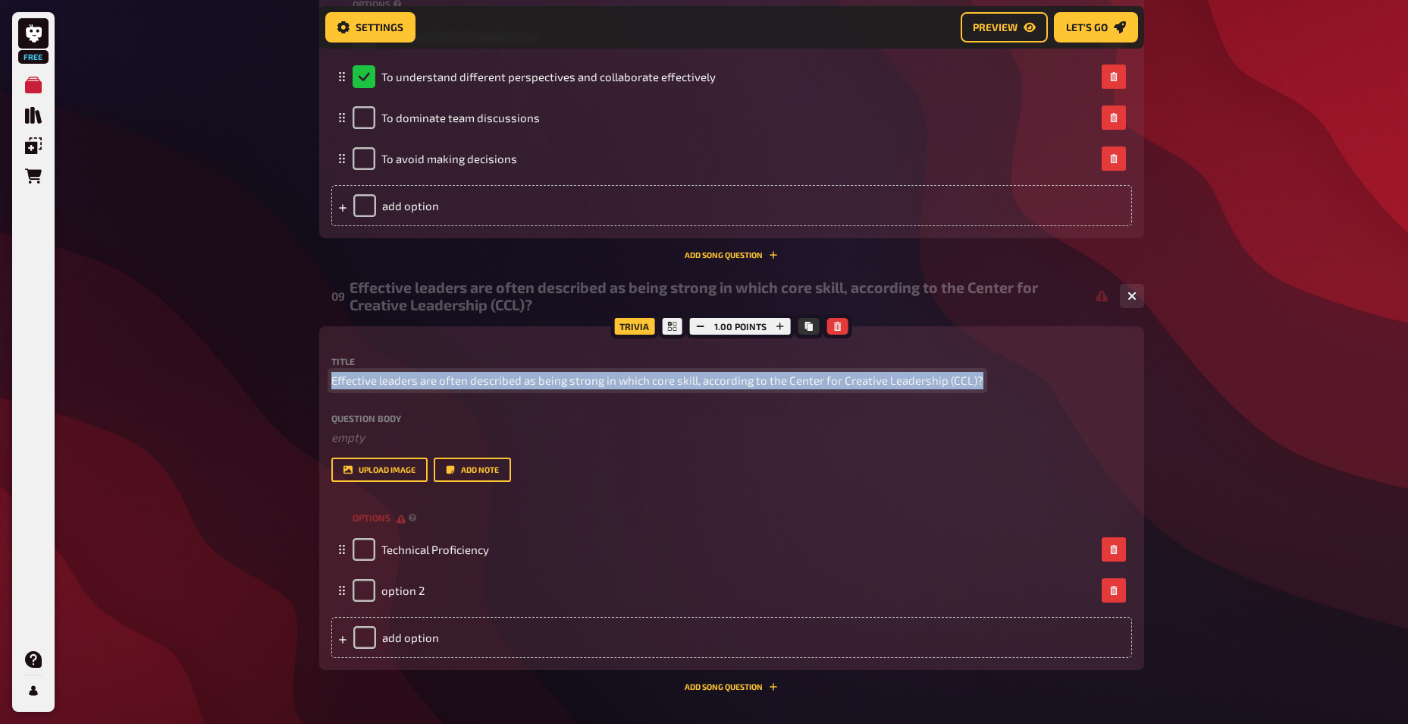
drag, startPoint x: 983, startPoint y: 381, endPoint x: 325, endPoint y: 385, distance: 657.6
click at [325, 385] on div "Trivia 1.00 points Title Effective leaders are often described as being strong …" at bounding box center [731, 498] width 825 height 344
paste span
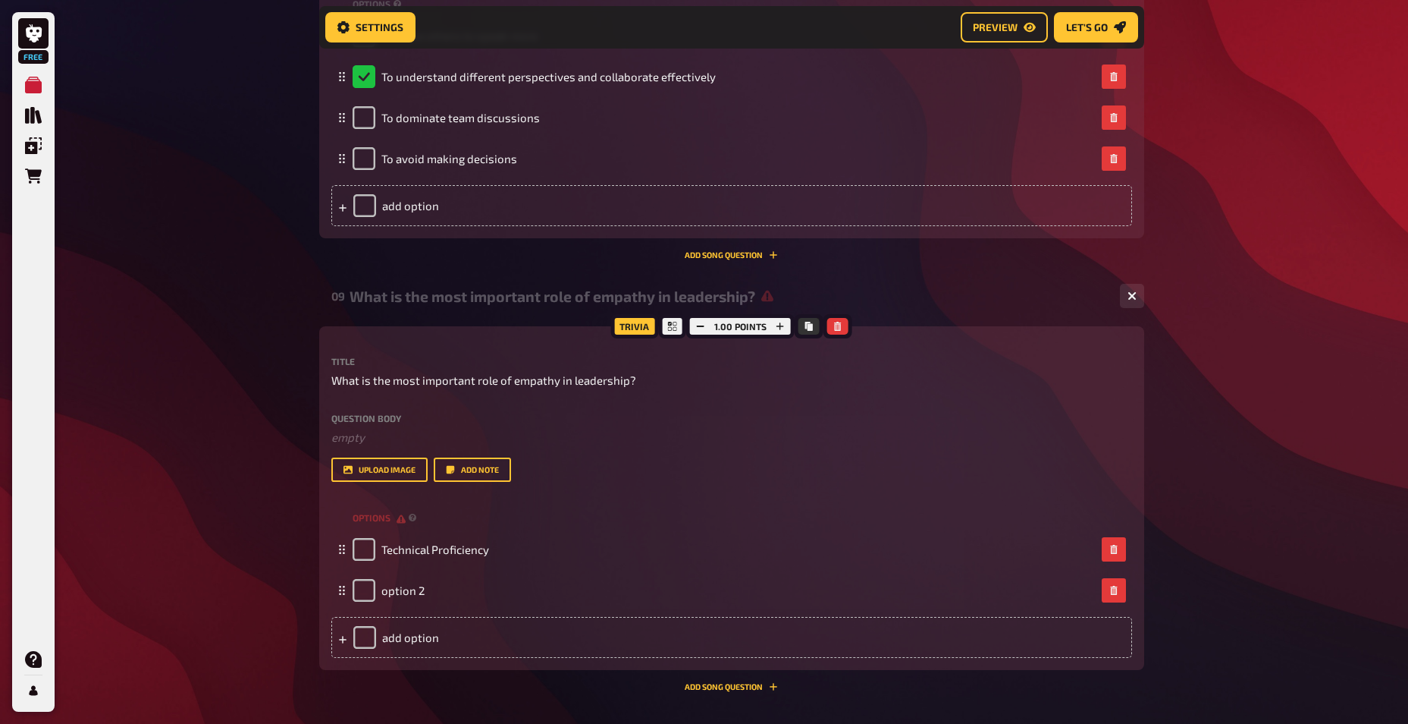
click at [694, 391] on div "Title What is the most important role of empathy in leadership? Question body ﻿…" at bounding box center [731, 418] width 801 height 125
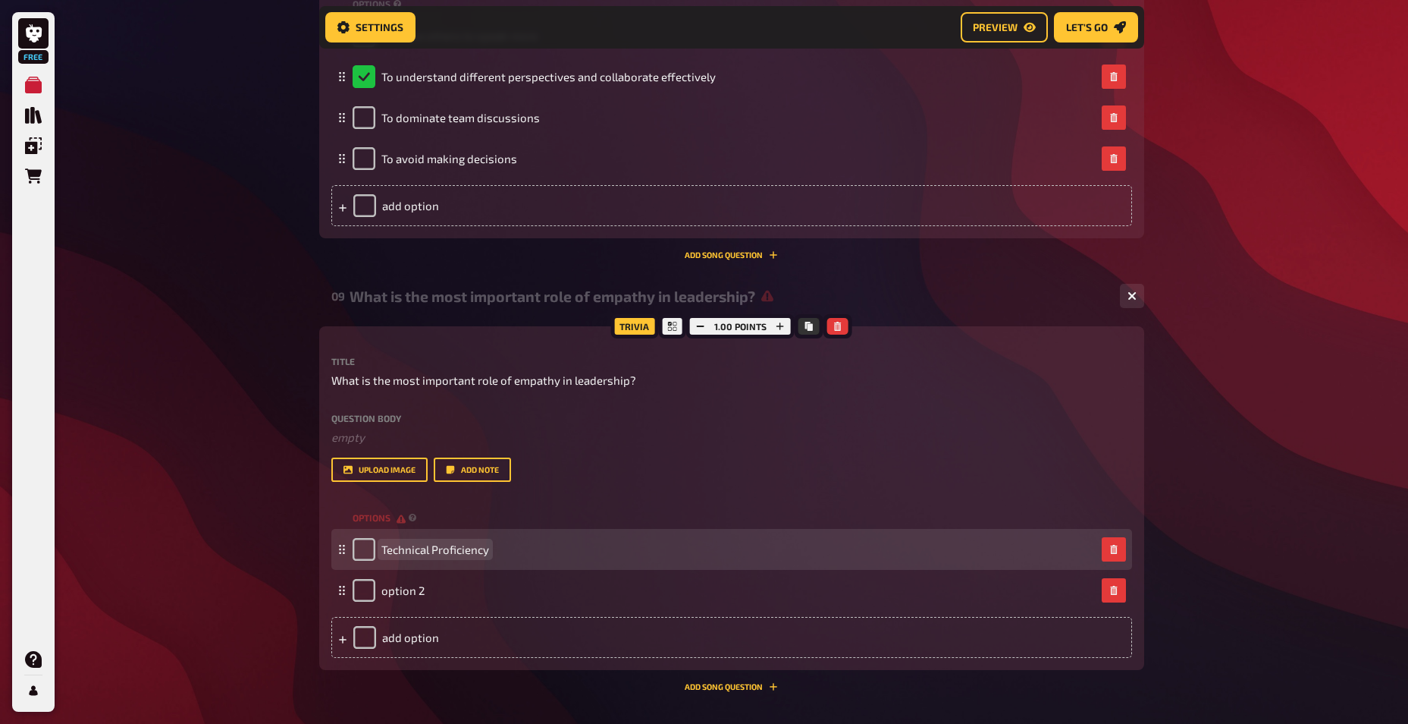
click at [477, 553] on span "Technical Proficiency" at bounding box center [435, 549] width 108 height 14
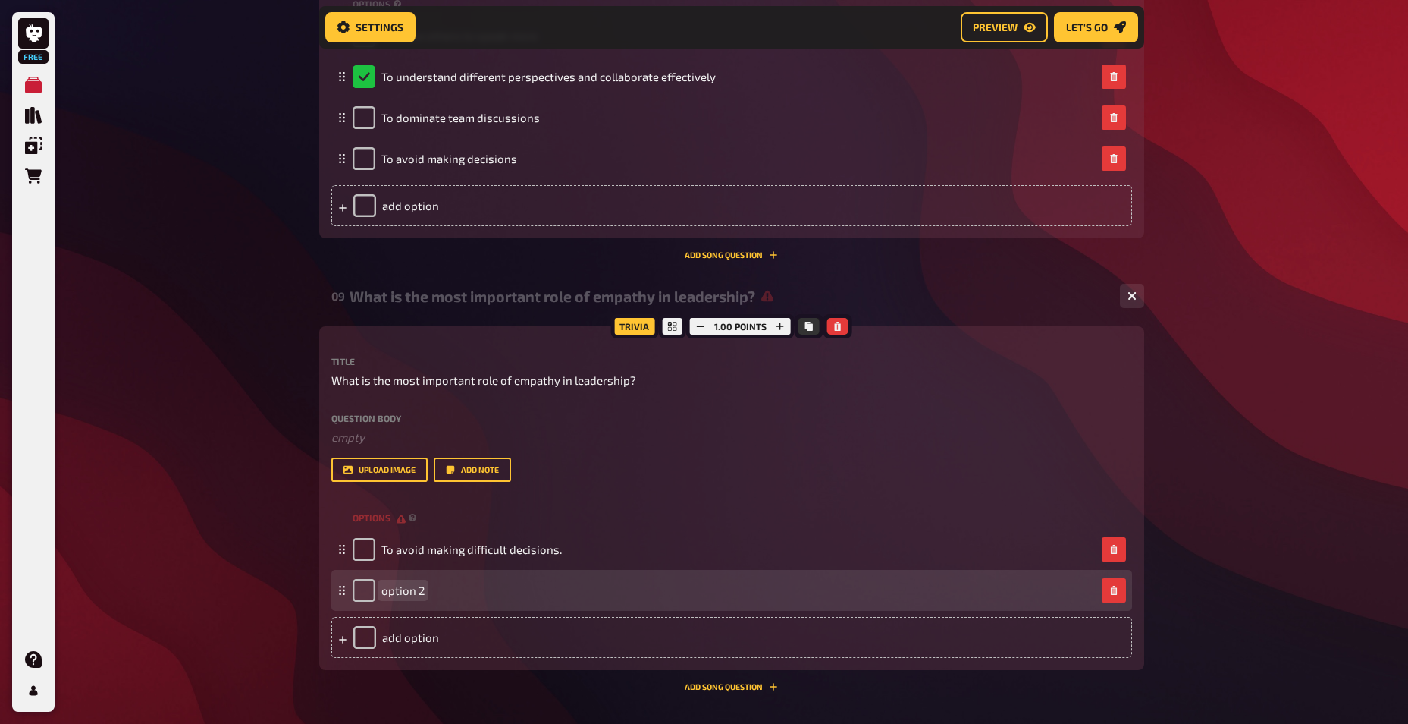
click at [409, 592] on span "option 2" at bounding box center [402, 590] width 43 height 14
paste span
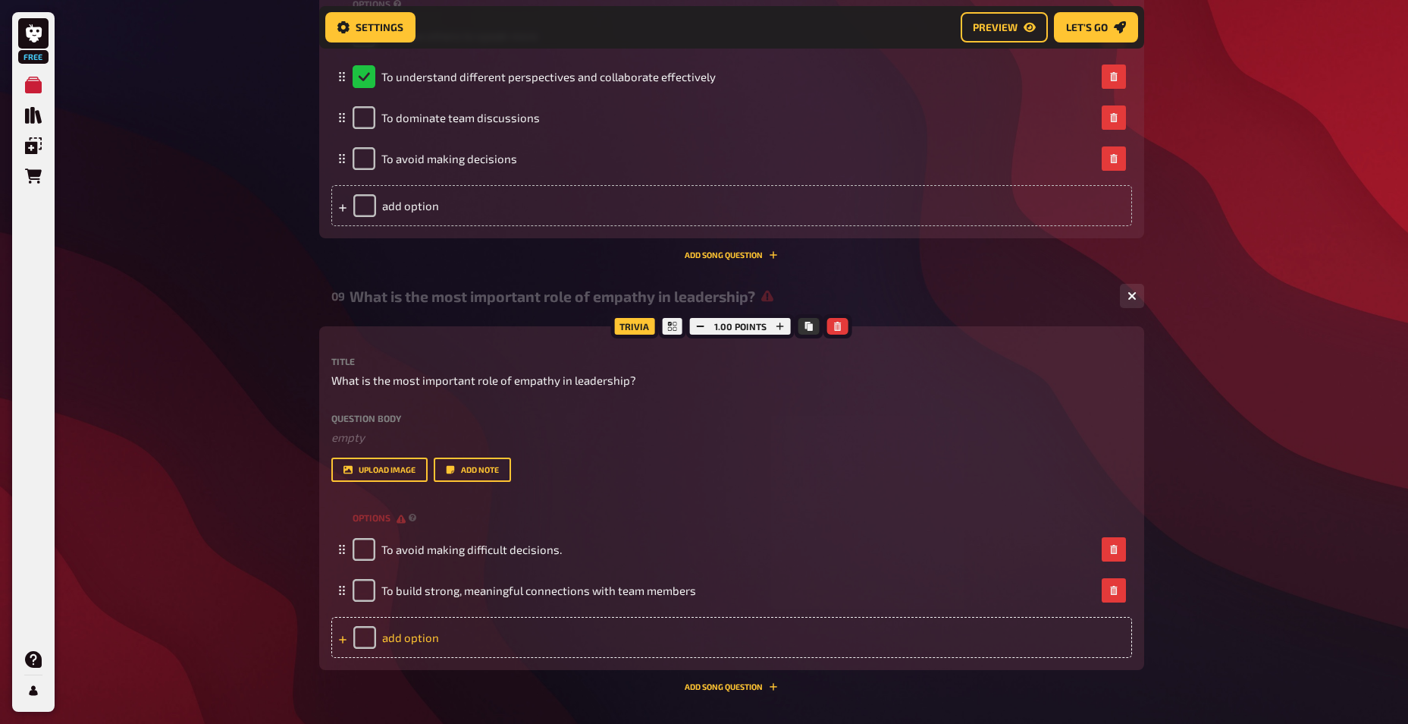
click at [419, 633] on div "add option" at bounding box center [731, 637] width 801 height 41
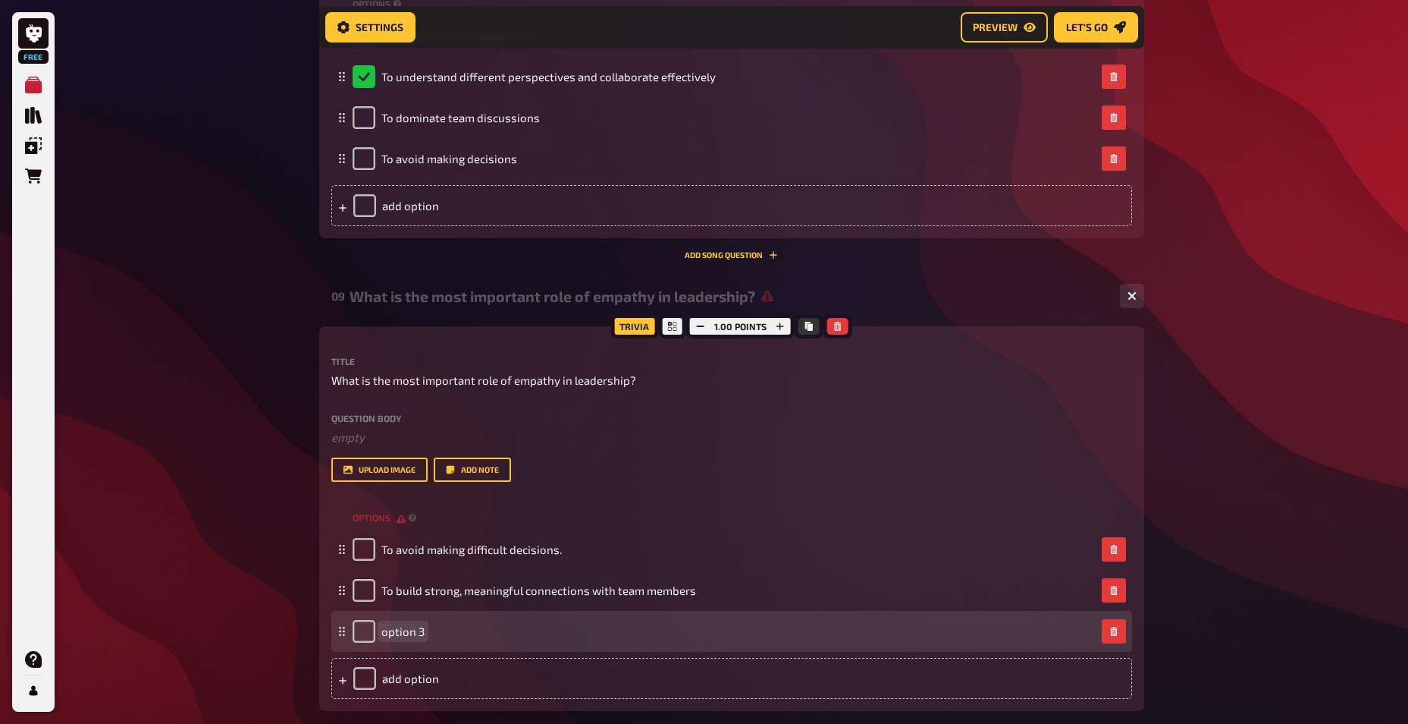
paste span
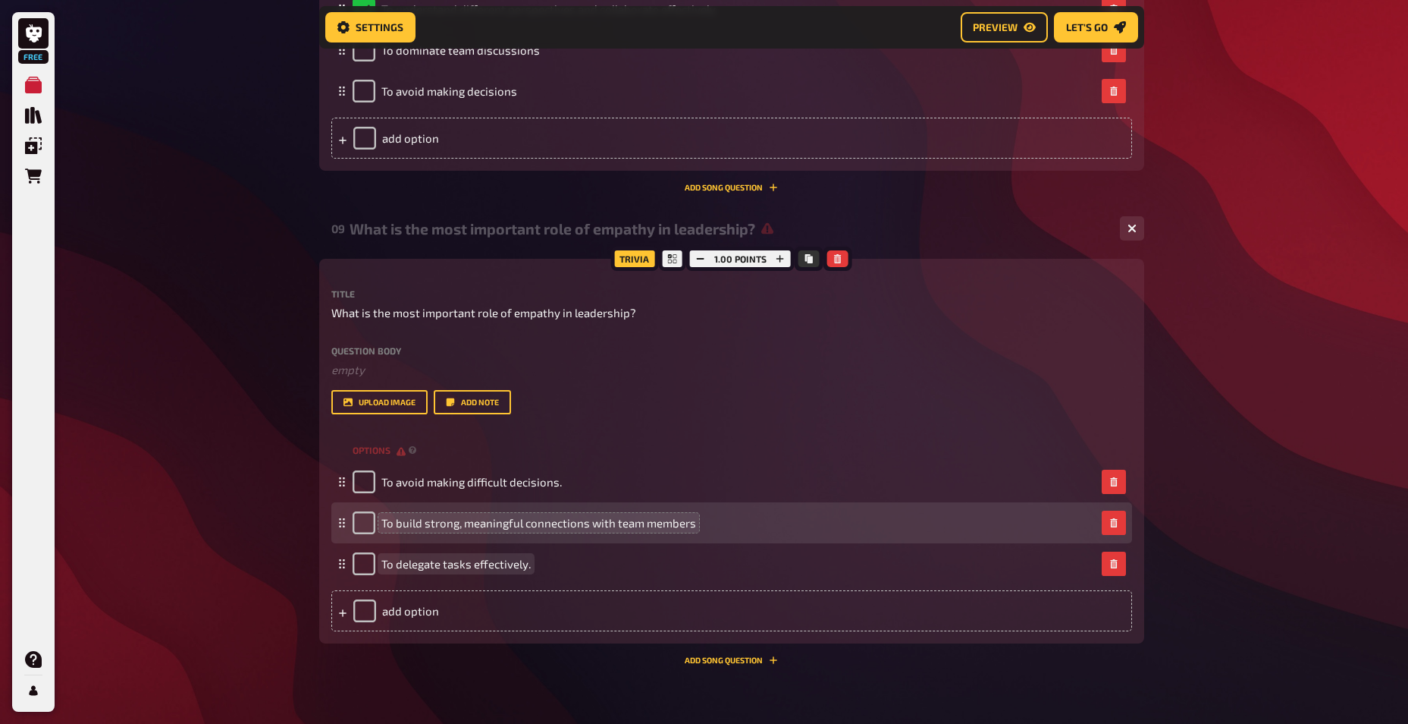
scroll to position [4117, 0]
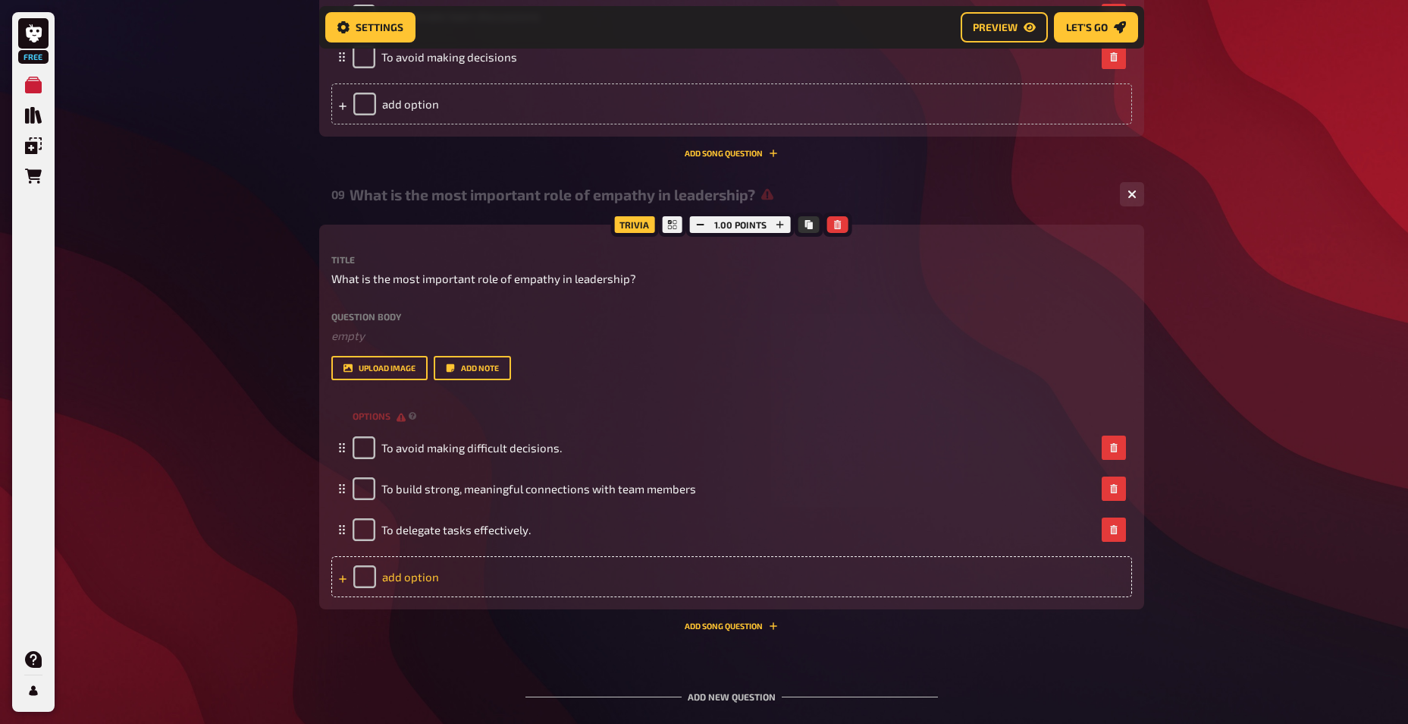
click at [425, 575] on div "add option" at bounding box center [731, 576] width 801 height 41
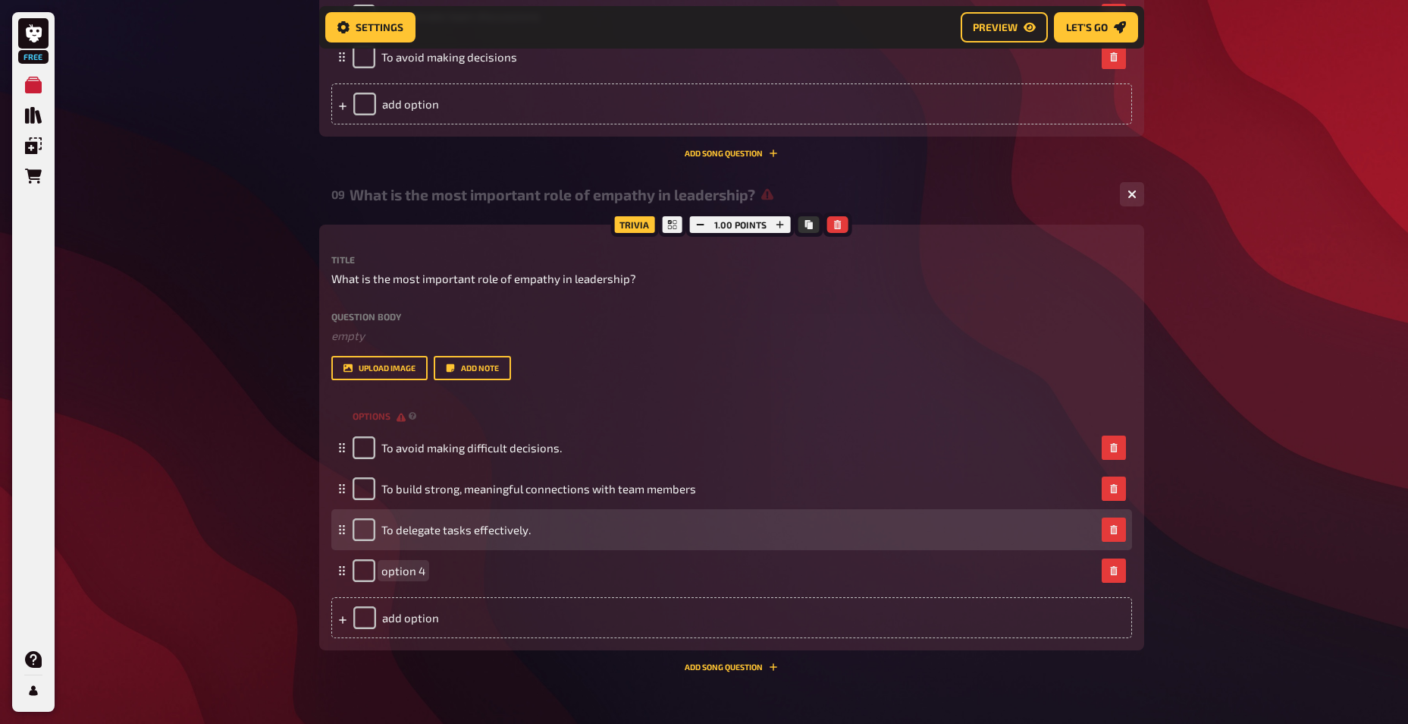
paste span
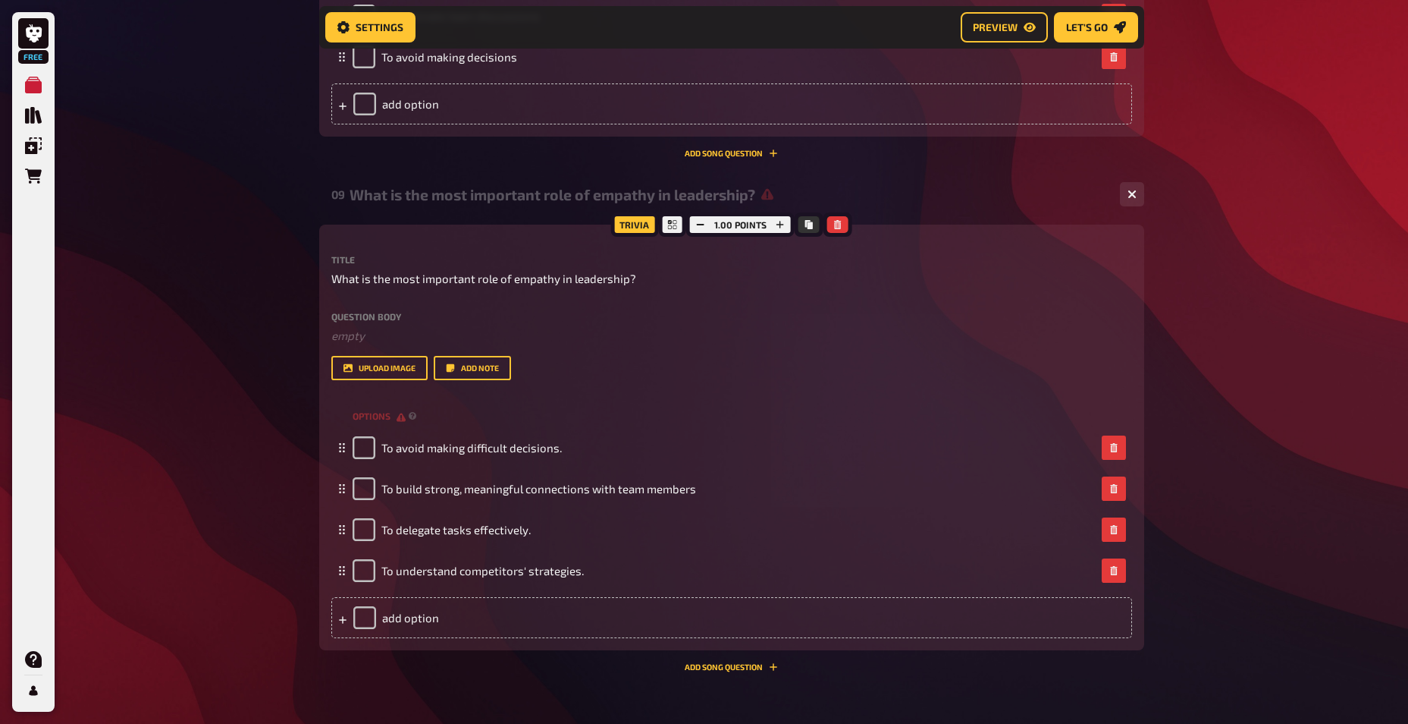
click at [849, 358] on div "upload image Add note" at bounding box center [731, 368] width 801 height 24
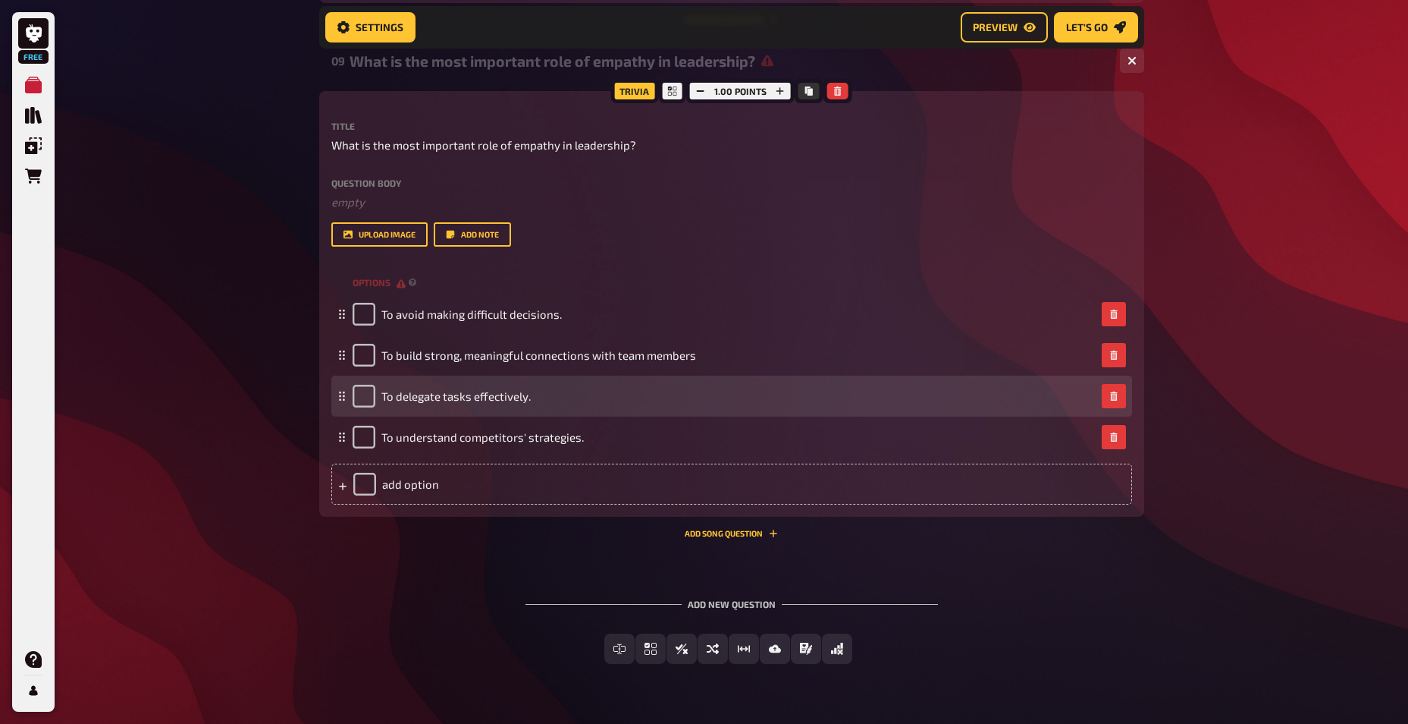
scroll to position [4288, 0]
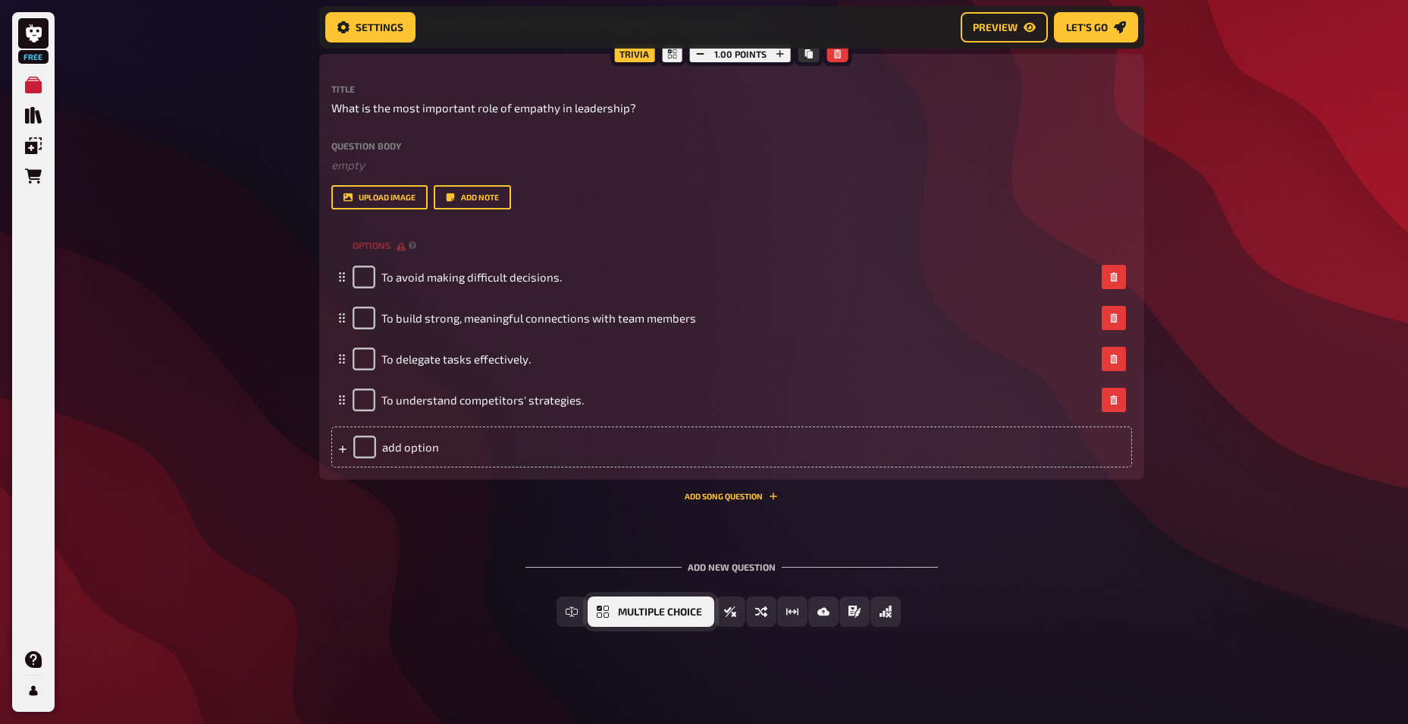
click at [615, 618] on button "Multiple Choice" at bounding box center [651, 611] width 127 height 30
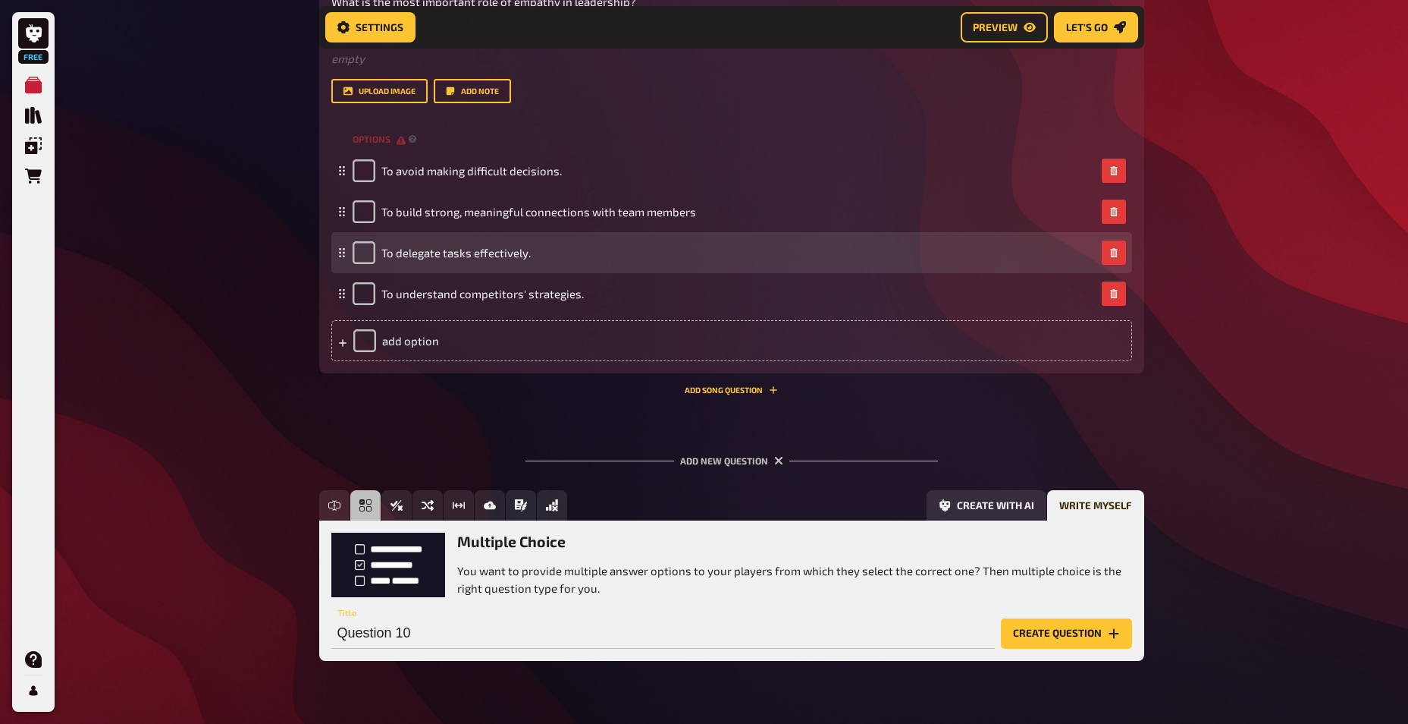
scroll to position [4428, 0]
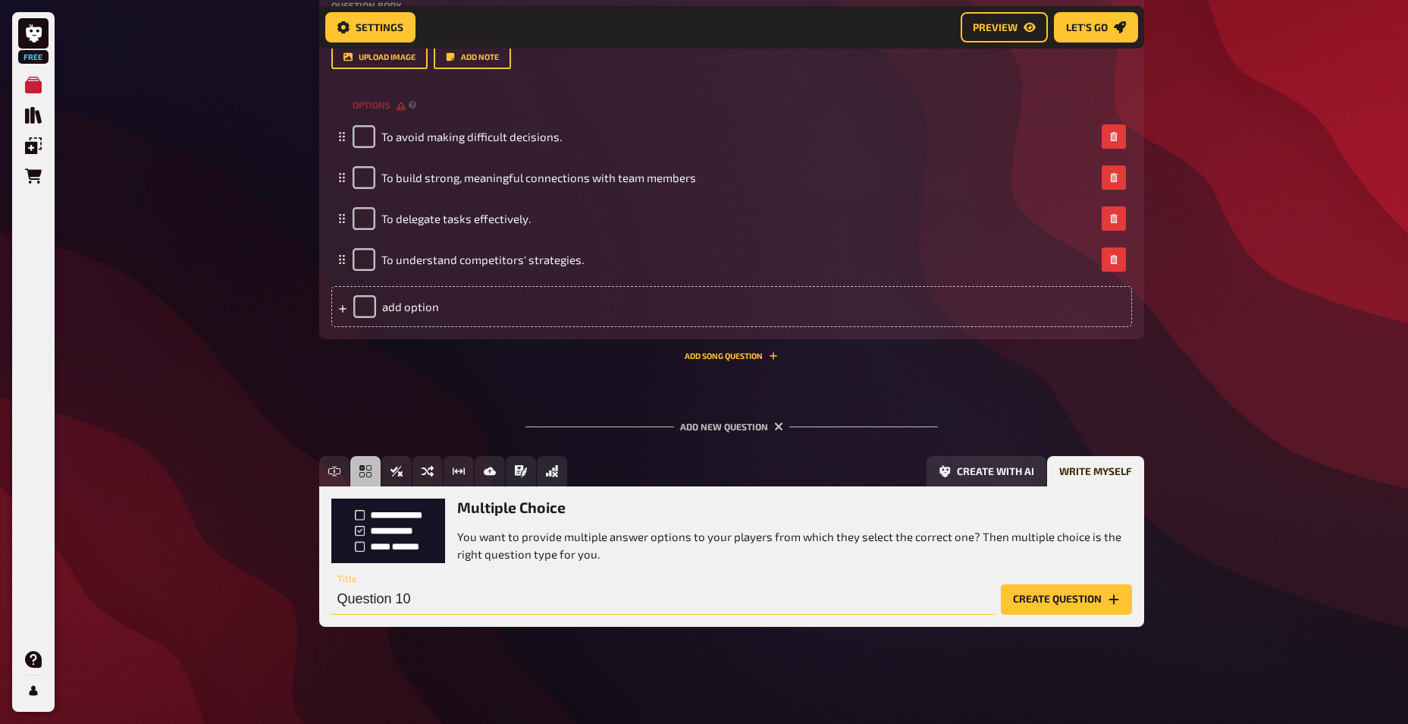
click at [436, 598] on input "Question 10" at bounding box center [663, 599] width 664 height 30
paste input "A leader's primary role in a team is to:"
type input "A leader's primary role in a team is to:"
click at [1089, 594] on button "Create question" at bounding box center [1066, 599] width 131 height 30
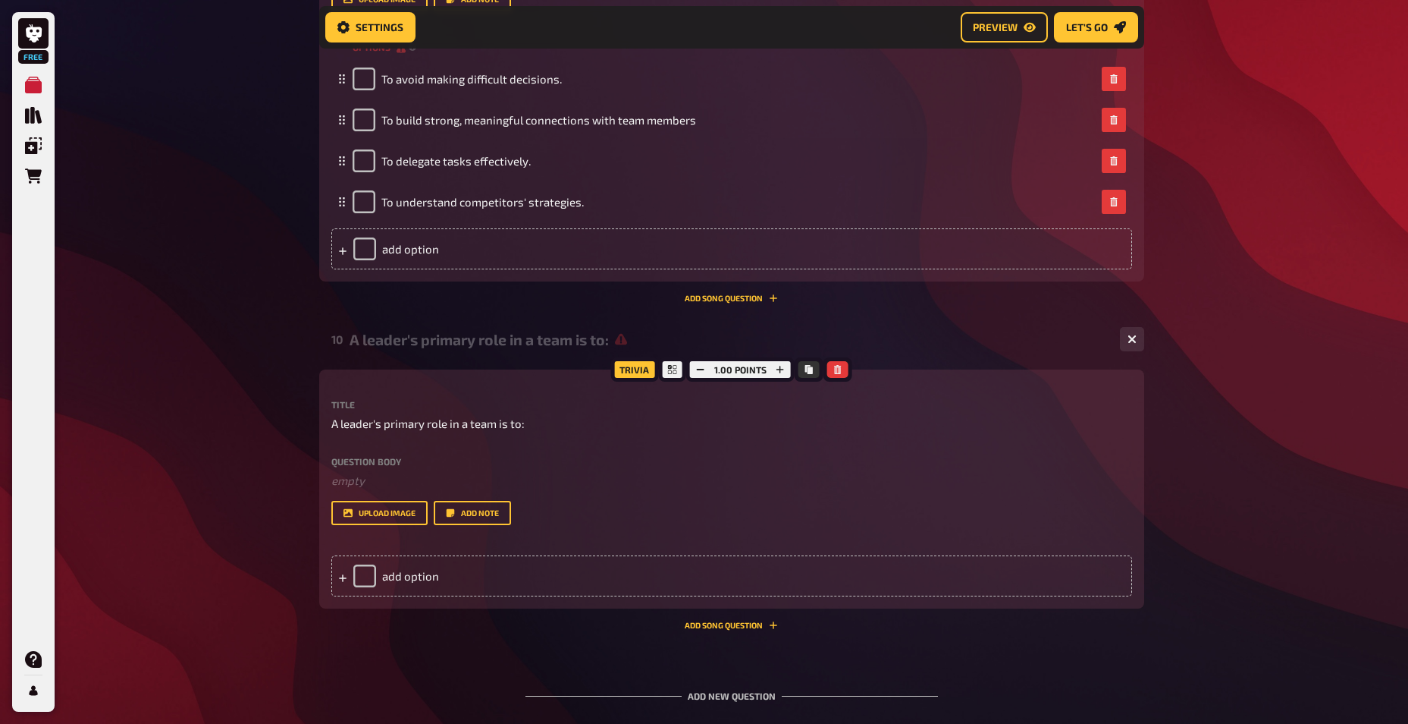
scroll to position [4615, 0]
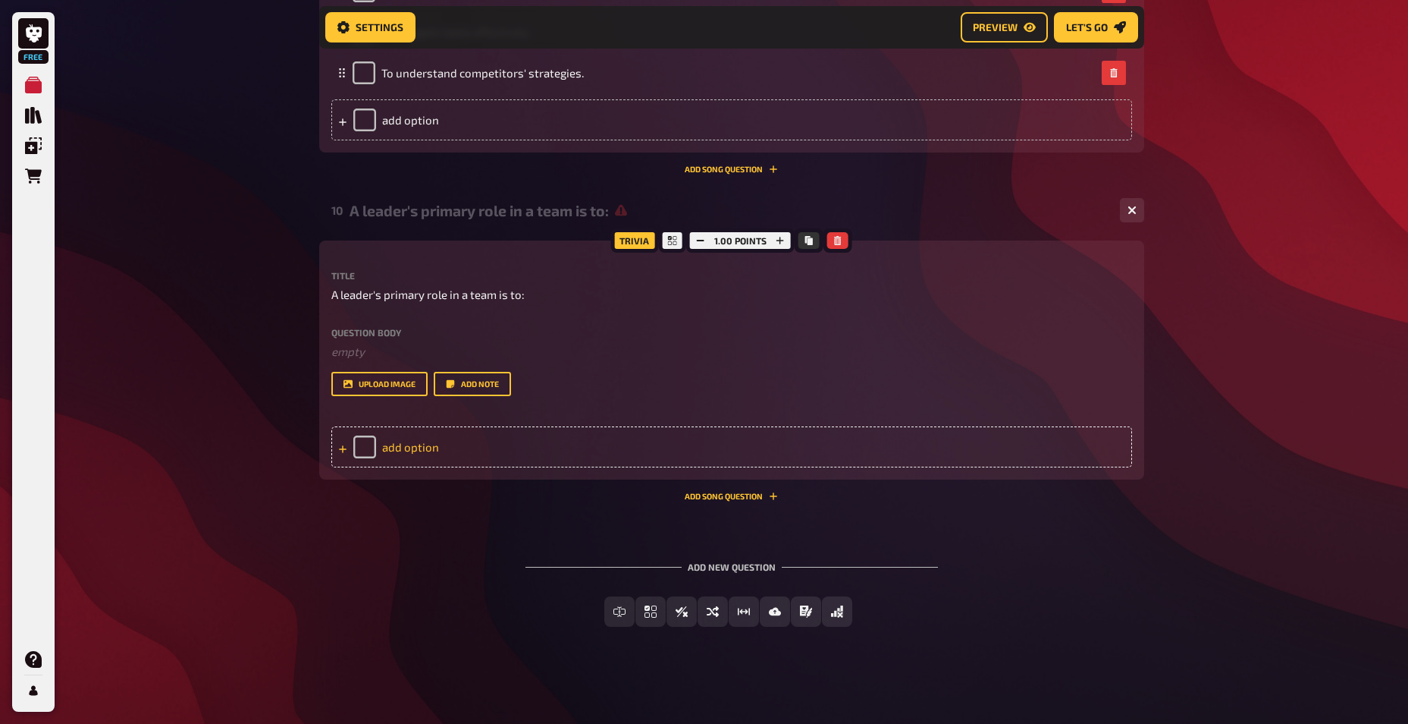
click at [416, 452] on div "add option" at bounding box center [731, 446] width 801 height 41
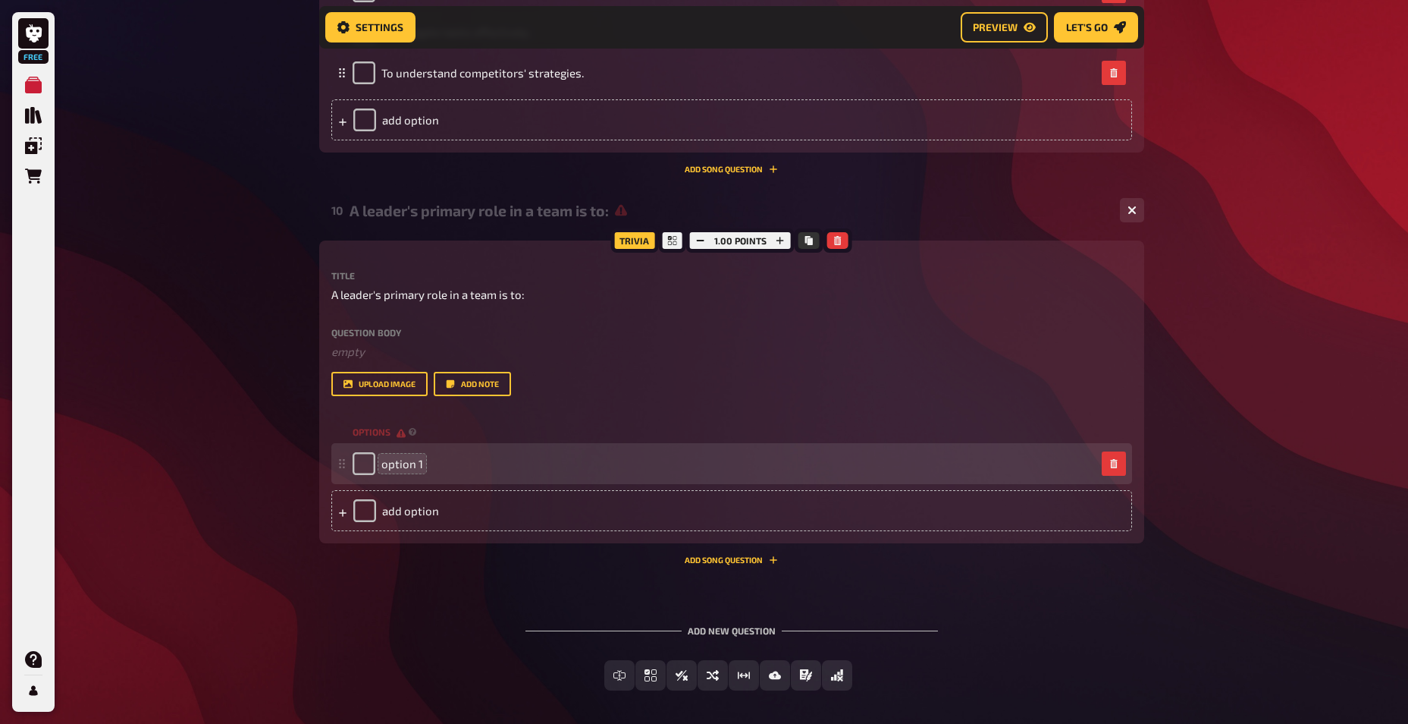
click at [418, 467] on span "option 1" at bounding box center [402, 464] width 42 height 14
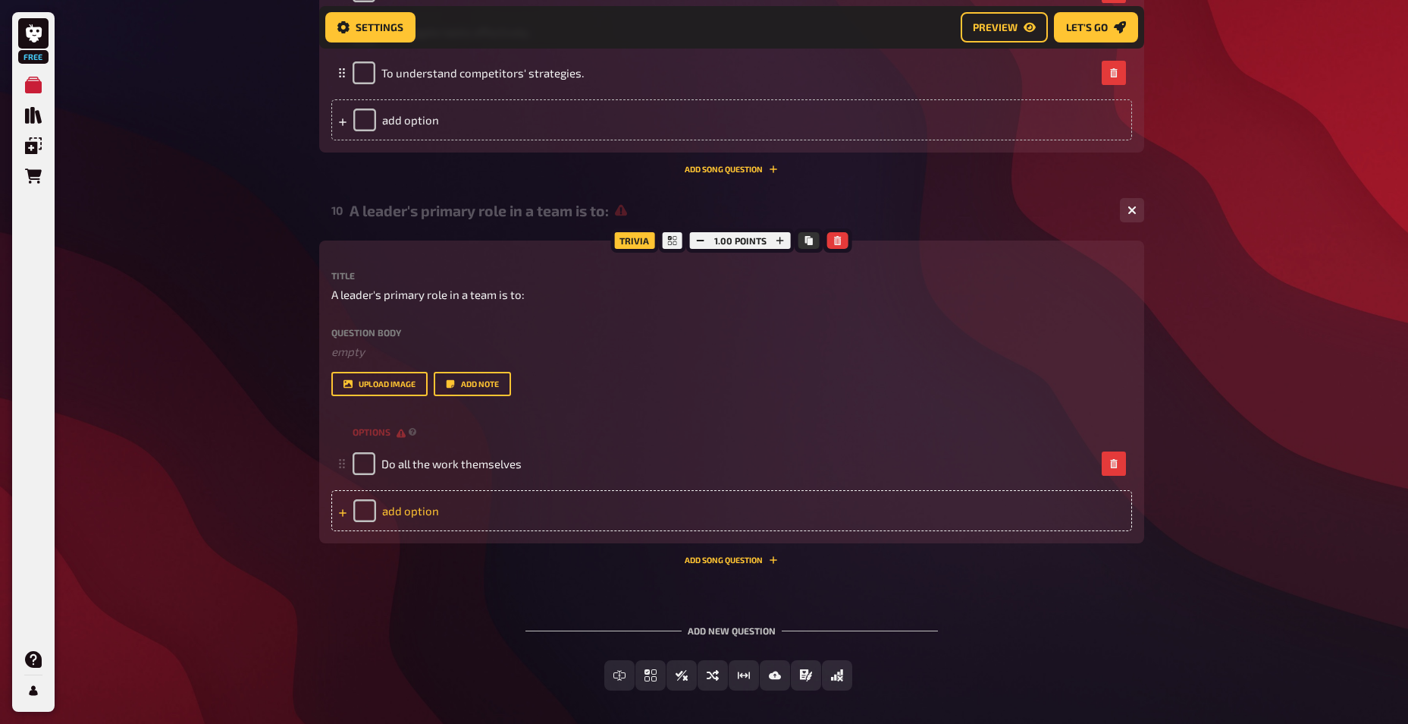
click at [414, 510] on div "add option" at bounding box center [731, 510] width 801 height 41
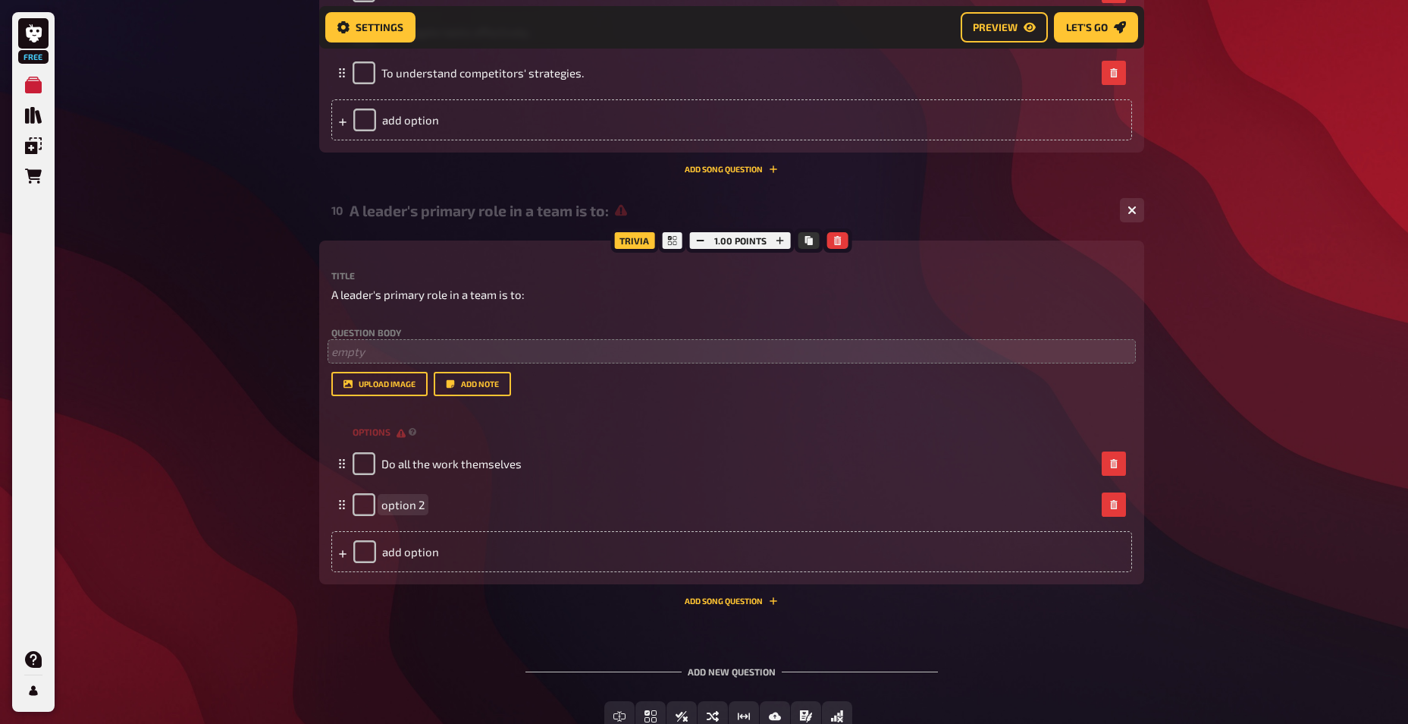
paste span
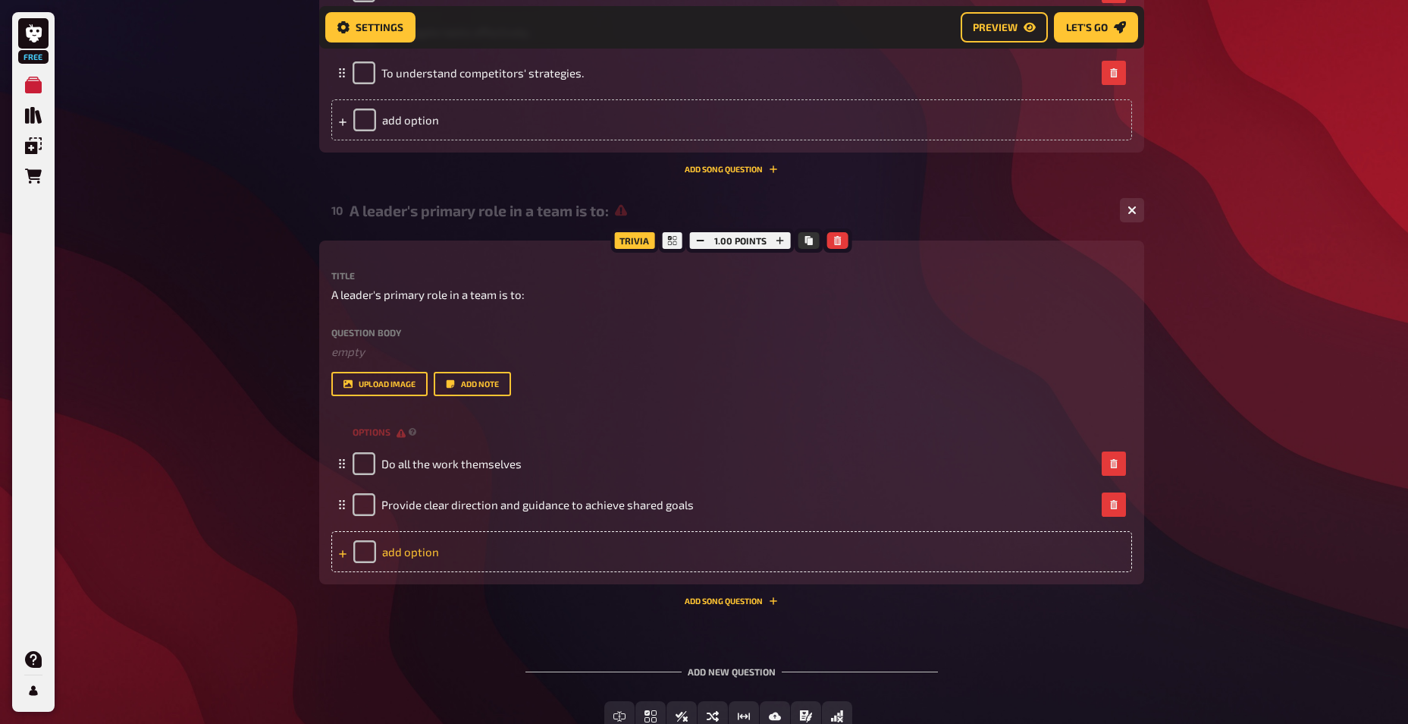
click at [429, 546] on div "add option" at bounding box center [731, 551] width 801 height 41
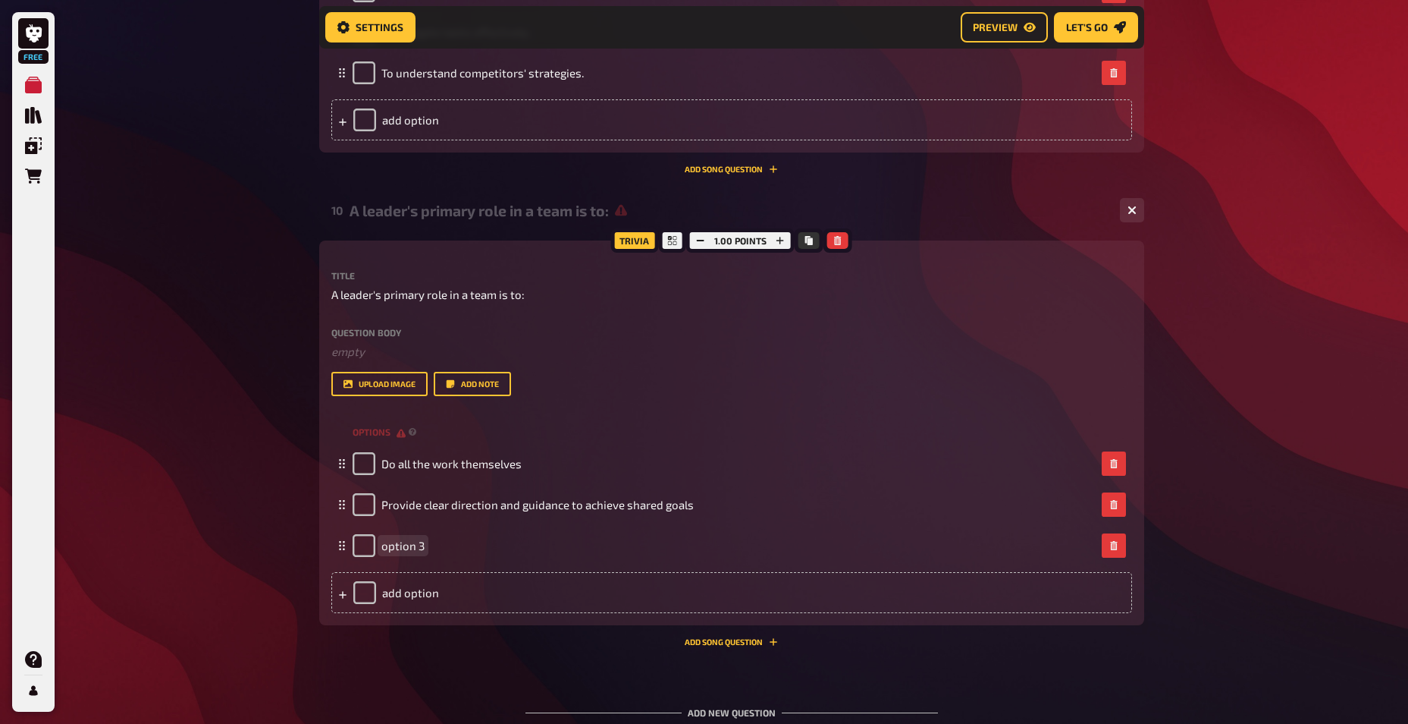
paste span
click at [410, 597] on div "add option" at bounding box center [731, 592] width 801 height 41
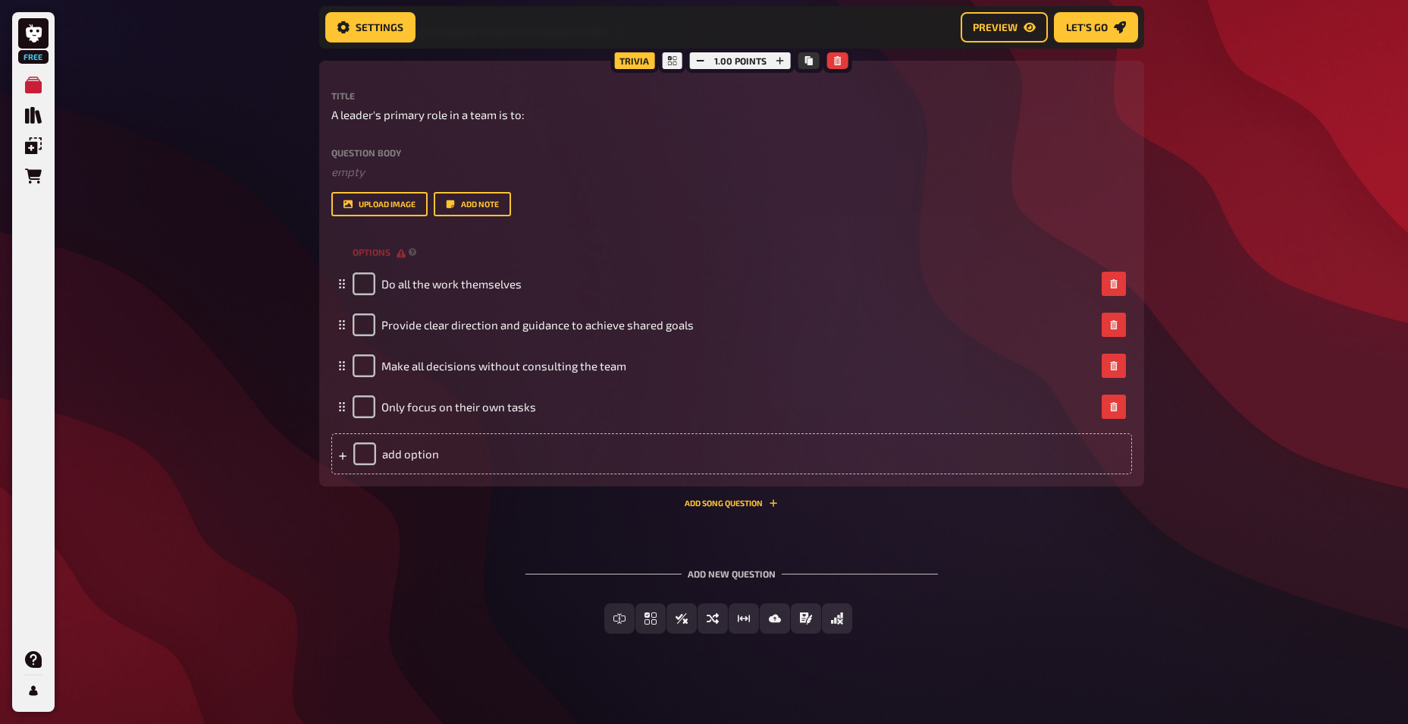
scroll to position [4802, 0]
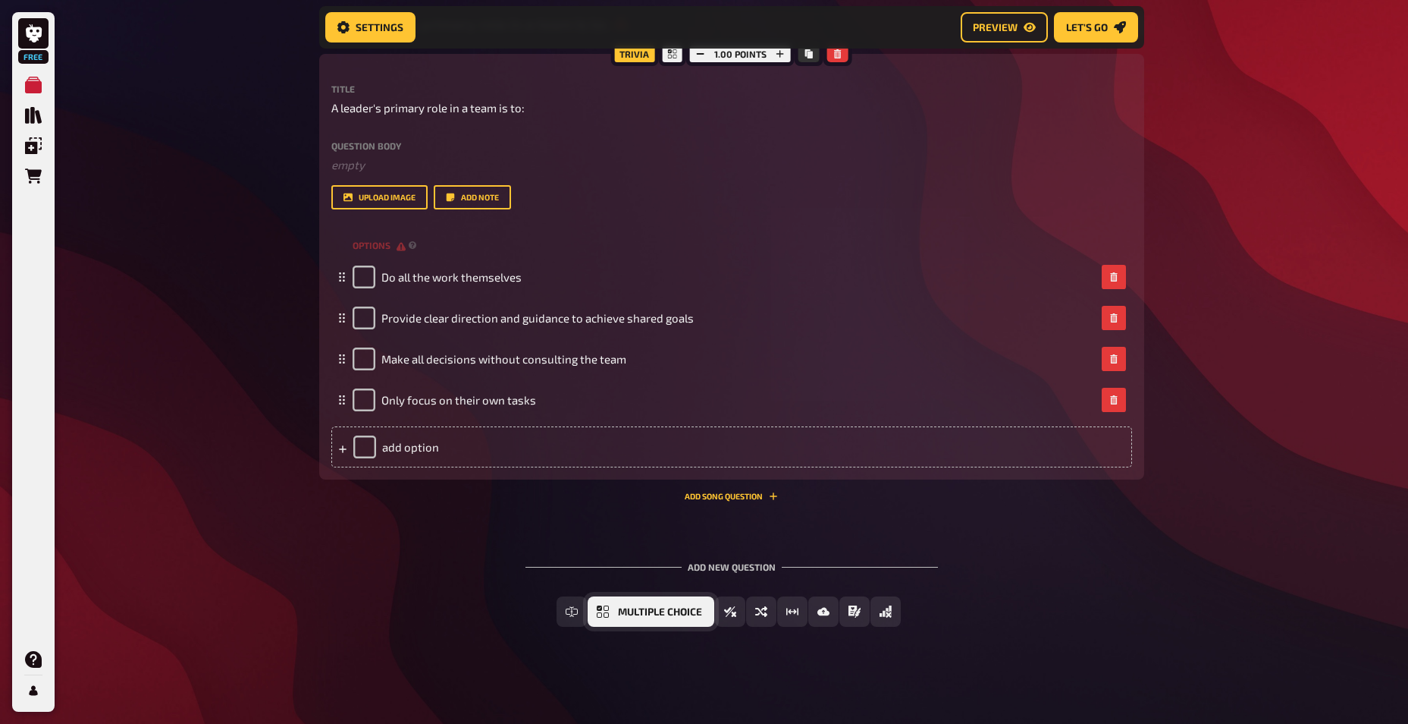
click at [669, 607] on span "Multiple Choice" at bounding box center [660, 612] width 84 height 11
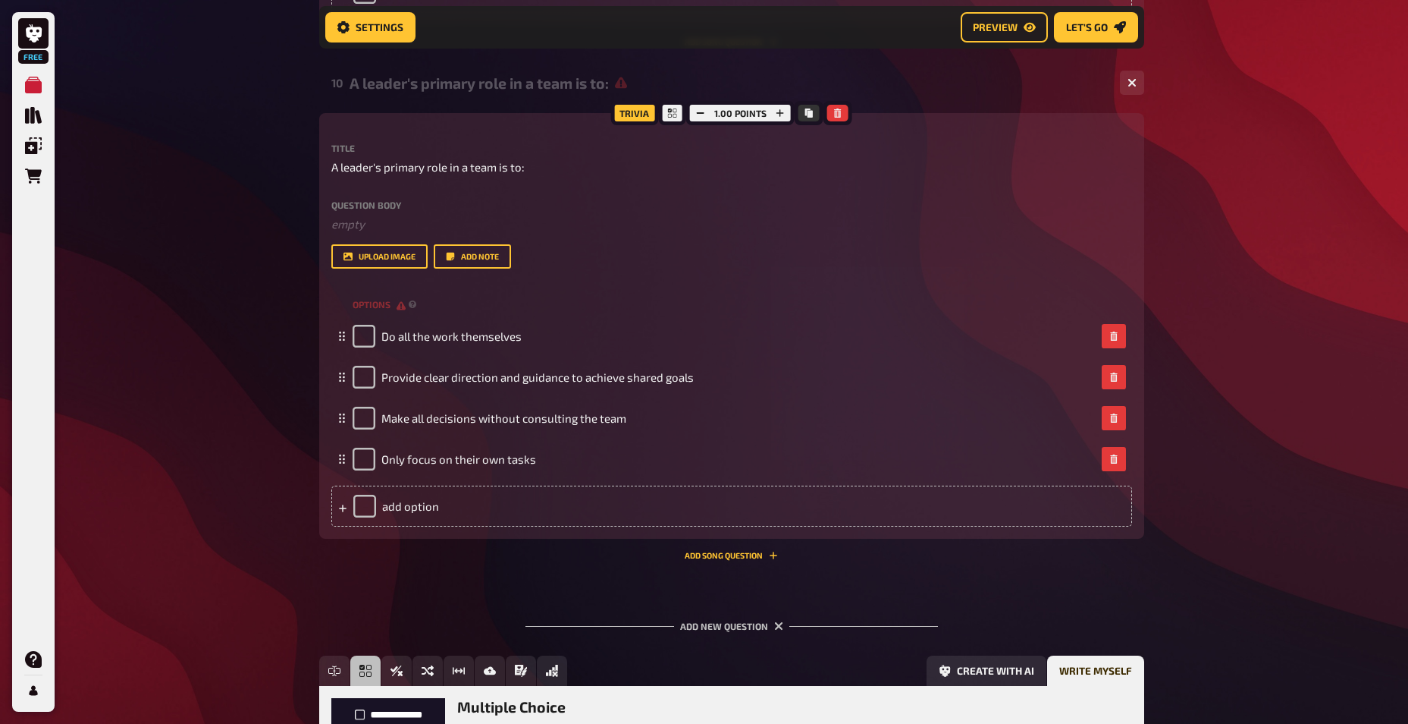
scroll to position [4739, 0]
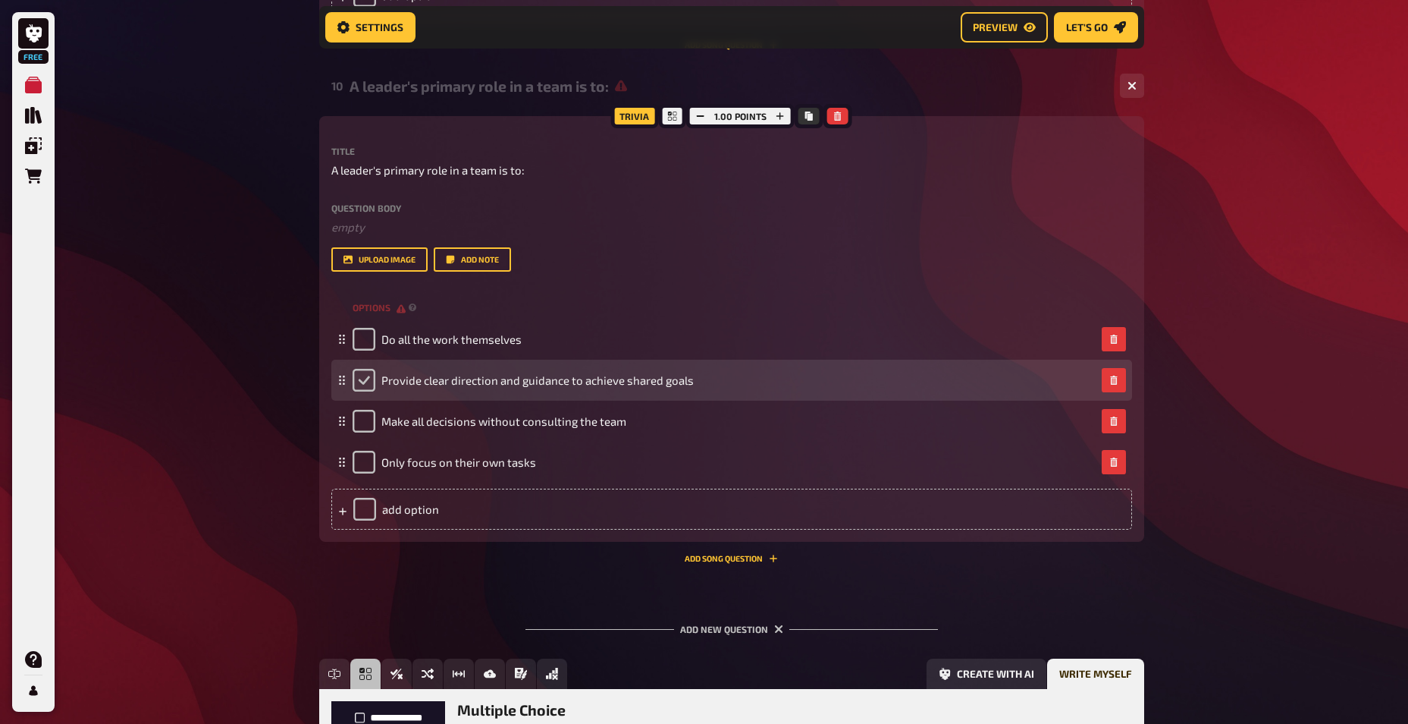
click at [361, 386] on input "checkbox" at bounding box center [364, 380] width 23 height 23
checkbox input "true"
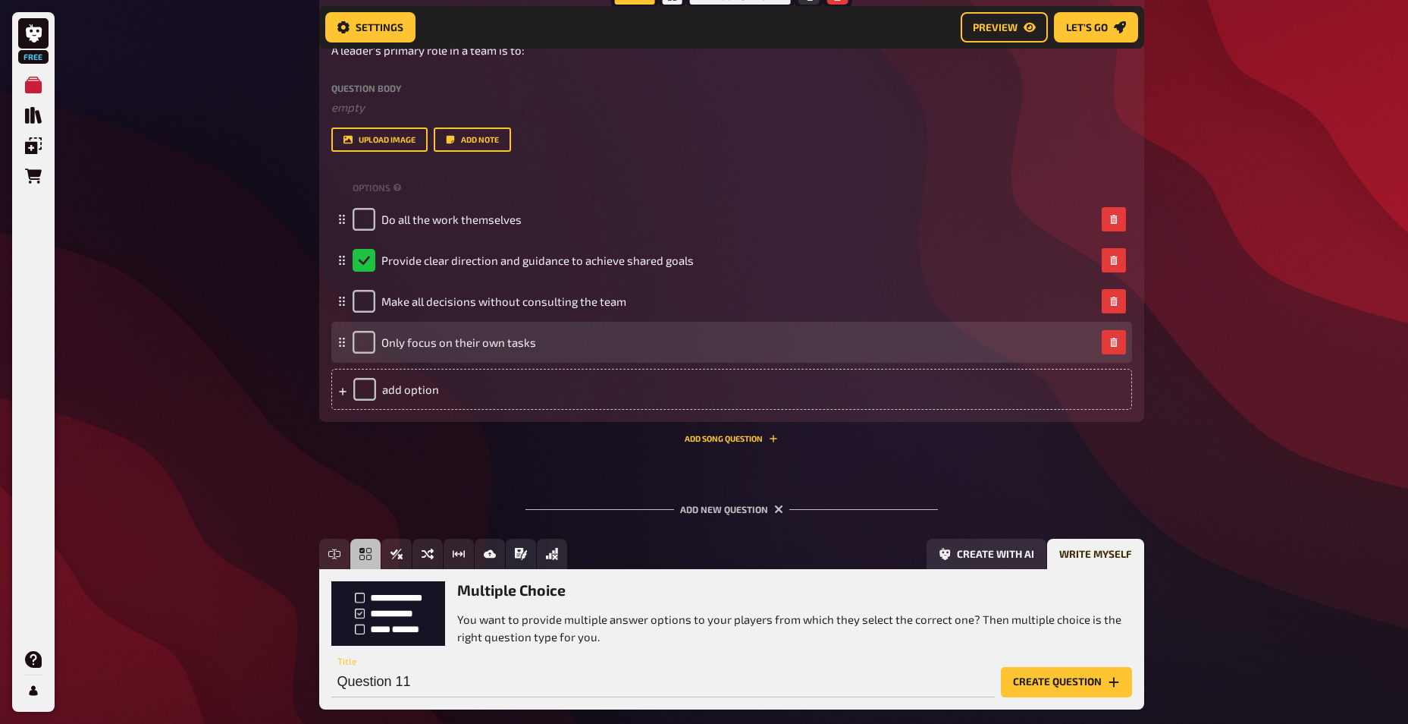
scroll to position [4942, 0]
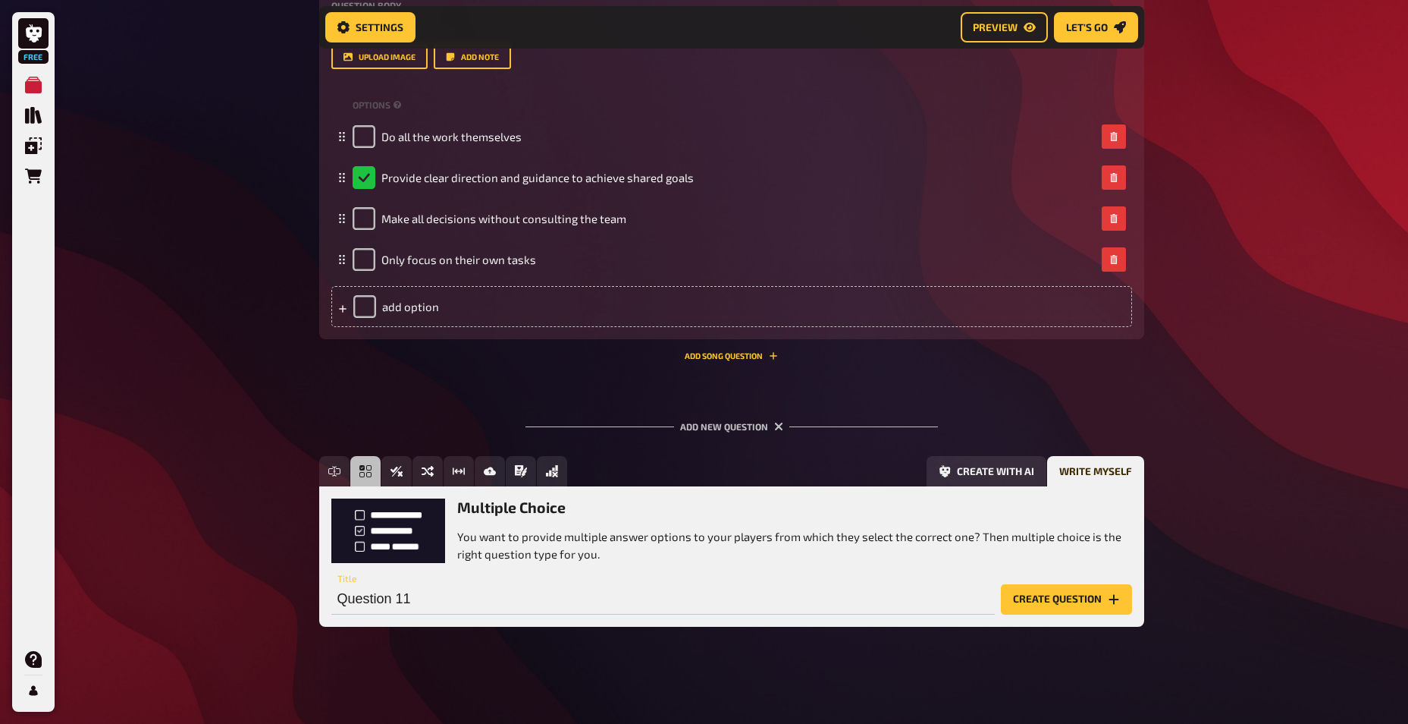
click at [430, 603] on input "Question 11" at bounding box center [663, 599] width 664 height 30
paste input "What is a crucial aspect of leadership for fostering a positive work environmen…"
type input "What is a crucial aspect of leadership for fostering a positive work environmen…"
click at [1050, 592] on button "Create question" at bounding box center [1066, 599] width 131 height 30
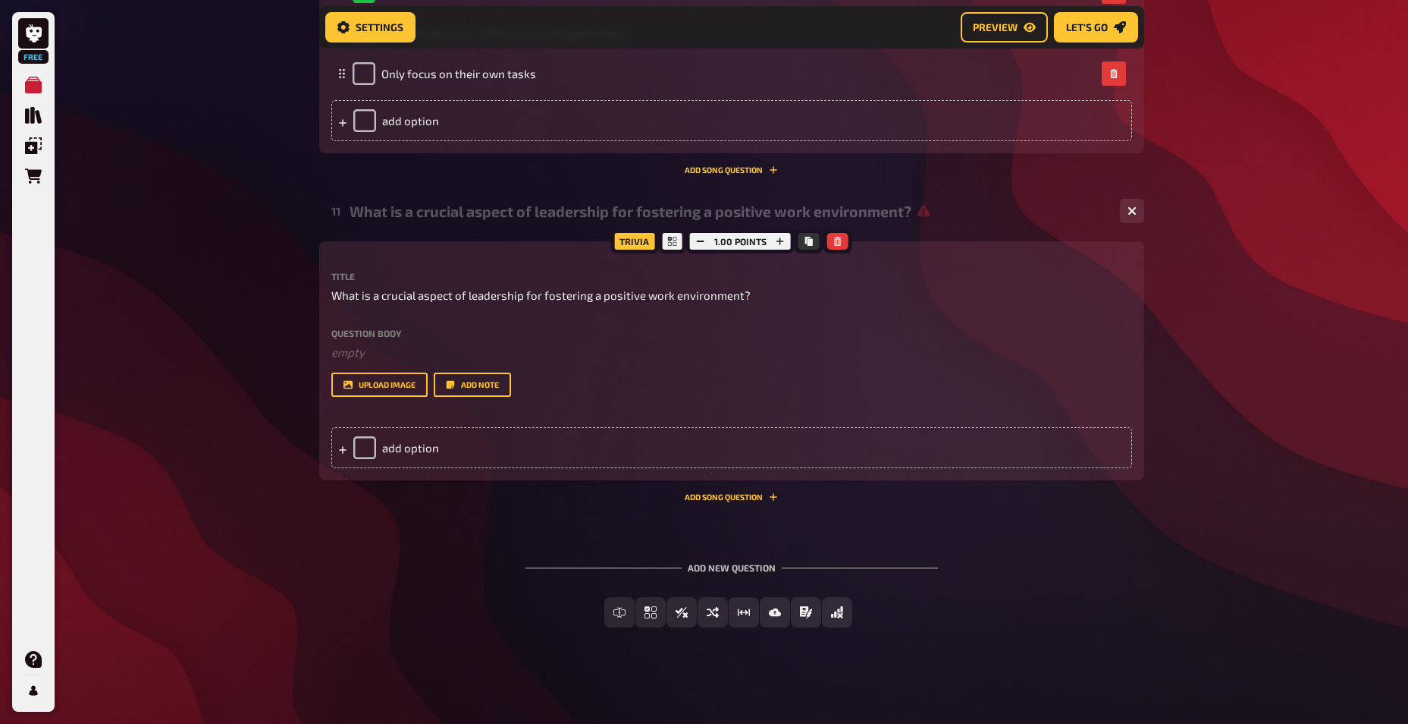
scroll to position [5128, 0]
click at [434, 441] on div "add option" at bounding box center [731, 446] width 801 height 41
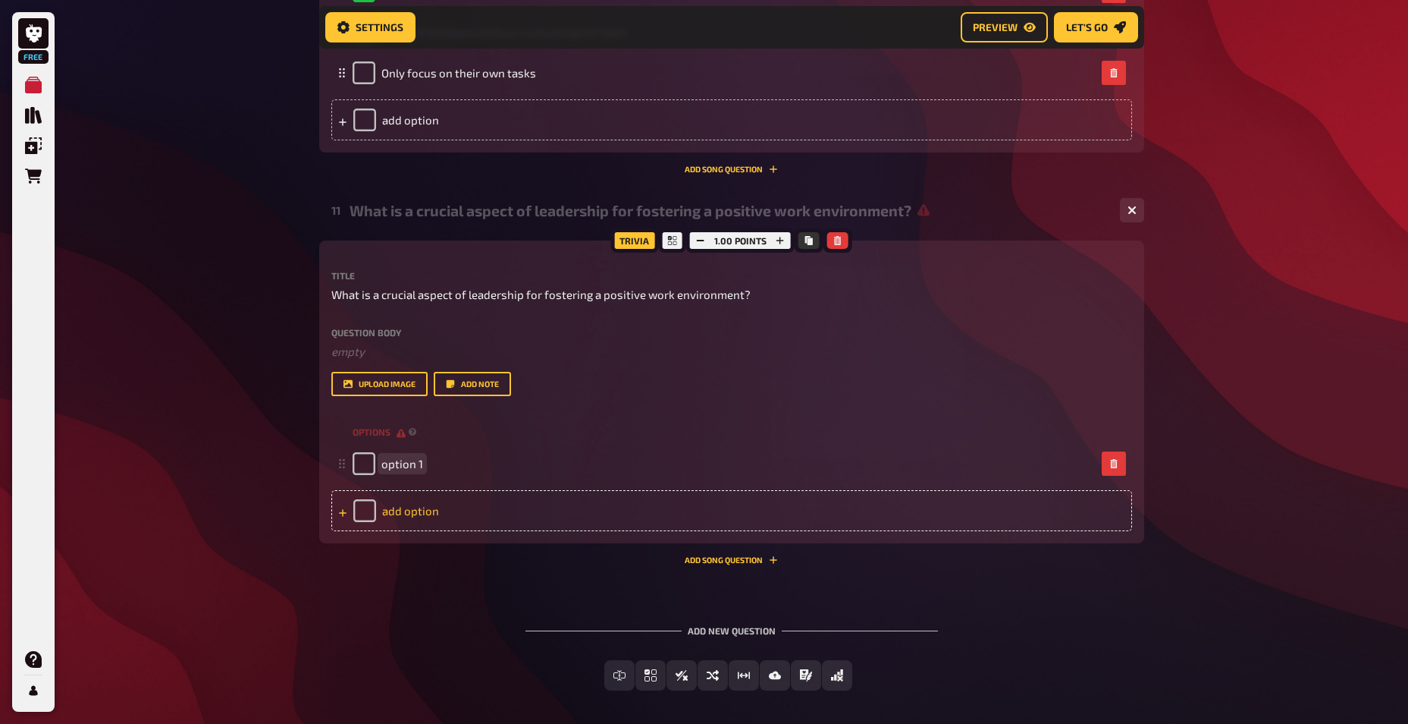
paste span
click at [400, 504] on div "add option" at bounding box center [731, 510] width 801 height 41
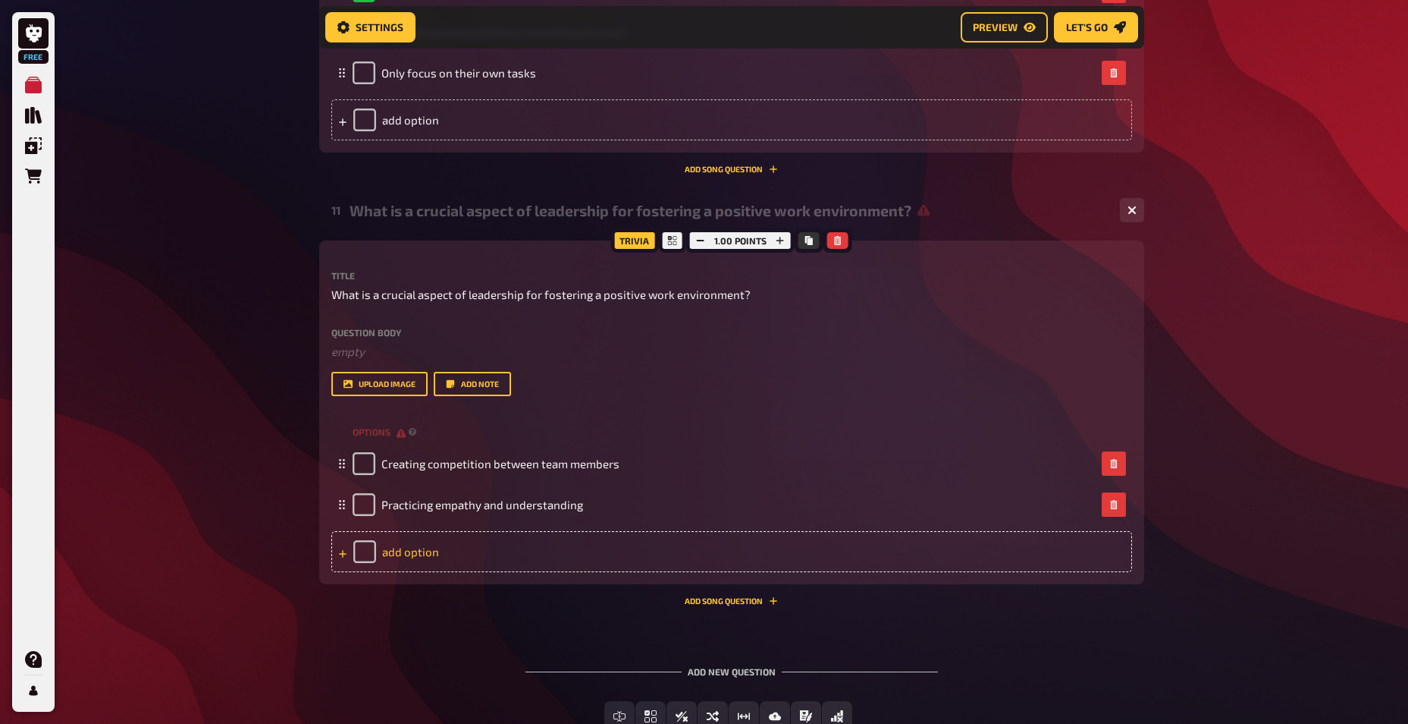
click at [408, 542] on div "add option" at bounding box center [731, 551] width 801 height 41
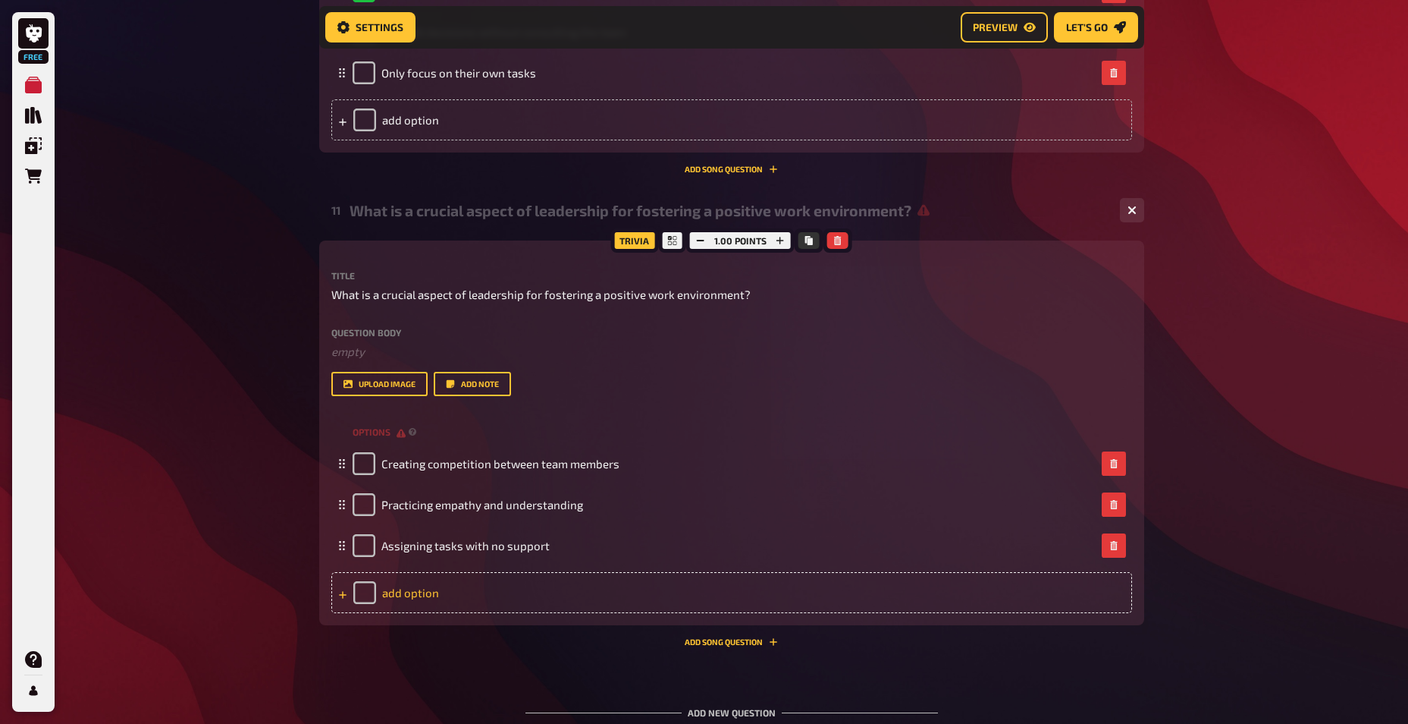
click at [416, 592] on div "add option" at bounding box center [731, 592] width 801 height 41
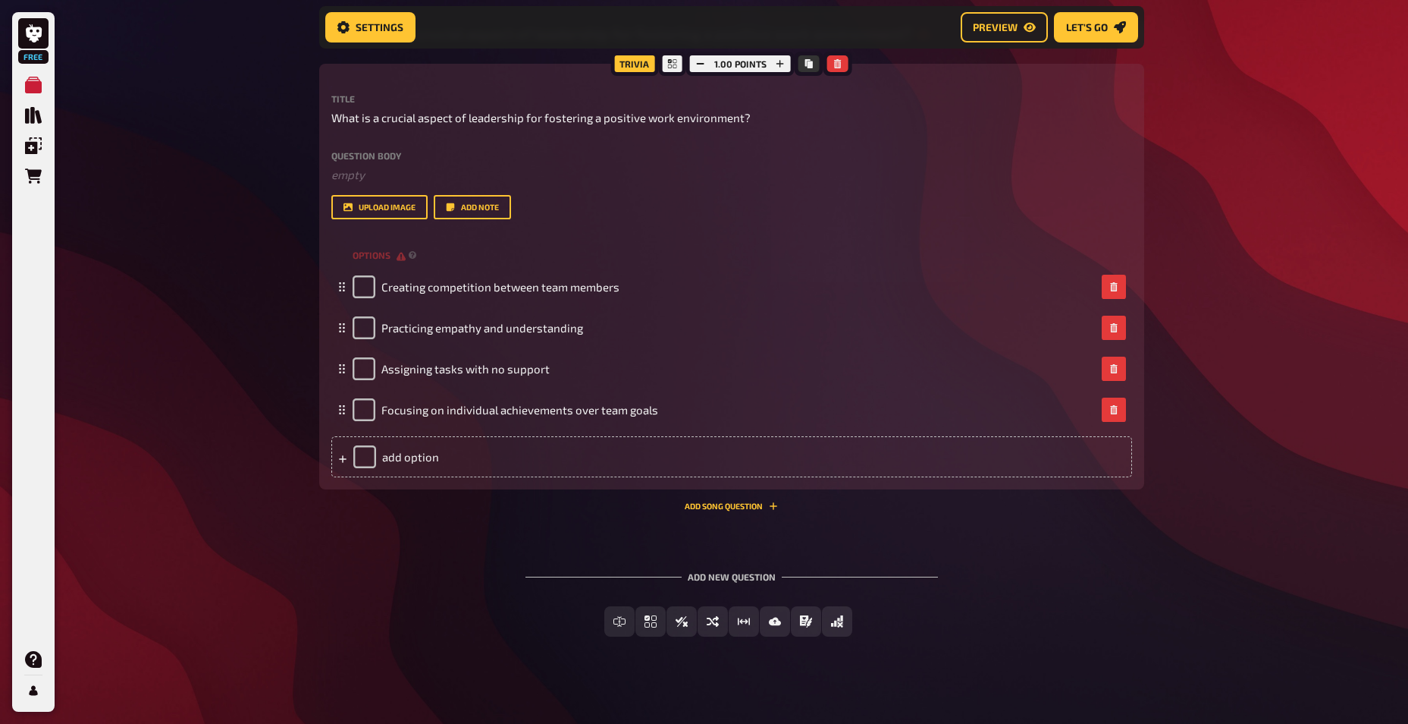
scroll to position [5315, 0]
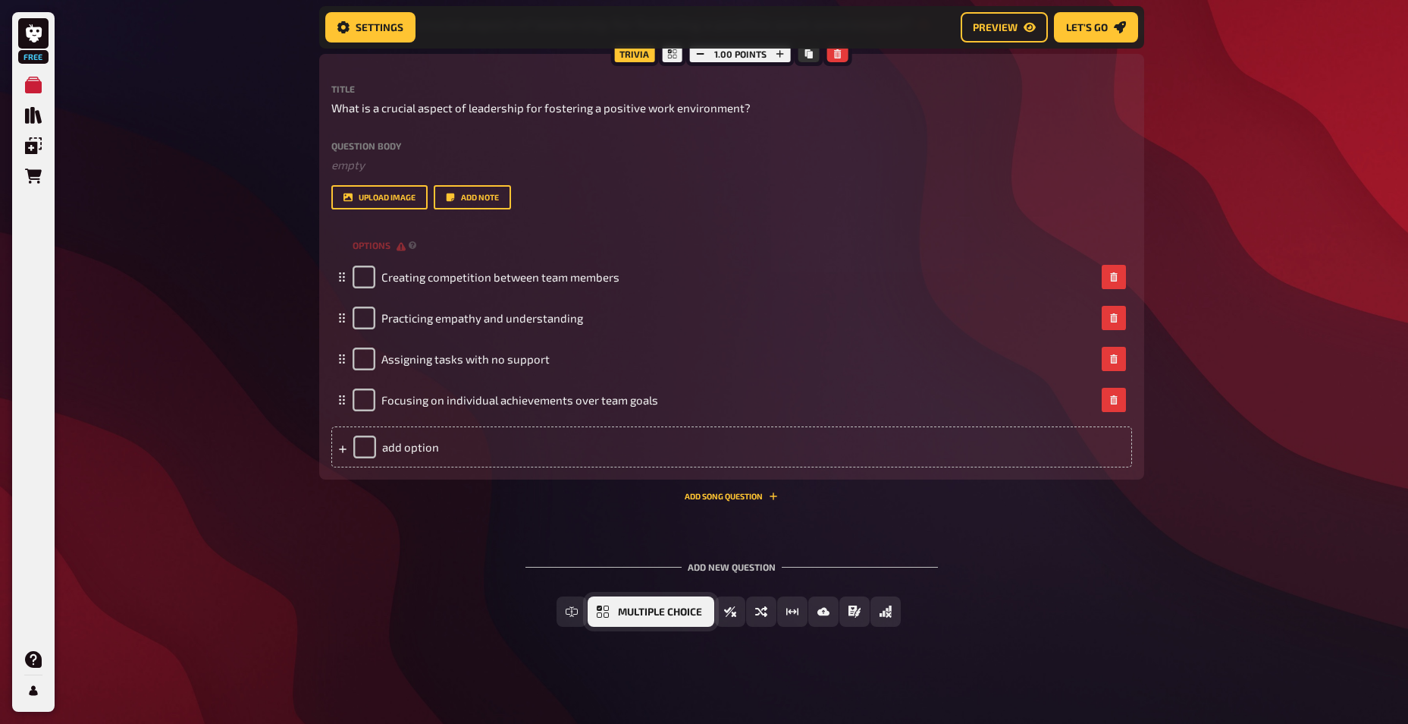
click at [670, 611] on span "Multiple Choice" at bounding box center [660, 612] width 84 height 11
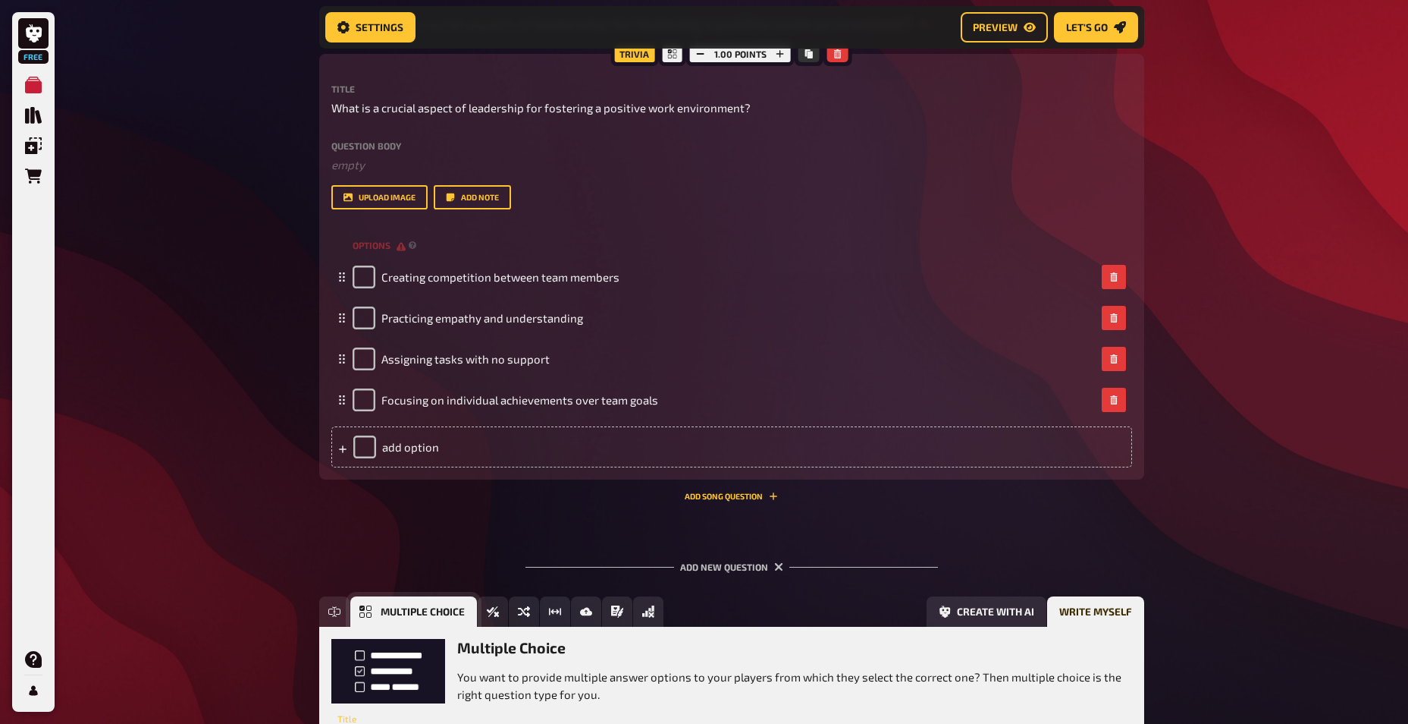
scroll to position [5455, 0]
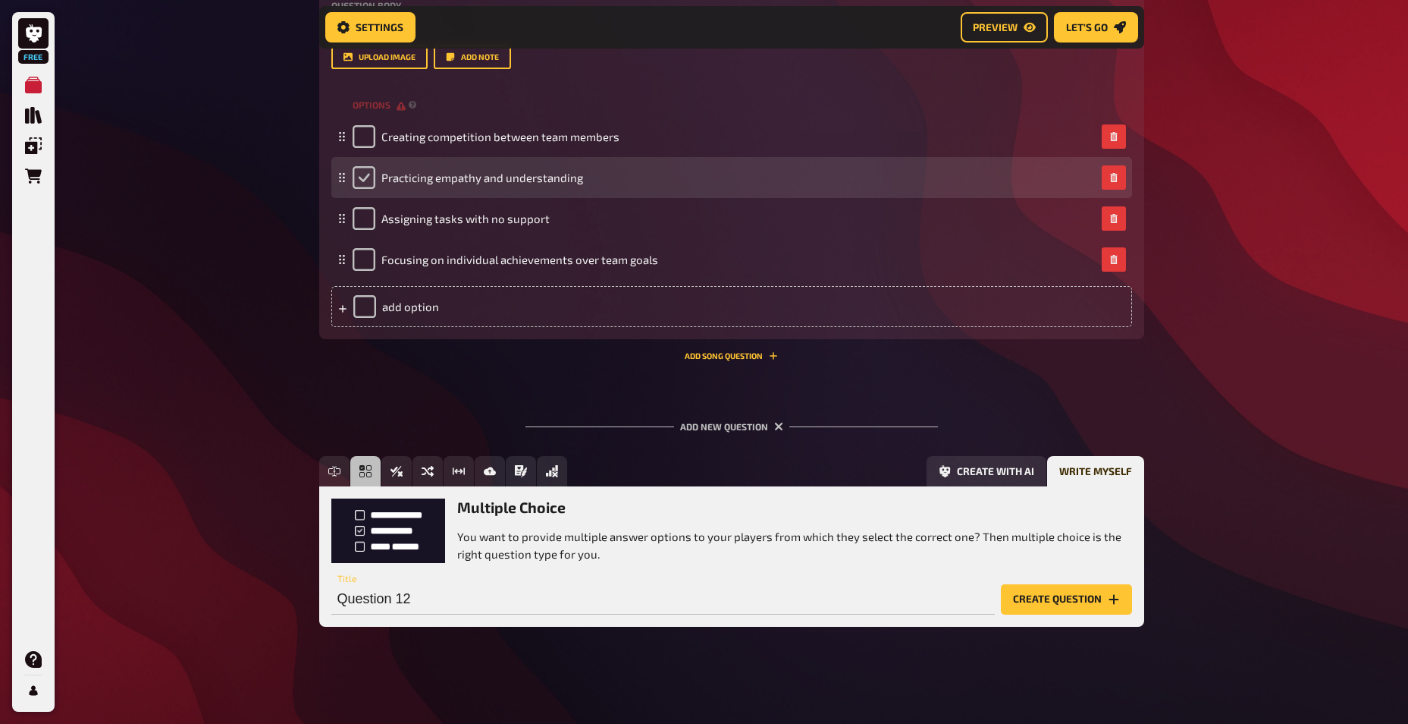
click at [354, 176] on input "checkbox" at bounding box center [364, 177] width 23 height 23
checkbox input "true"
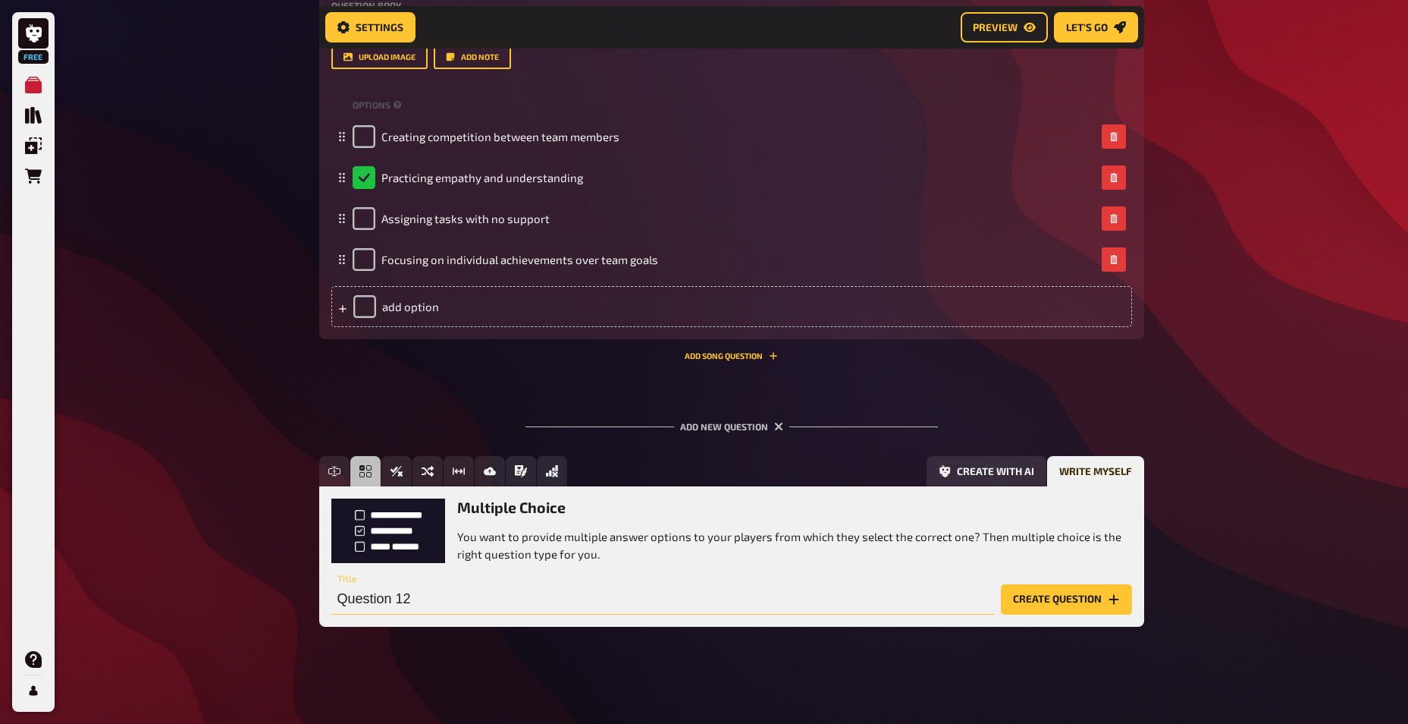
click at [438, 595] on input "Question 12" at bounding box center [663, 599] width 664 height 30
paste input "A leader's ability to adapt to new situations and challenges is known as:"
type input "A leader's ability to adapt to new situations and challenges is known as:"
click at [1037, 600] on button "Create question" at bounding box center [1066, 599] width 131 height 30
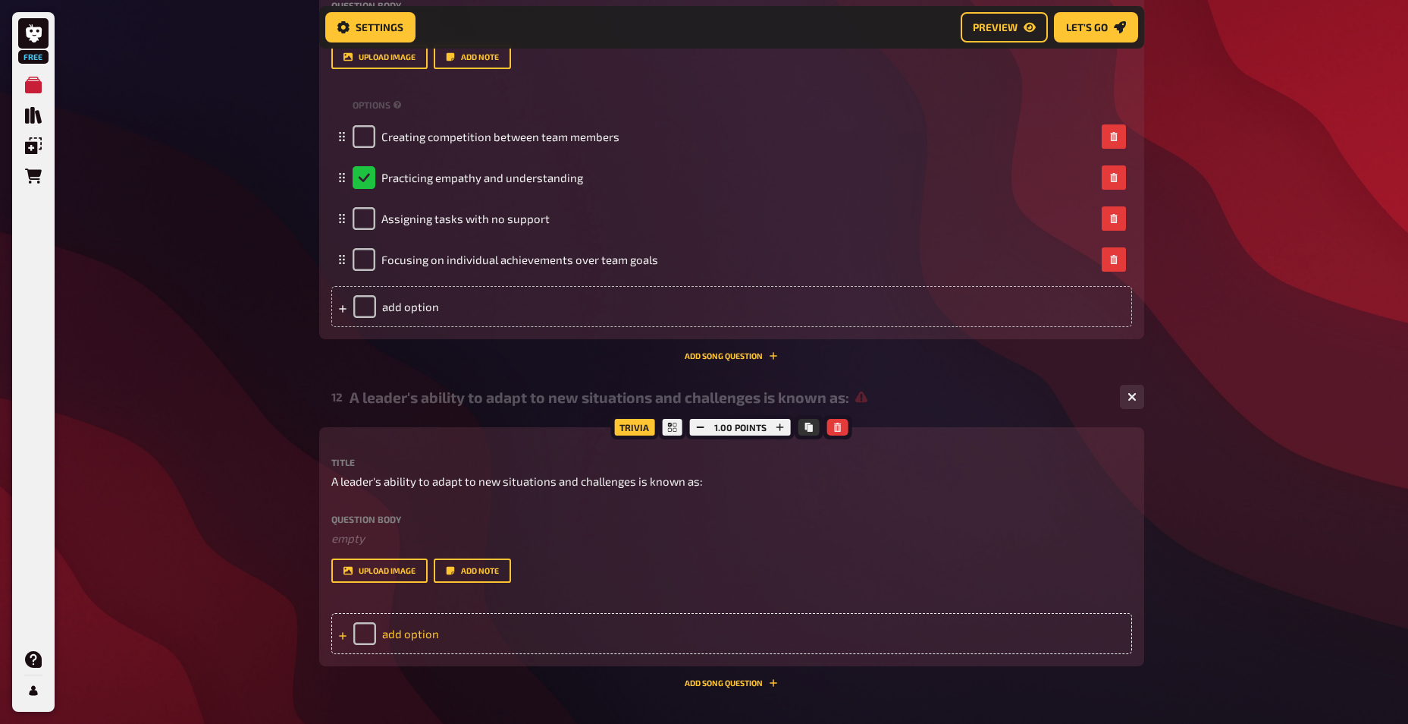
click at [400, 625] on div "add option" at bounding box center [731, 633] width 801 height 41
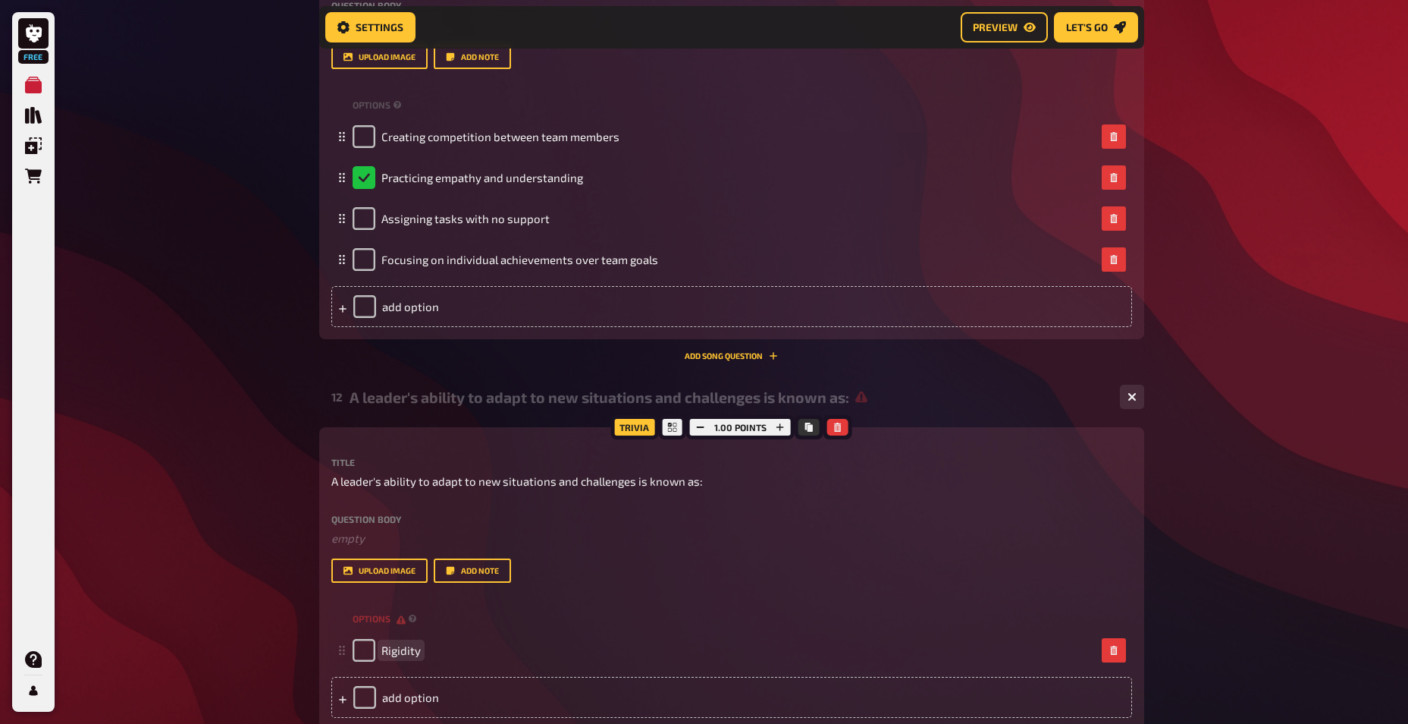
scroll to position [5658, 0]
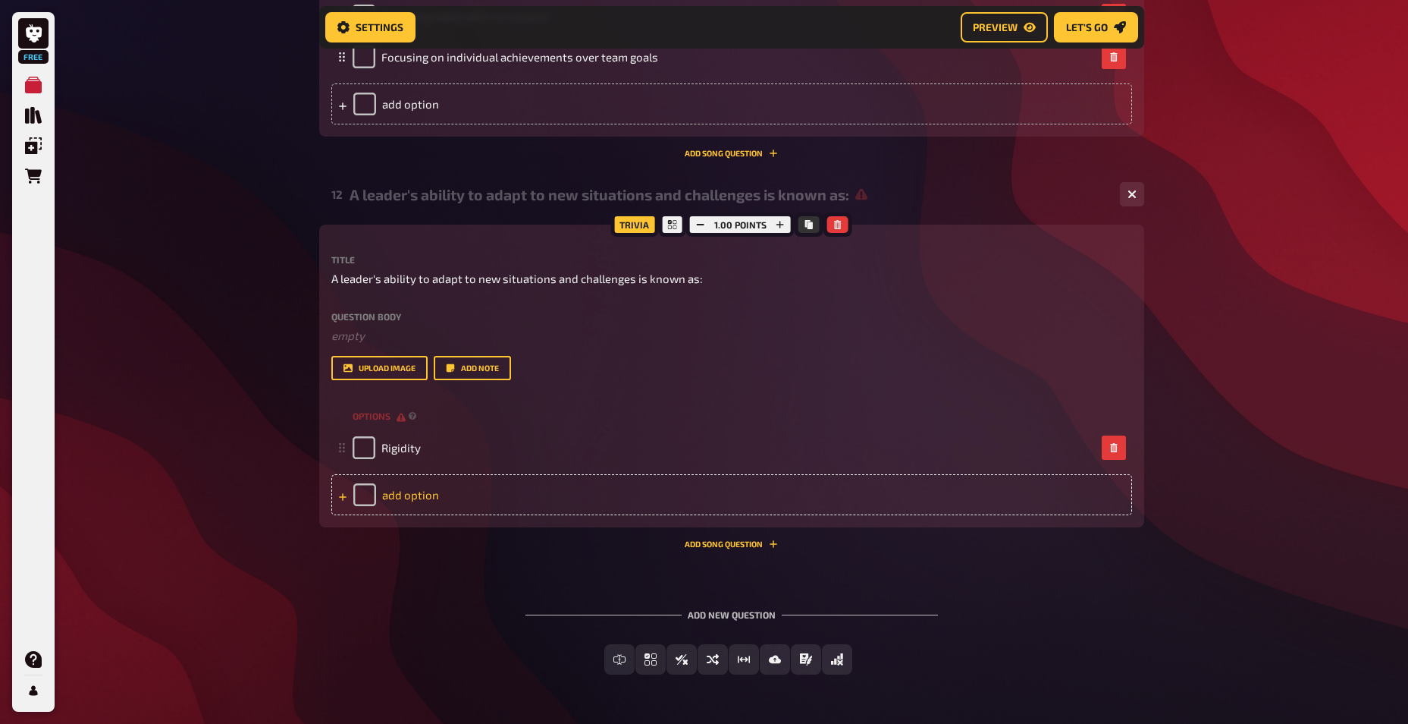
click at [438, 492] on div "add option" at bounding box center [731, 494] width 801 height 41
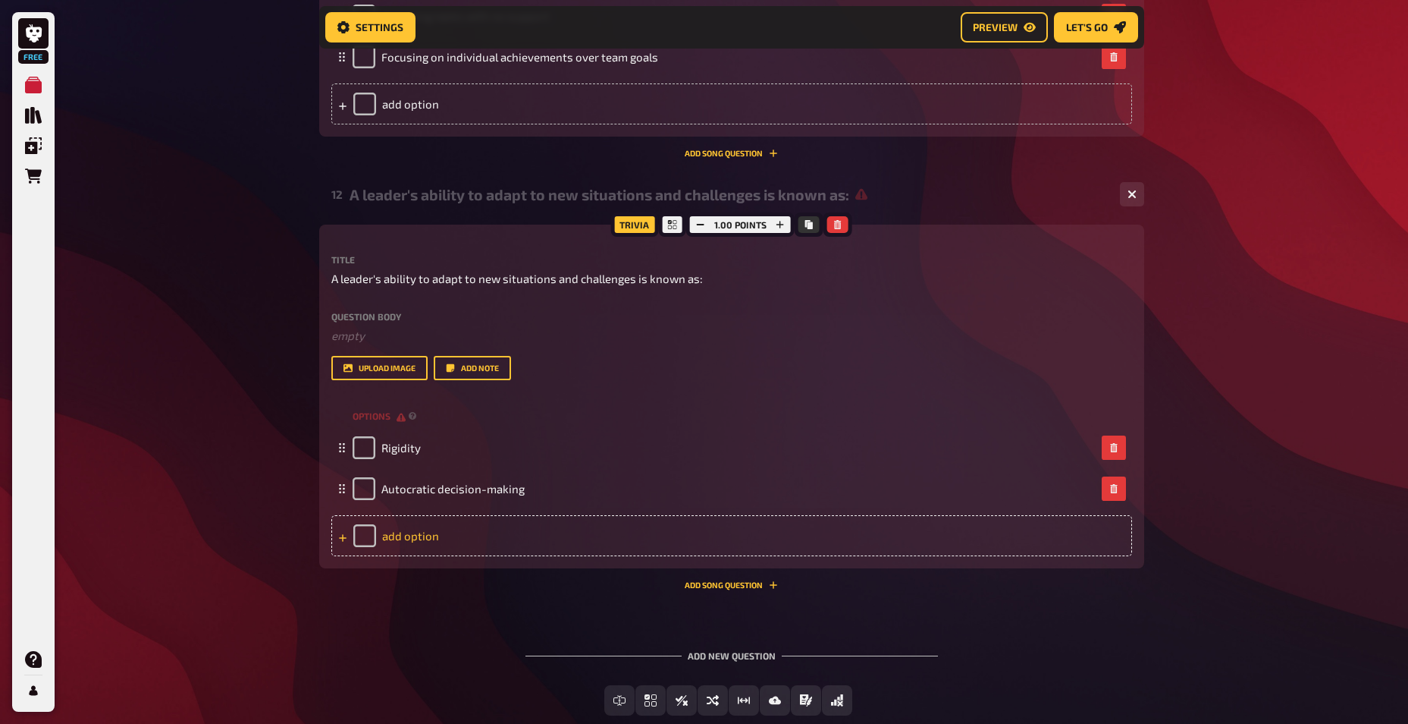
click at [394, 538] on div "add option" at bounding box center [731, 535] width 801 height 41
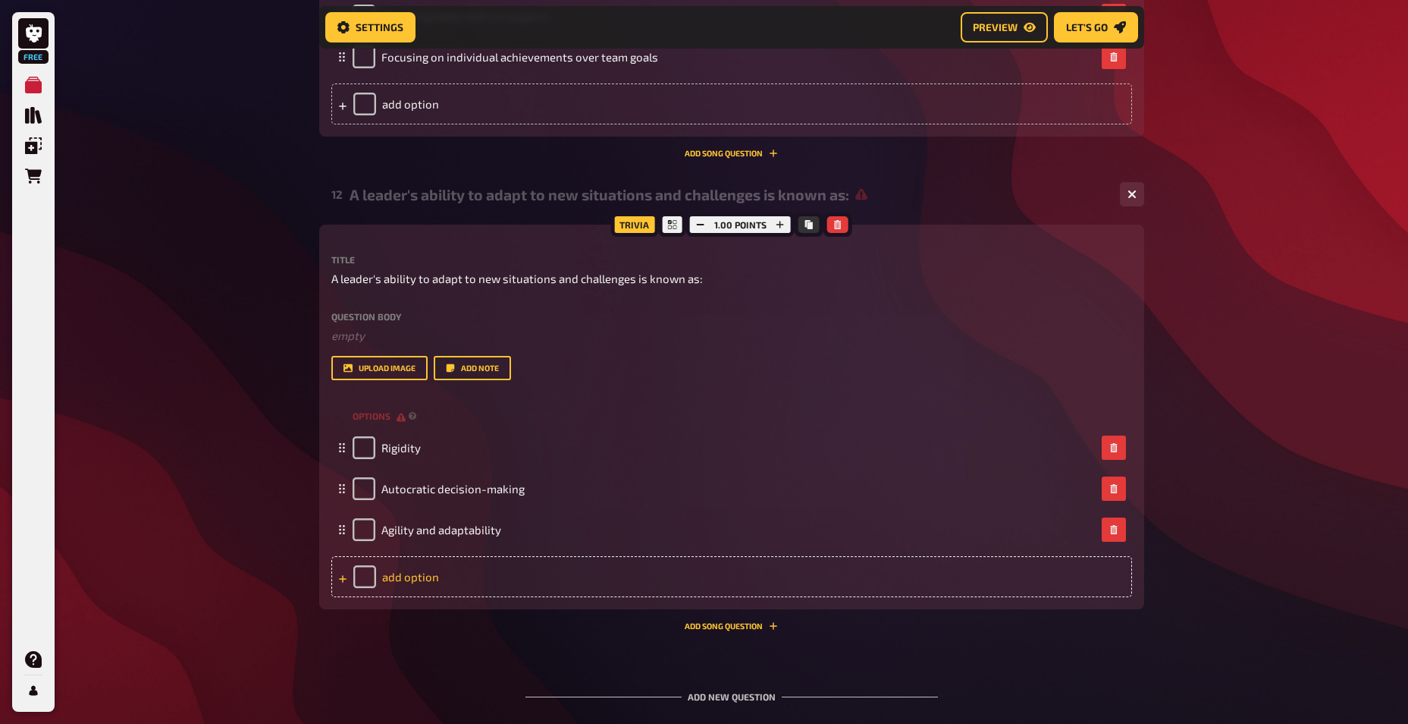
click at [397, 574] on div "add option" at bounding box center [731, 576] width 801 height 41
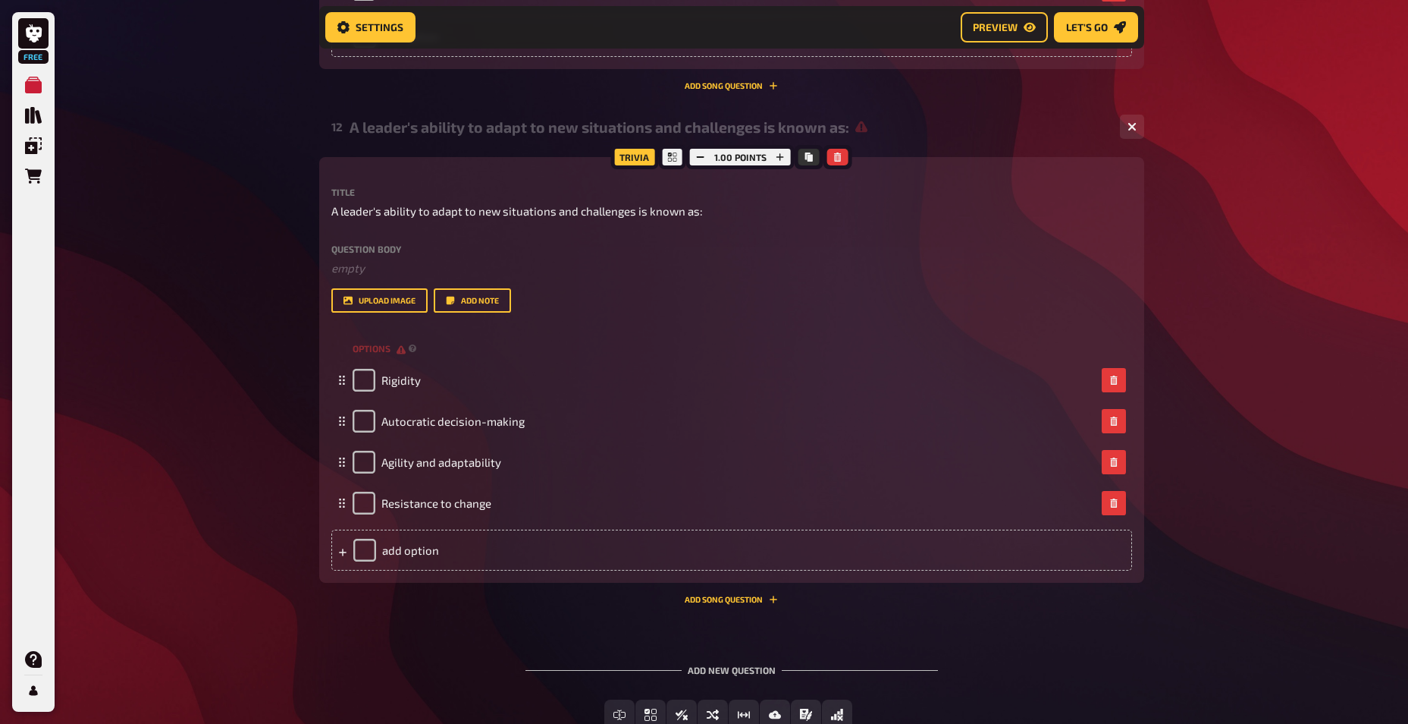
scroll to position [5759, 0]
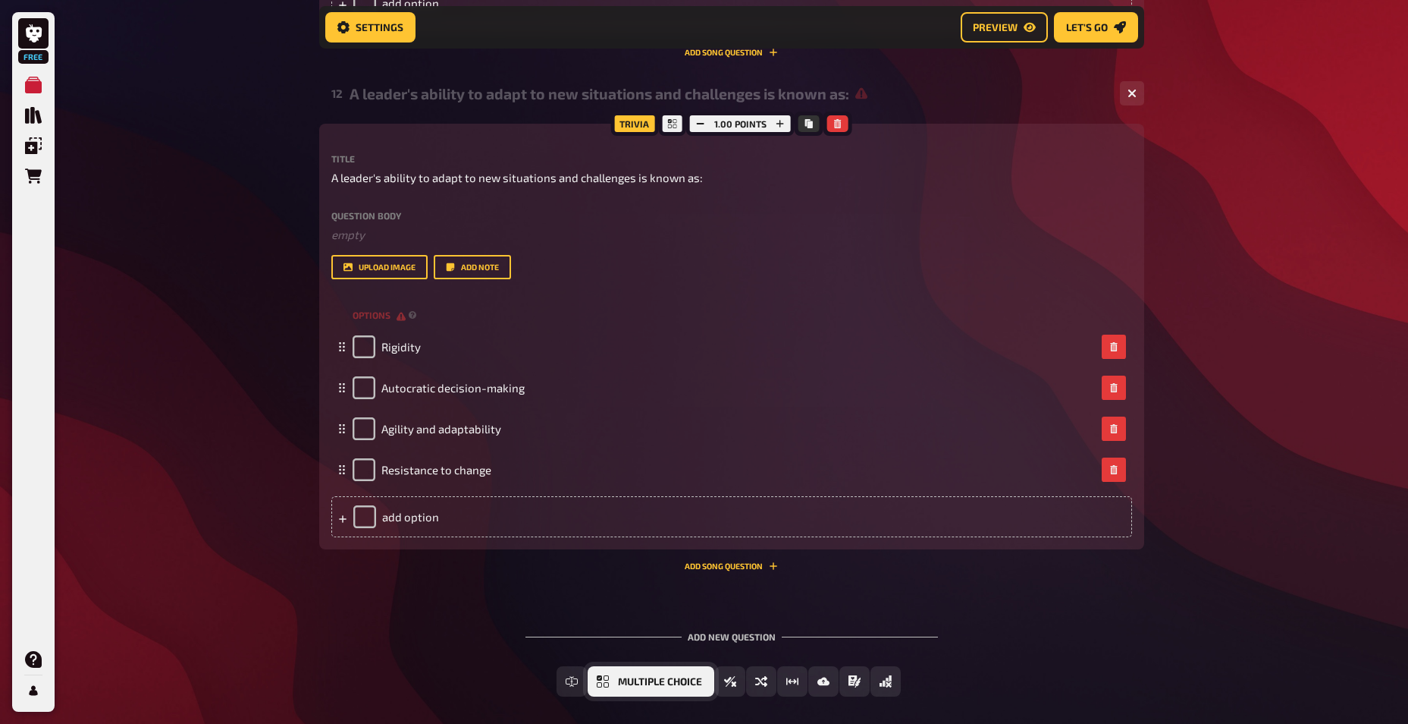
click at [643, 686] on span "Multiple Choice" at bounding box center [660, 682] width 84 height 11
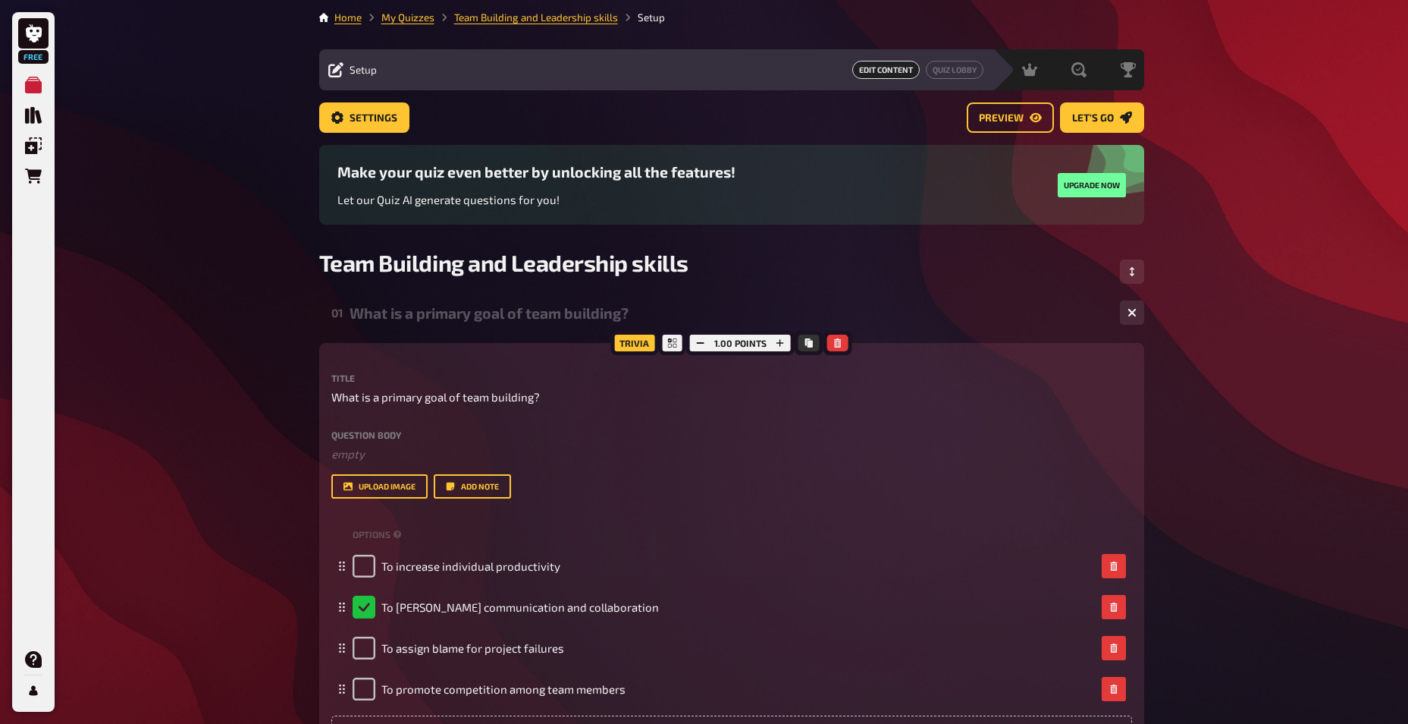
scroll to position [0, 0]
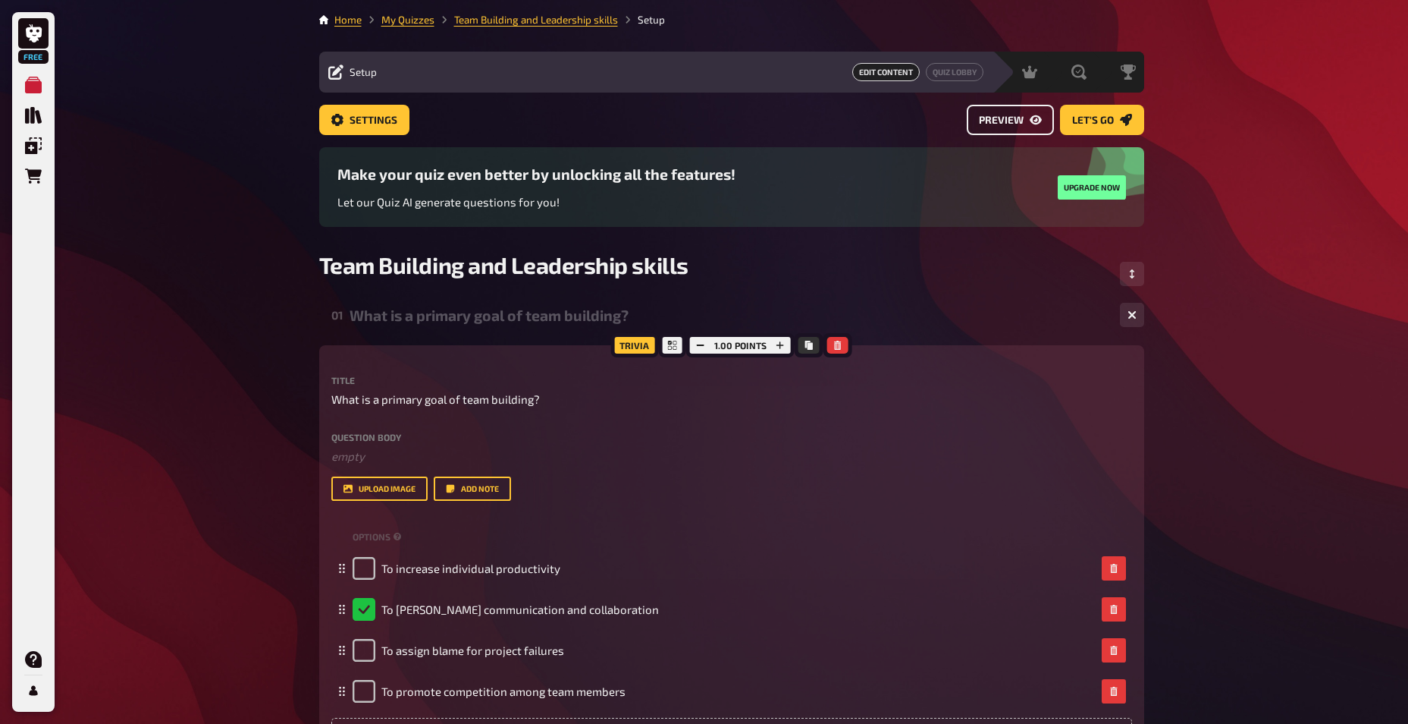
click at [1014, 126] on button "Preview" at bounding box center [1010, 120] width 87 height 30
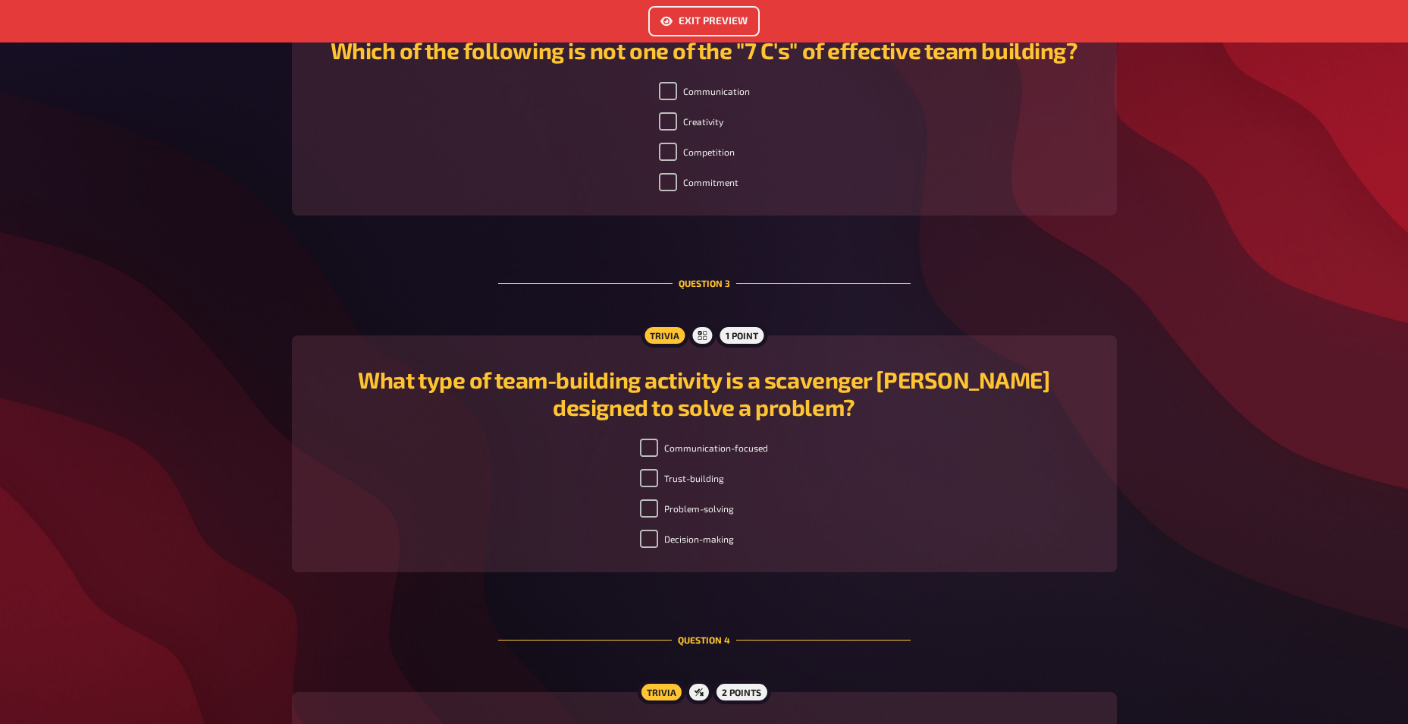
scroll to position [350, 0]
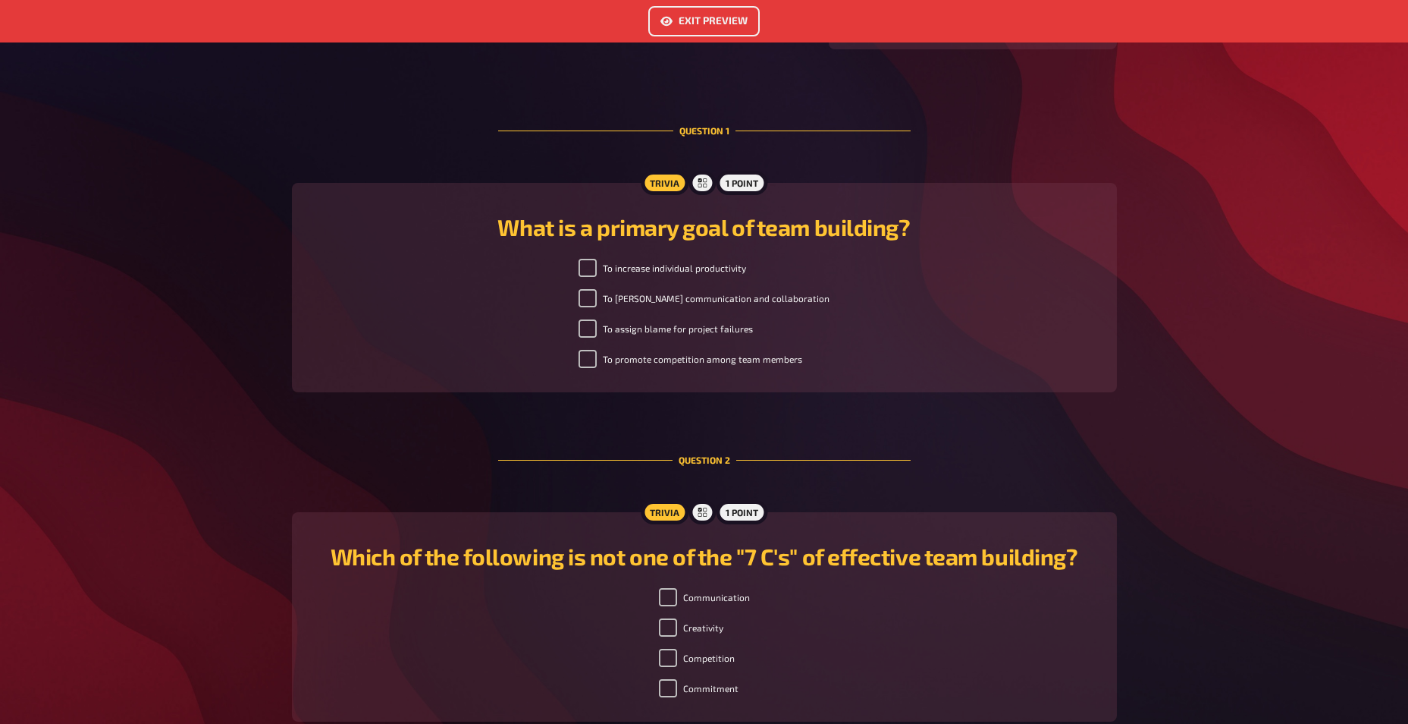
click at [711, 16] on button "Exit Preview" at bounding box center [703, 21] width 111 height 30
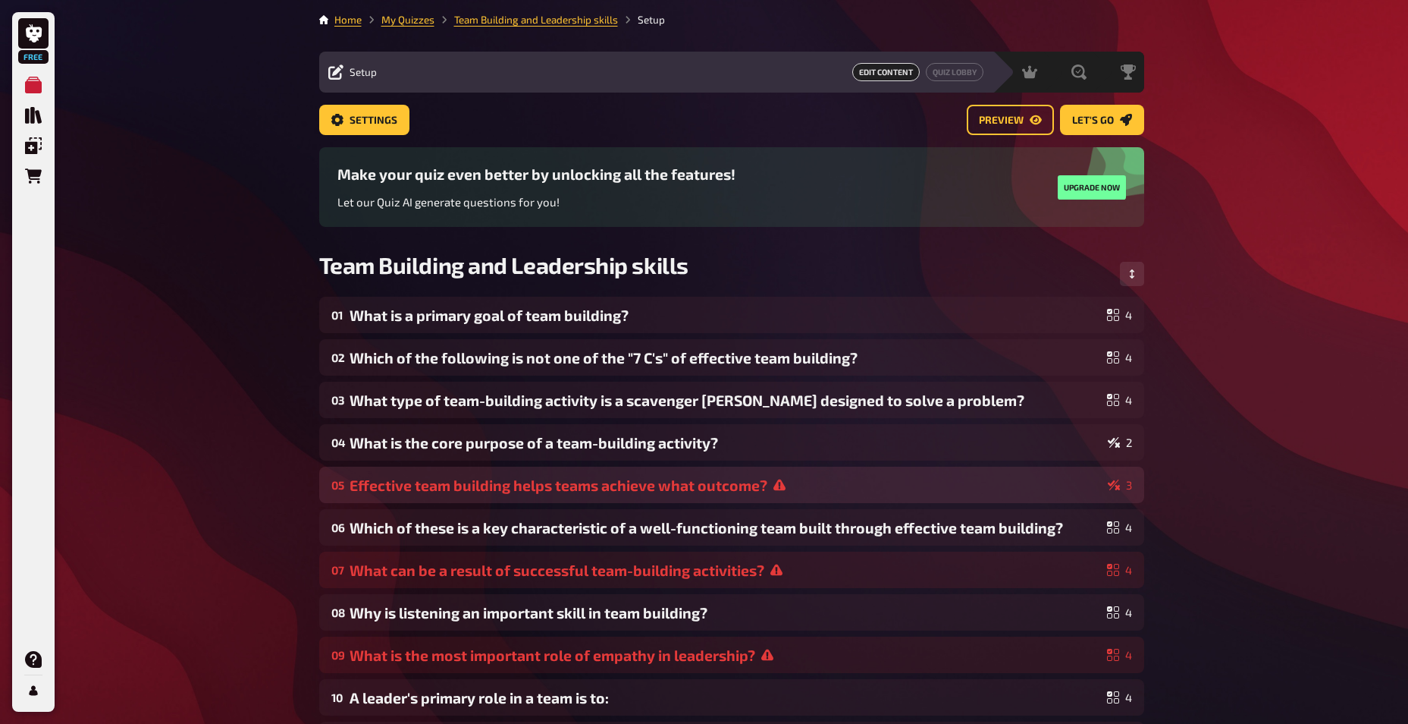
click at [778, 486] on icon at bounding box center [780, 485] width 12 height 12
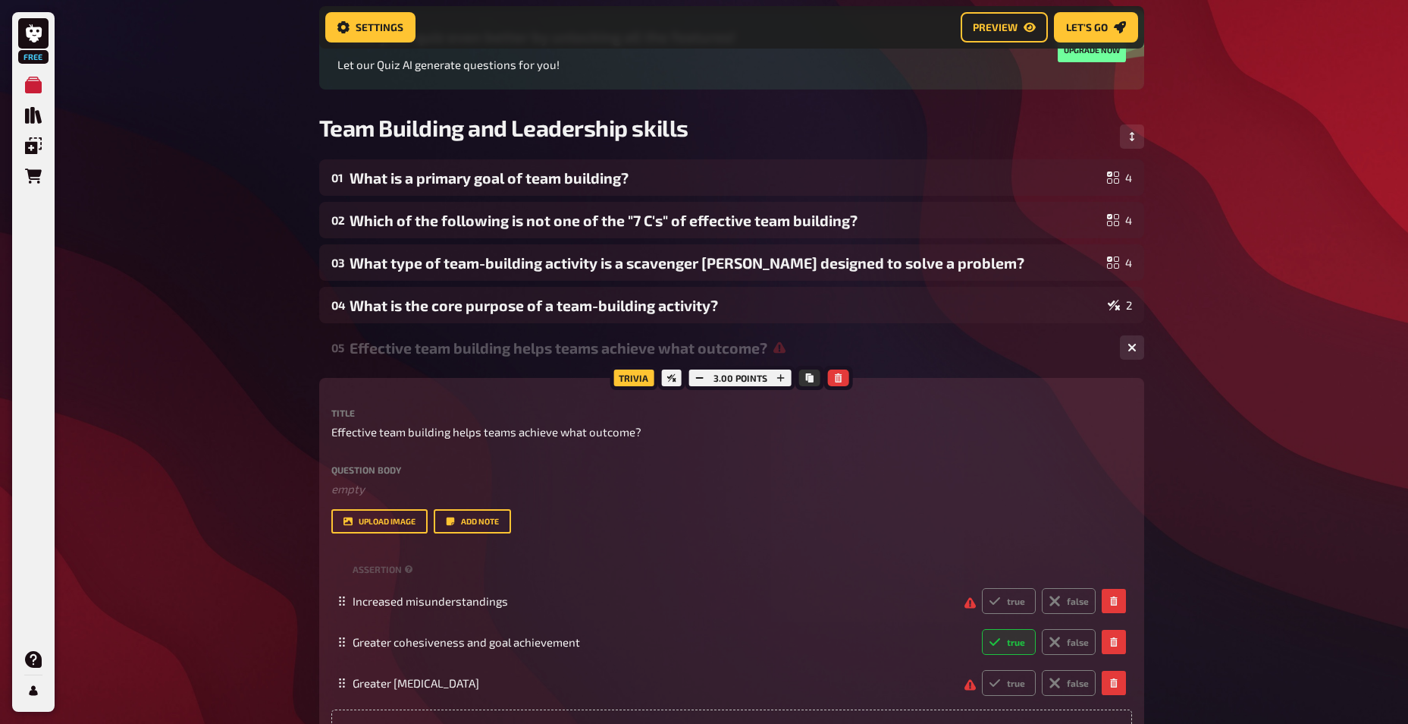
scroll to position [215, 0]
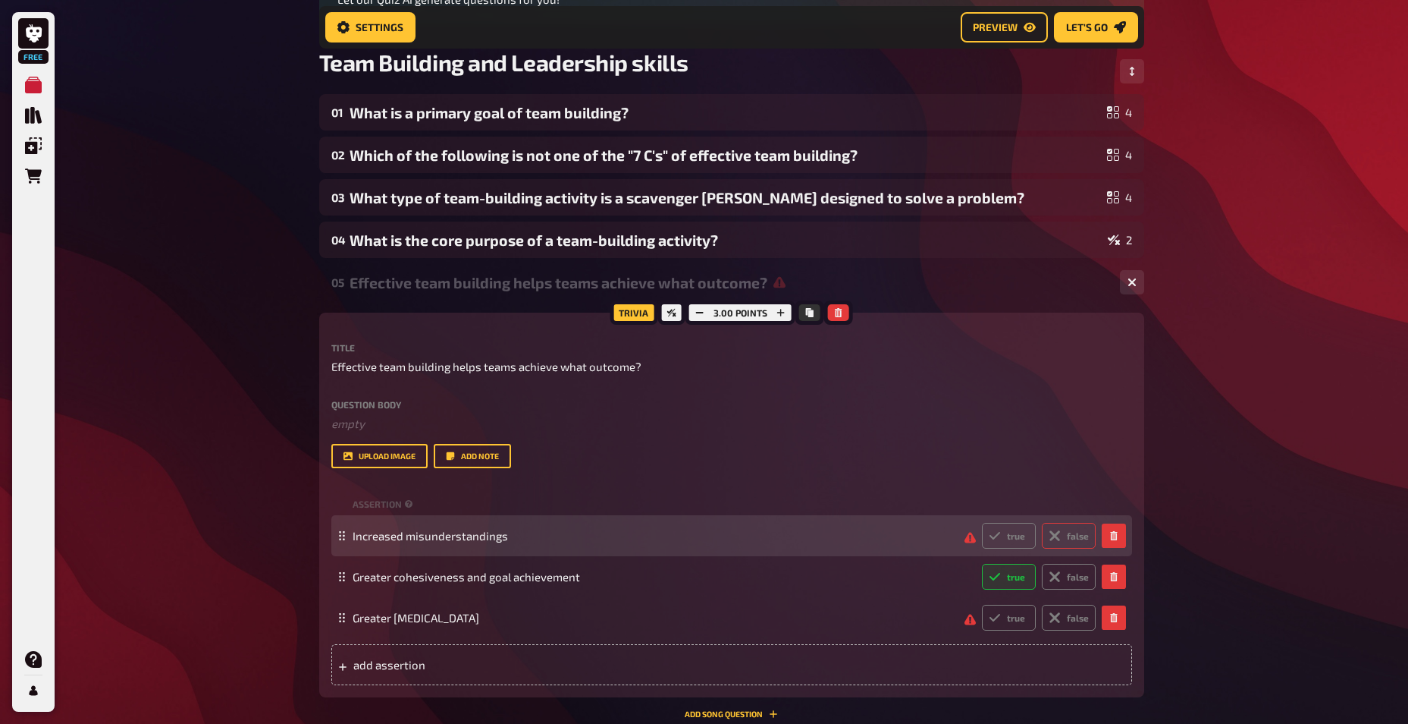
click at [1066, 530] on label "false" at bounding box center [1069, 536] width 54 height 26
click at [982, 523] on input "false" at bounding box center [981, 522] width 1 height 1
radio input "true"
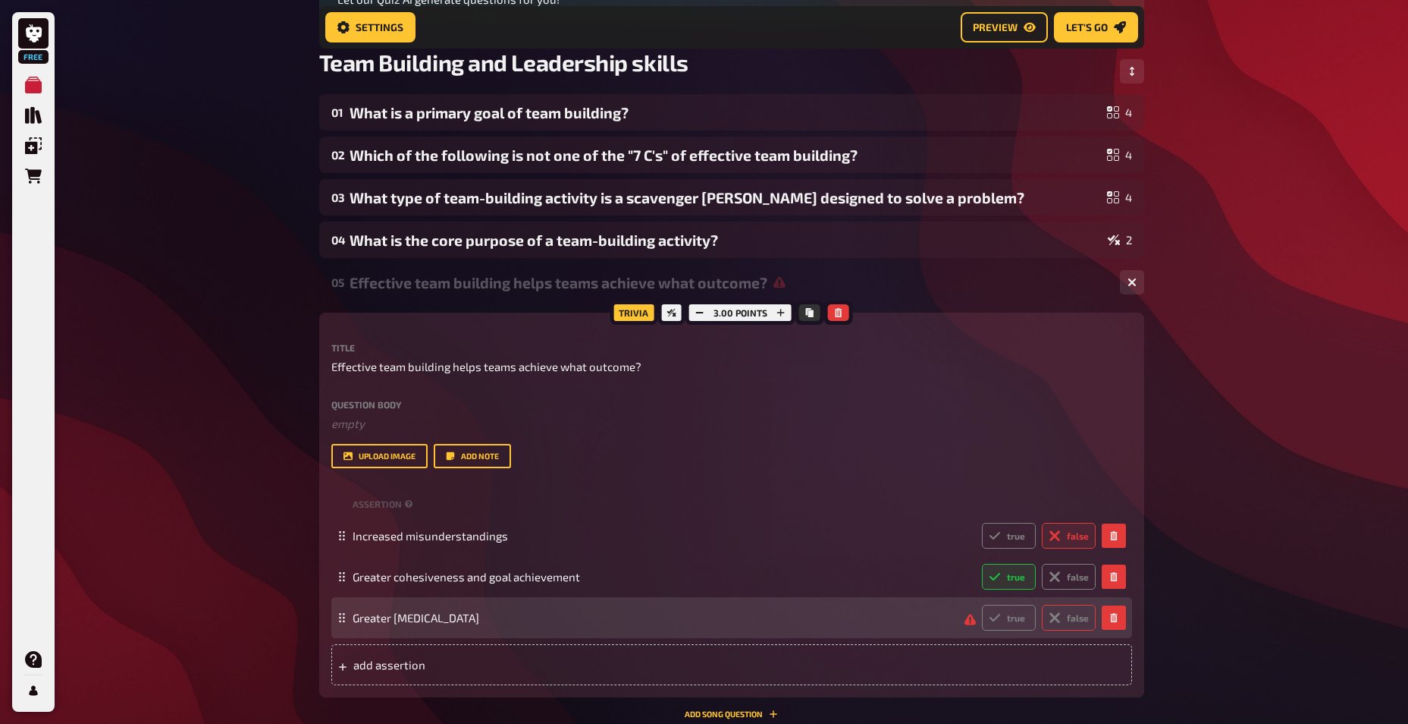
click at [1054, 615] on icon at bounding box center [1055, 617] width 12 height 12
click at [982, 604] on input "false" at bounding box center [981, 604] width 1 height 1
radio input "true"
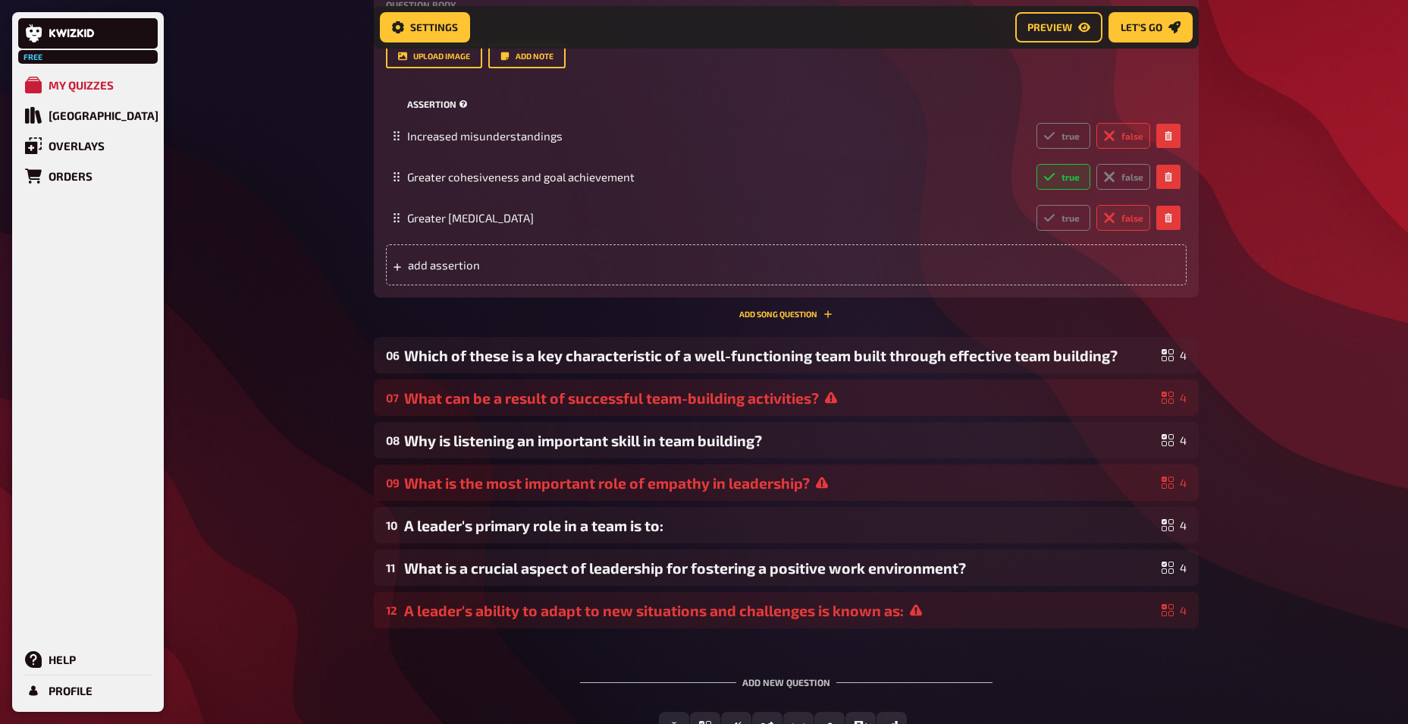
scroll to position [619, 0]
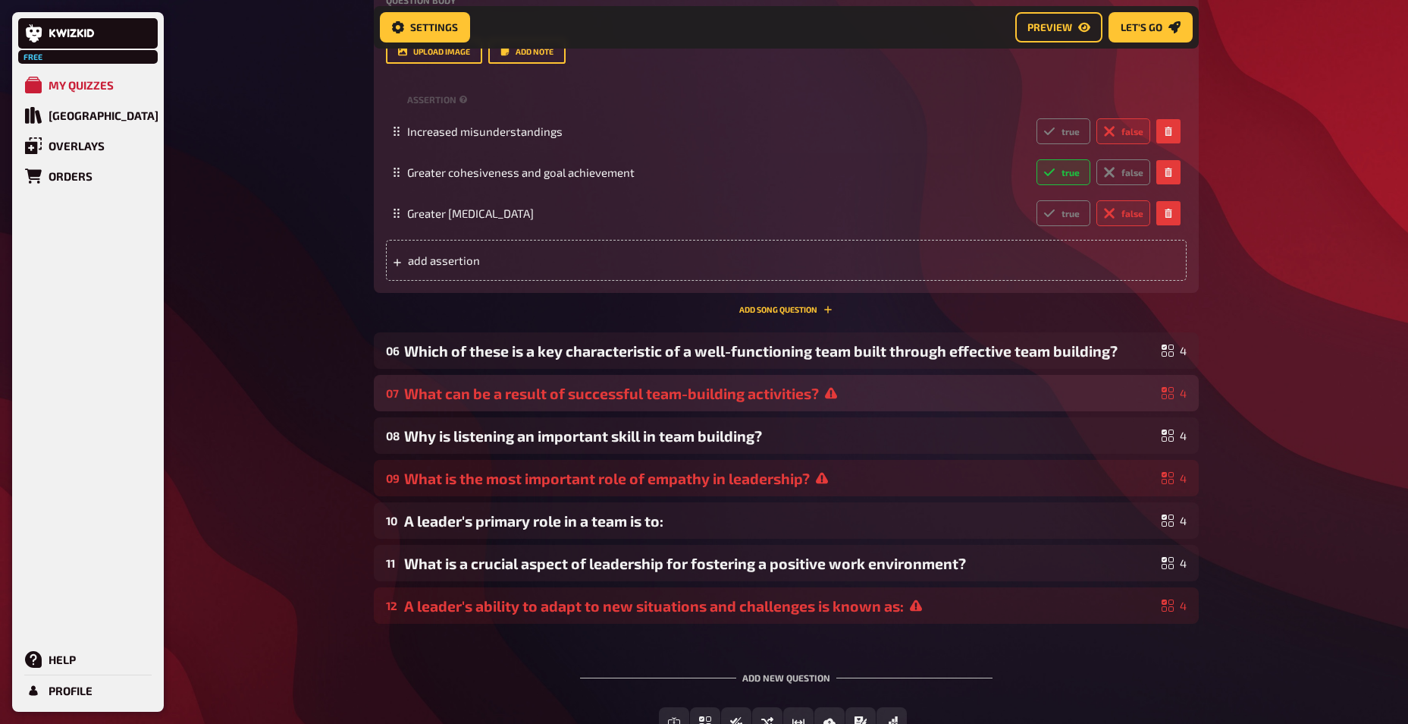
click at [903, 390] on div "What can be a result of successful team-building activities?" at bounding box center [780, 393] width 752 height 17
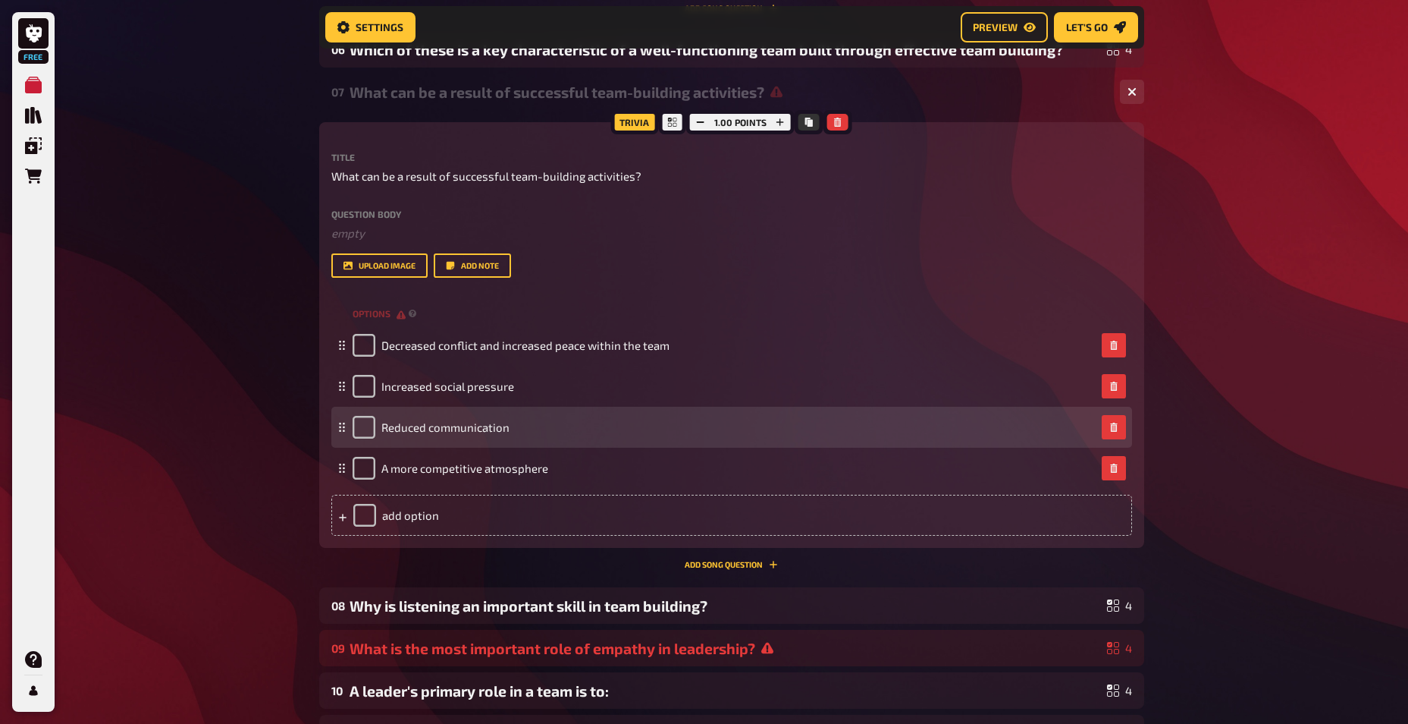
scroll to position [922, 0]
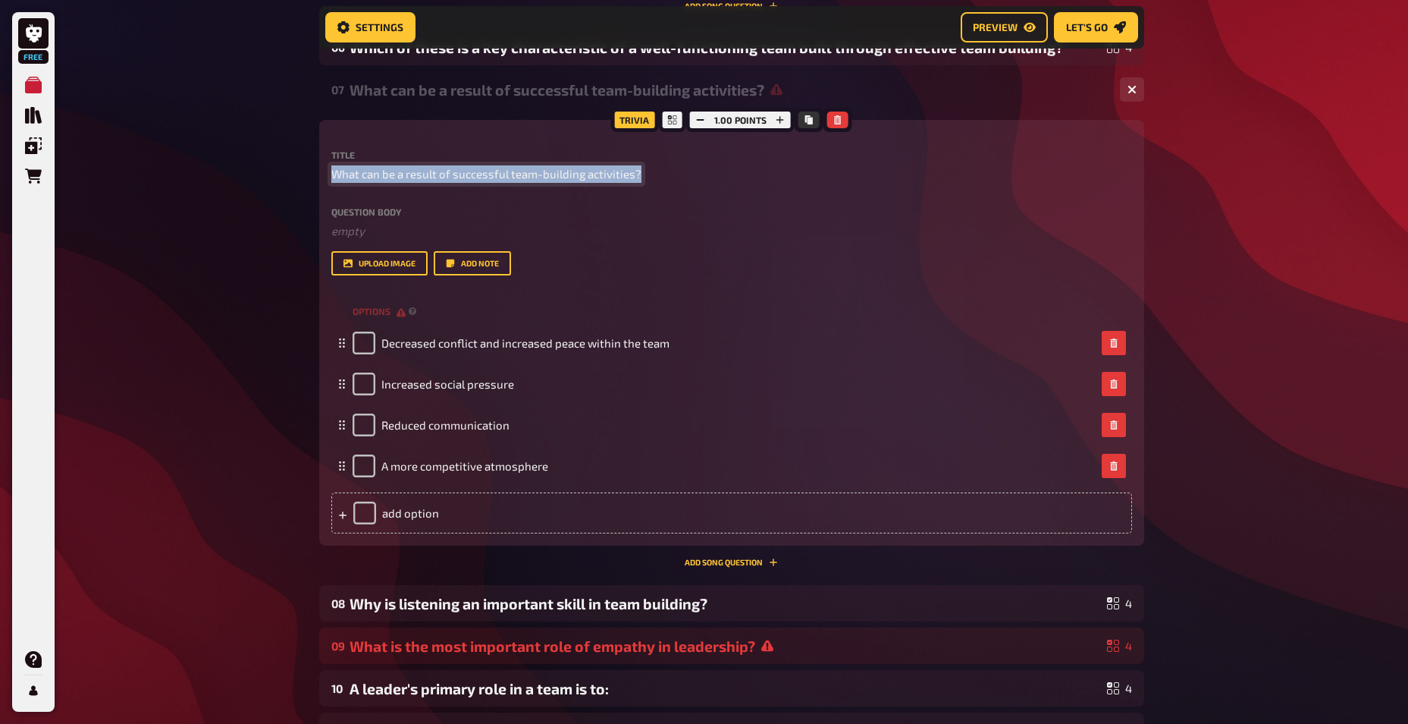
drag, startPoint x: 642, startPoint y: 170, endPoint x: 325, endPoint y: 174, distance: 317.8
click at [325, 174] on div "Trivia 1.00 points Title What can be a result of successful team-building activ…" at bounding box center [731, 332] width 825 height 425
copy span "What can be a result of successful team-building activities?"
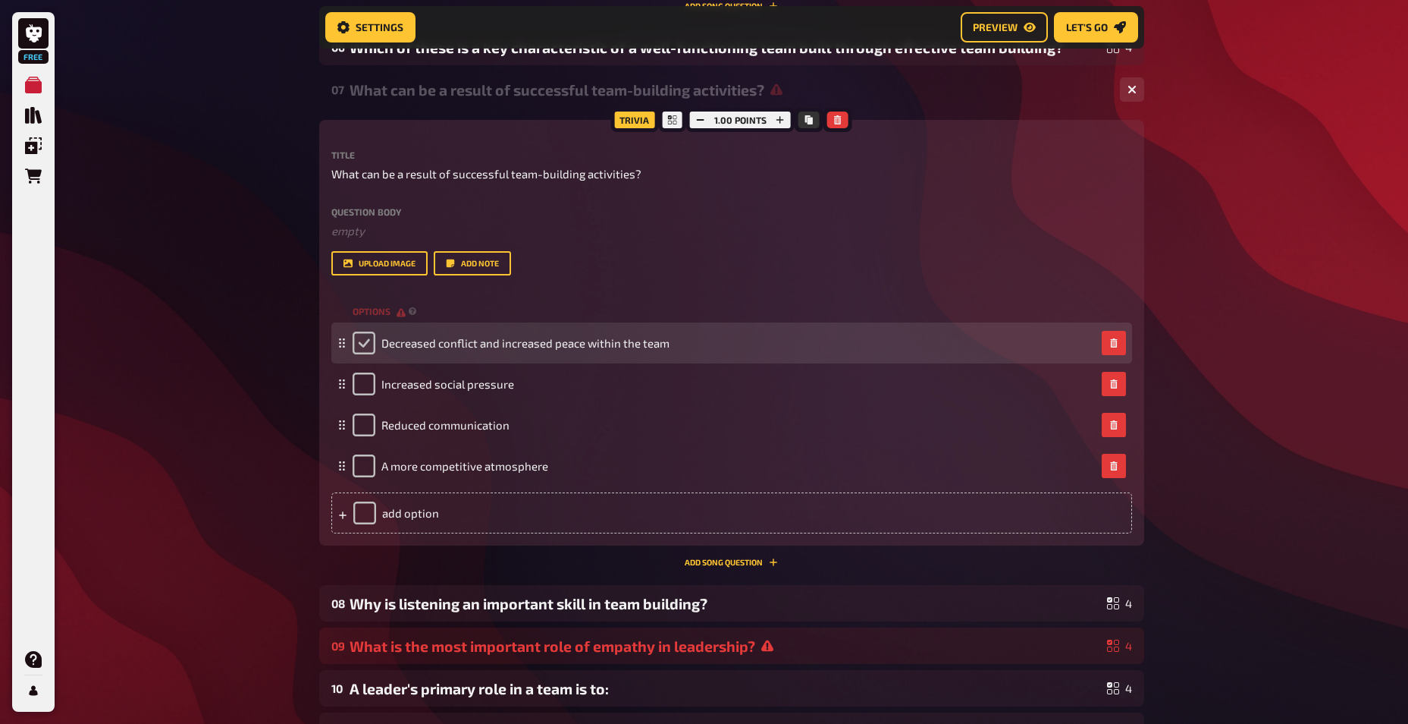
click at [363, 347] on input "checkbox" at bounding box center [364, 342] width 23 height 23
checkbox input "true"
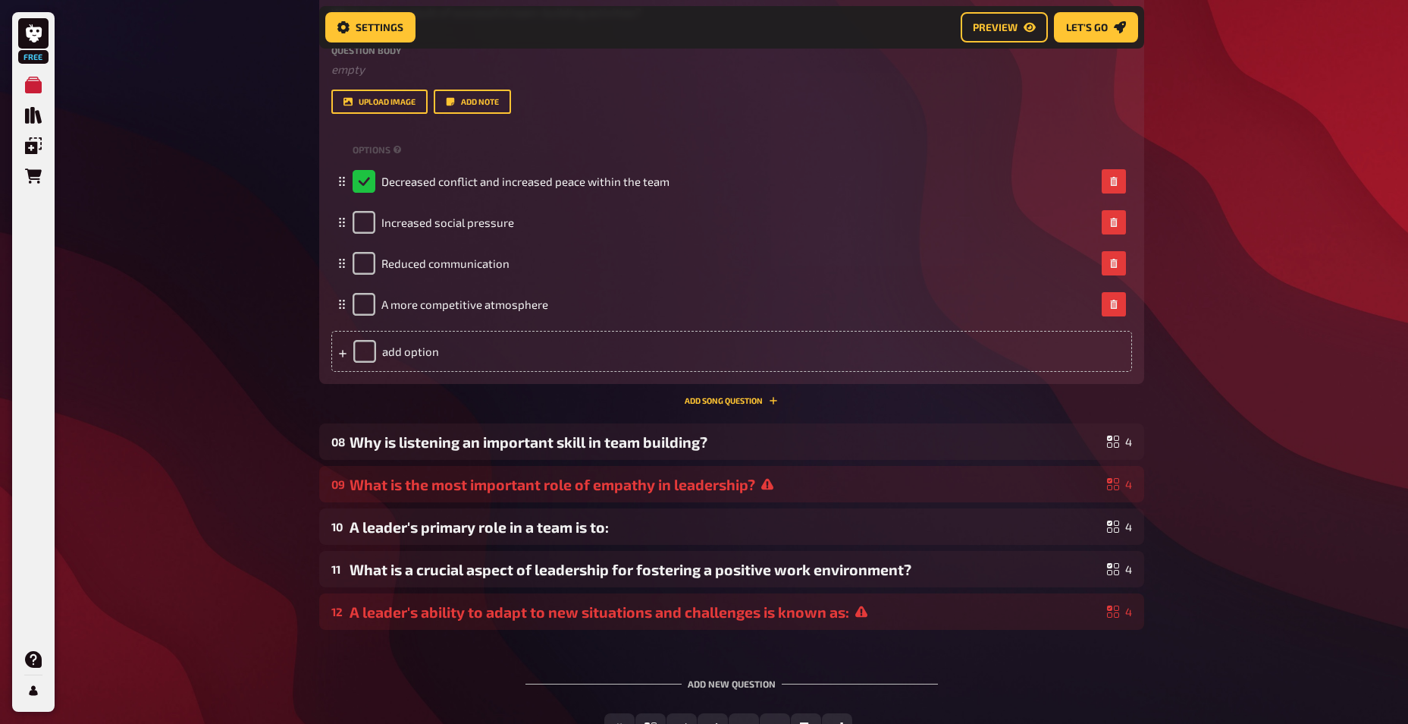
scroll to position [1125, 0]
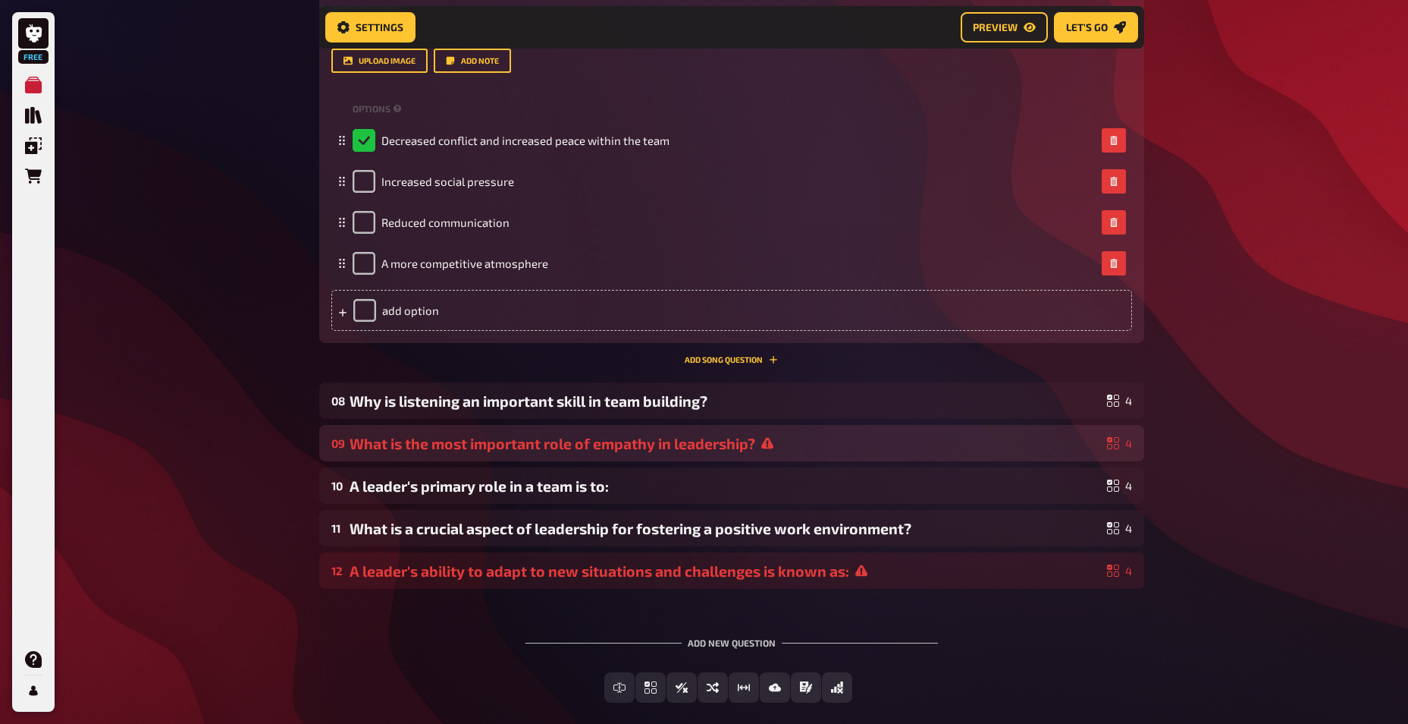
click at [859, 449] on div "What is the most important role of empathy in leadership?" at bounding box center [726, 443] width 752 height 17
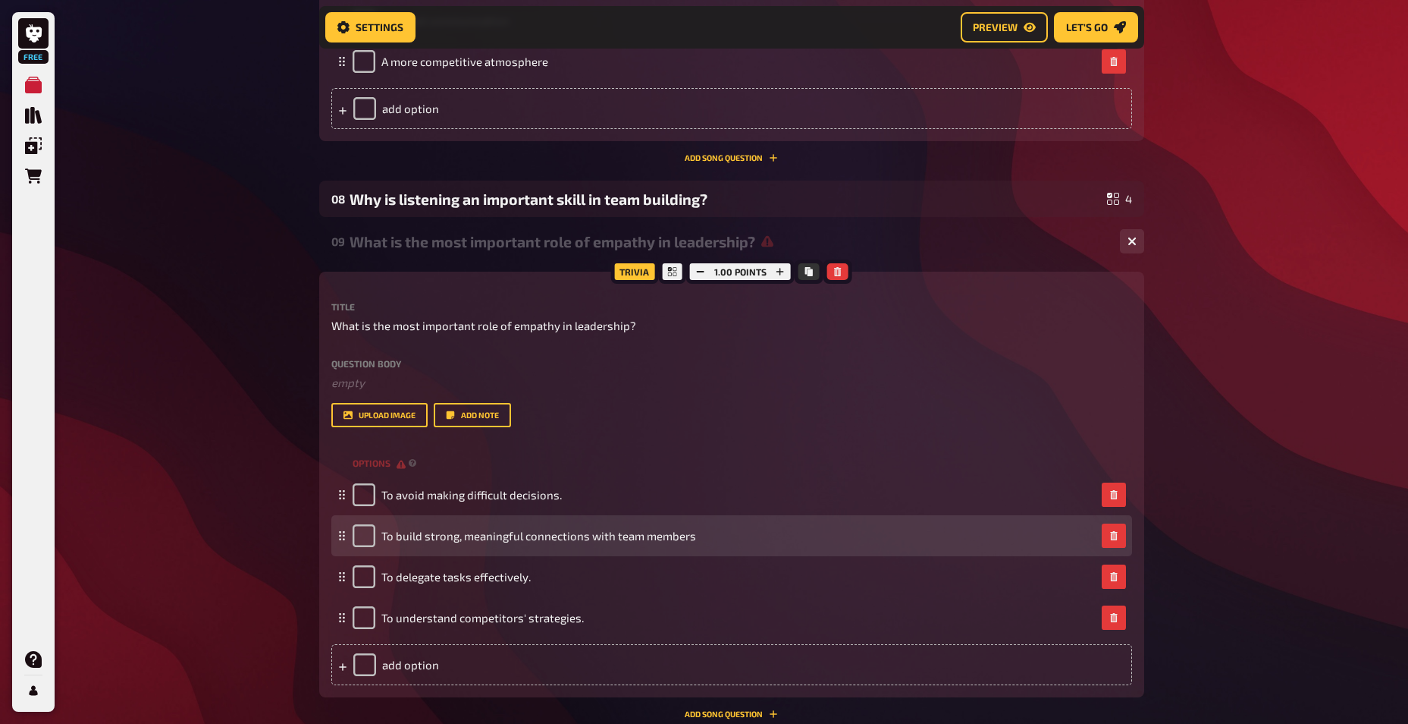
scroll to position [1428, 0]
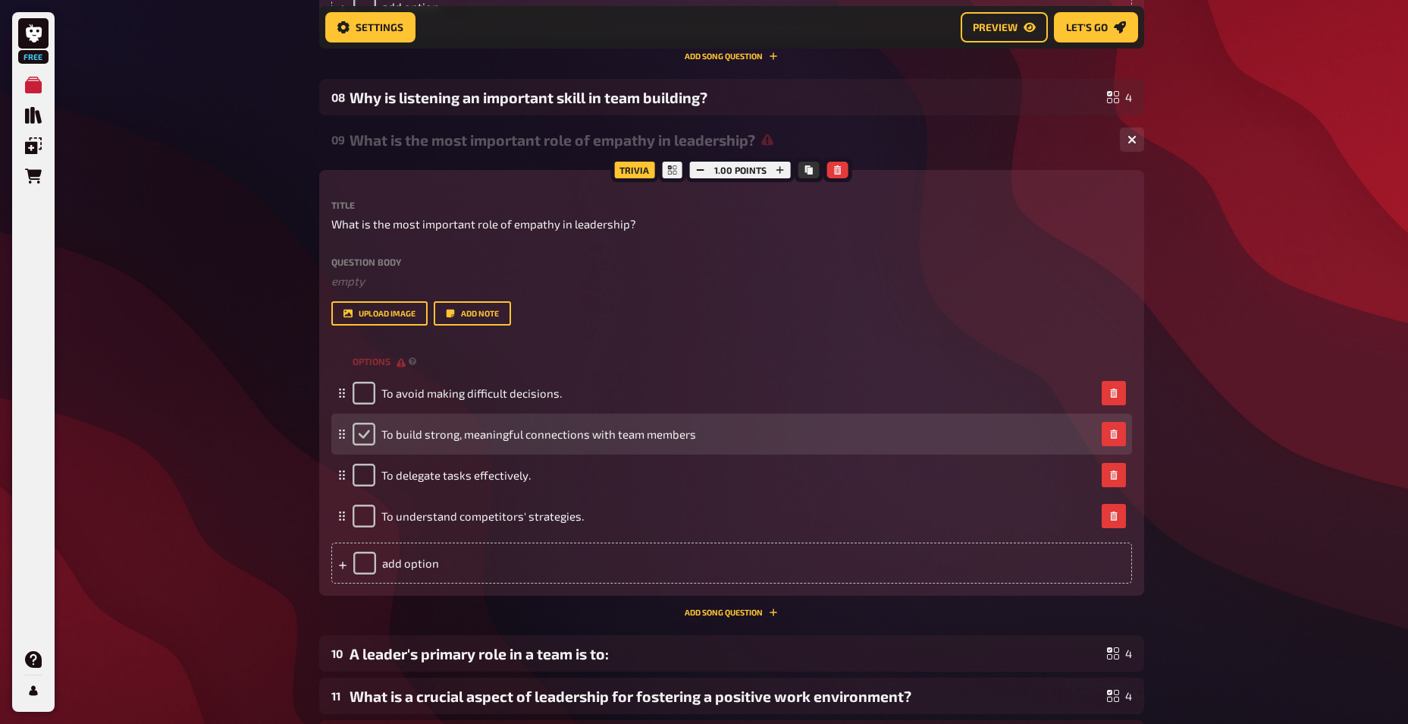
click at [372, 435] on input "checkbox" at bounding box center [364, 433] width 23 height 23
checkbox input "true"
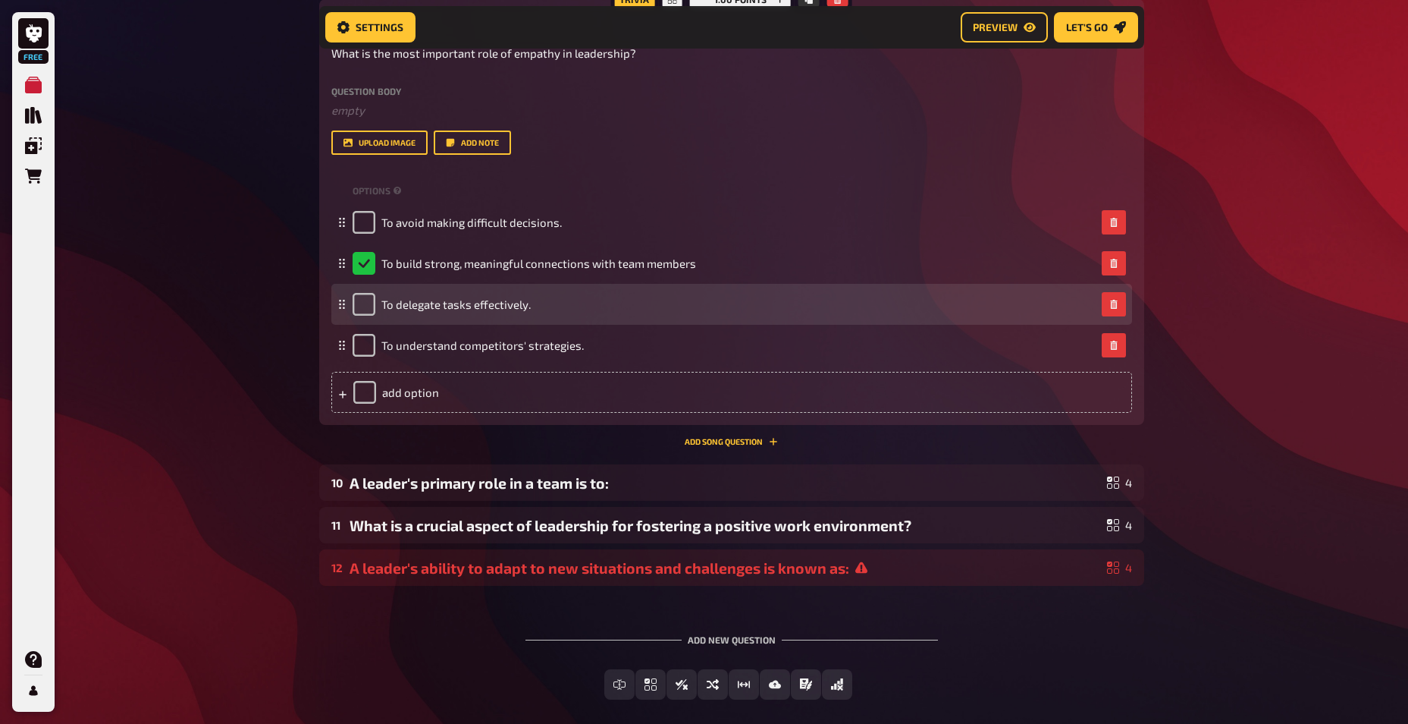
scroll to position [1630, 0]
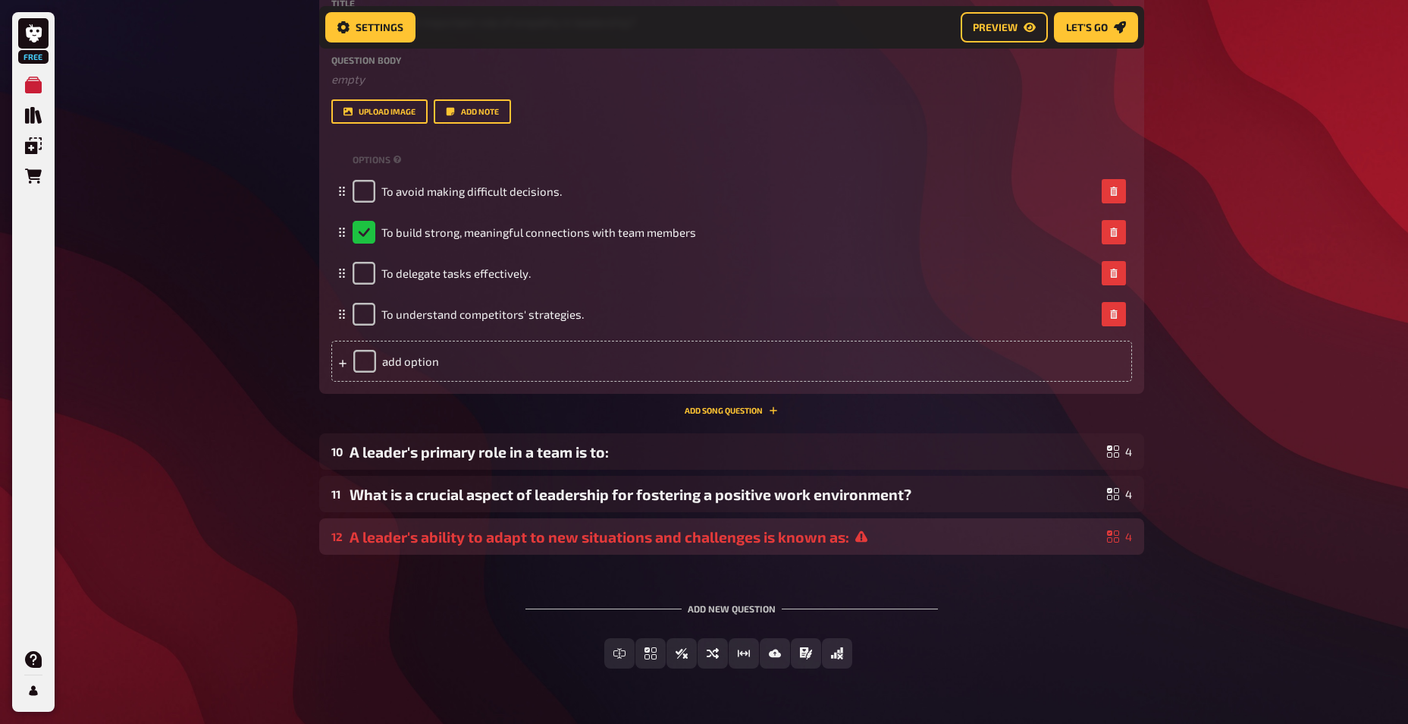
click at [909, 538] on div "A leader's ability to adapt to new situations and challenges is known as:" at bounding box center [726, 536] width 752 height 17
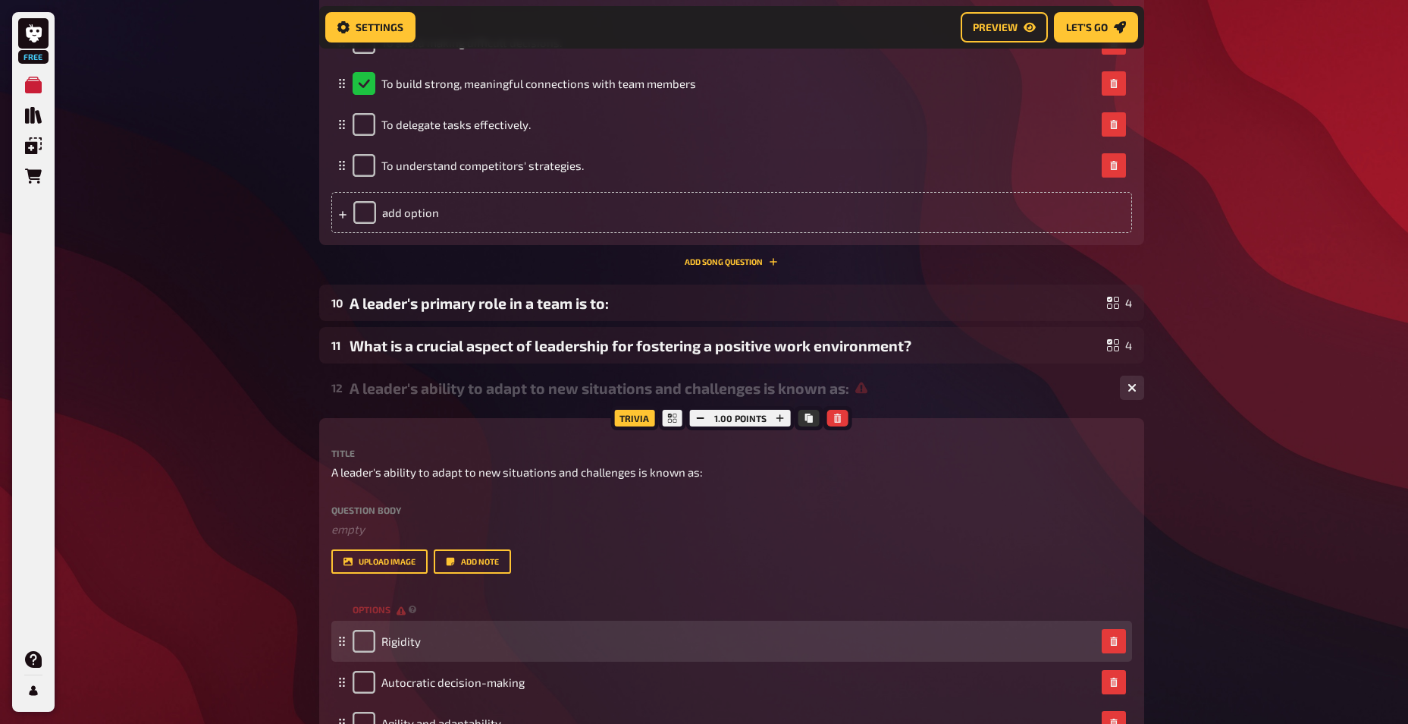
scroll to position [2035, 0]
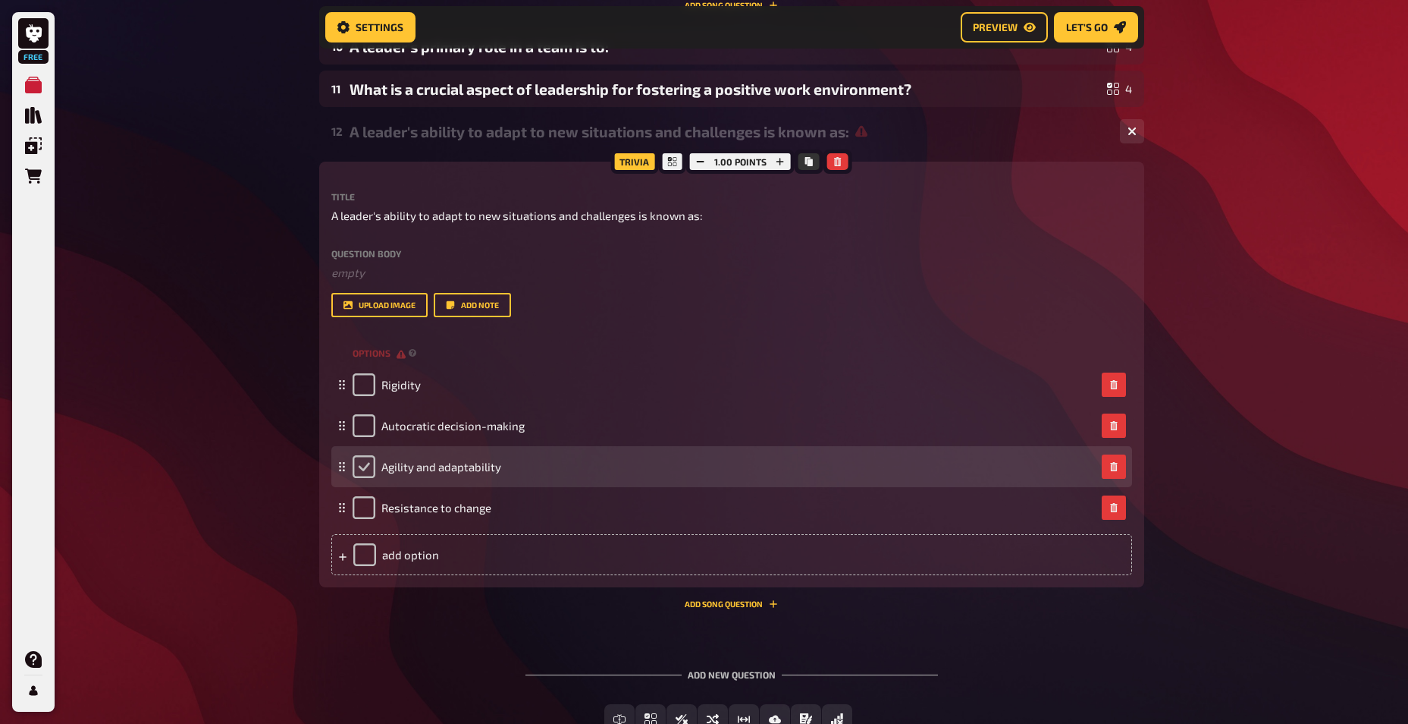
click at [363, 472] on input "checkbox" at bounding box center [364, 466] width 23 height 23
checkbox input "true"
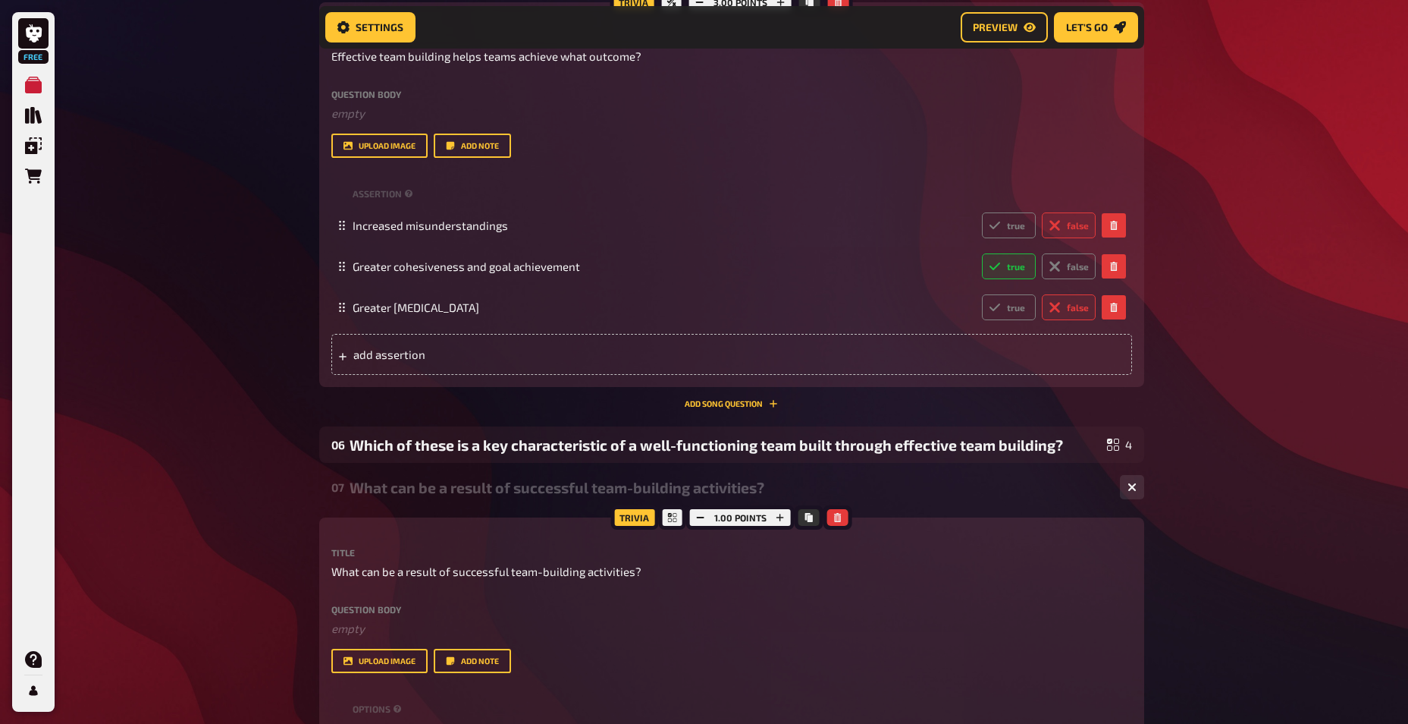
scroll to position [0, 0]
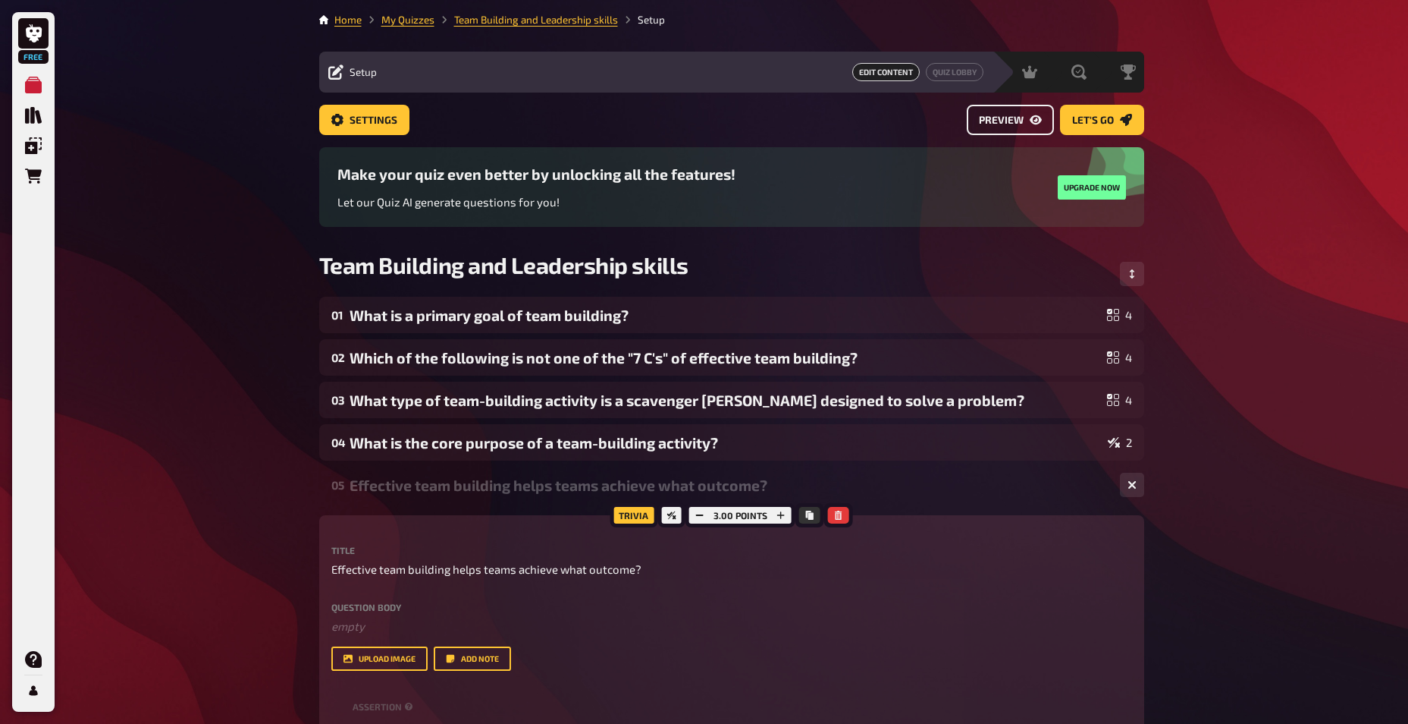
click at [1021, 126] on button "Preview" at bounding box center [1010, 120] width 87 height 30
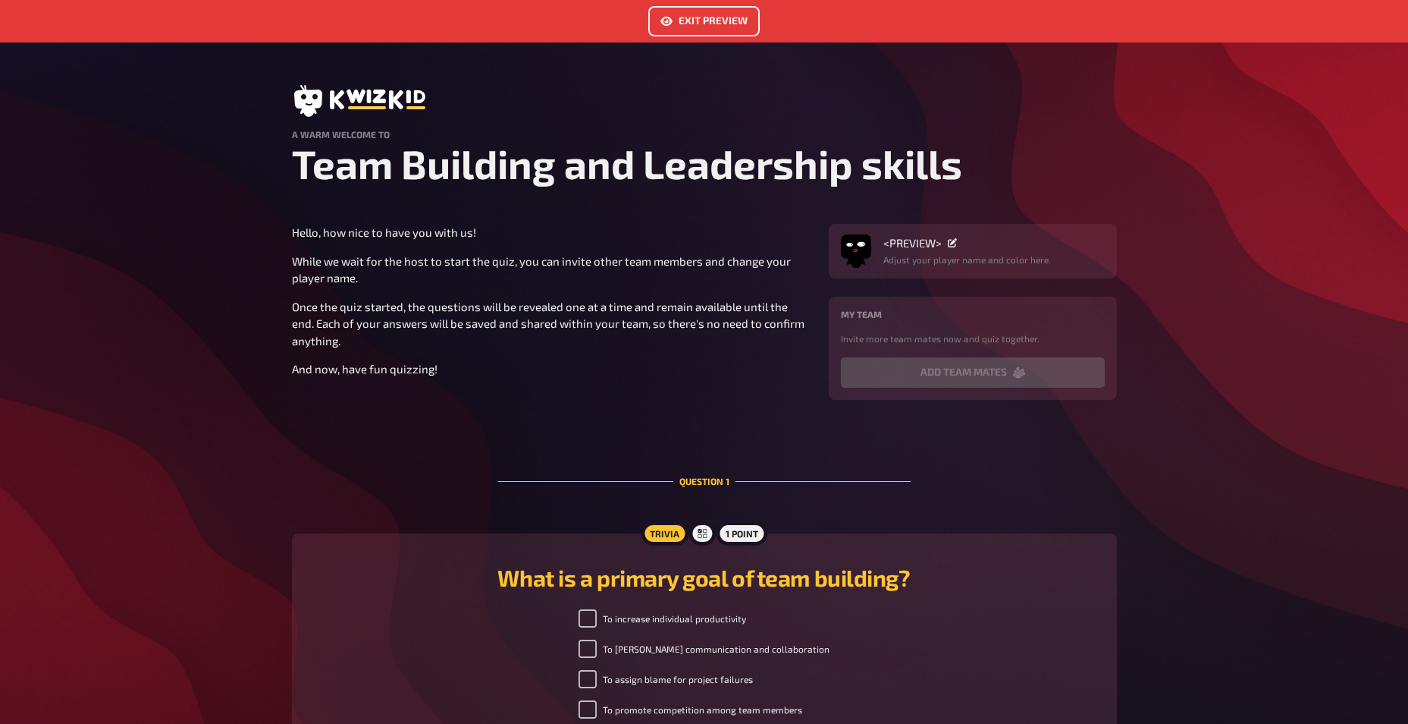
click at [693, 22] on button "Exit Preview" at bounding box center [703, 21] width 111 height 30
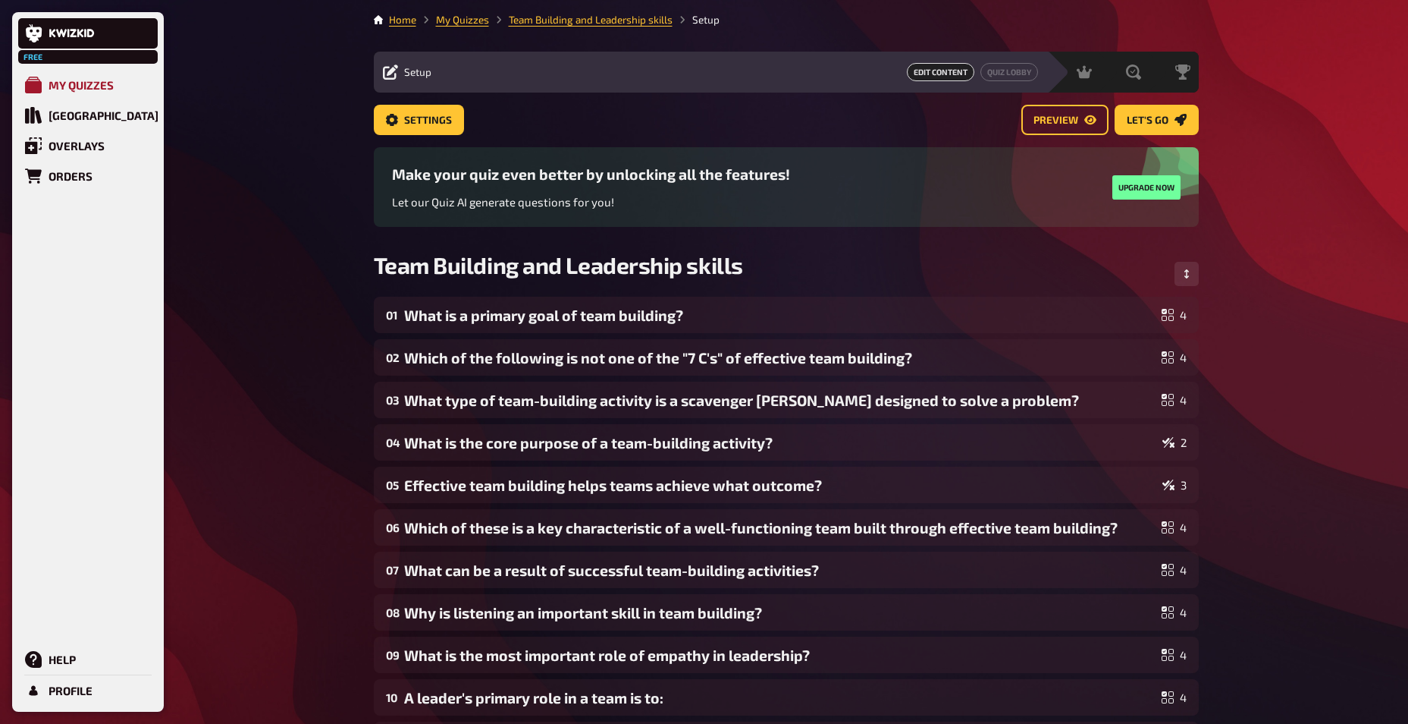
click at [88, 85] on div "My Quizzes" at bounding box center [81, 85] width 65 height 14
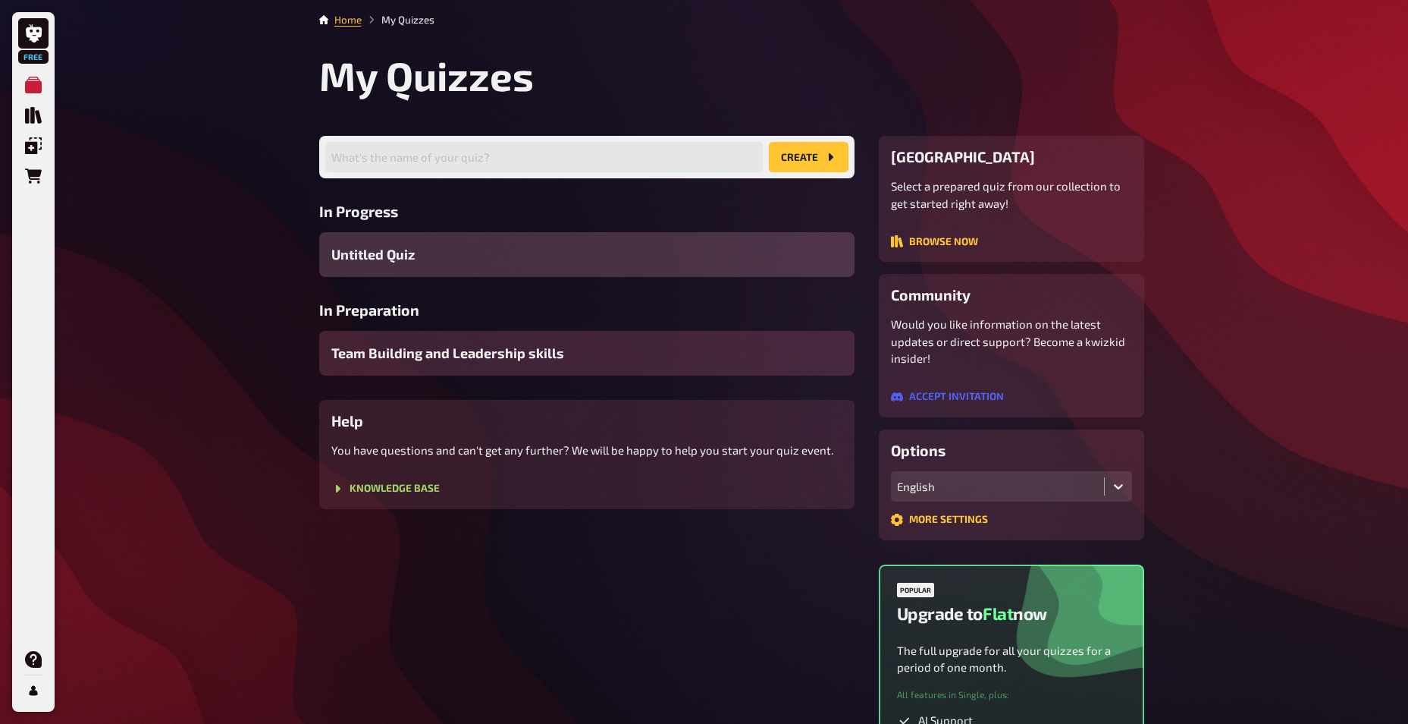
click at [616, 356] on div "Team Building and Leadership skills" at bounding box center [586, 353] width 535 height 45
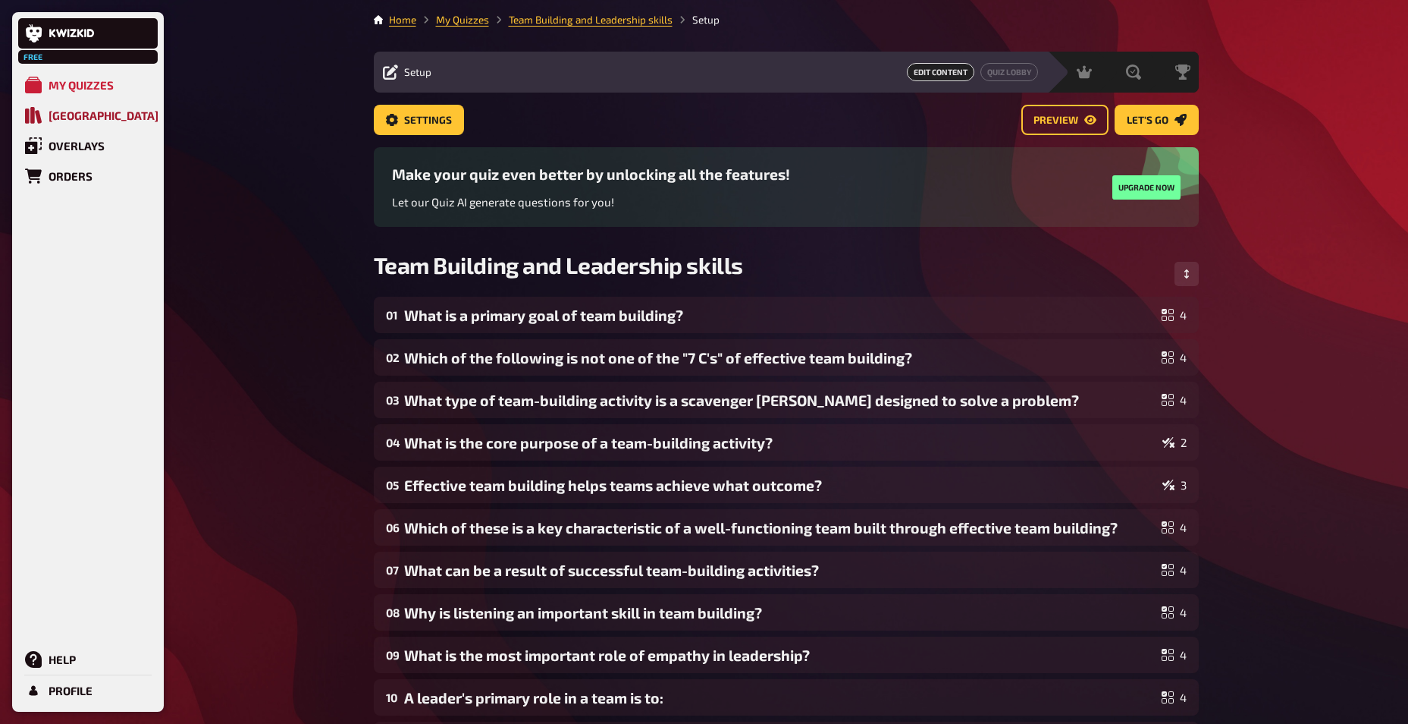
click at [74, 114] on div "[GEOGRAPHIC_DATA]" at bounding box center [104, 115] width 110 height 14
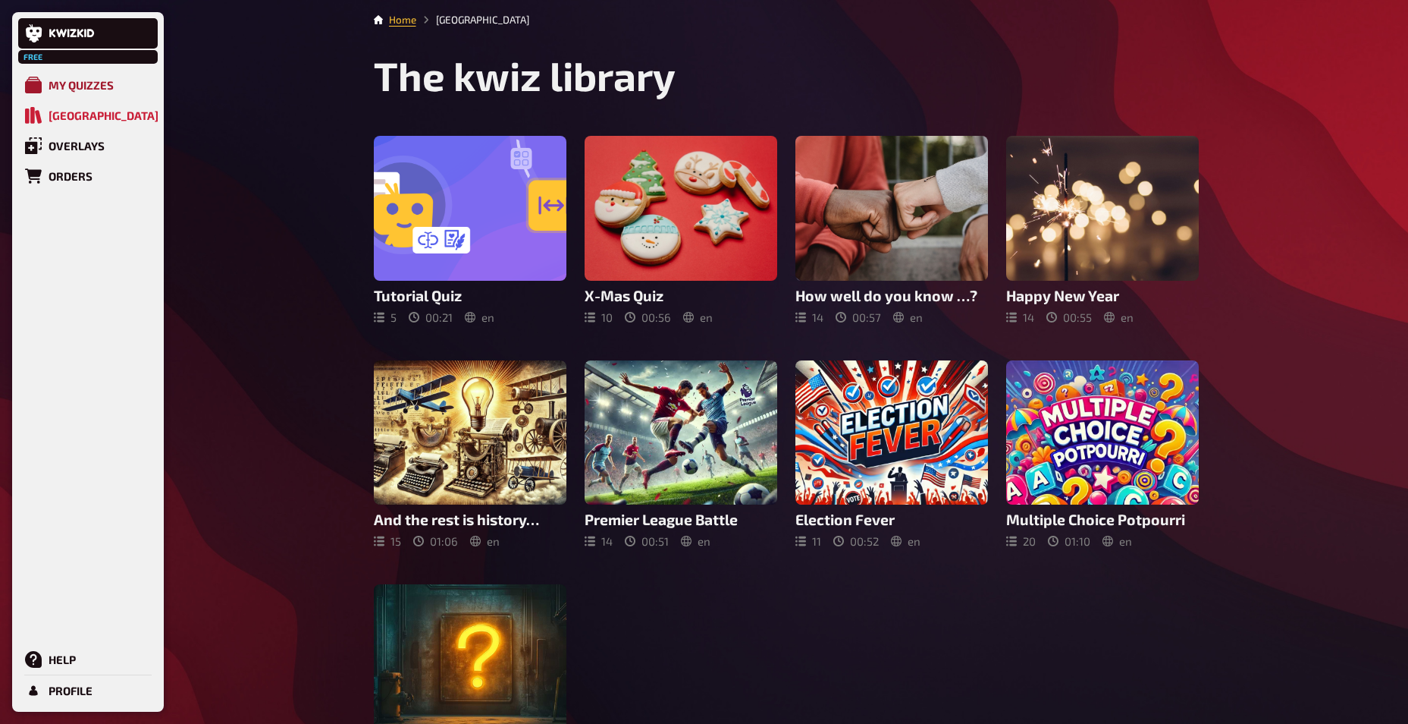
click at [71, 74] on link "My Quizzes" at bounding box center [88, 85] width 140 height 30
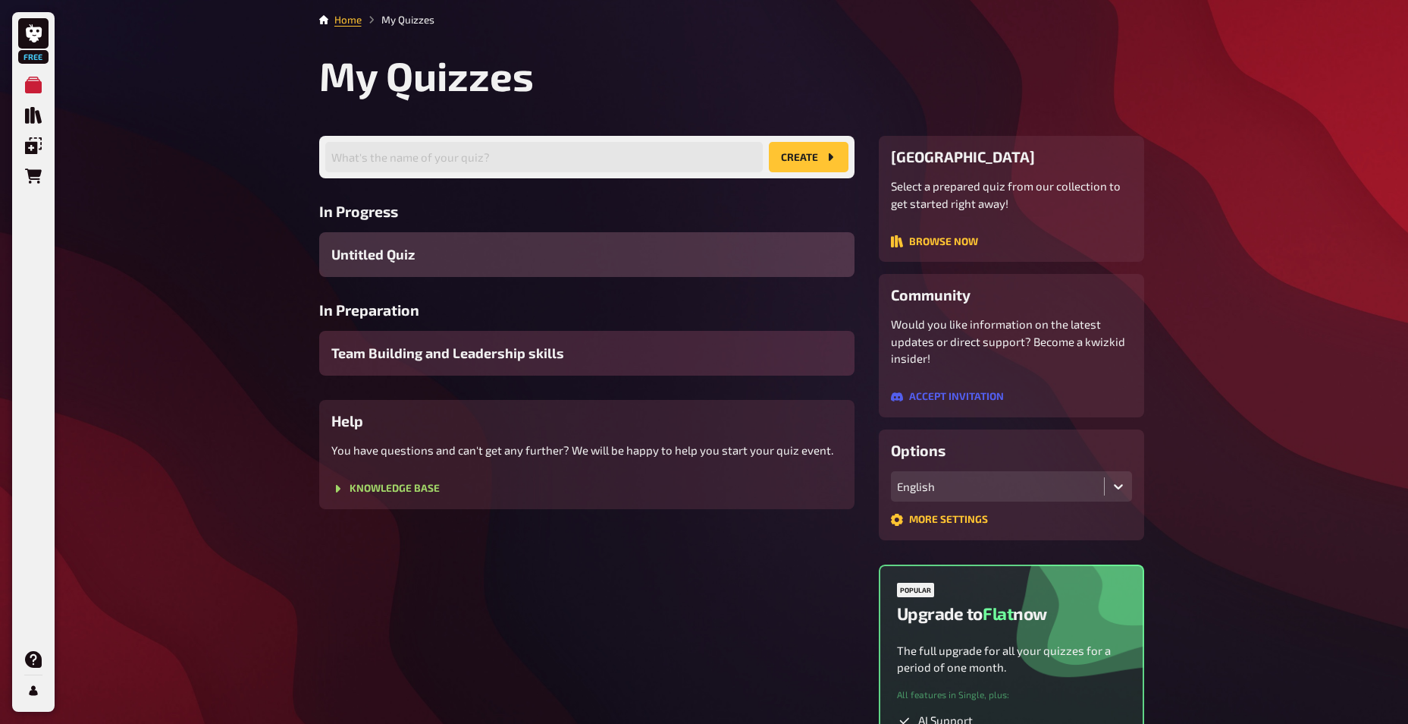
click at [526, 339] on div "Team Building and Leadership skills" at bounding box center [586, 353] width 535 height 45
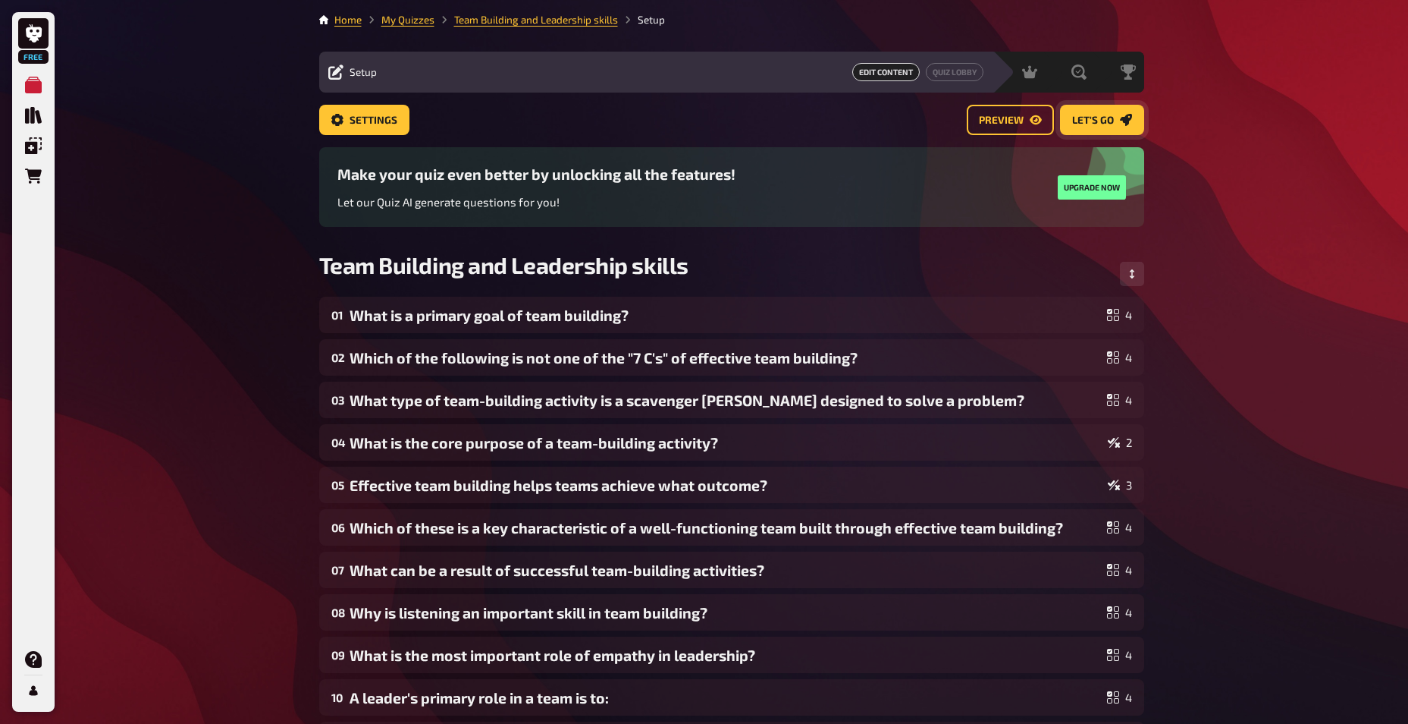
click at [1085, 113] on button "Let's go" at bounding box center [1102, 120] width 84 height 30
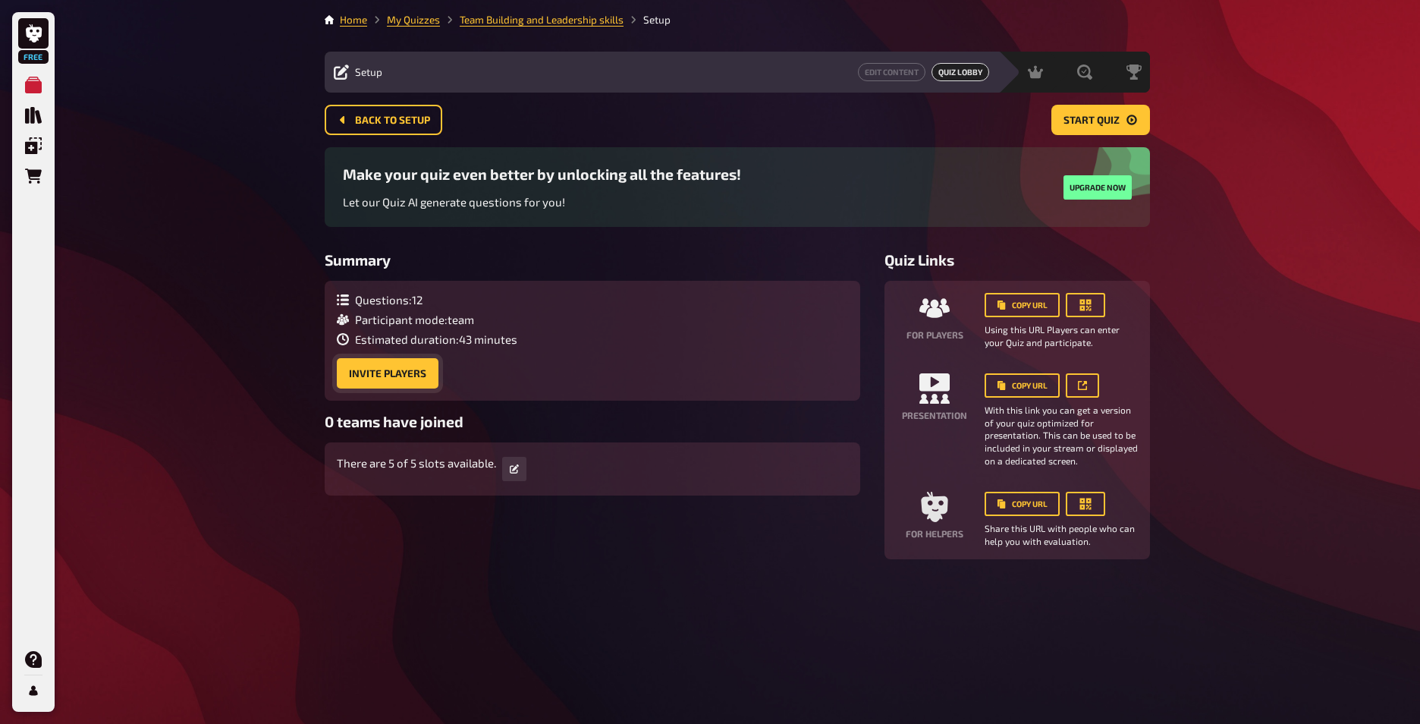
click at [414, 375] on button "Invite Players" at bounding box center [388, 373] width 102 height 30
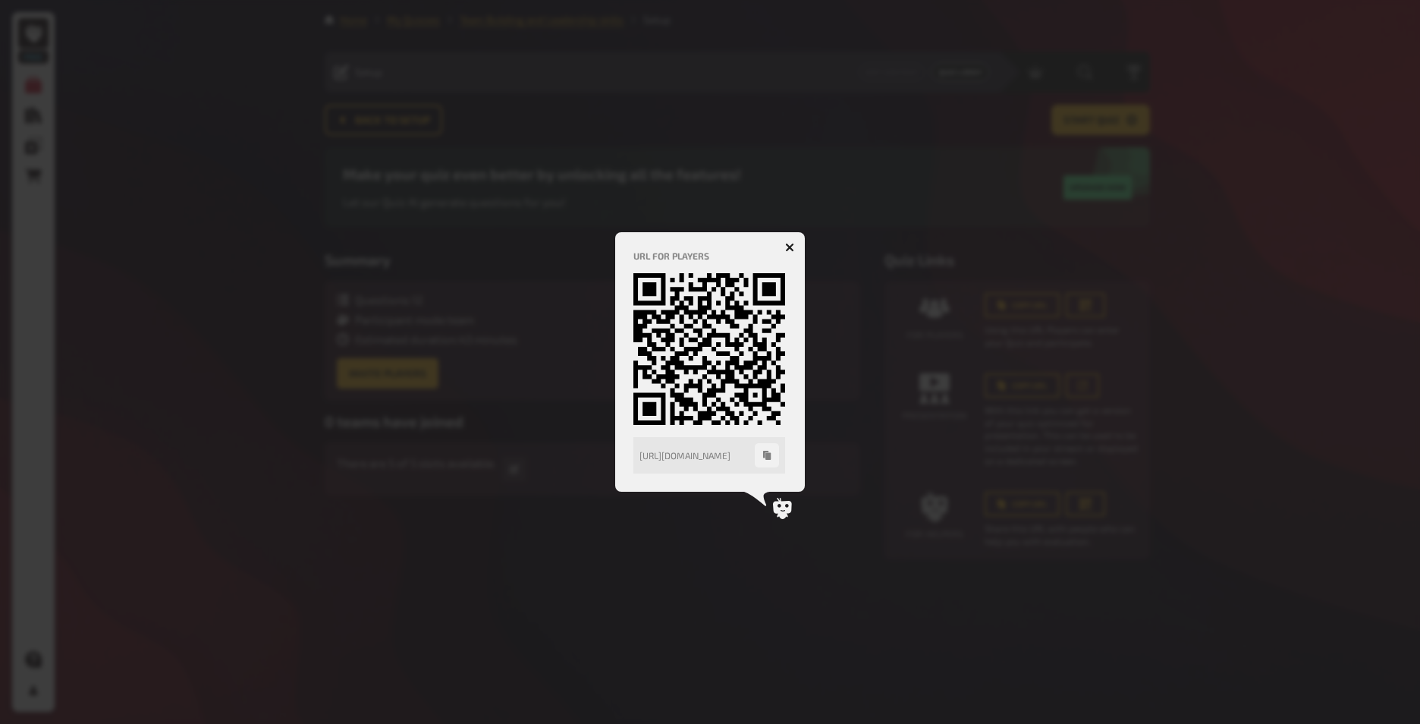
click at [790, 249] on icon "button" at bounding box center [789, 247] width 9 height 9
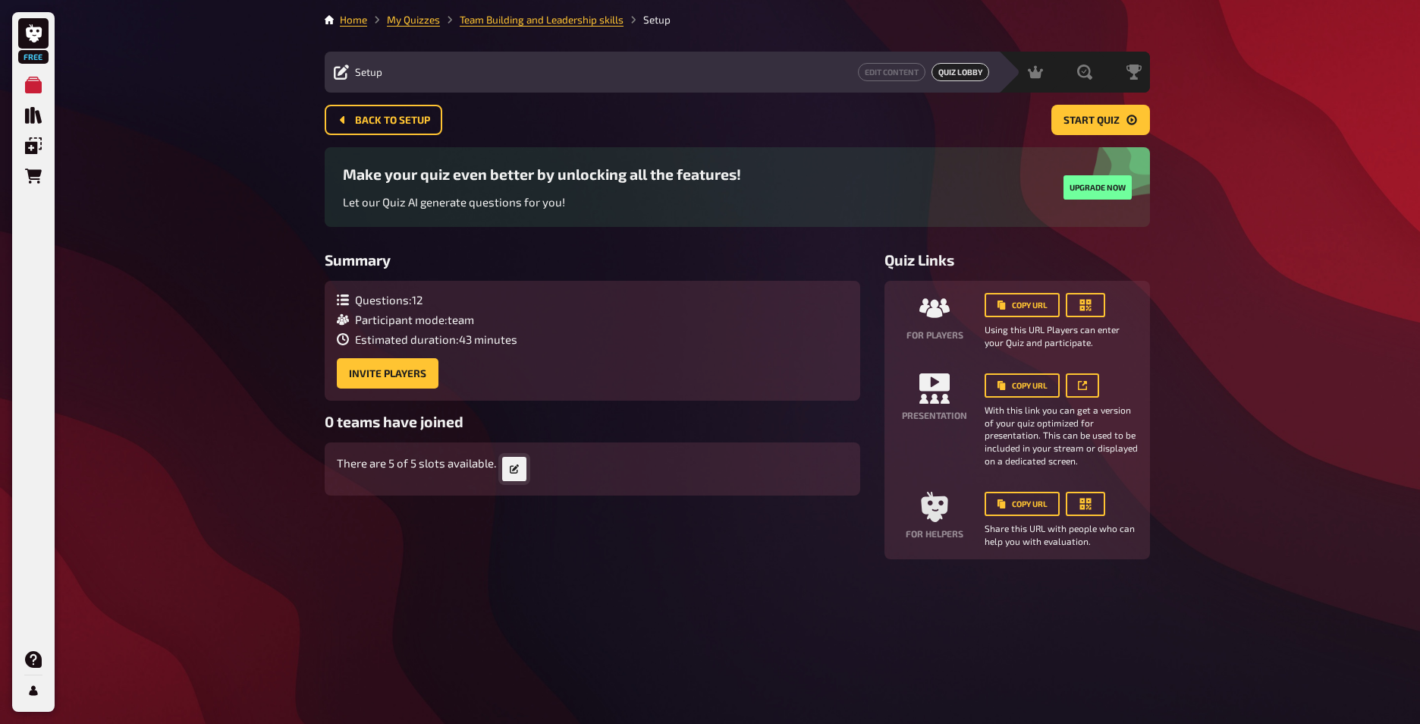
click at [507, 468] on button "button" at bounding box center [514, 469] width 24 height 24
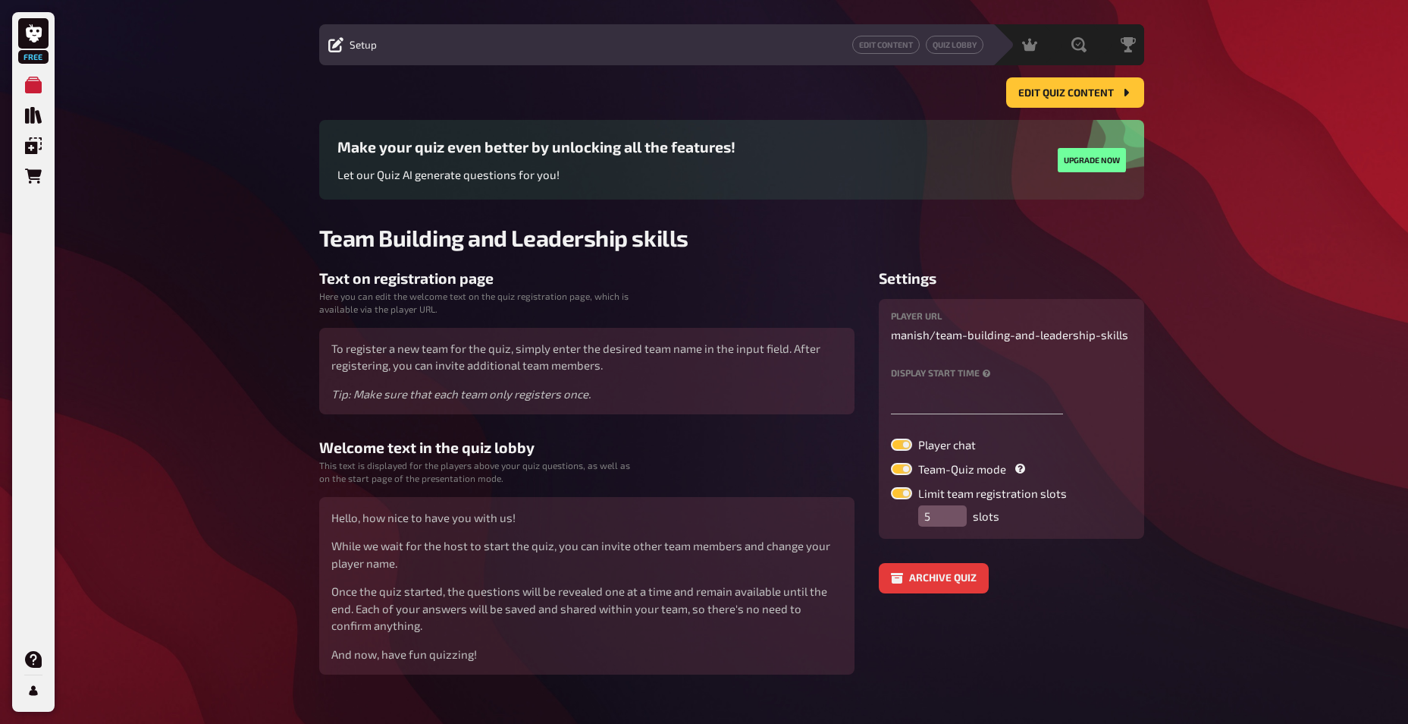
scroll to position [51, 0]
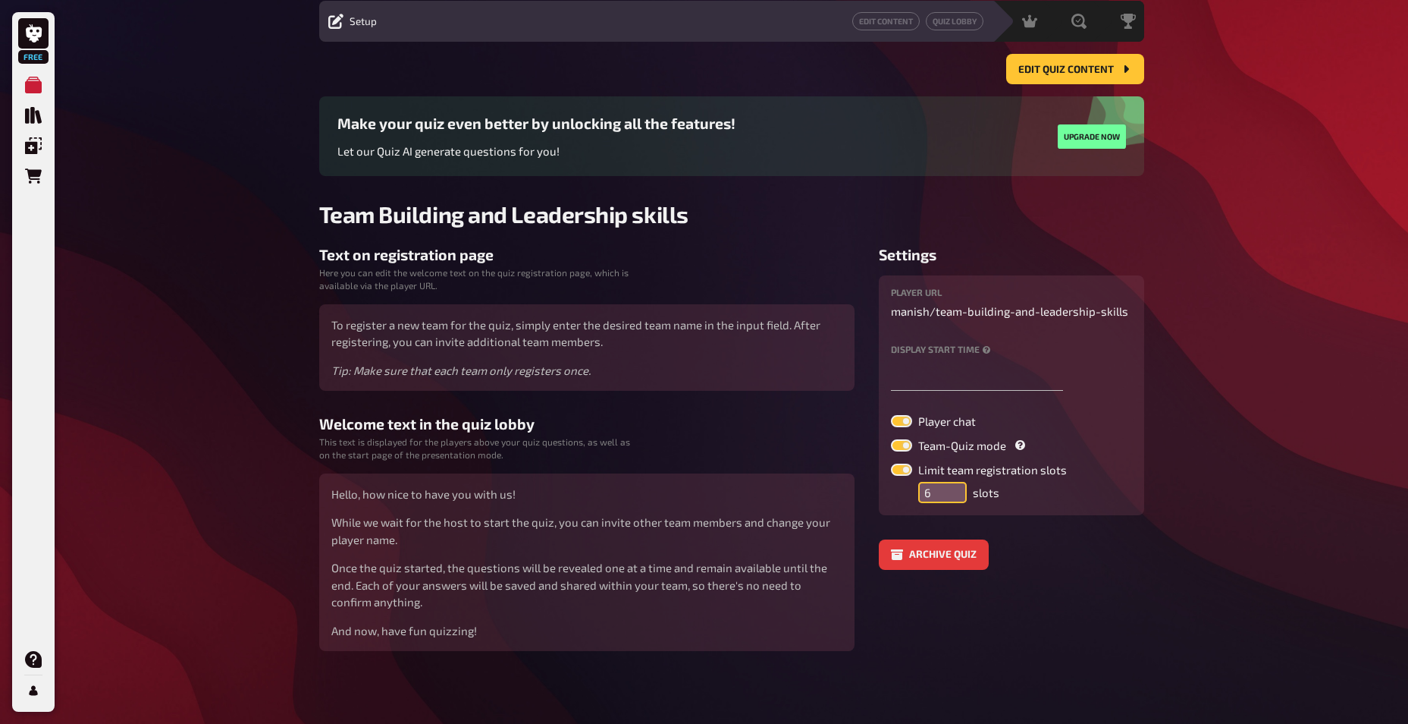
click at [953, 485] on input "6" at bounding box center [942, 492] width 49 height 21
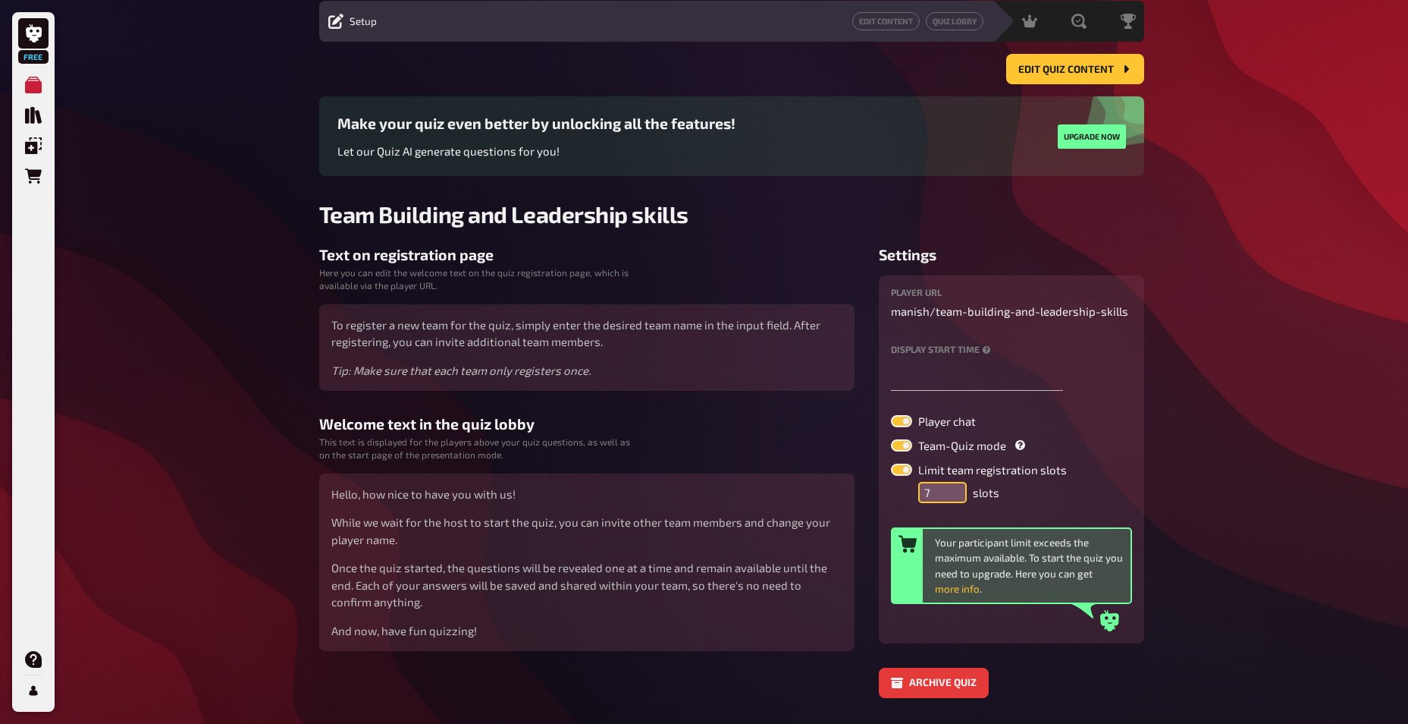
click at [953, 485] on input "7" at bounding box center [942, 492] width 49 height 21
click at [954, 486] on input "8" at bounding box center [942, 492] width 49 height 21
click at [954, 486] on input "9" at bounding box center [942, 492] width 49 height 21
click at [954, 486] on input "10" at bounding box center [942, 492] width 49 height 21
click at [954, 486] on input "11" at bounding box center [942, 492] width 49 height 21
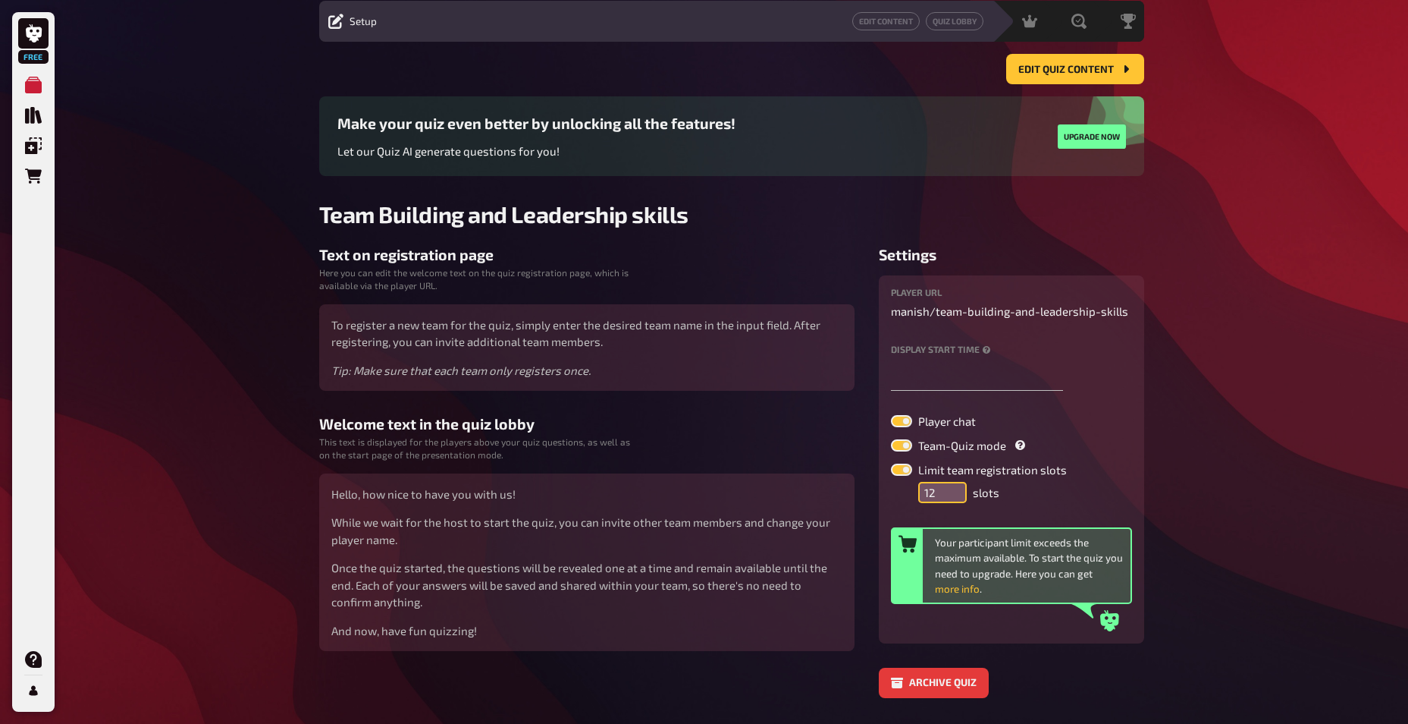
click at [954, 486] on input "12" at bounding box center [942, 492] width 49 height 21
click at [954, 486] on input "13" at bounding box center [942, 492] width 49 height 21
click at [953, 484] on input "14" at bounding box center [942, 492] width 49 height 21
click at [953, 484] on input "15" at bounding box center [942, 492] width 49 height 21
click at [956, 497] on input "14" at bounding box center [942, 492] width 49 height 21
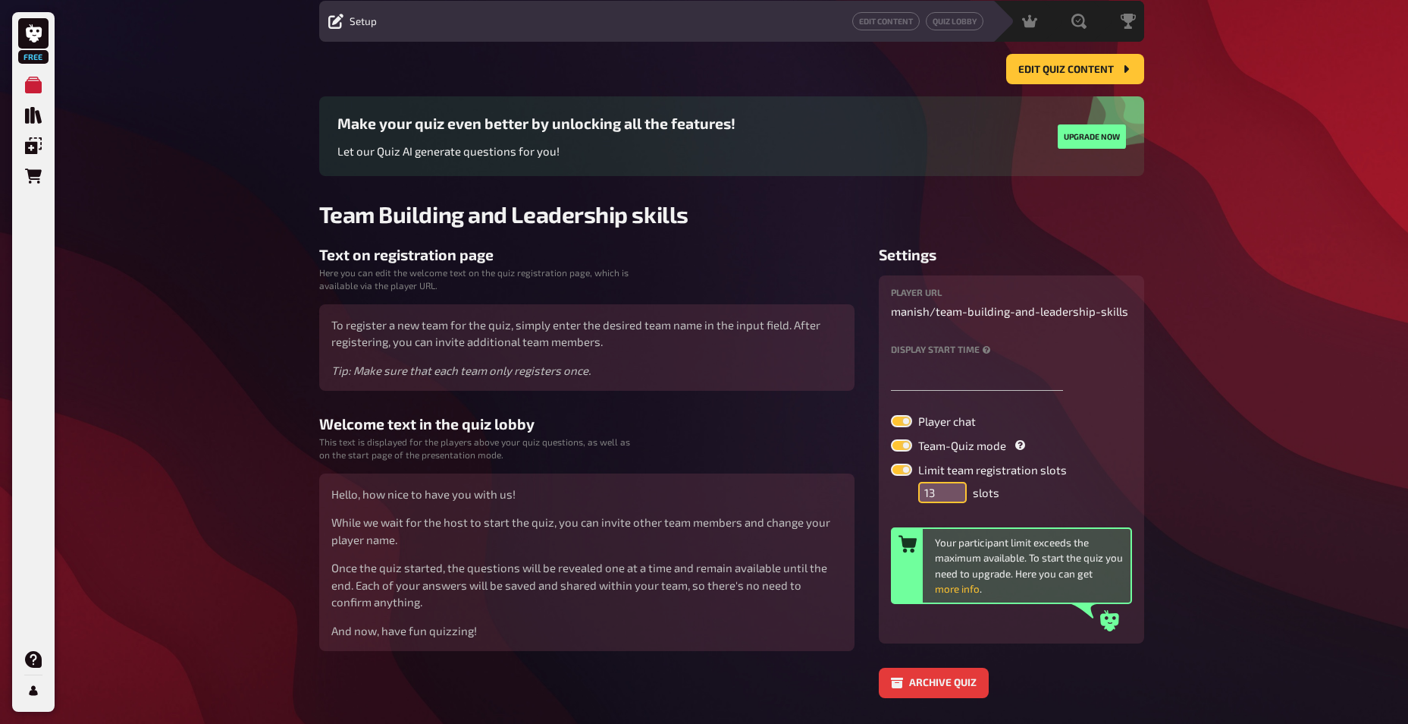
click at [959, 498] on input "13" at bounding box center [942, 492] width 49 height 21
click at [959, 498] on input "12" at bounding box center [942, 492] width 49 height 21
click at [959, 498] on input "11" at bounding box center [942, 492] width 49 height 21
click at [959, 498] on input "10" at bounding box center [942, 492] width 49 height 21
click at [959, 498] on input "9" at bounding box center [942, 492] width 49 height 21
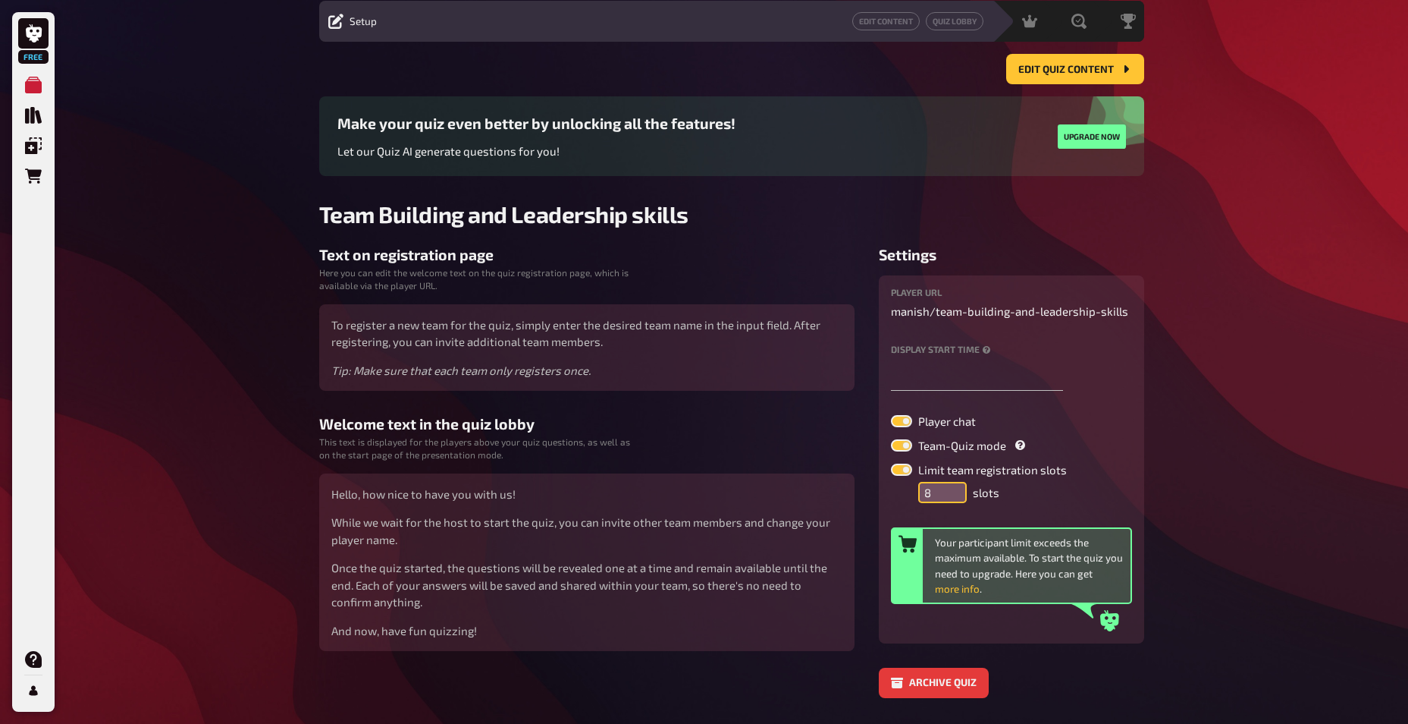
click at [957, 496] on input "8" at bounding box center [942, 492] width 49 height 21
click at [957, 496] on input "7" at bounding box center [942, 492] width 49 height 21
click at [957, 496] on input "6" at bounding box center [942, 492] width 49 height 21
click at [956, 494] on input "5" at bounding box center [942, 492] width 49 height 21
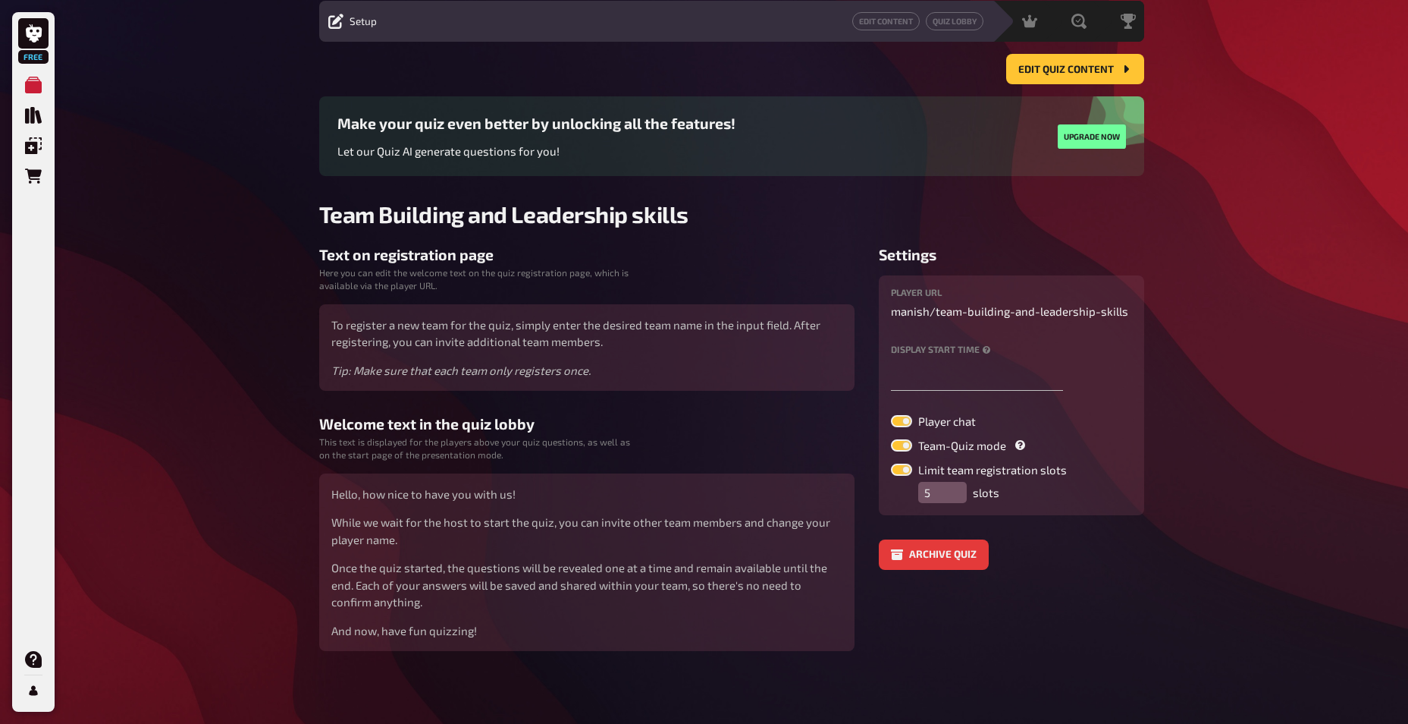
click at [1084, 540] on div "Archive quiz" at bounding box center [1011, 554] width 265 height 30
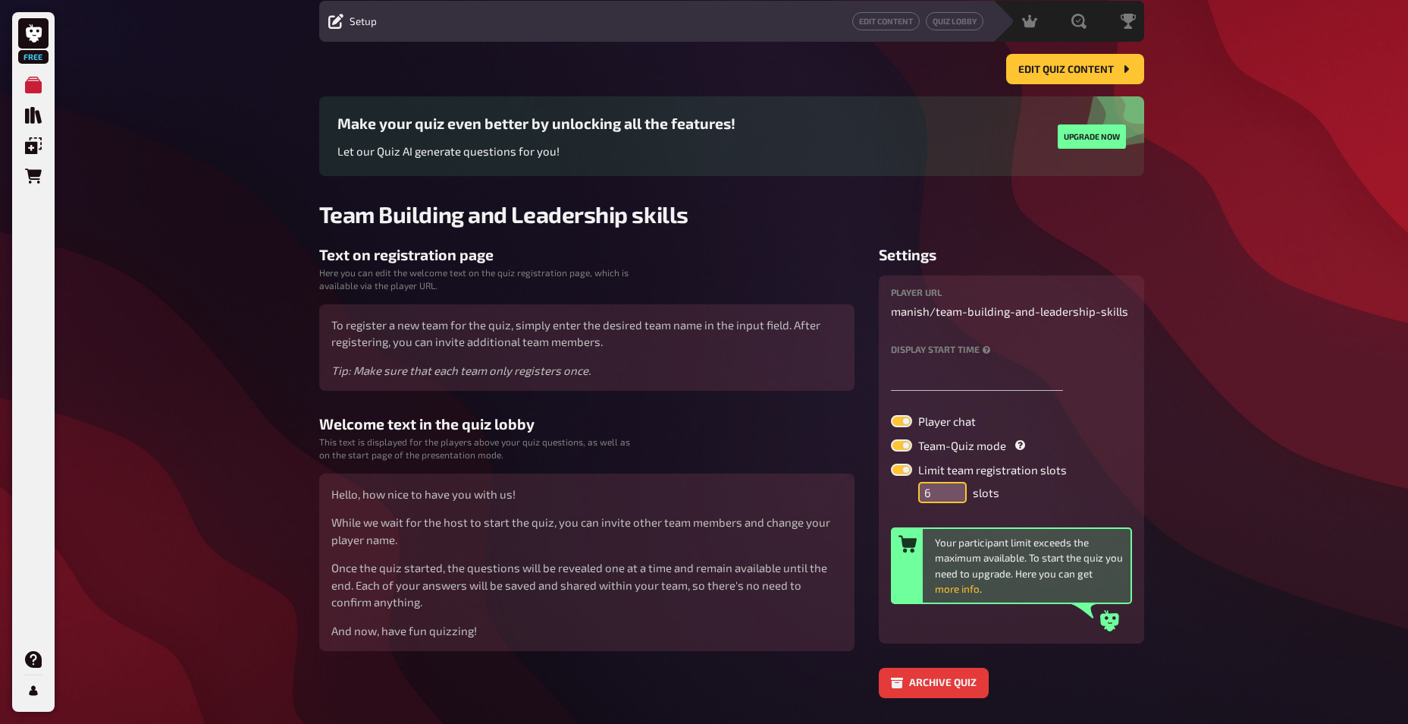
click at [955, 484] on input "6" at bounding box center [942, 492] width 49 height 21
click at [953, 499] on input "5" at bounding box center [942, 492] width 49 height 21
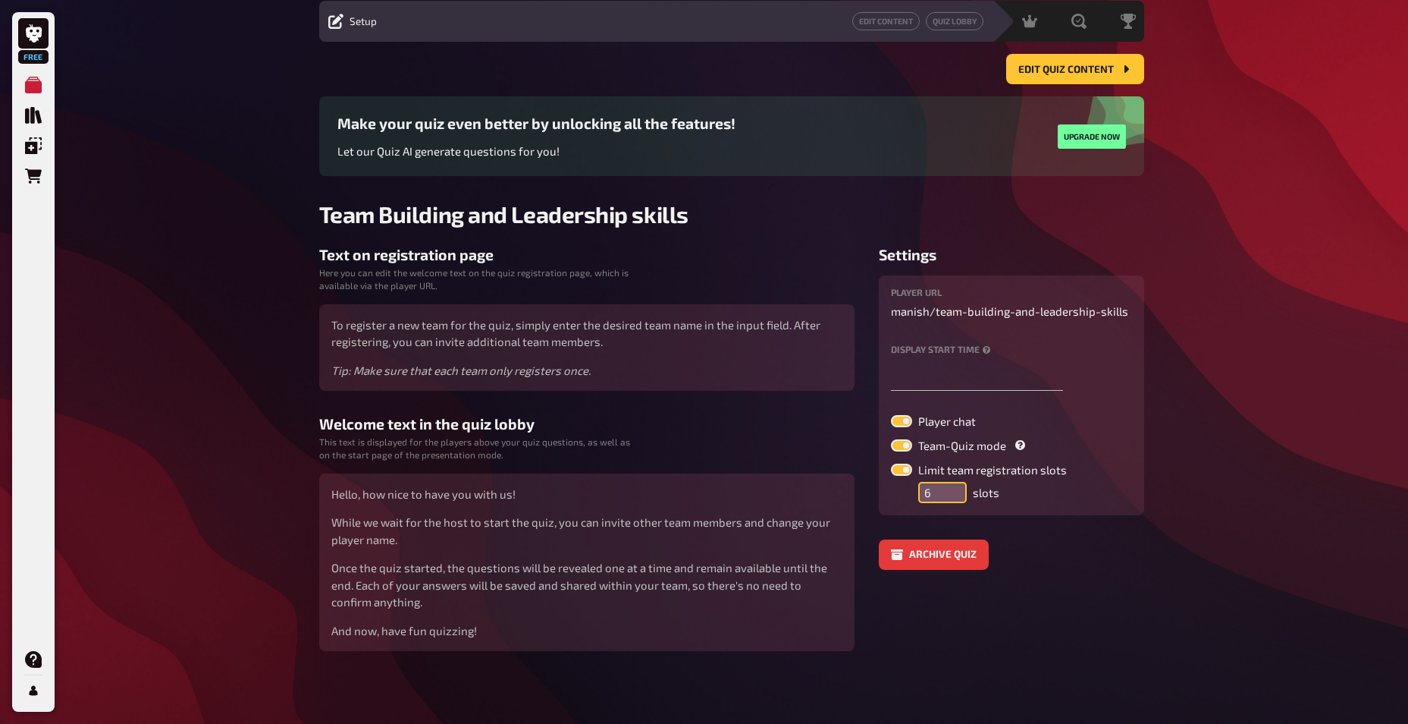
click at [953, 485] on input "6" at bounding box center [942, 492] width 49 height 21
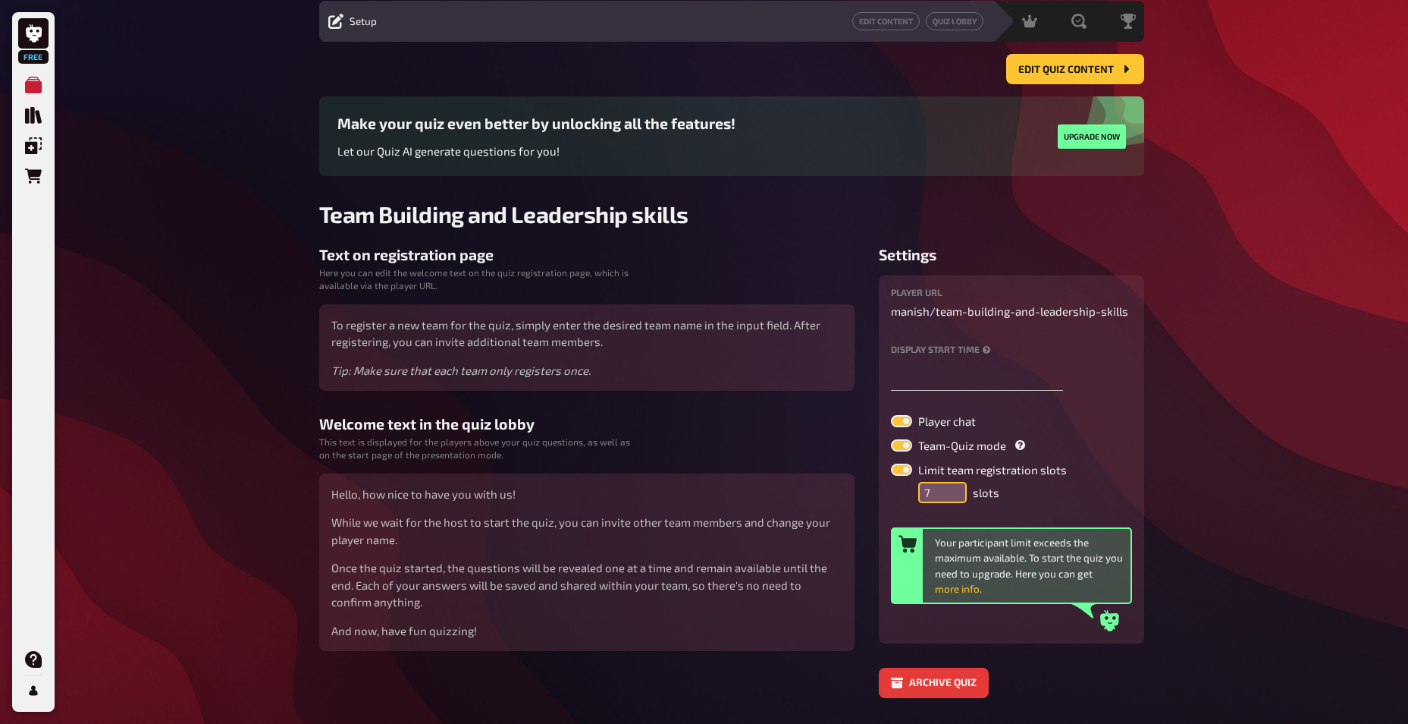
click at [953, 485] on input "7" at bounding box center [942, 492] width 49 height 21
click at [953, 485] on input "8" at bounding box center [942, 492] width 49 height 21
click at [953, 485] on input "9" at bounding box center [942, 492] width 49 height 21
click at [953, 485] on input "10" at bounding box center [942, 492] width 49 height 21
click at [953, 485] on input "11" at bounding box center [942, 492] width 49 height 21
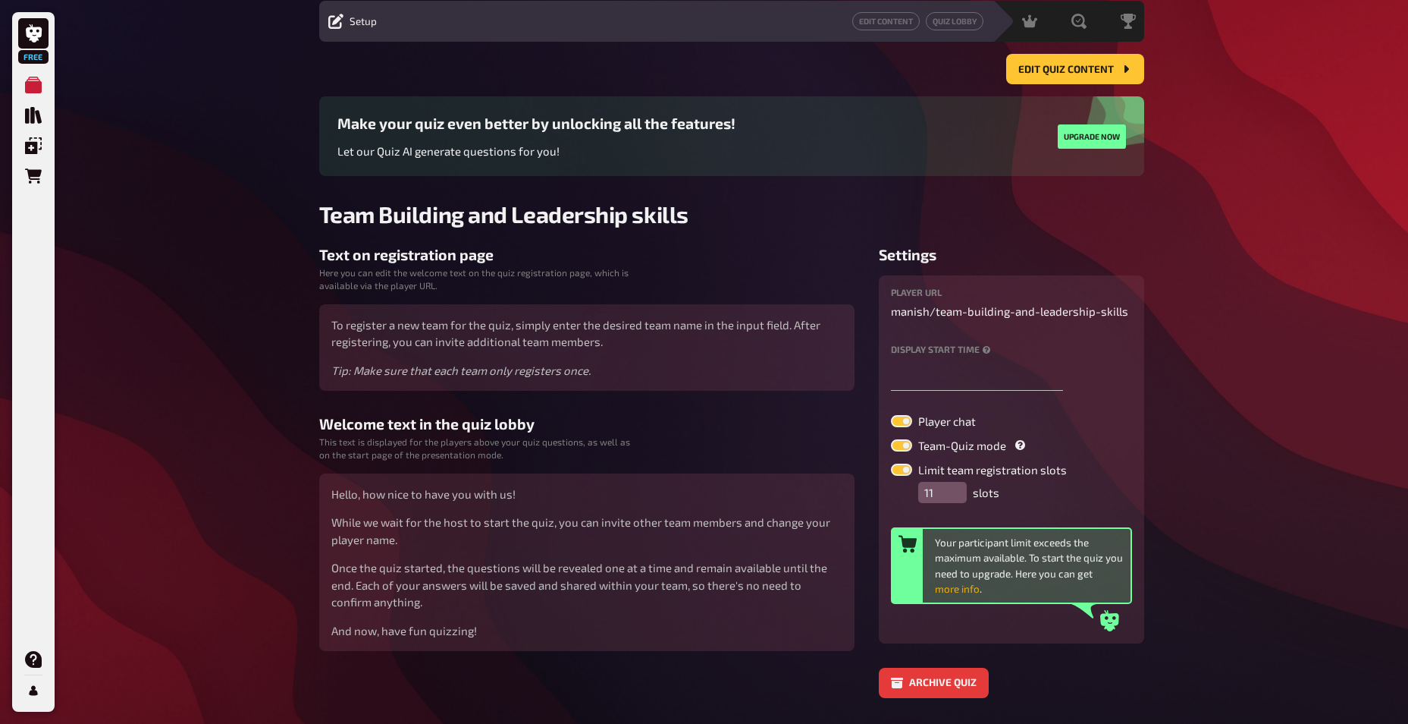
click at [952, 586] on button "more info" at bounding box center [957, 588] width 45 height 15
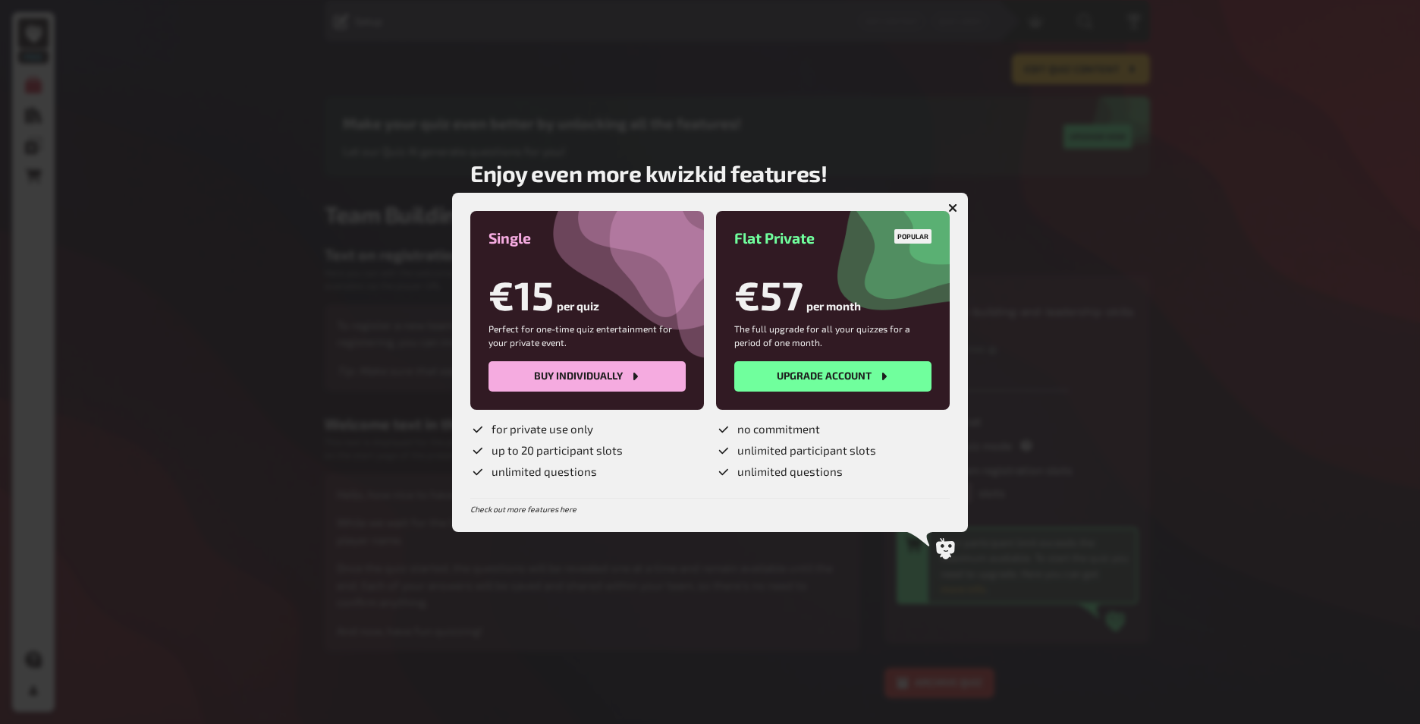
click at [1286, 195] on div at bounding box center [710, 362] width 1420 height 724
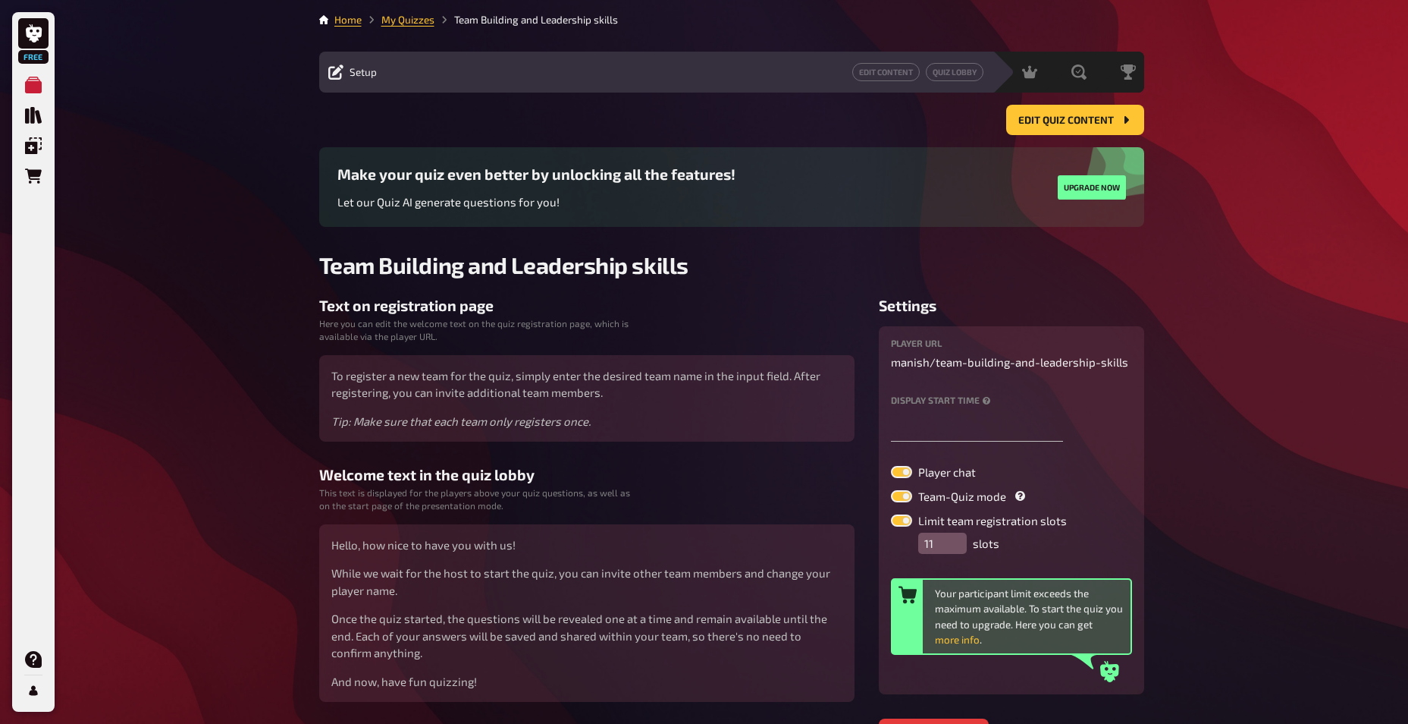
scroll to position [98, 0]
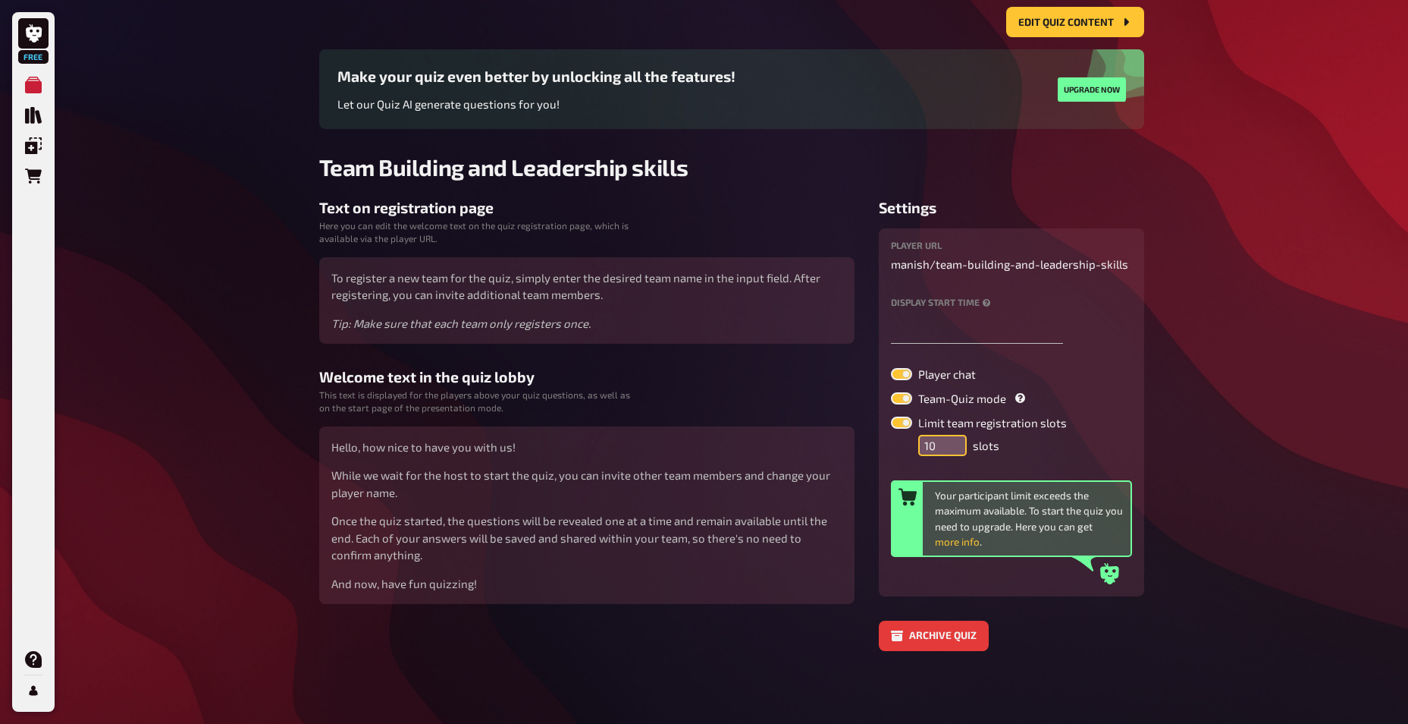
click at [952, 450] on input "10" at bounding box center [942, 445] width 49 height 21
click at [952, 450] on input "9" at bounding box center [942, 445] width 49 height 21
click at [950, 449] on input "8" at bounding box center [942, 445] width 49 height 21
click at [950, 449] on input "7" at bounding box center [942, 445] width 49 height 21
click at [950, 449] on input "6" at bounding box center [942, 445] width 49 height 21
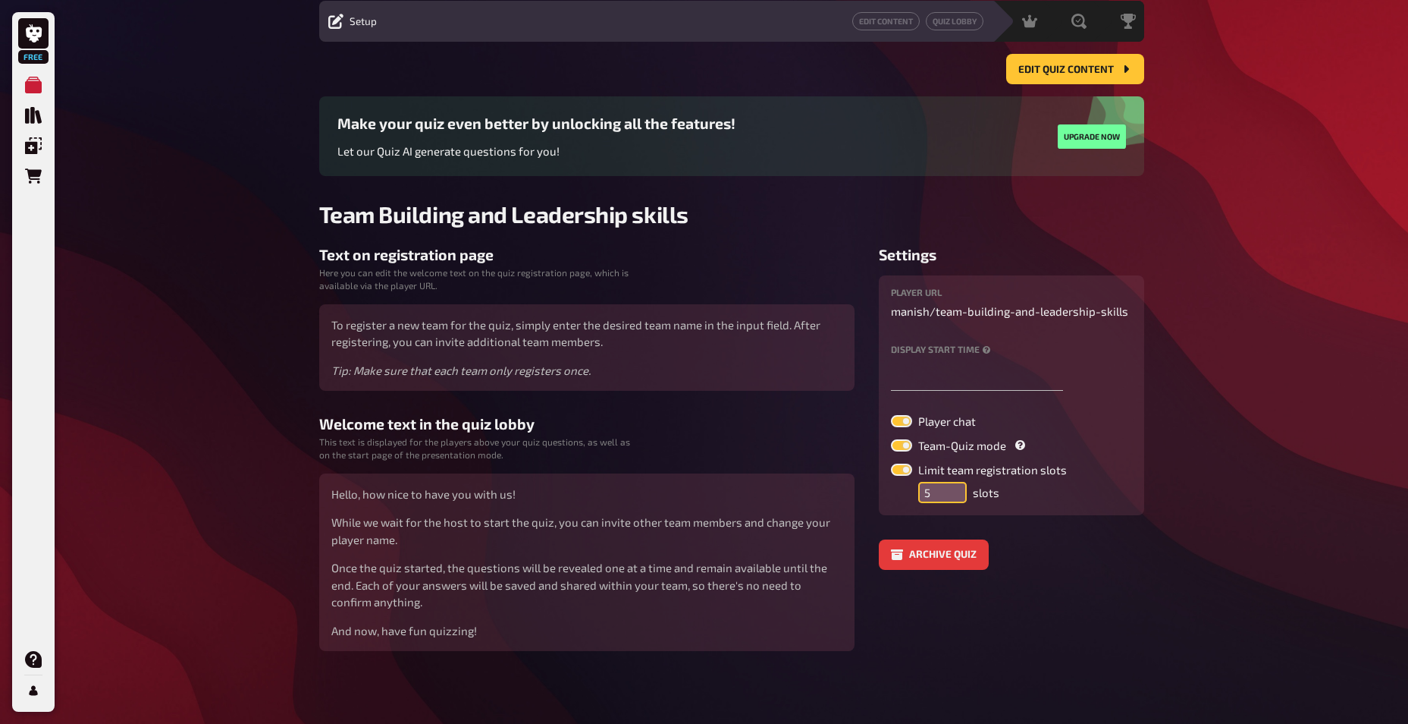
type input "5"
click at [950, 482] on input "5" at bounding box center [942, 492] width 49 height 21
click at [950, 449] on label "Team-Quiz mode" at bounding box center [1011, 445] width 241 height 12
click at [891, 439] on input "Team-Quiz mode" at bounding box center [890, 438] width 1 height 1
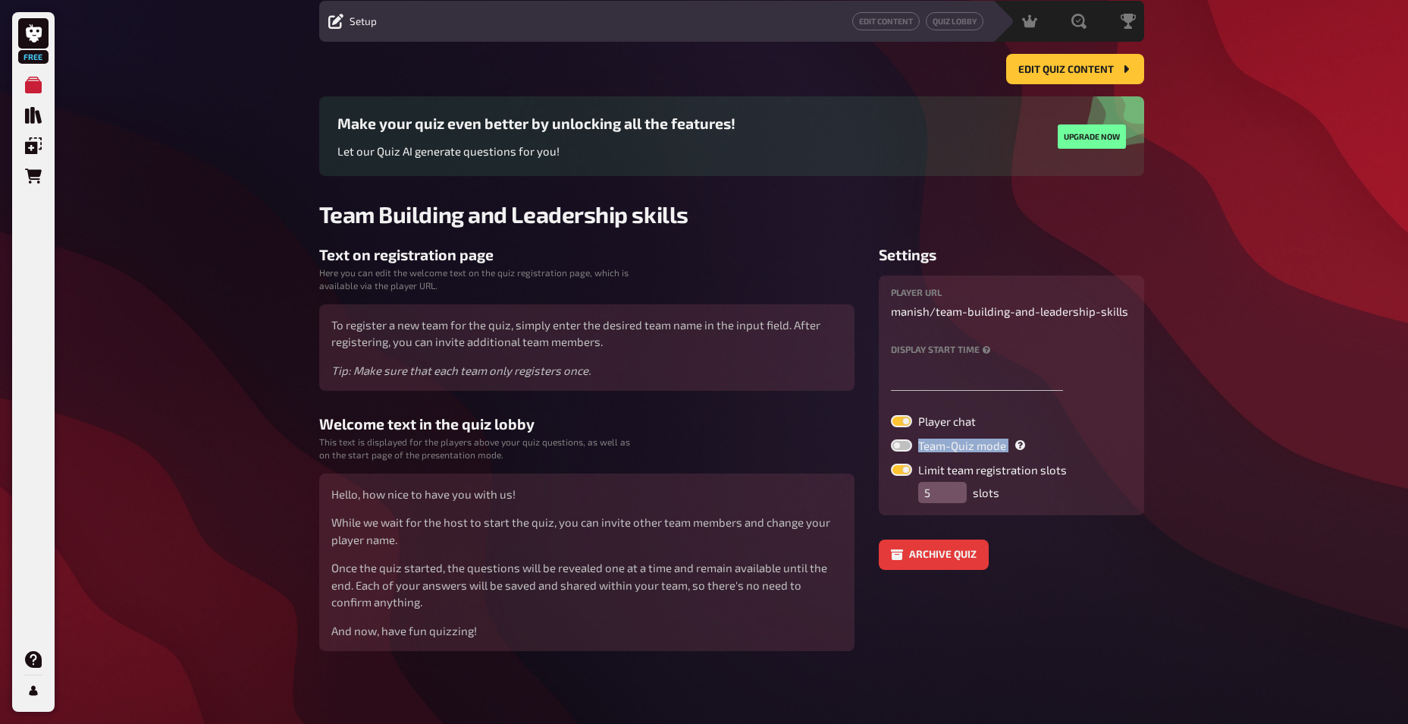
checkbox input "false"
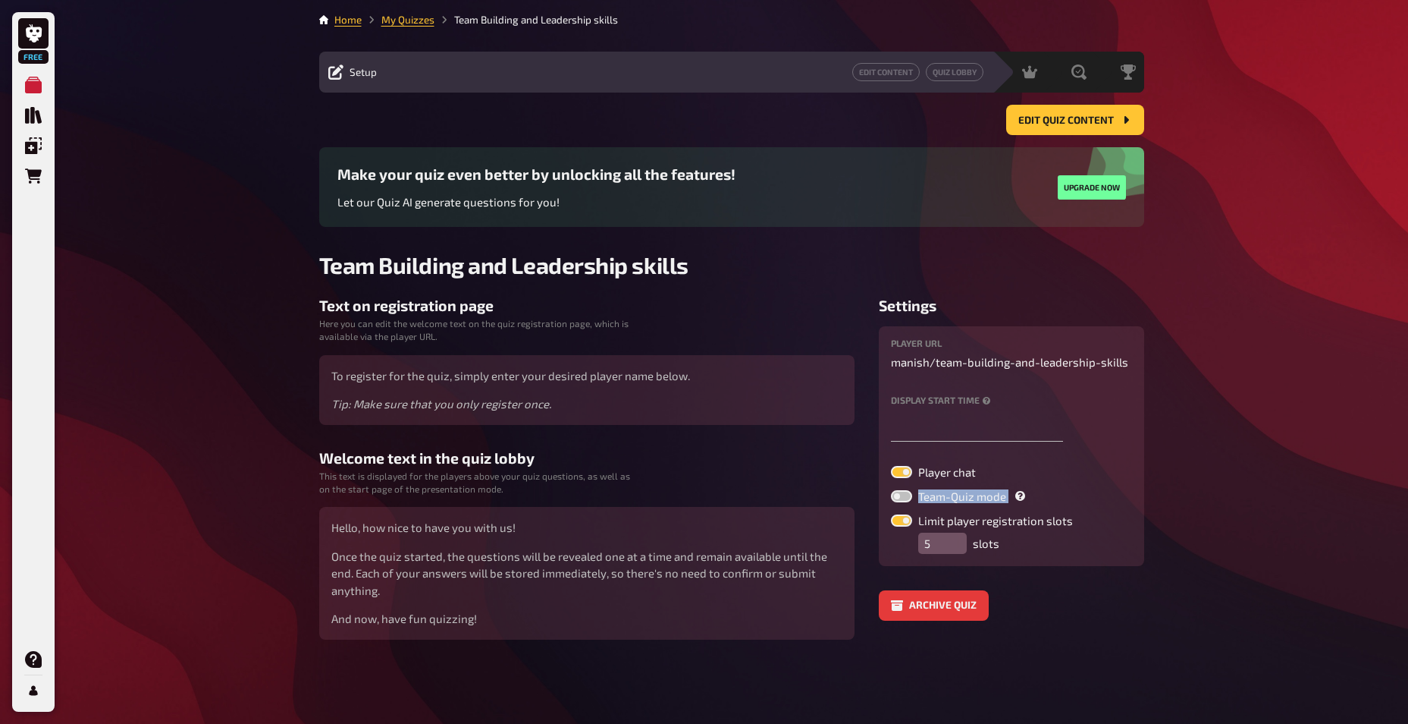
scroll to position [0, 0]
drag, startPoint x: 950, startPoint y: 449, endPoint x: 1262, endPoint y: 400, distance: 316.2
click at [1262, 400] on div "Free My Quizzes Quiz Library Overlays Orders Help Profile Home My Quizzes Team …" at bounding box center [710, 362] width 1420 height 724
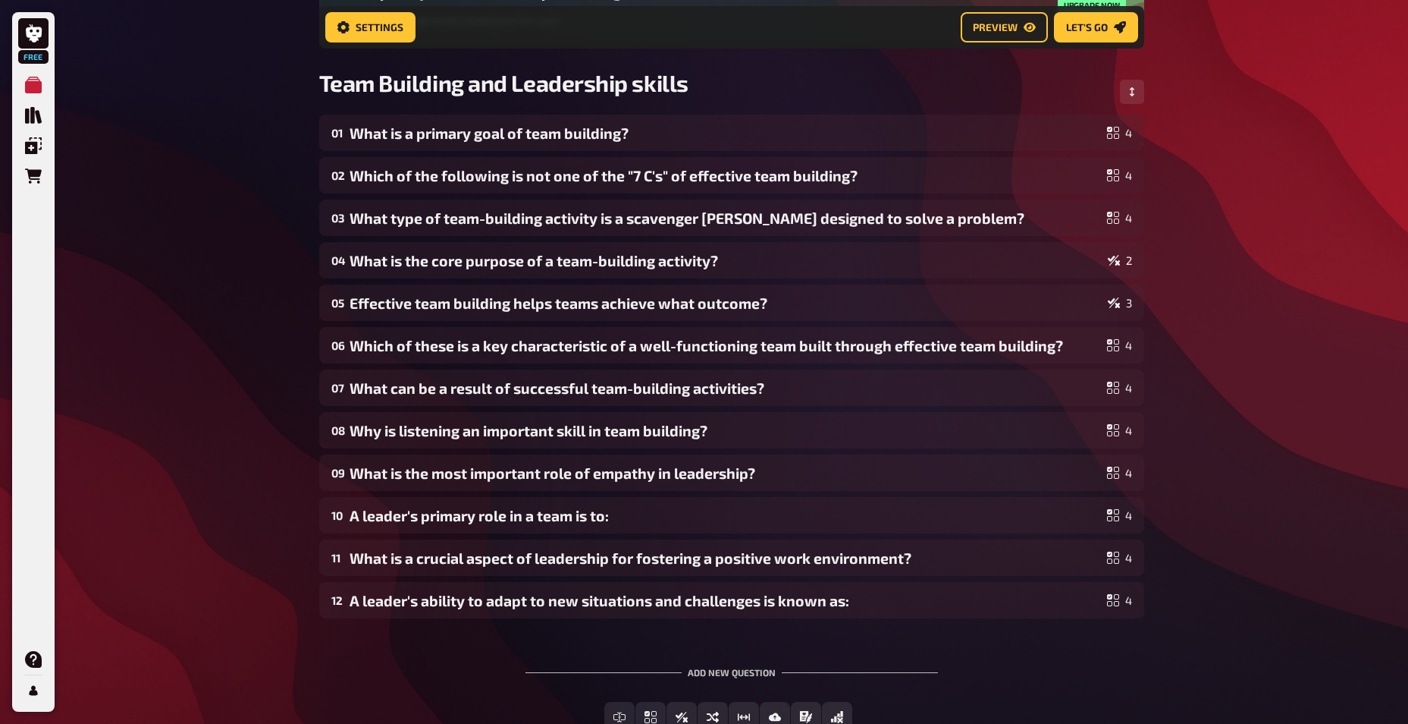
scroll to position [215, 0]
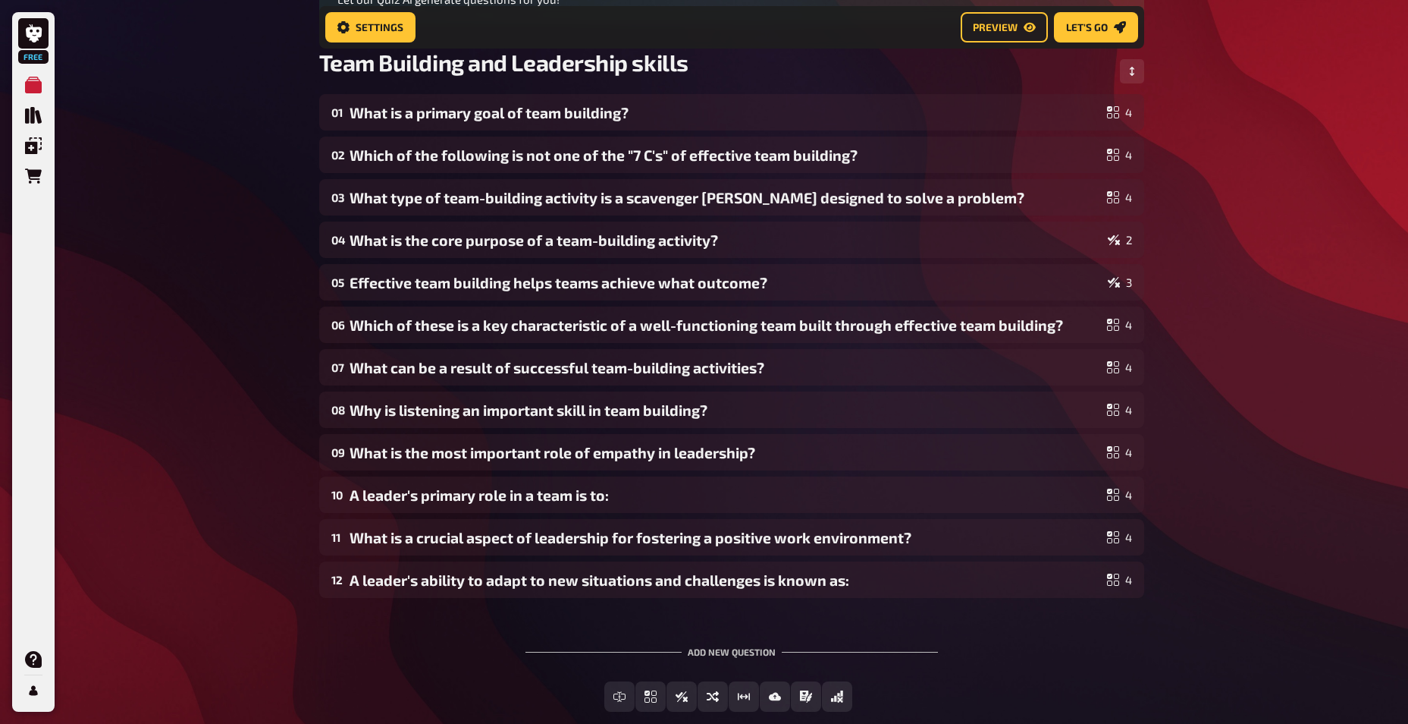
click at [1156, 633] on div "Home My Quizzes Team Building and Leadership skills Setup Setup Edit Content Qu…" at bounding box center [731, 296] width 849 height 1023
